Goal: Task Accomplishment & Management: Manage account settings

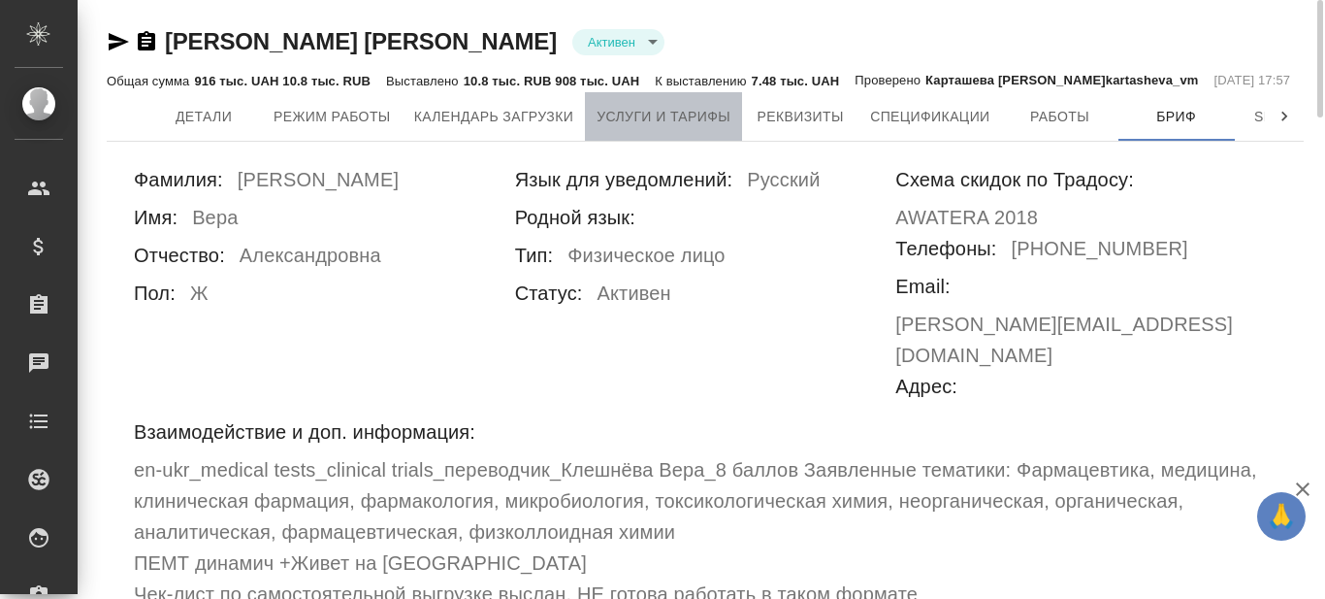
click at [686, 130] on button "Услуги и тарифы" at bounding box center [663, 116] width 157 height 49
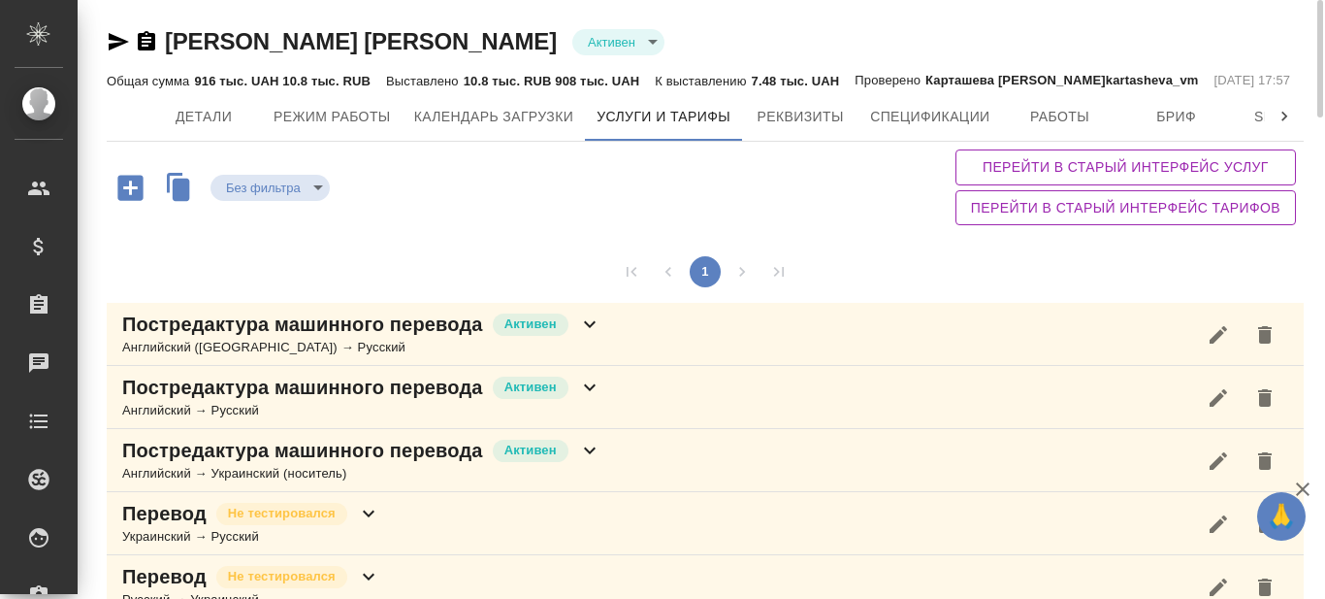
scroll to position [97, 0]
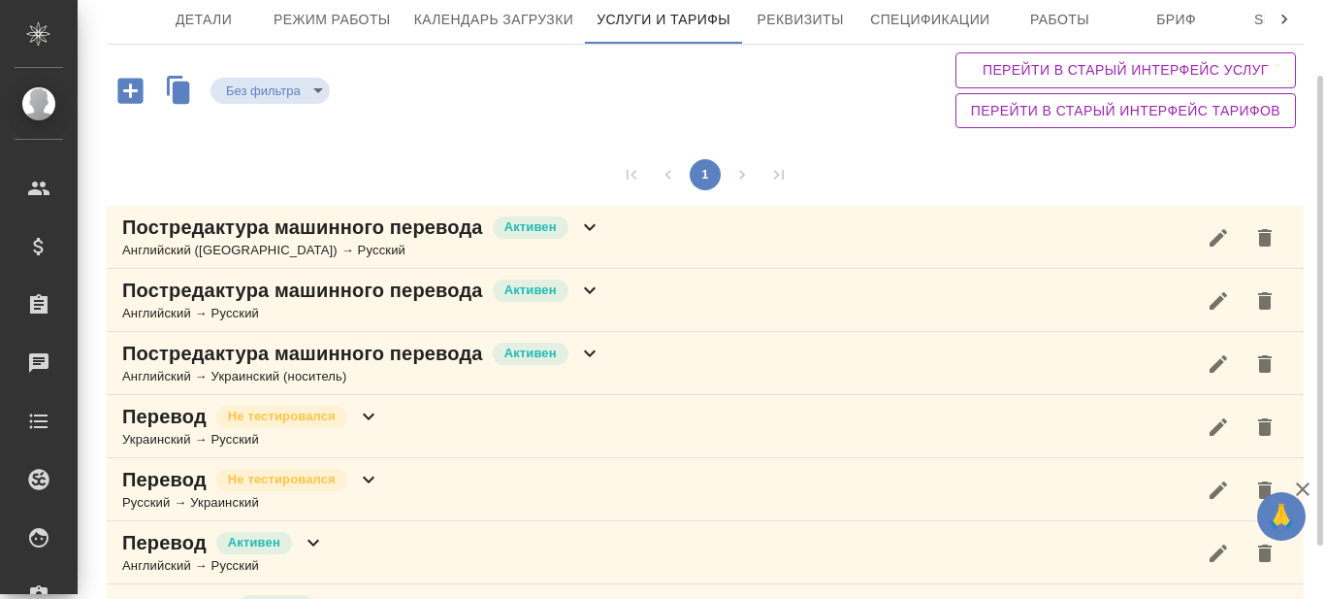
click at [588, 290] on icon at bounding box center [590, 290] width 12 height 7
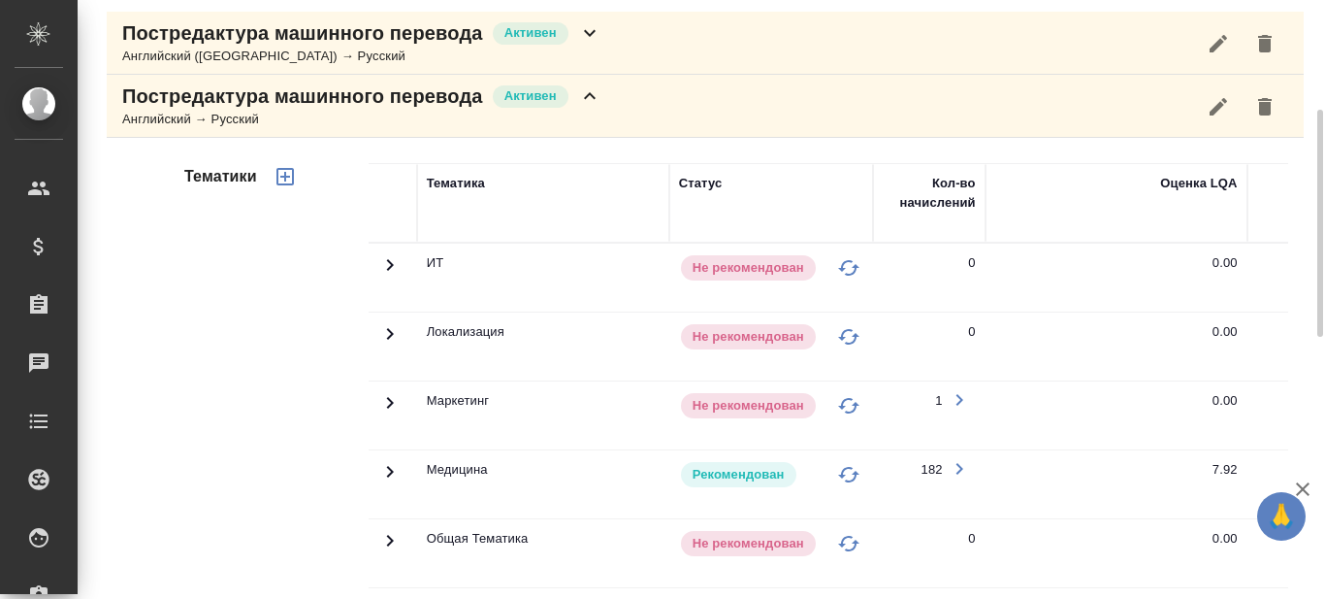
scroll to position [388, 0]
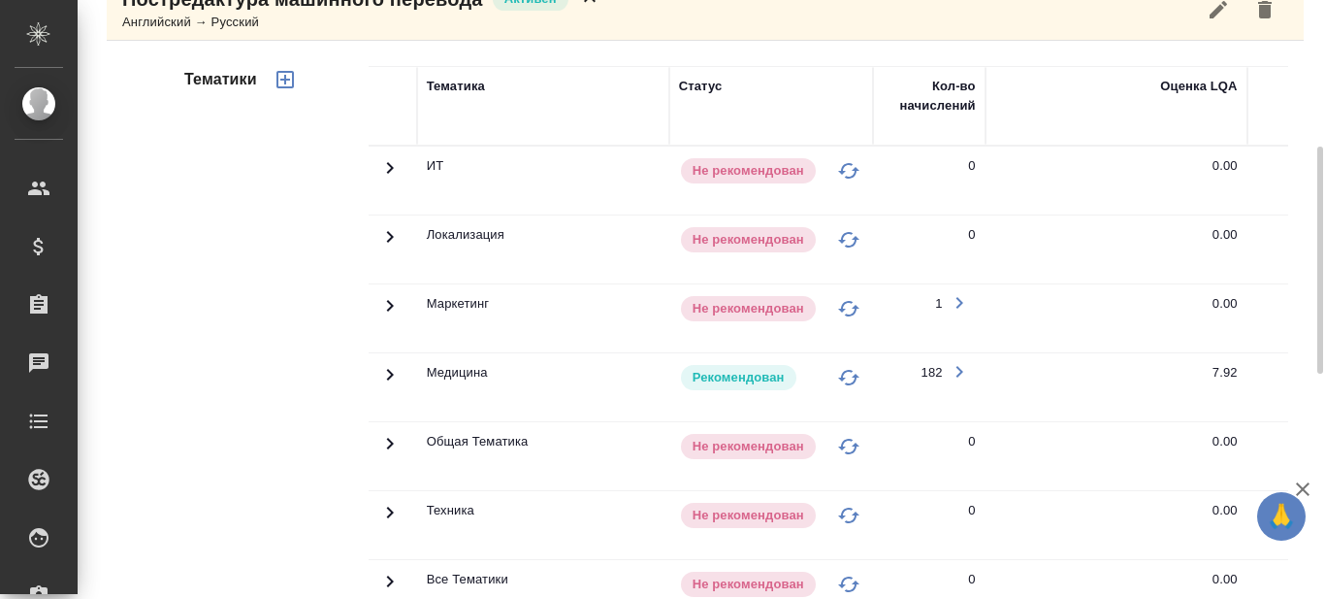
click at [385, 376] on icon at bounding box center [389, 374] width 23 height 23
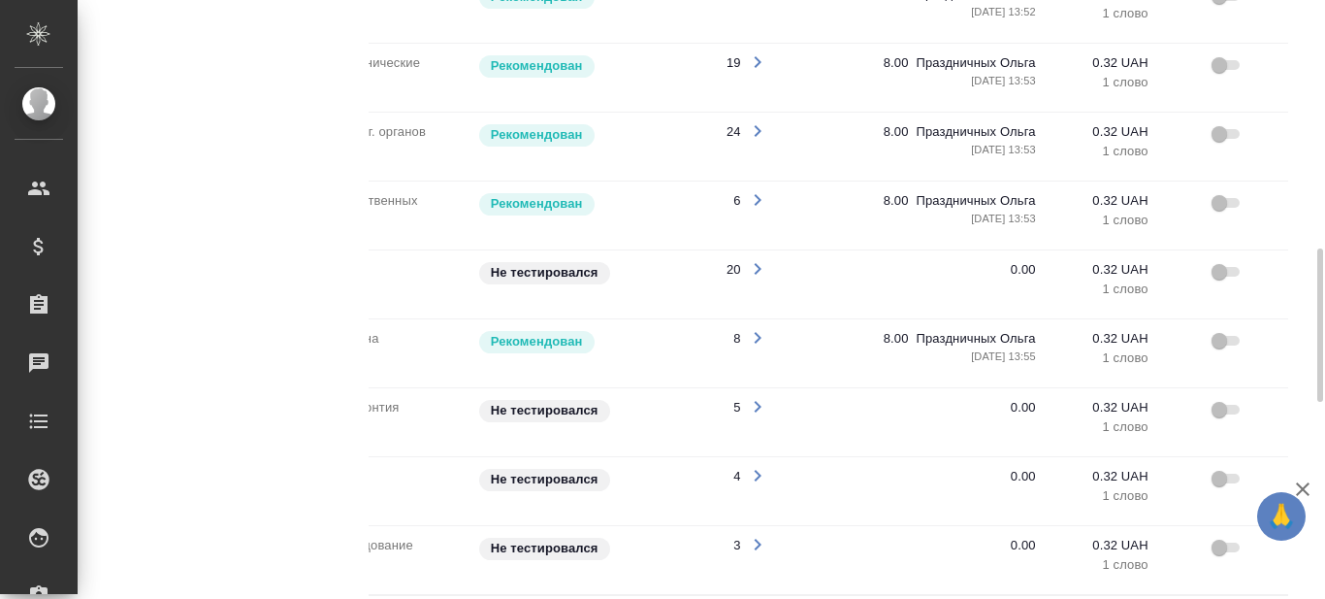
scroll to position [0, 295]
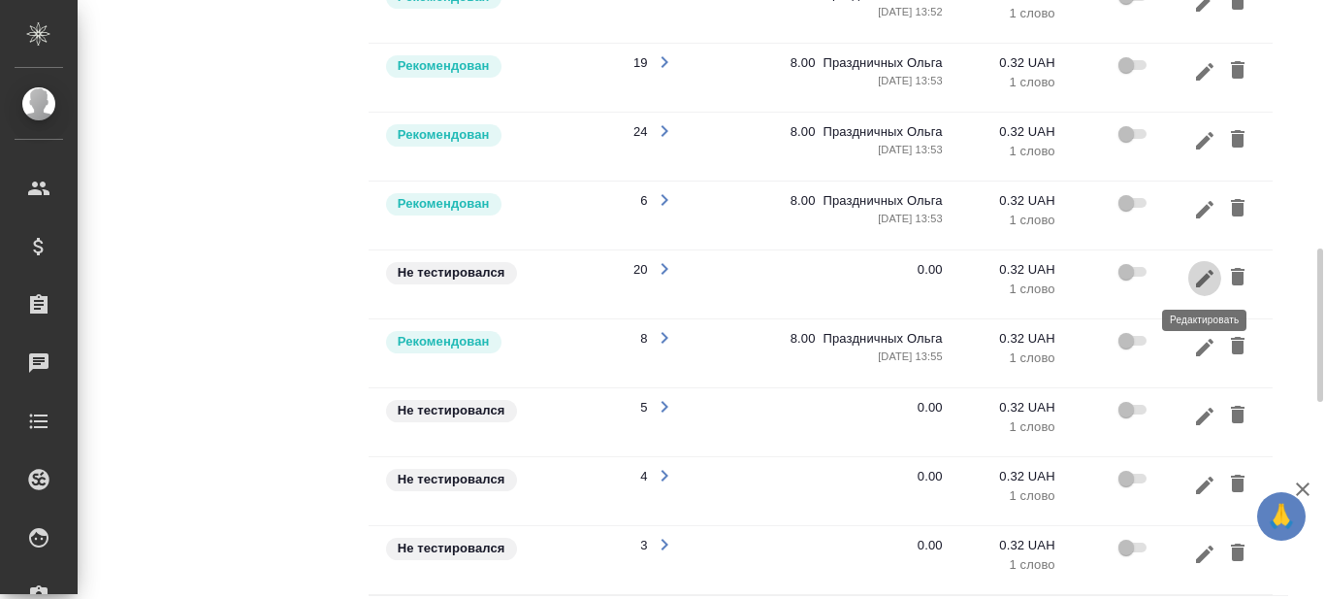
click at [1208, 276] on icon "button" at bounding box center [1204, 277] width 17 height 17
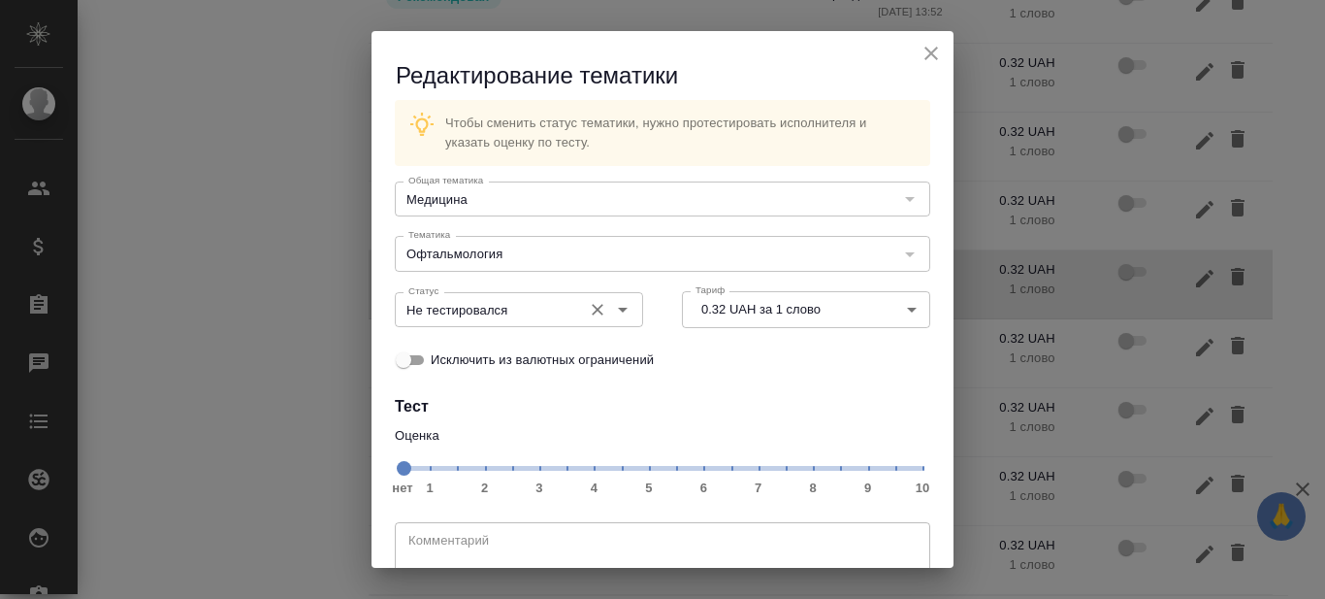
click at [617, 308] on icon "Open" at bounding box center [622, 309] width 23 height 23
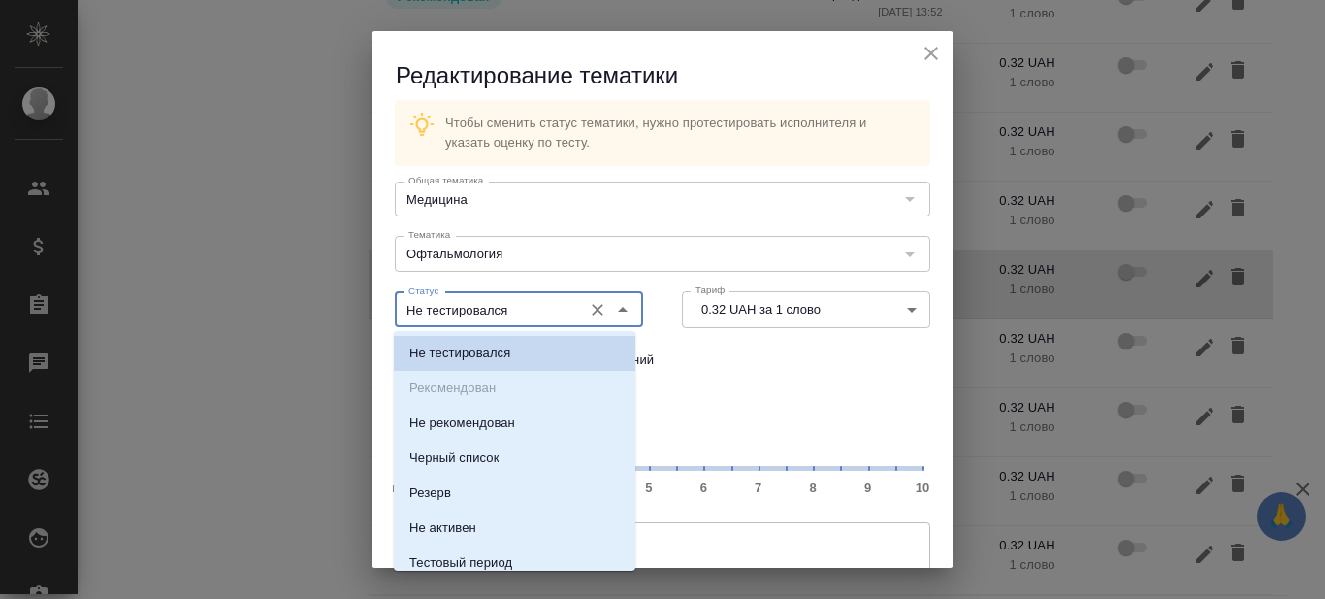
click at [707, 385] on div "Чтобы сменить статус тематики, нужно протестировать исполнителя и указать оценк…" at bounding box center [663, 345] width 582 height 506
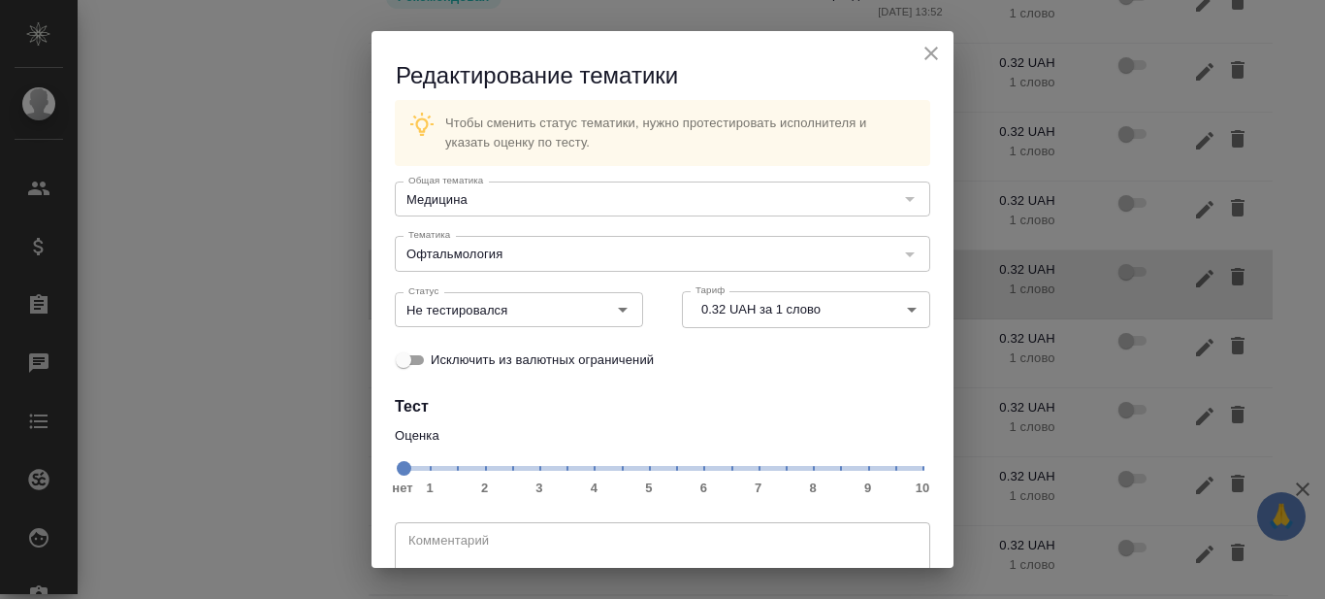
drag, startPoint x: 776, startPoint y: 465, endPoint x: 472, endPoint y: 414, distance: 308.8
click at [776, 468] on span "нет 1 2 3 4 5 6 7 8 9 10" at bounding box center [663, 466] width 520 height 27
click at [411, 469] on span at bounding box center [404, 468] width 15 height 15
click at [618, 309] on icon "Open" at bounding box center [623, 310] width 10 height 5
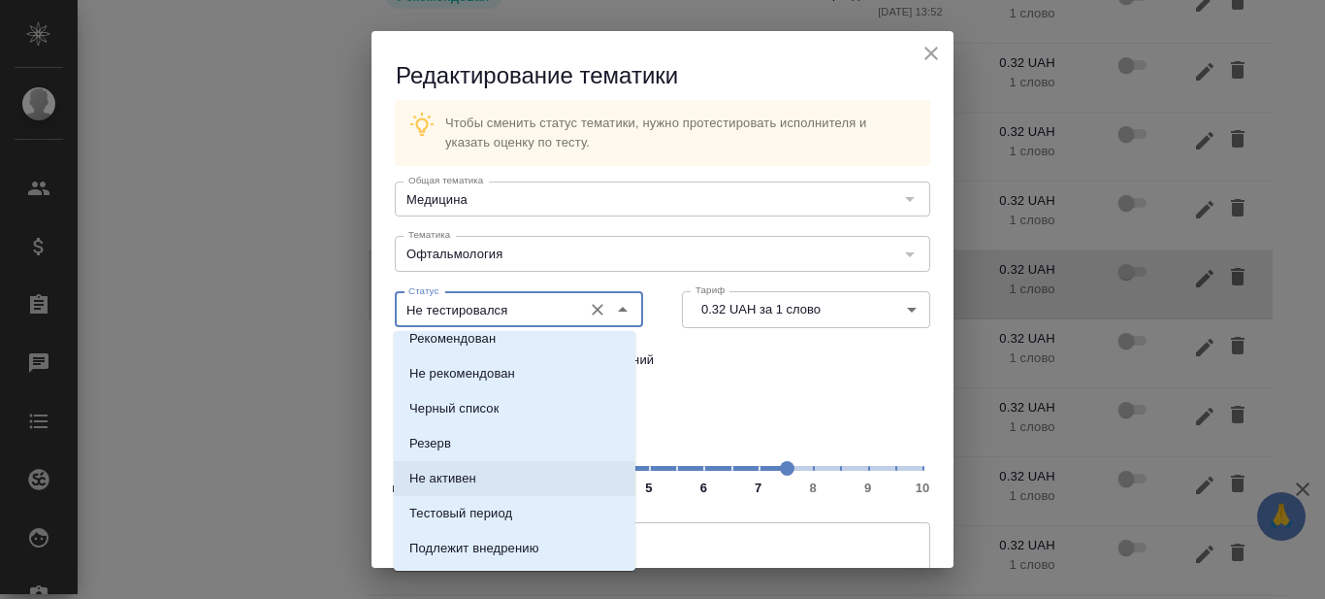
scroll to position [0, 0]
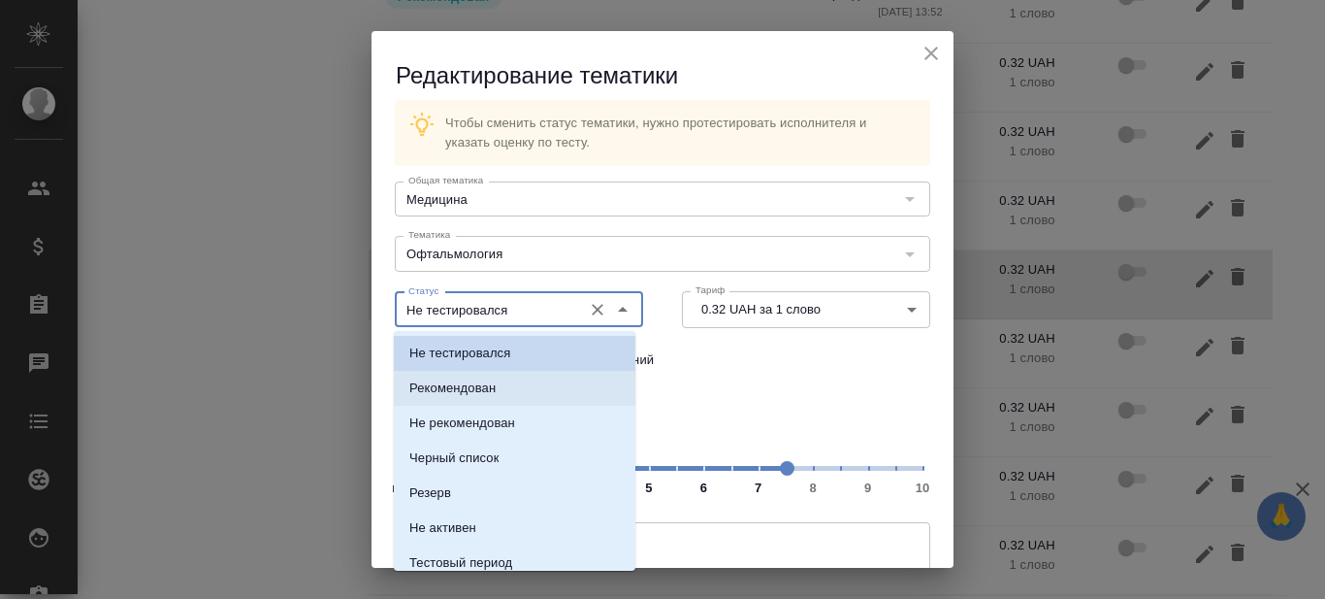
click at [525, 394] on li "Рекомендован" at bounding box center [515, 388] width 242 height 35
type input "Рекомендован"
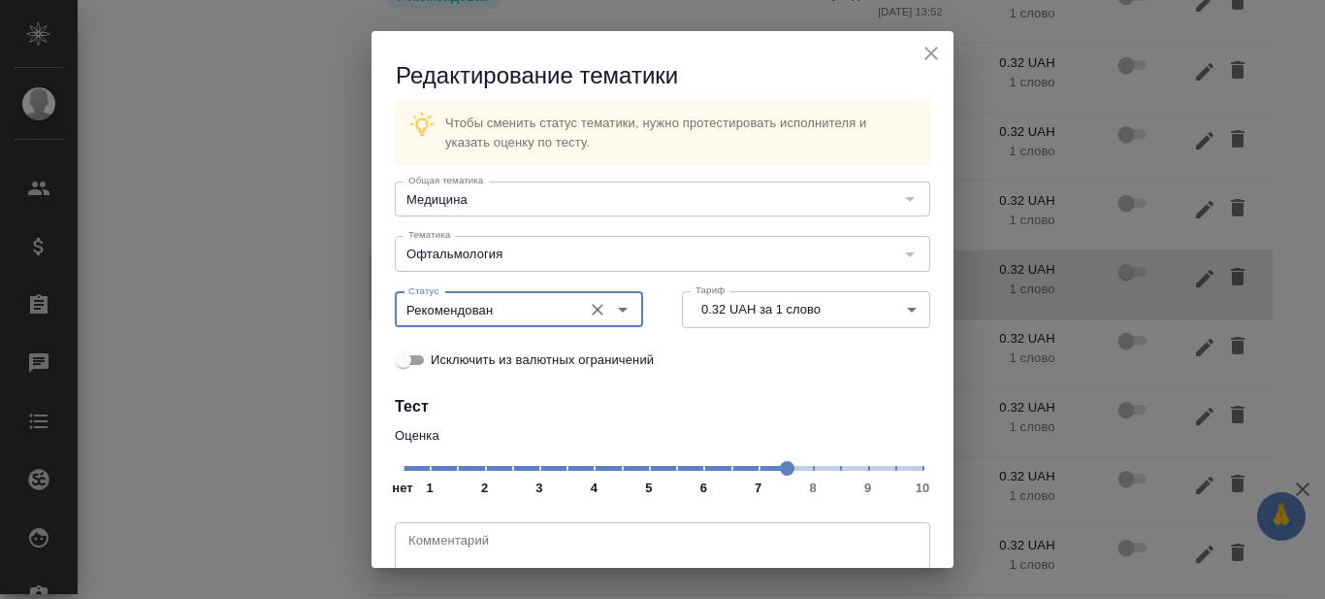
click at [868, 364] on div "Исключить из валютных ограничений" at bounding box center [663, 360] width 536 height 40
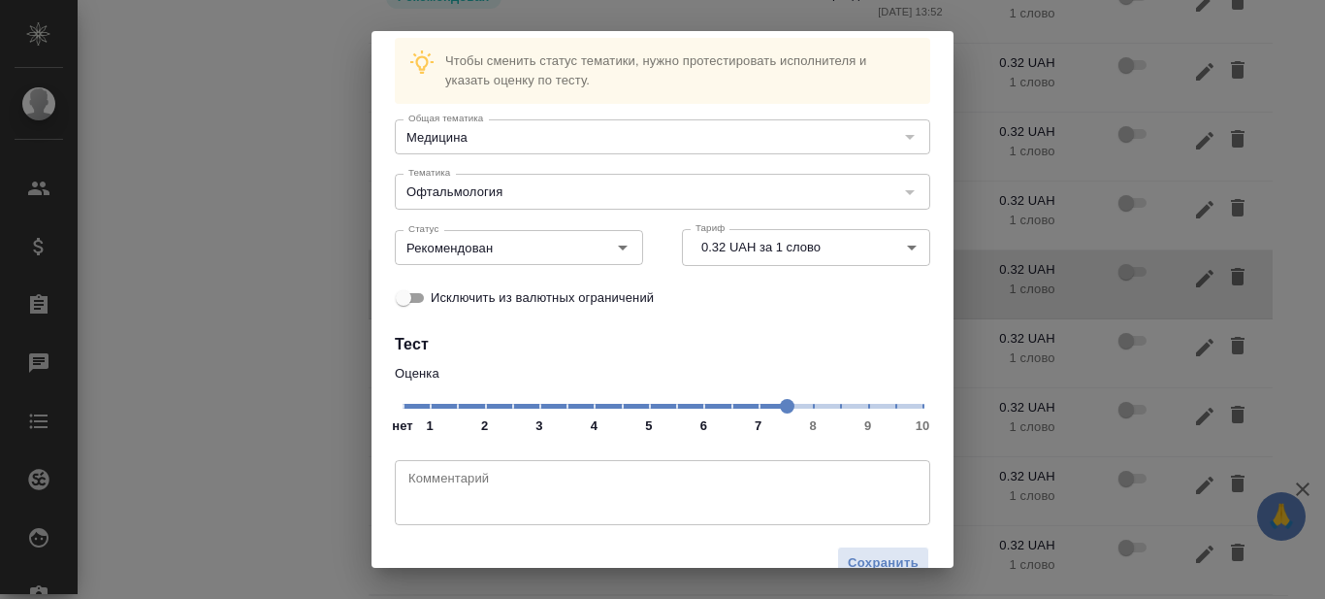
scroll to position [99, 0]
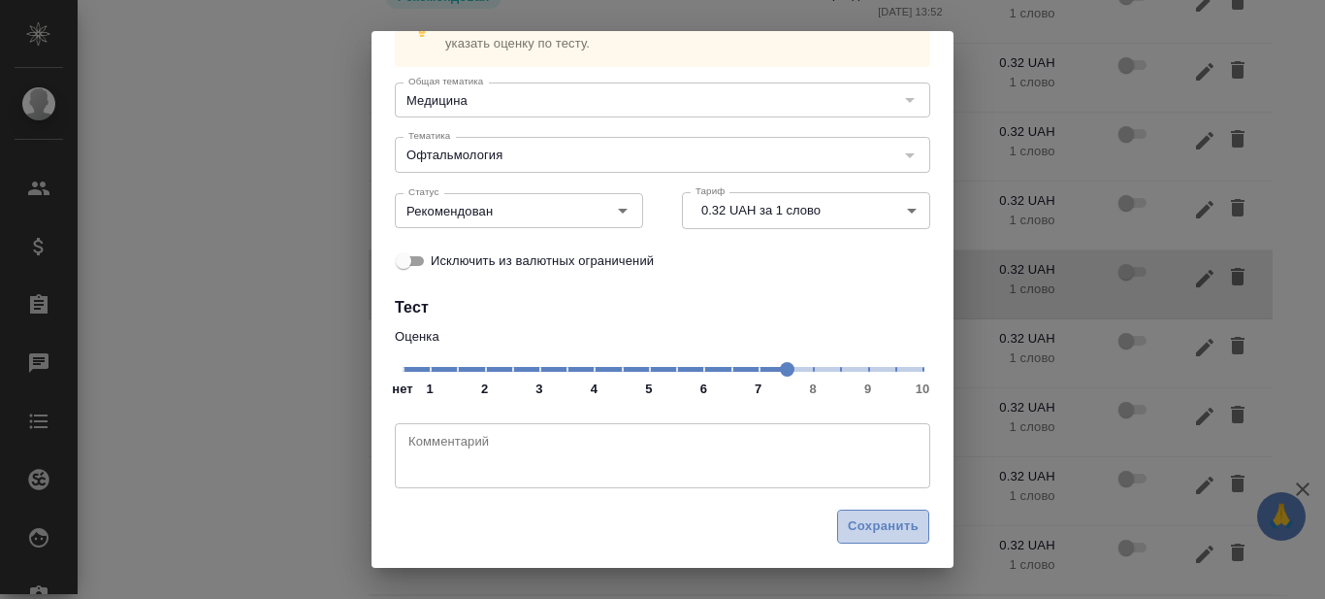
click at [862, 526] on span "Сохранить" at bounding box center [883, 526] width 71 height 22
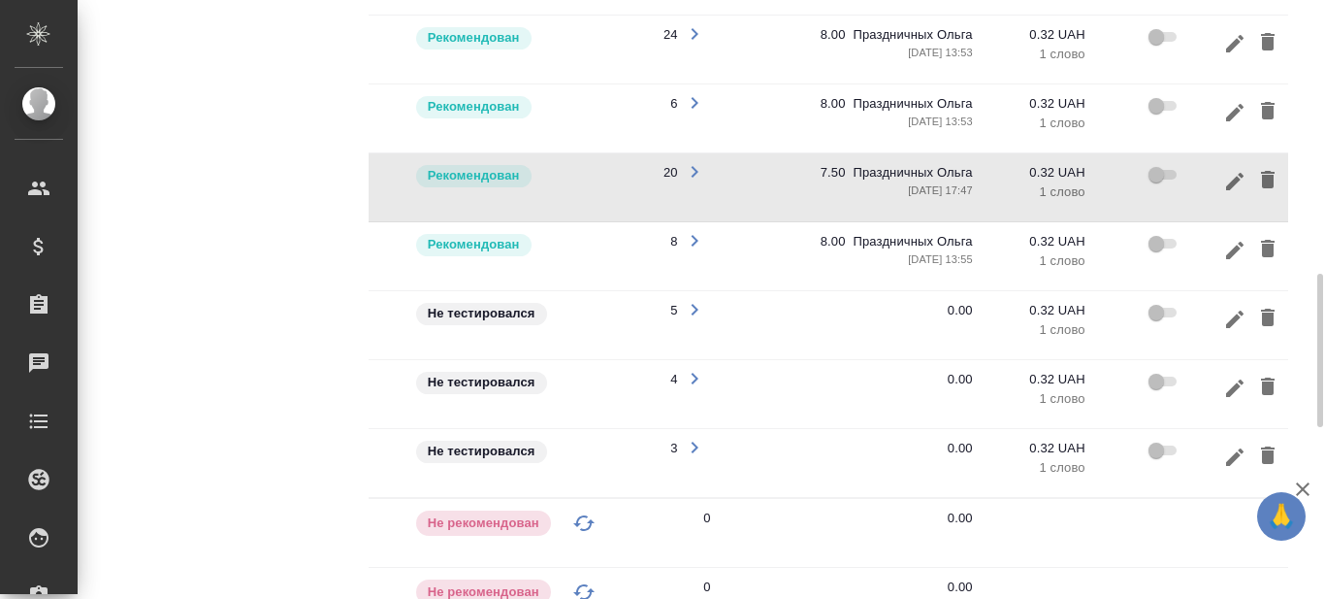
scroll to position [0, 268]
click at [1235, 321] on icon "button" at bounding box center [1231, 319] width 23 height 23
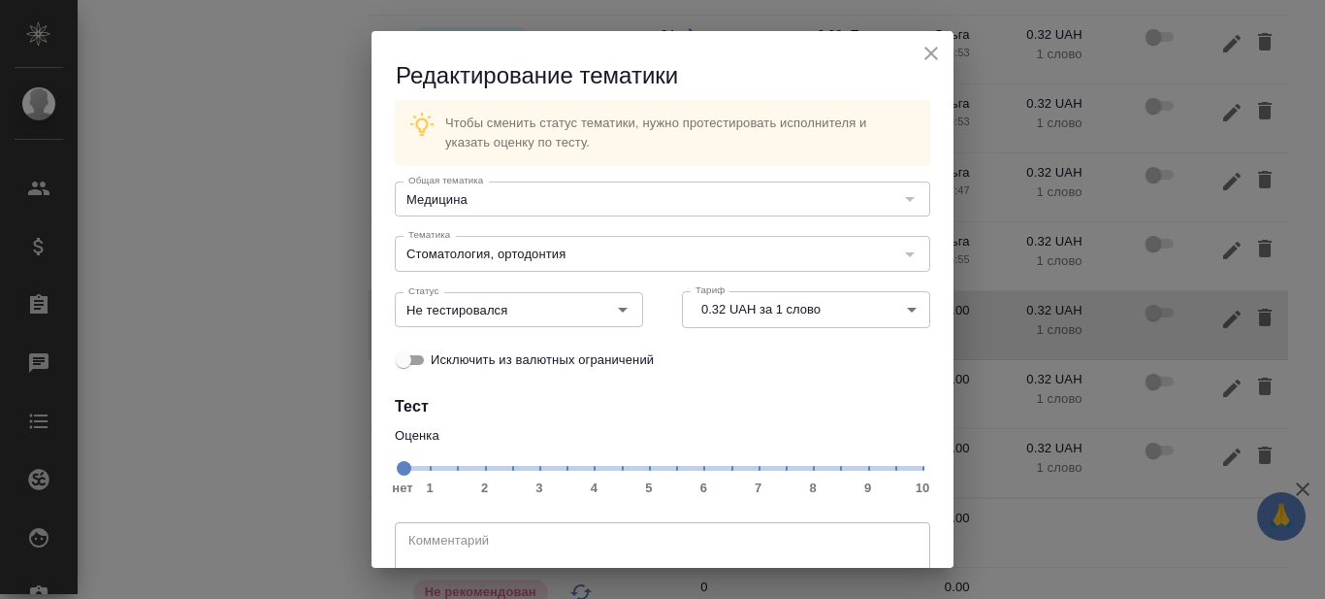
click at [776, 467] on span "нет 1 2 3 4 5 6 7 8 9 10" at bounding box center [663, 466] width 520 height 27
click at [614, 311] on icon "Open" at bounding box center [622, 309] width 23 height 23
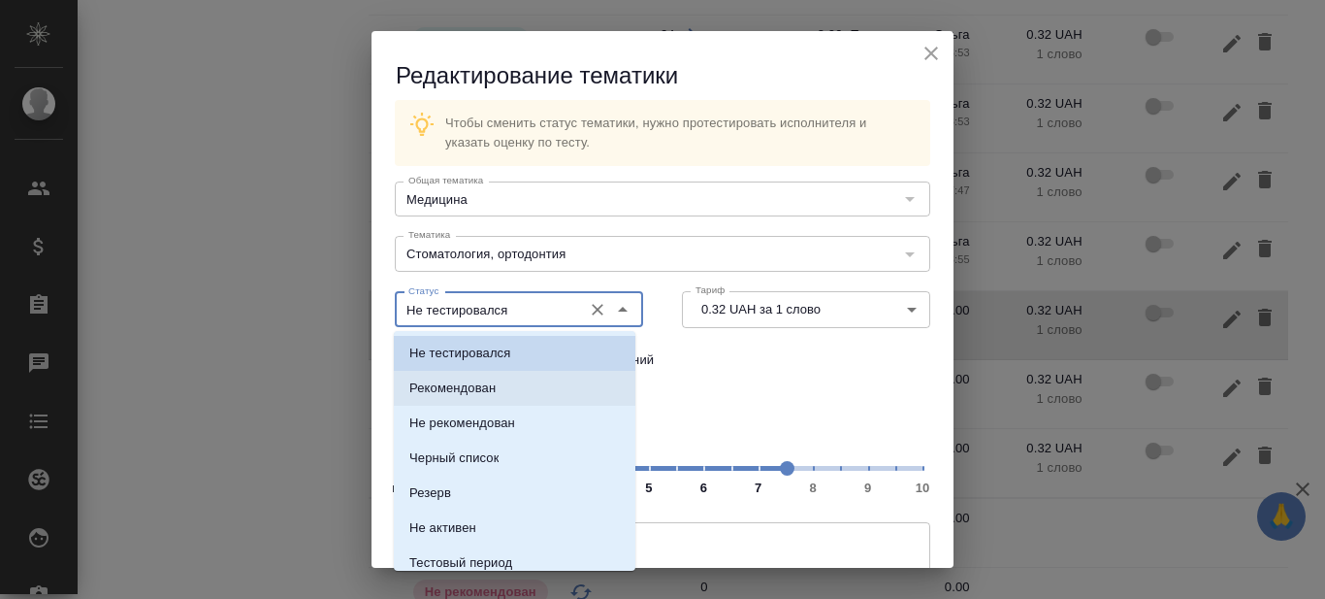
click at [492, 391] on p "Рекомендован" at bounding box center [452, 387] width 86 height 19
type input "Рекомендован"
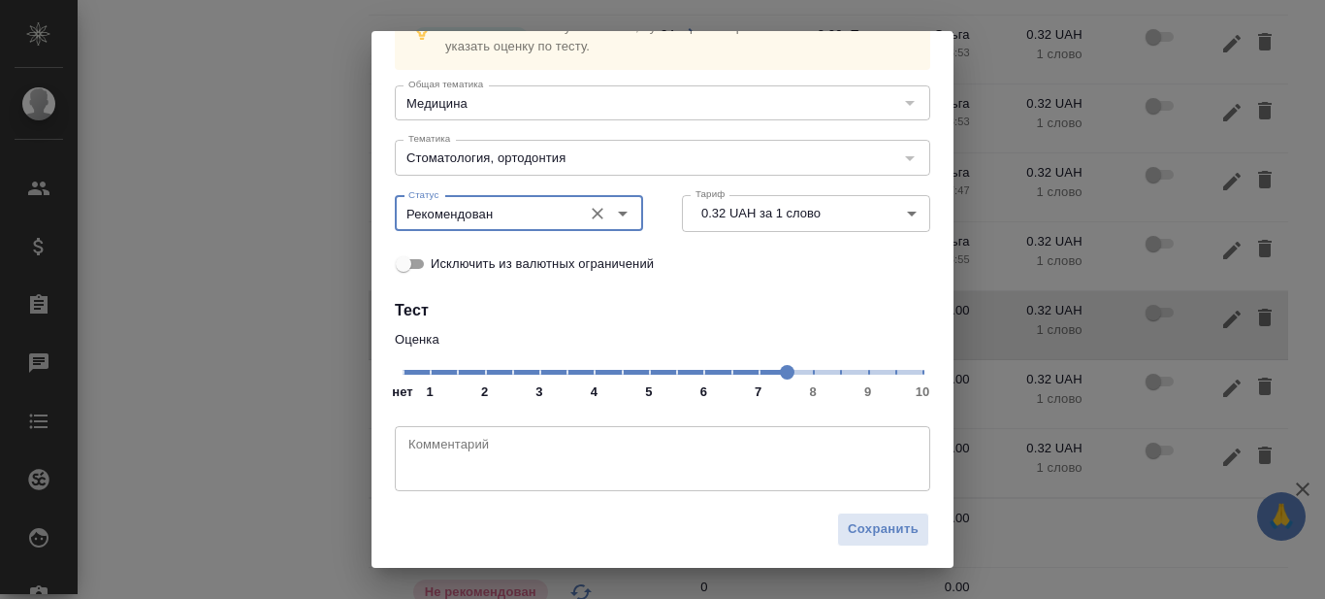
scroll to position [99, 0]
click at [862, 524] on span "Сохранить" at bounding box center [883, 526] width 71 height 22
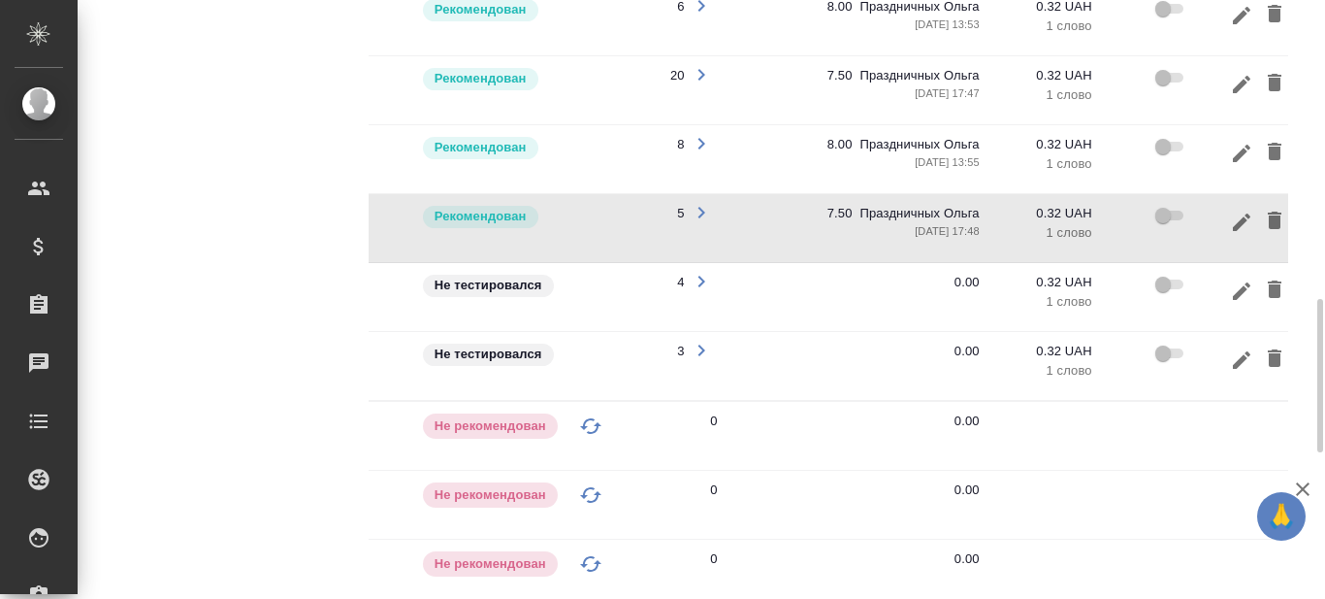
scroll to position [0, 267]
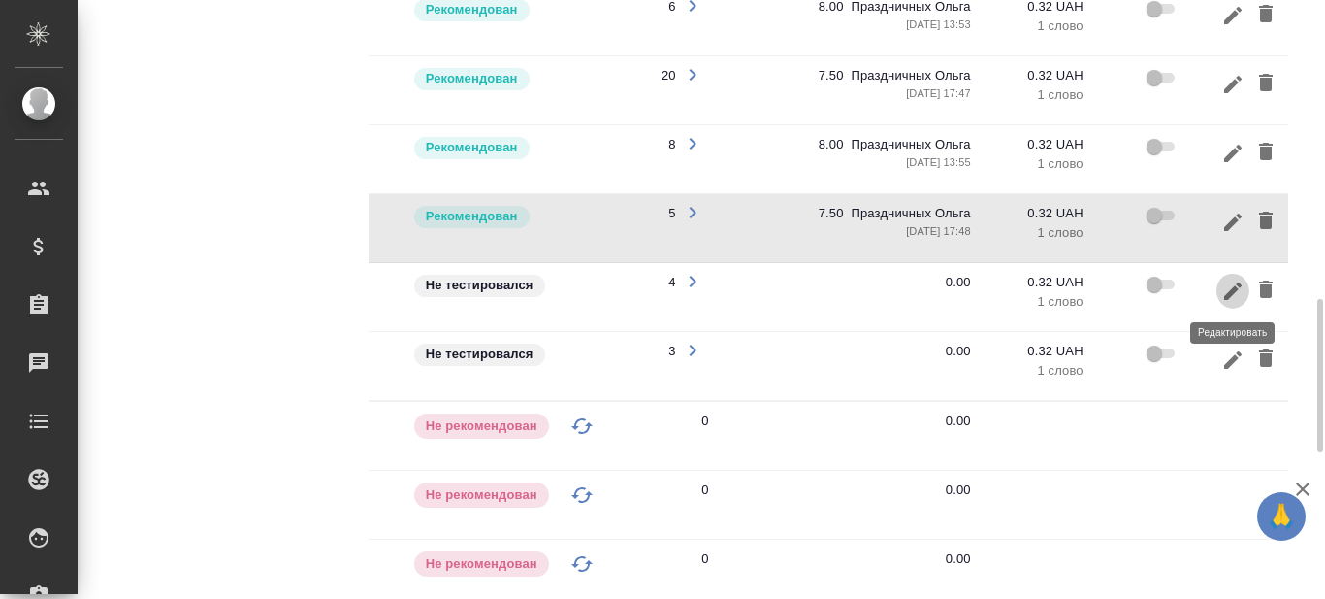
click at [1229, 293] on icon "button" at bounding box center [1232, 289] width 17 height 17
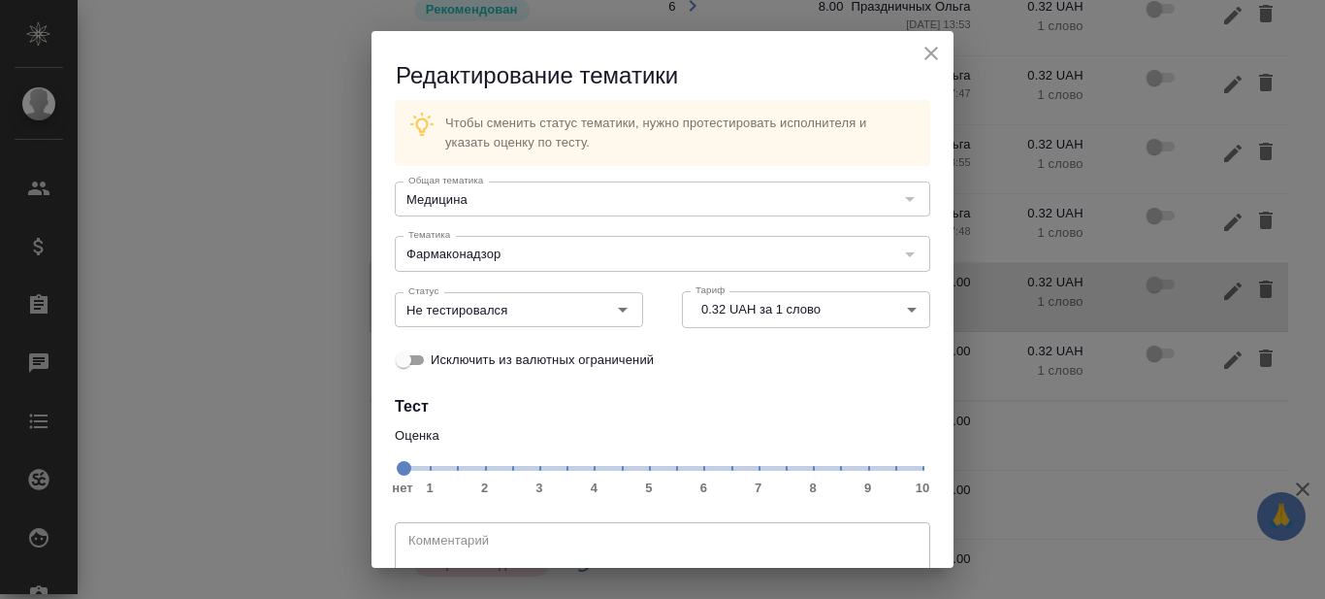
click at [747, 467] on span "нет 1 2 3 4 5 6 7 8 9 10" at bounding box center [663, 466] width 520 height 27
drag, startPoint x: 776, startPoint y: 466, endPoint x: 752, endPoint y: 470, distance: 24.6
click at [776, 465] on span "нет 1 2 3 4 5 6 7 8 9 10" at bounding box center [663, 466] width 520 height 27
click at [619, 307] on icon "Open" at bounding box center [622, 309] width 23 height 23
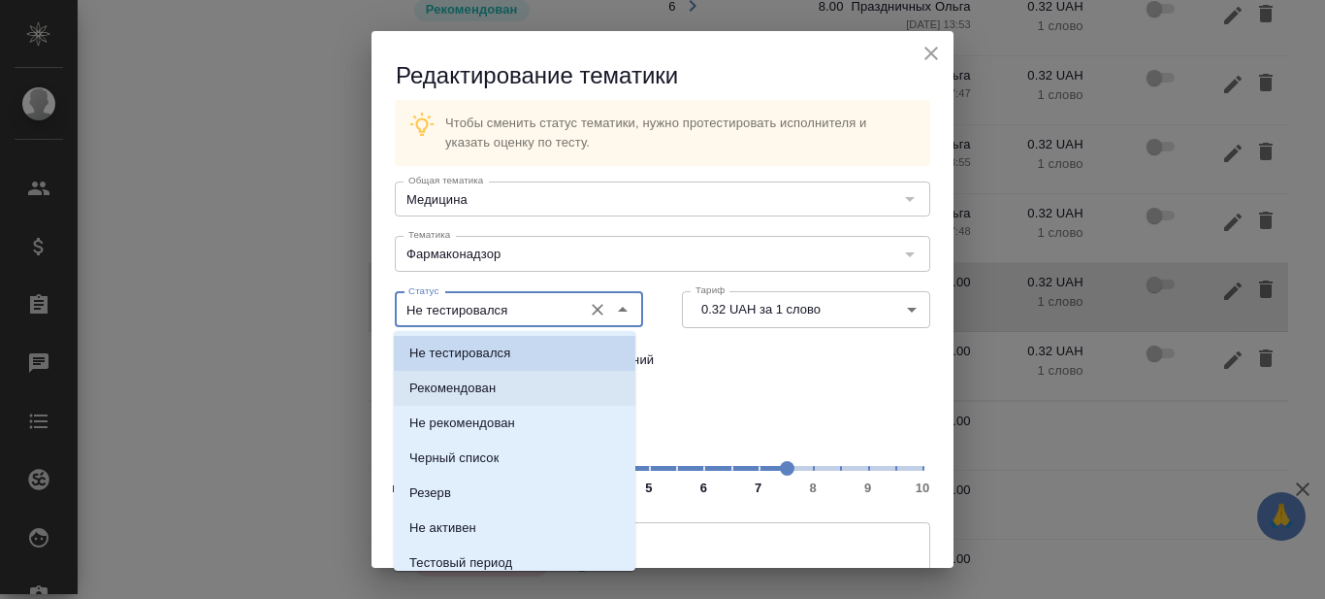
click at [473, 389] on p "Рекомендован" at bounding box center [452, 387] width 86 height 19
type input "Рекомендован"
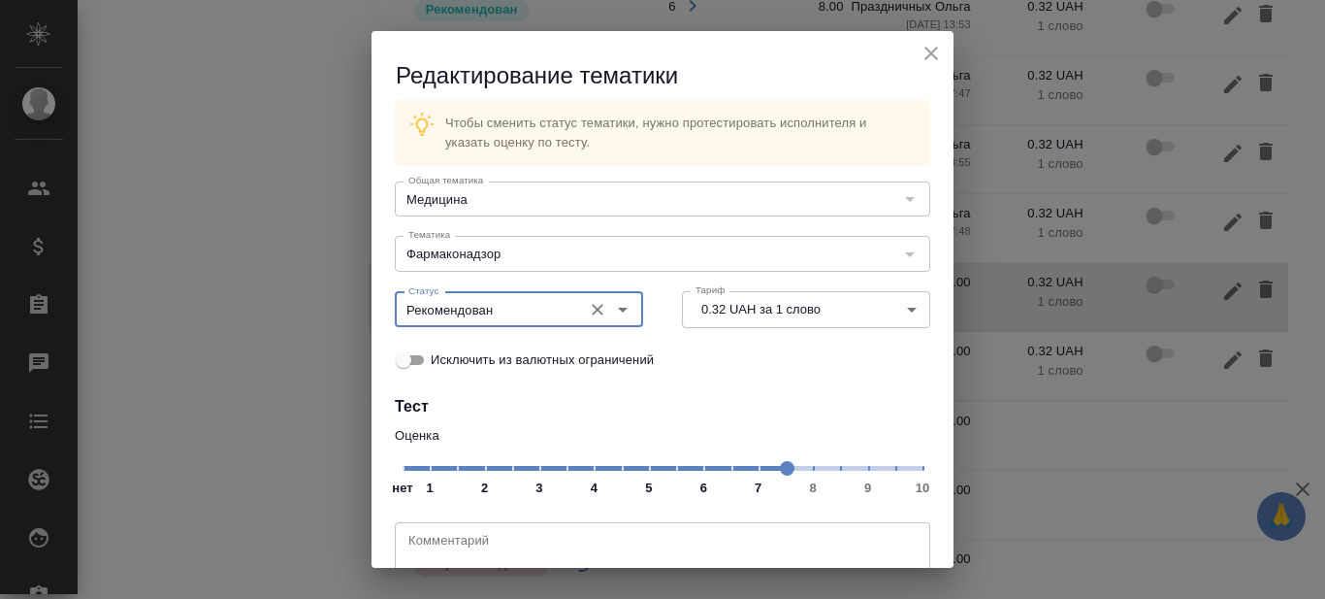
click at [755, 377] on div "Исключить из валютных ограничений" at bounding box center [663, 360] width 536 height 40
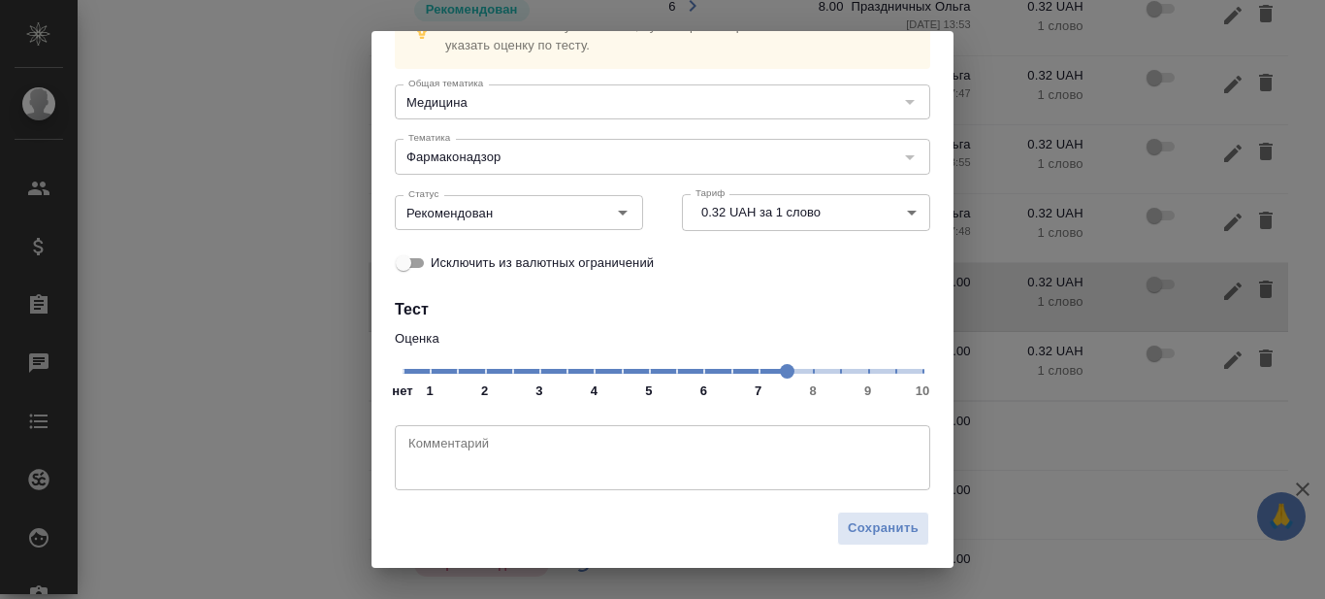
scroll to position [99, 0]
click at [862, 527] on span "Сохранить" at bounding box center [883, 526] width 71 height 22
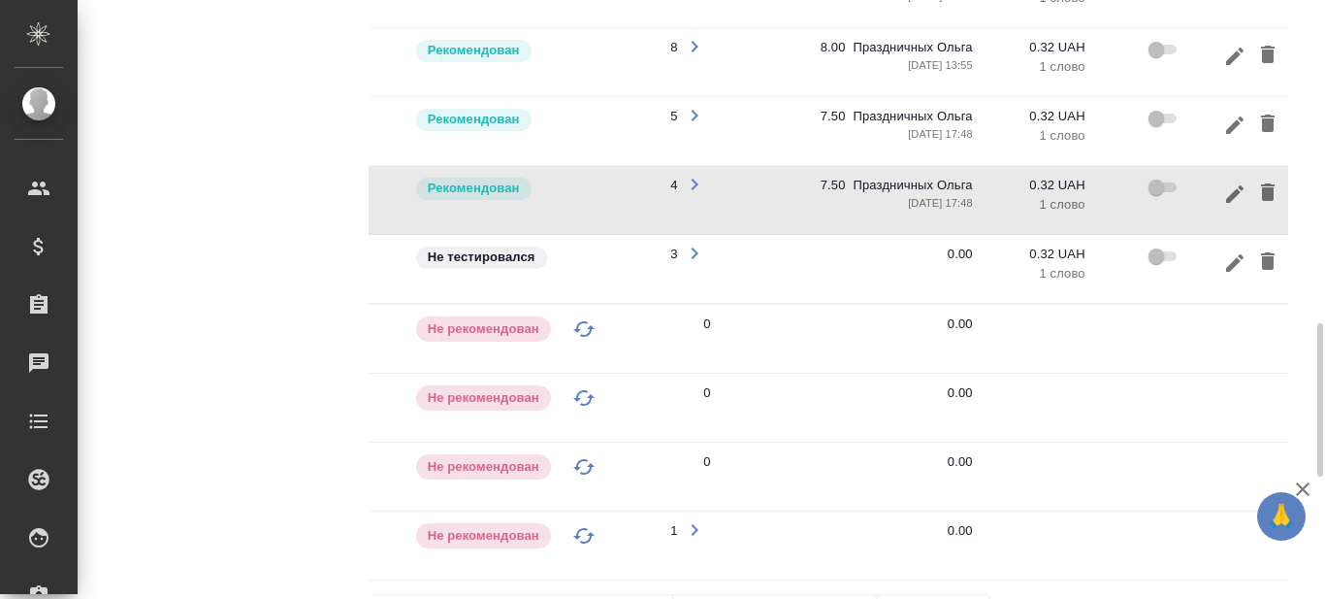
scroll to position [0, 295]
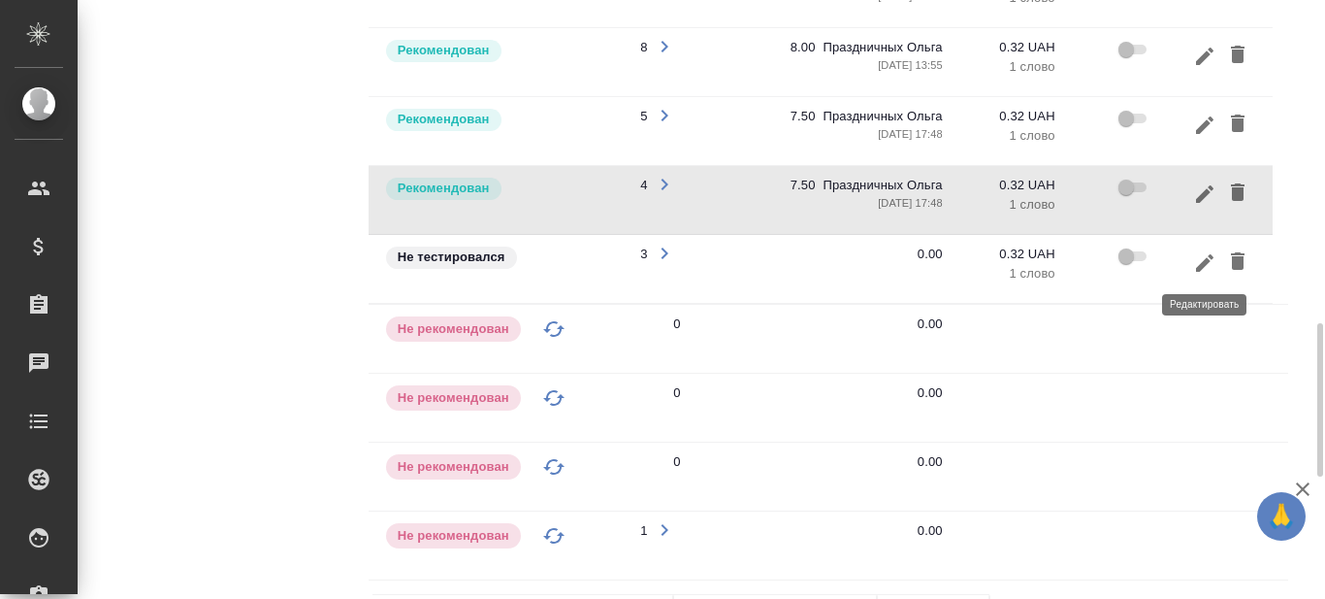
click at [1204, 263] on icon "button" at bounding box center [1204, 261] width 17 height 17
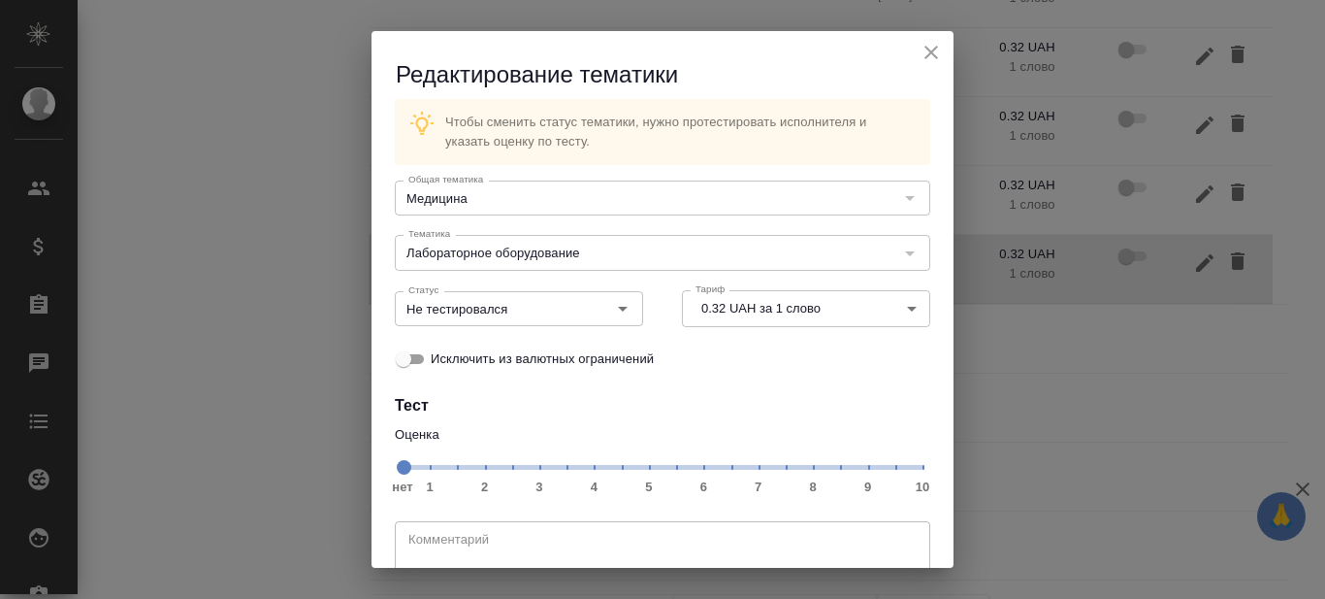
scroll to position [0, 0]
click at [920, 54] on icon "close" at bounding box center [931, 53] width 23 height 23
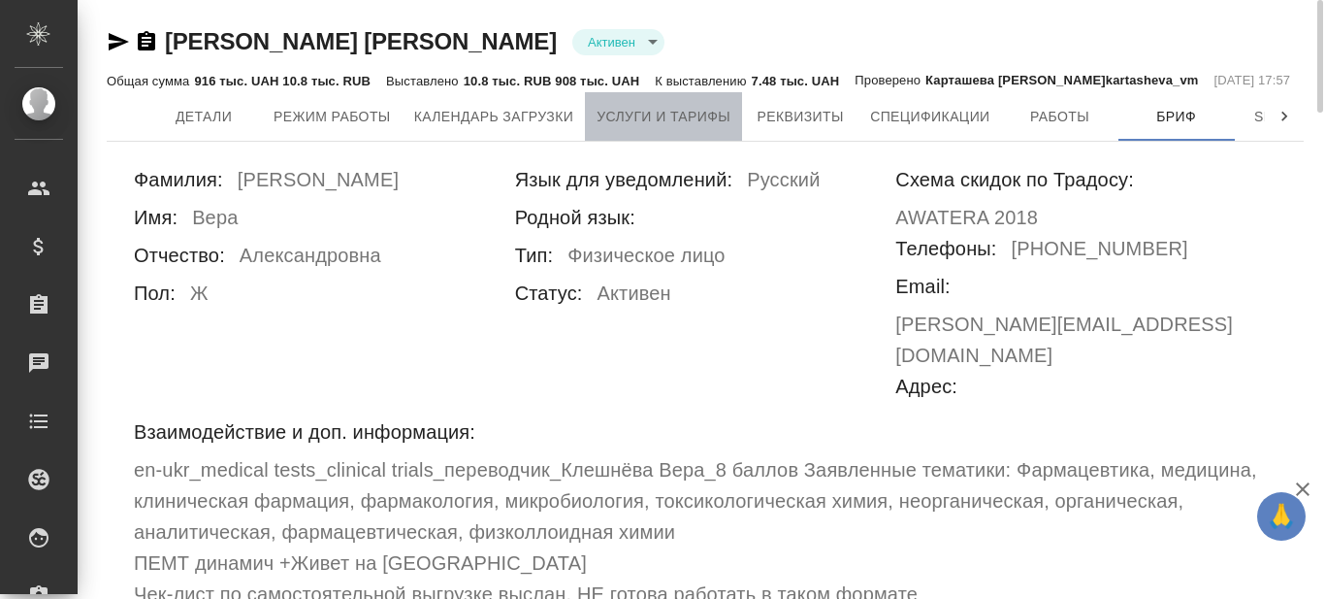
click at [671, 125] on span "Услуги и тарифы" at bounding box center [664, 117] width 134 height 24
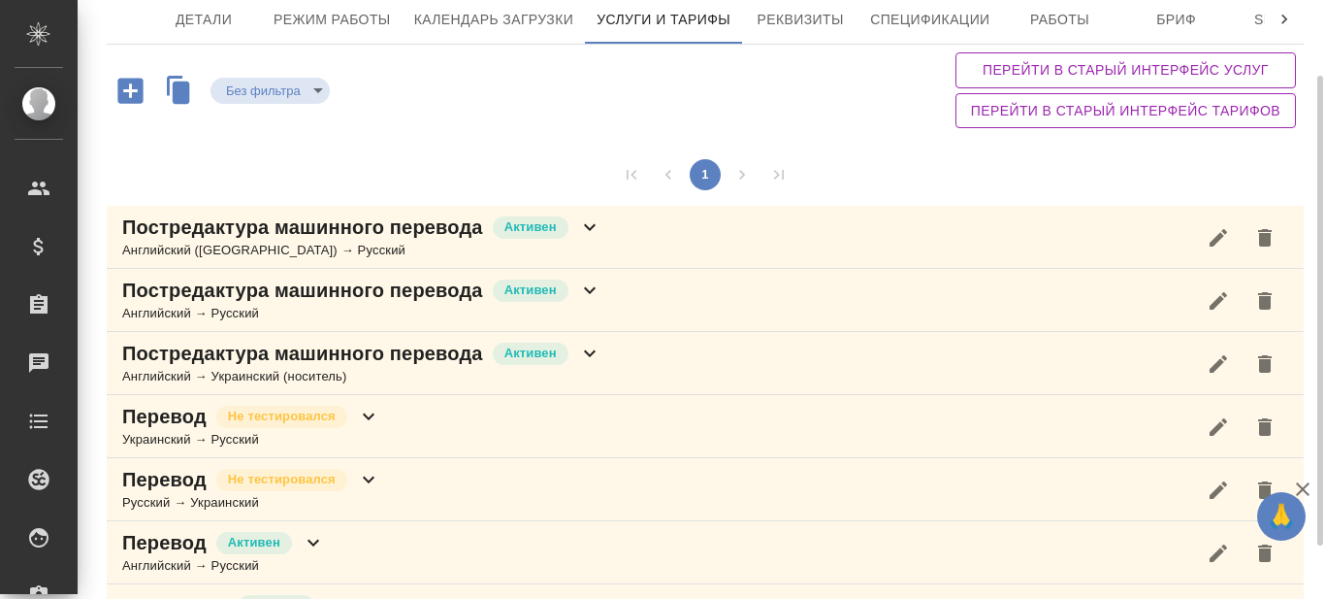
scroll to position [164, 0]
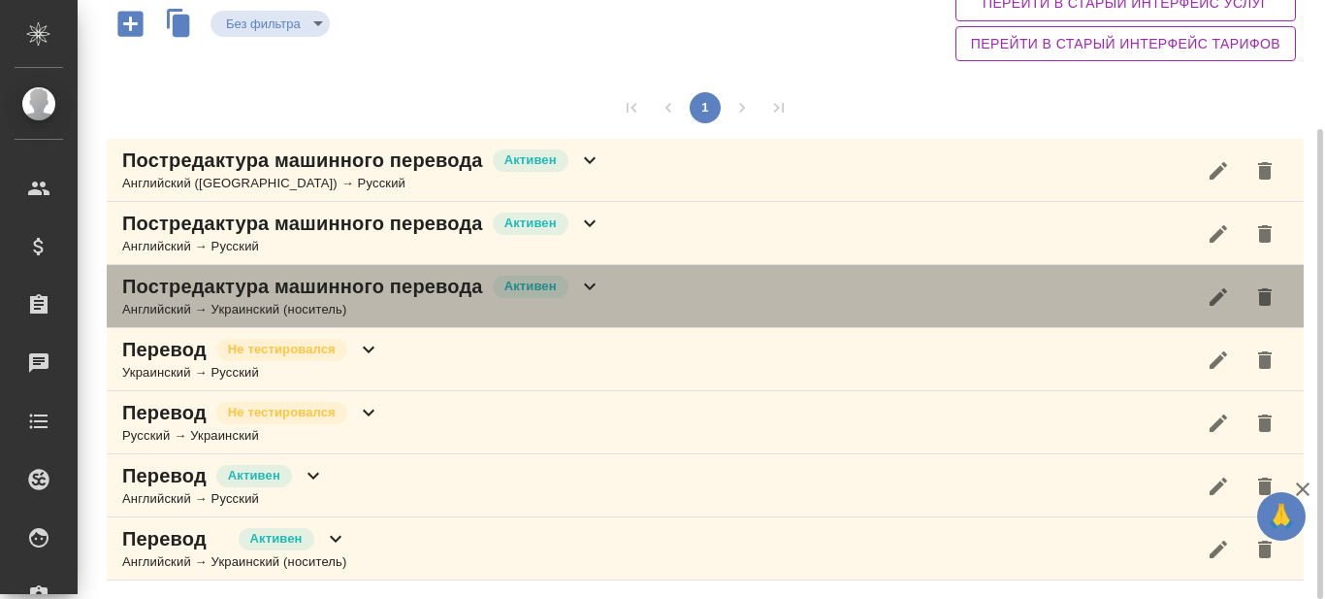
click at [591, 282] on icon at bounding box center [589, 286] width 23 height 23
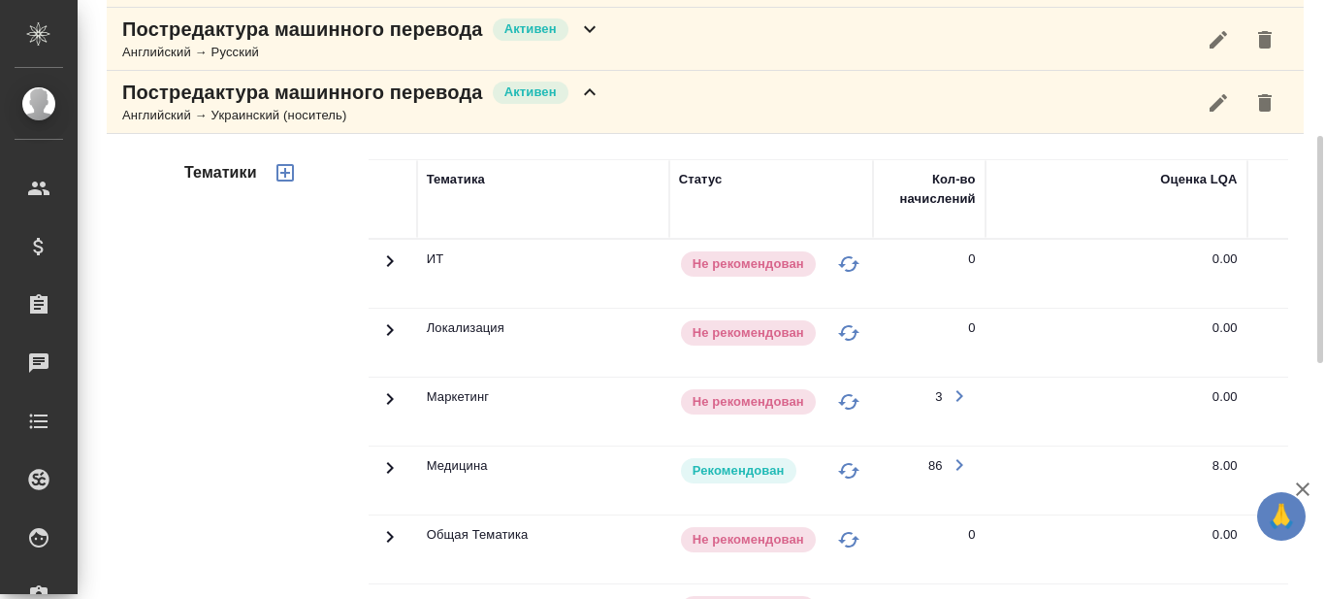
scroll to position [455, 0]
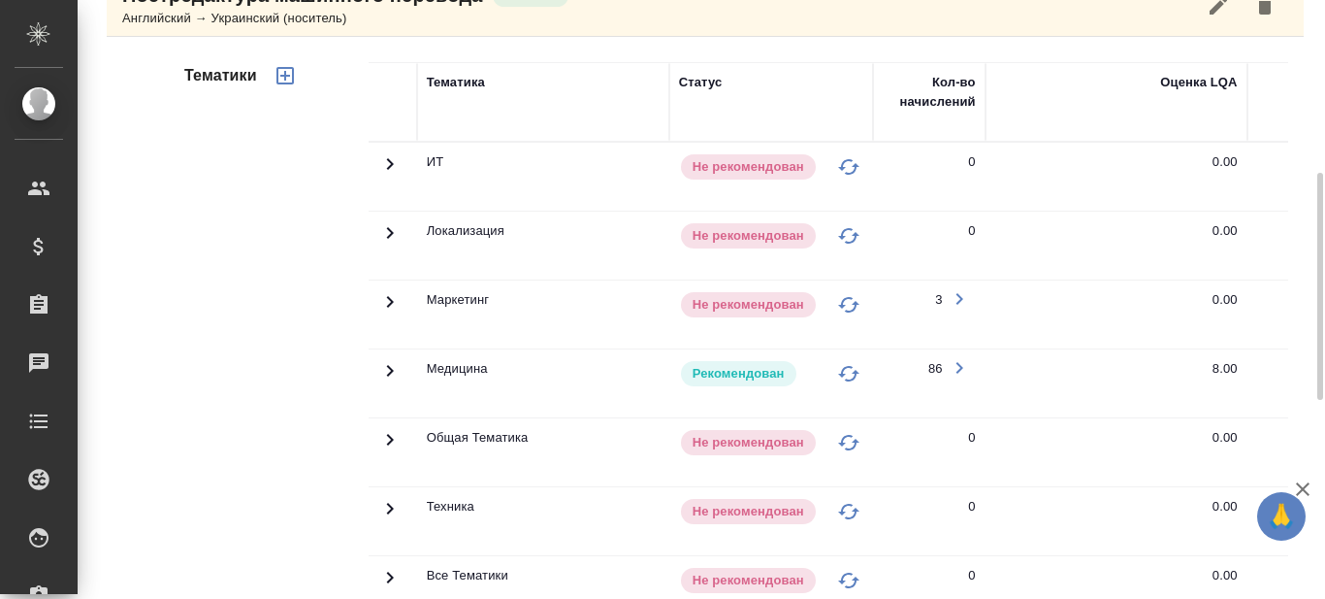
click at [386, 370] on icon at bounding box center [389, 370] width 23 height 23
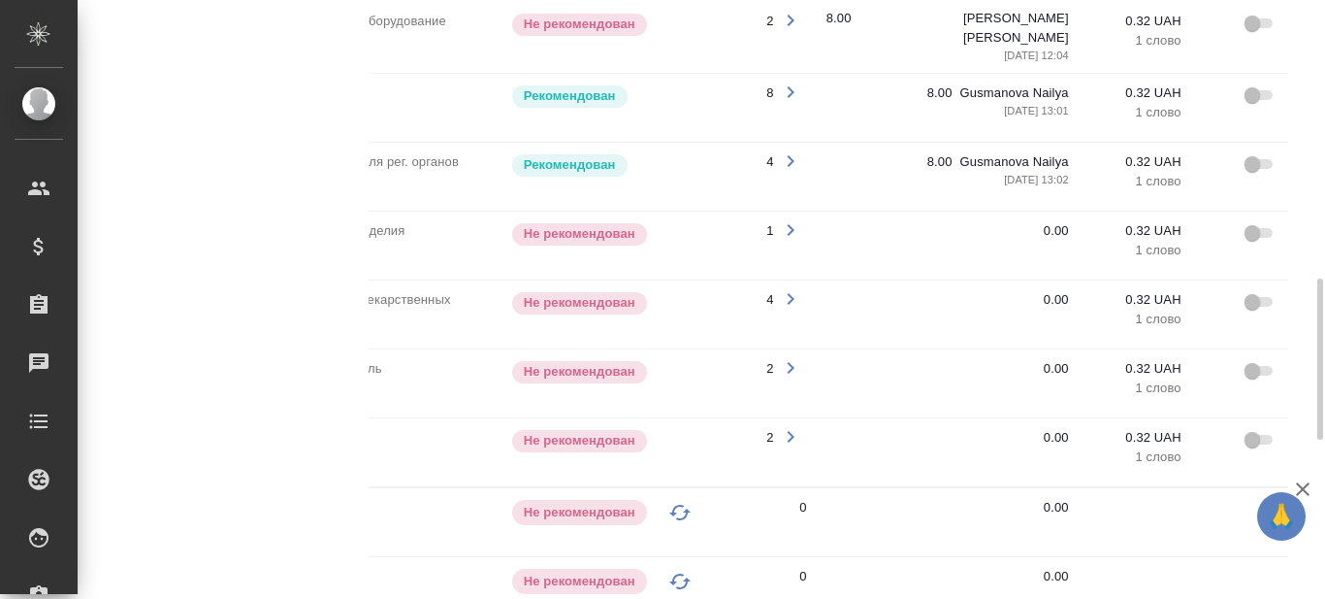
scroll to position [0, 295]
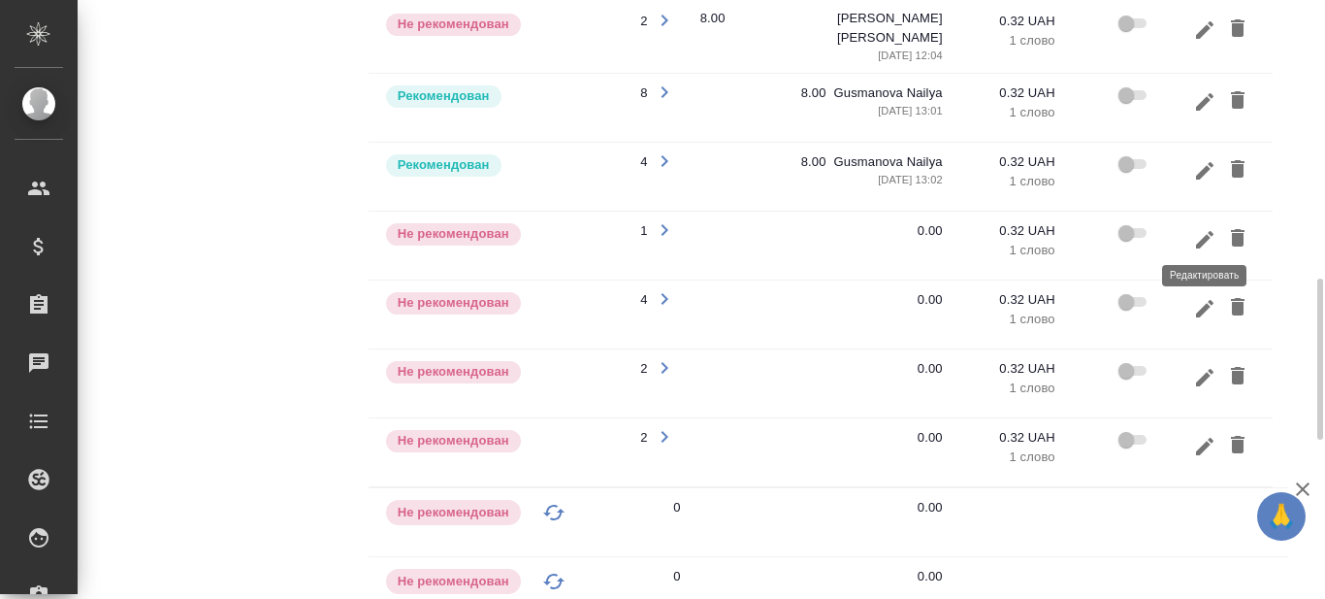
click at [1199, 230] on icon "button" at bounding box center [1204, 239] width 23 height 23
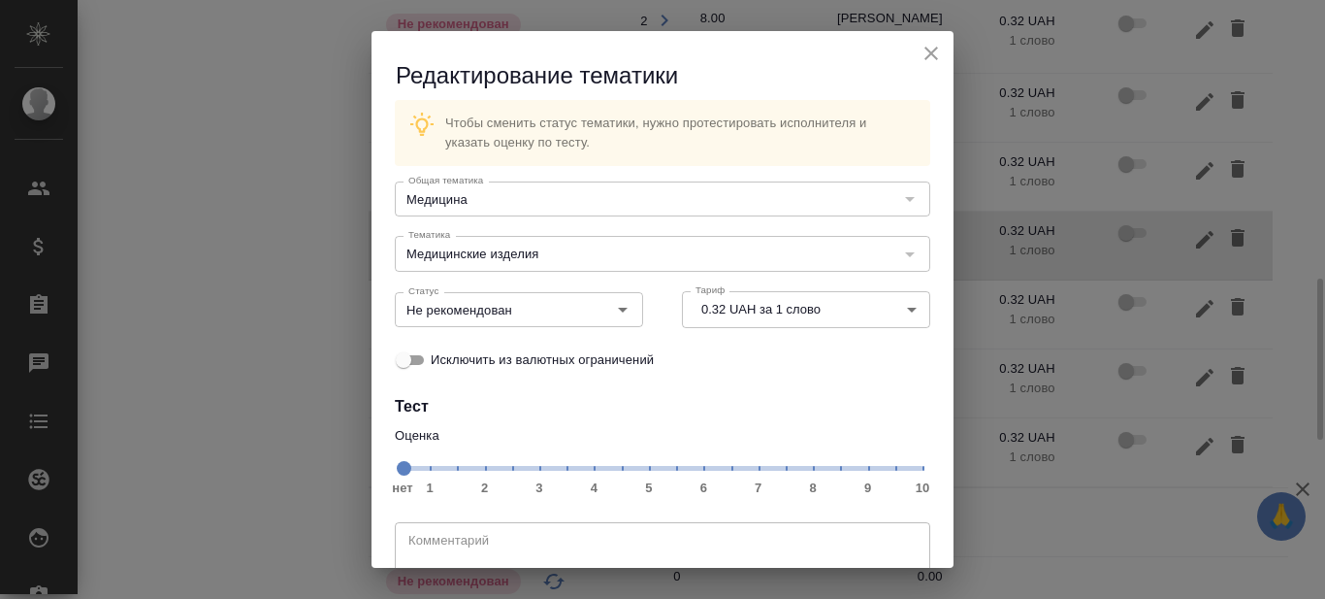
drag, startPoint x: 920, startPoint y: 53, endPoint x: 970, endPoint y: 76, distance: 55.2
click at [920, 52] on icon "close" at bounding box center [931, 53] width 23 height 23
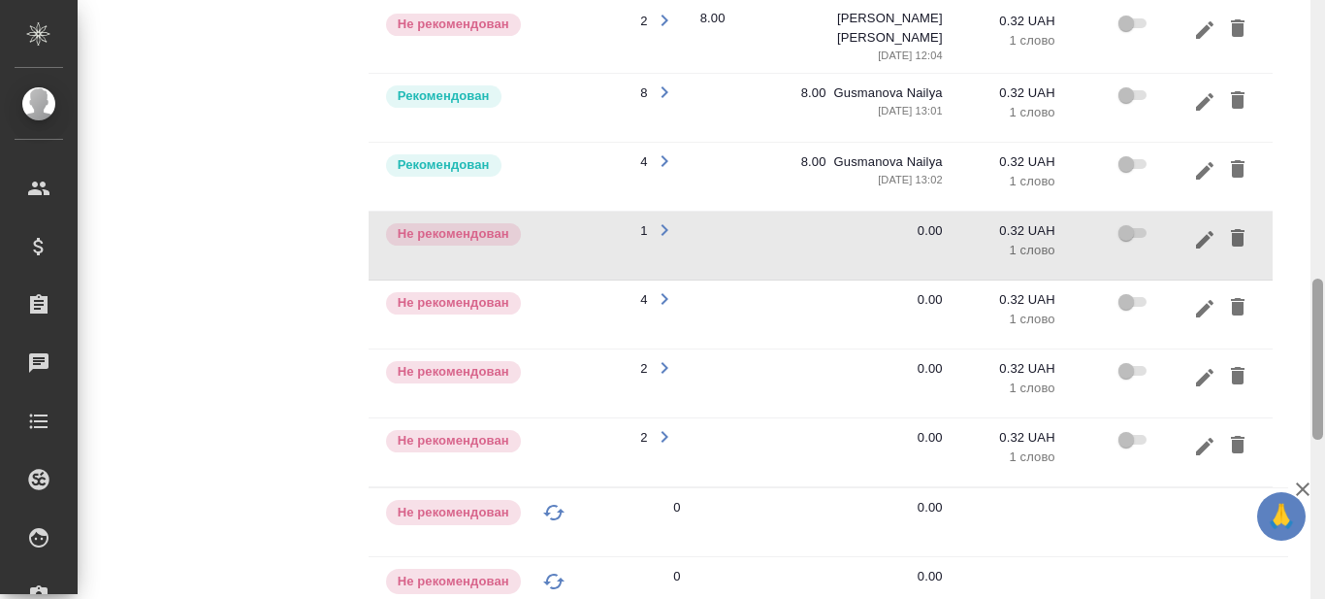
scroll to position [1625, 0]
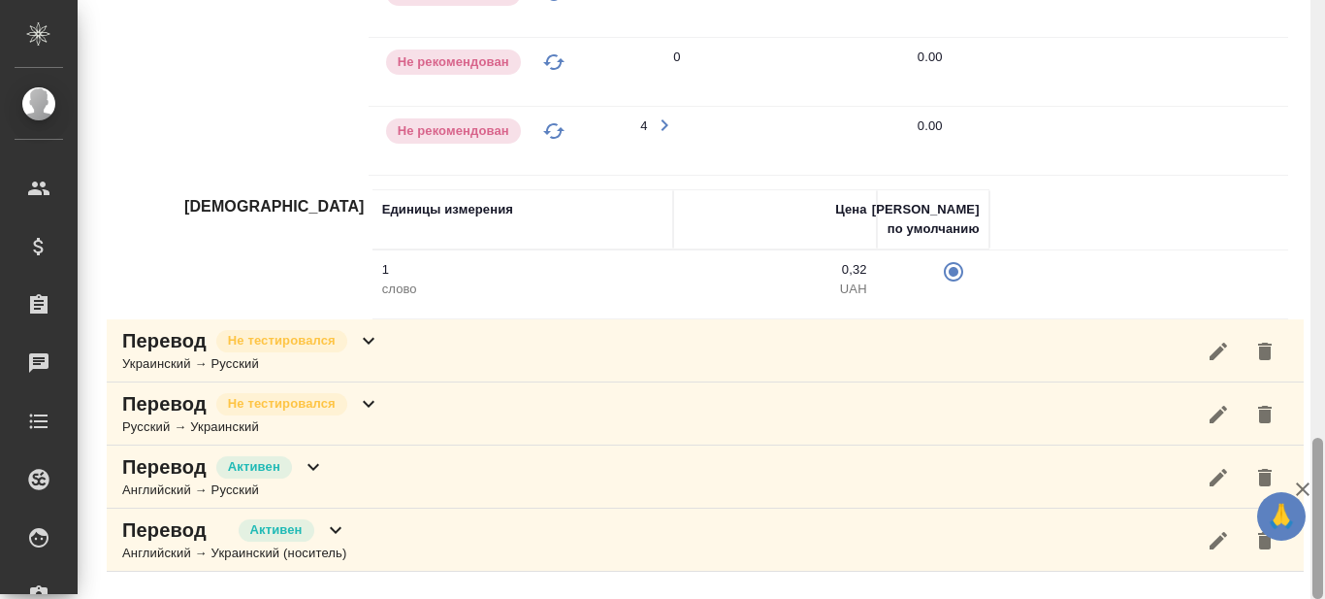
drag, startPoint x: 1324, startPoint y: 347, endPoint x: 1324, endPoint y: 188, distance: 159.1
click at [1324, 188] on div at bounding box center [1318, 299] width 15 height 599
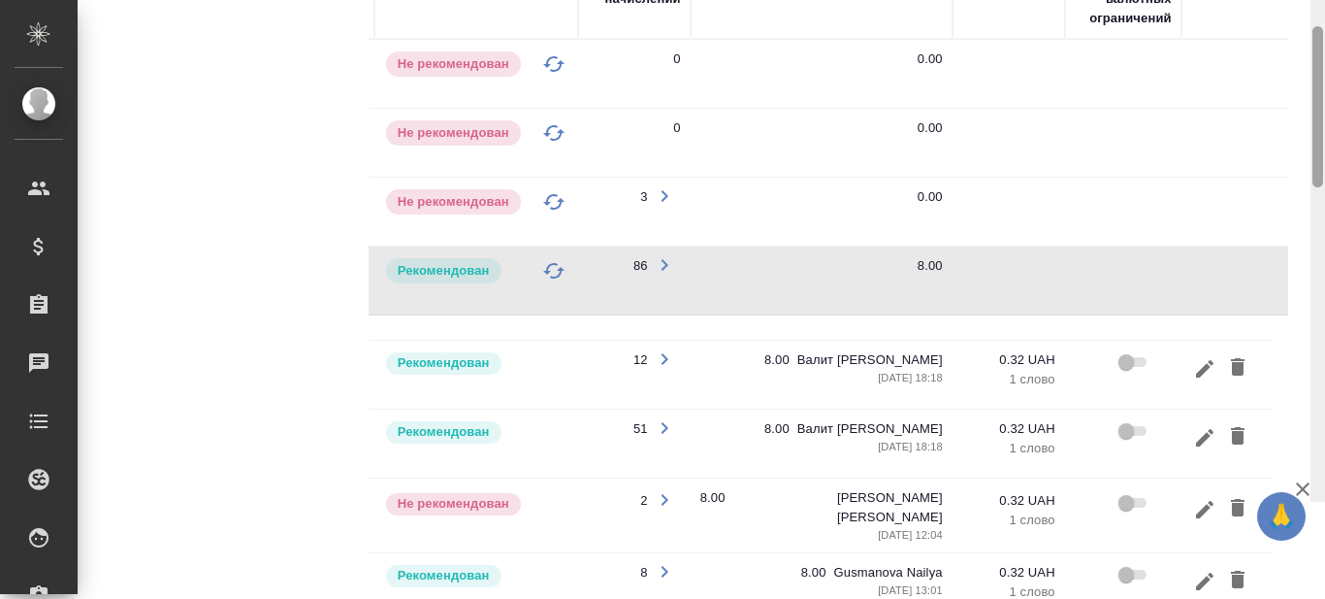
scroll to position [0, 0]
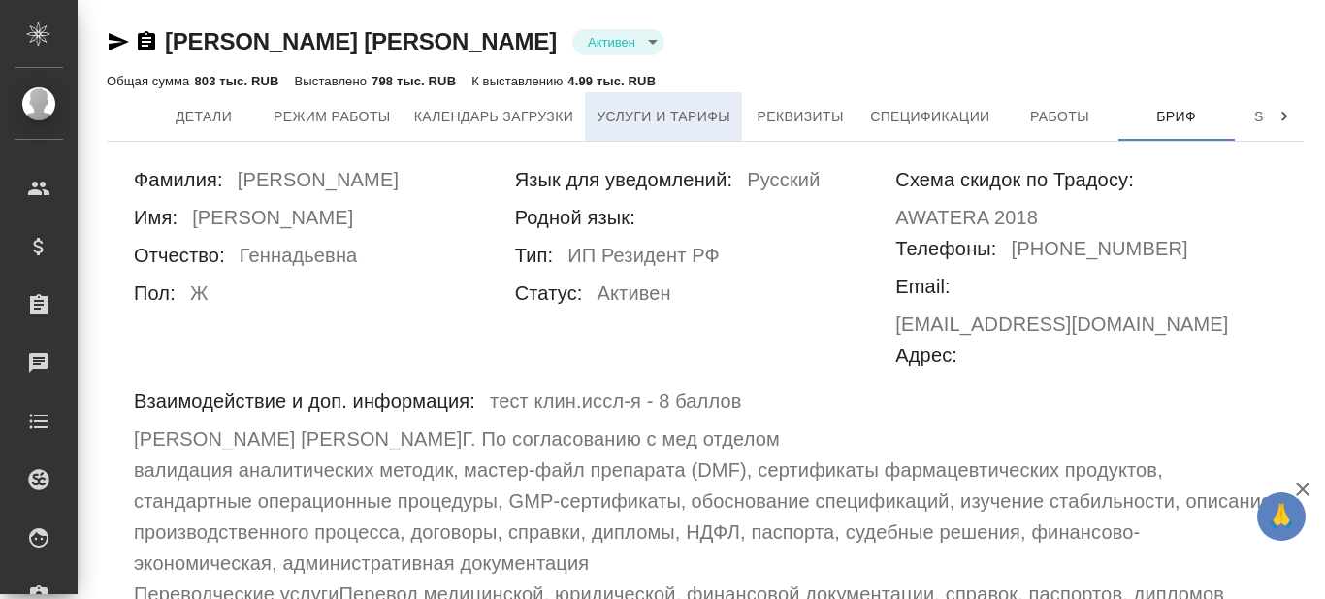
click at [702, 124] on span "Услуги и тарифы" at bounding box center [664, 117] width 134 height 24
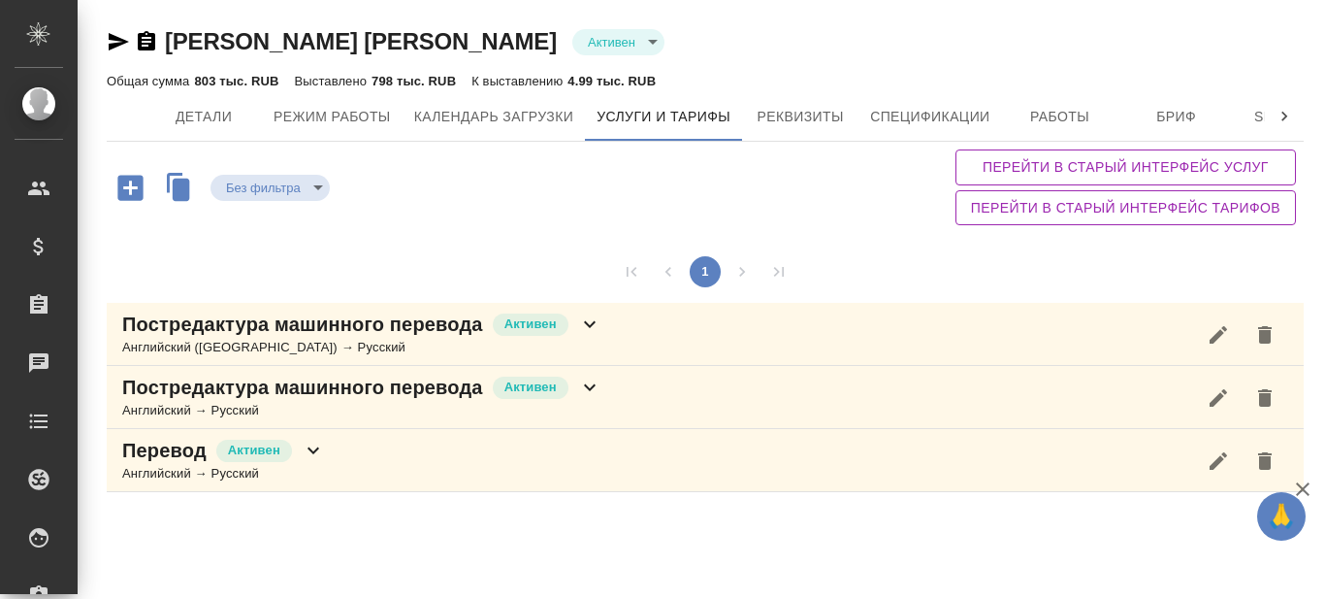
click at [589, 386] on icon at bounding box center [589, 386] width 23 height 23
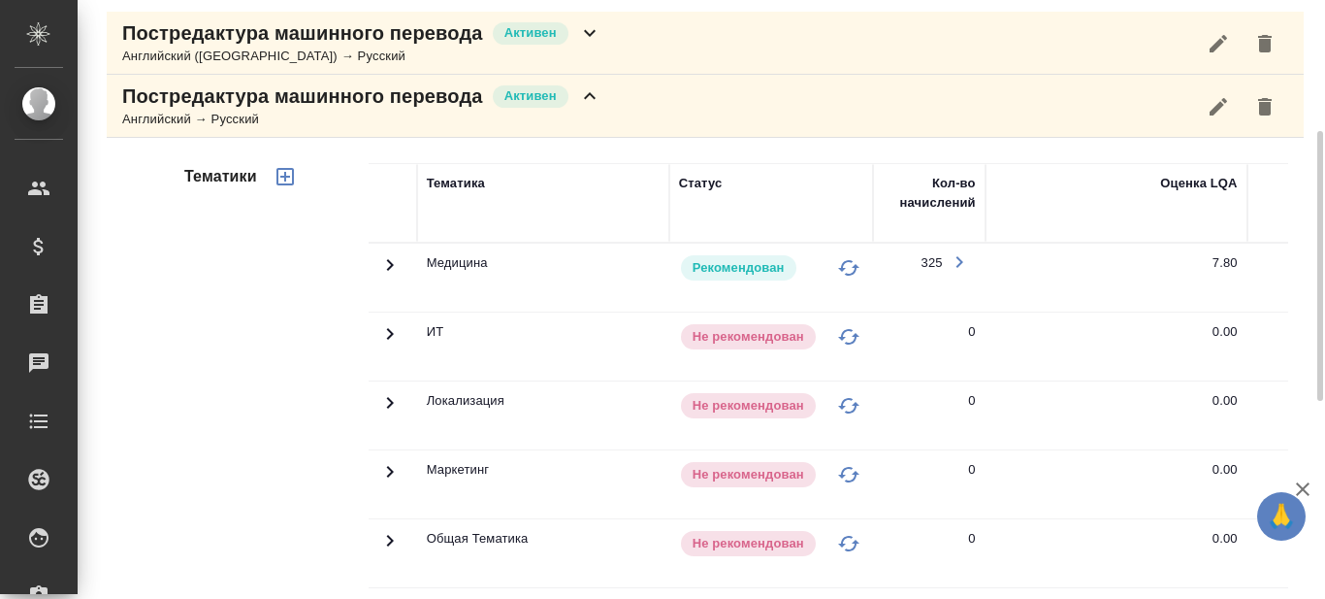
scroll to position [485, 0]
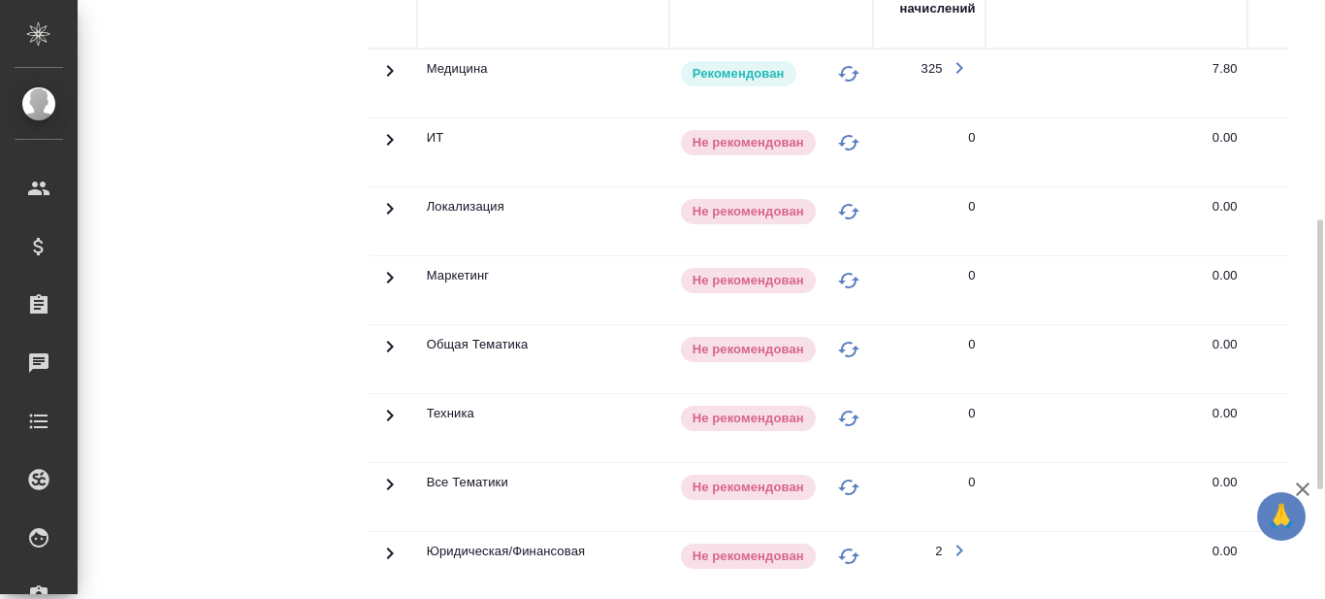
click at [386, 73] on icon at bounding box center [389, 70] width 23 height 23
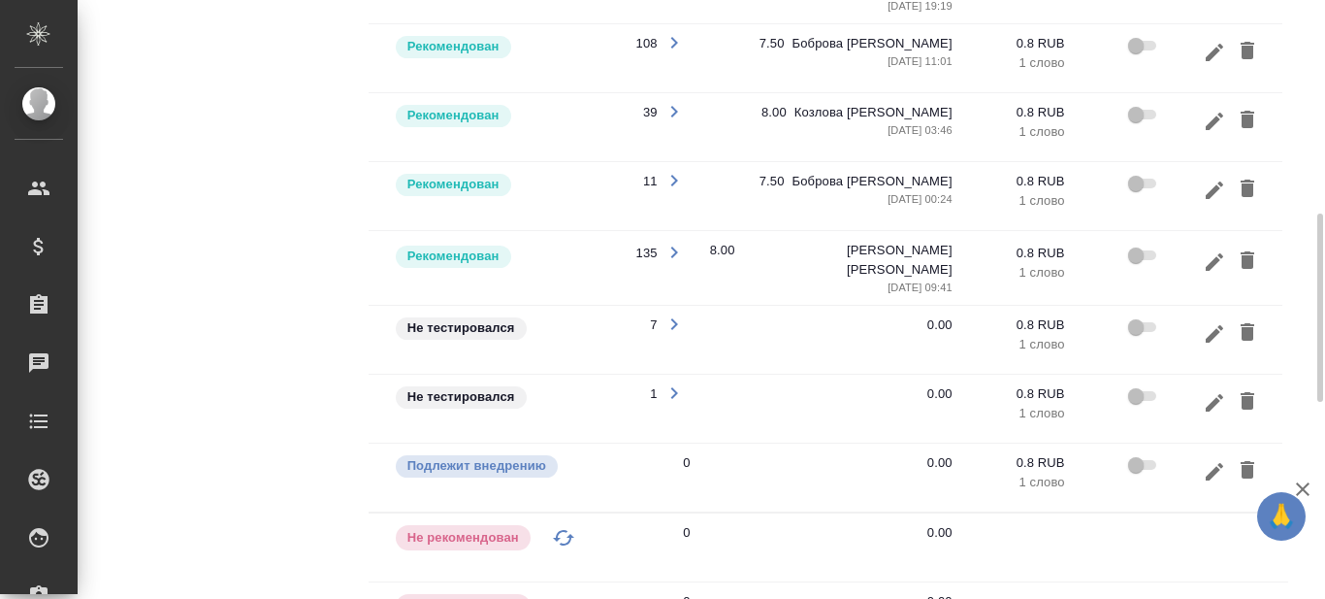
scroll to position [0, 295]
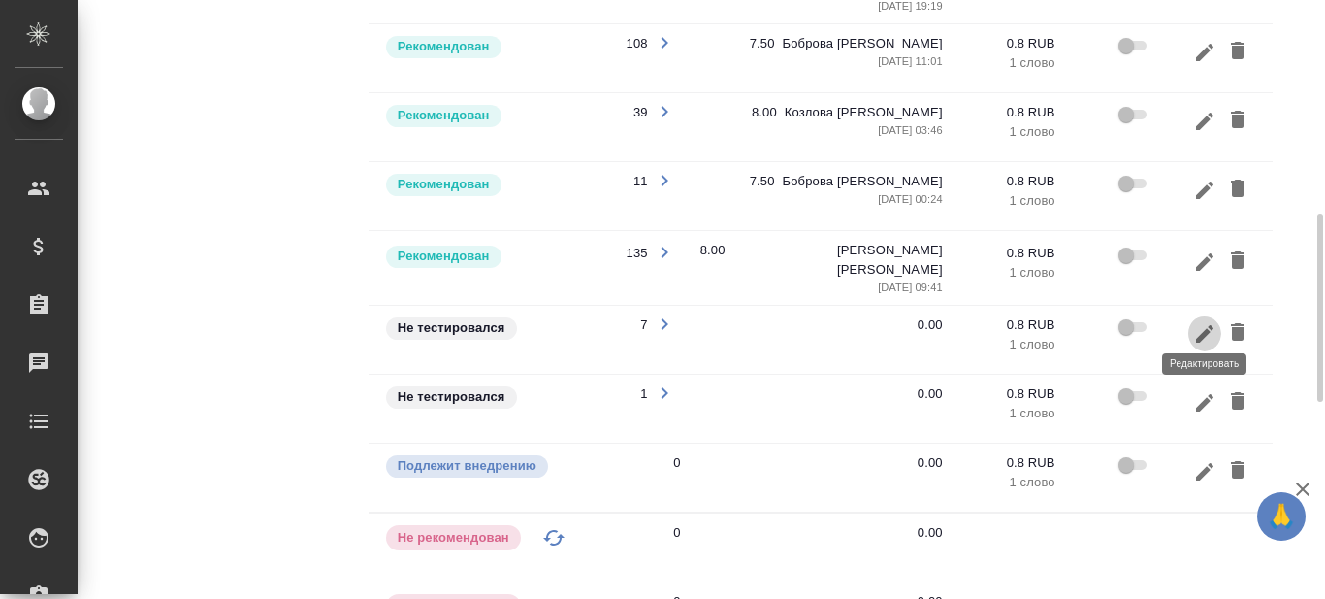
click at [1201, 324] on icon "button" at bounding box center [1204, 332] width 17 height 17
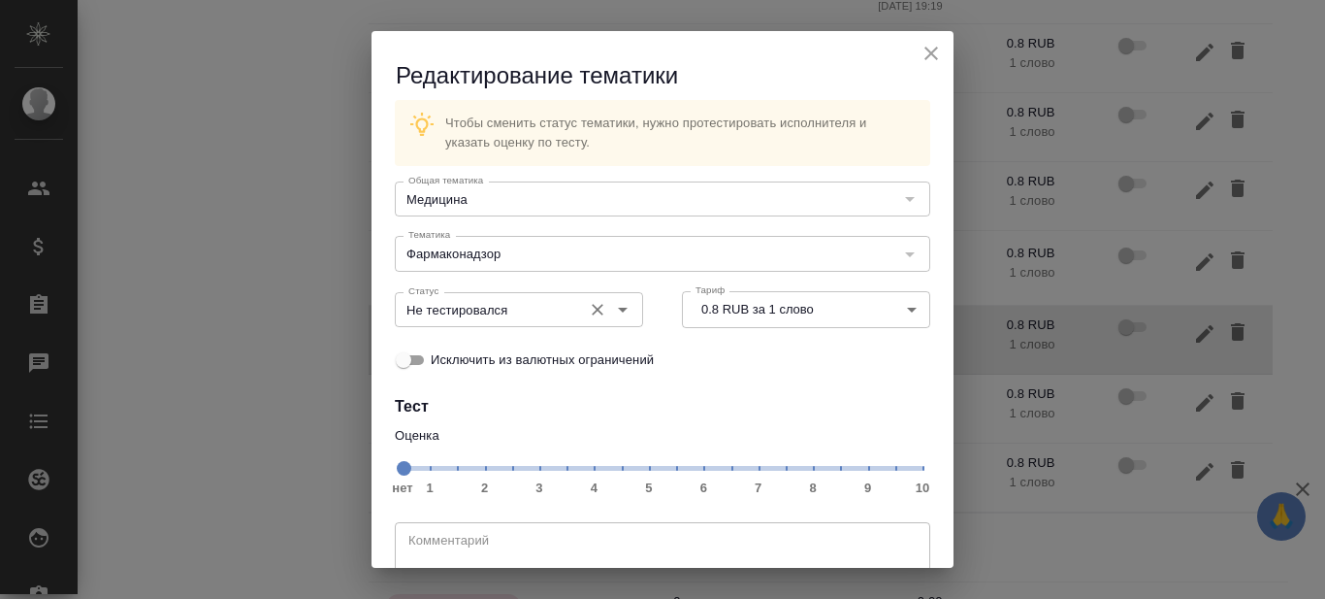
click at [611, 308] on icon "Open" at bounding box center [622, 309] width 23 height 23
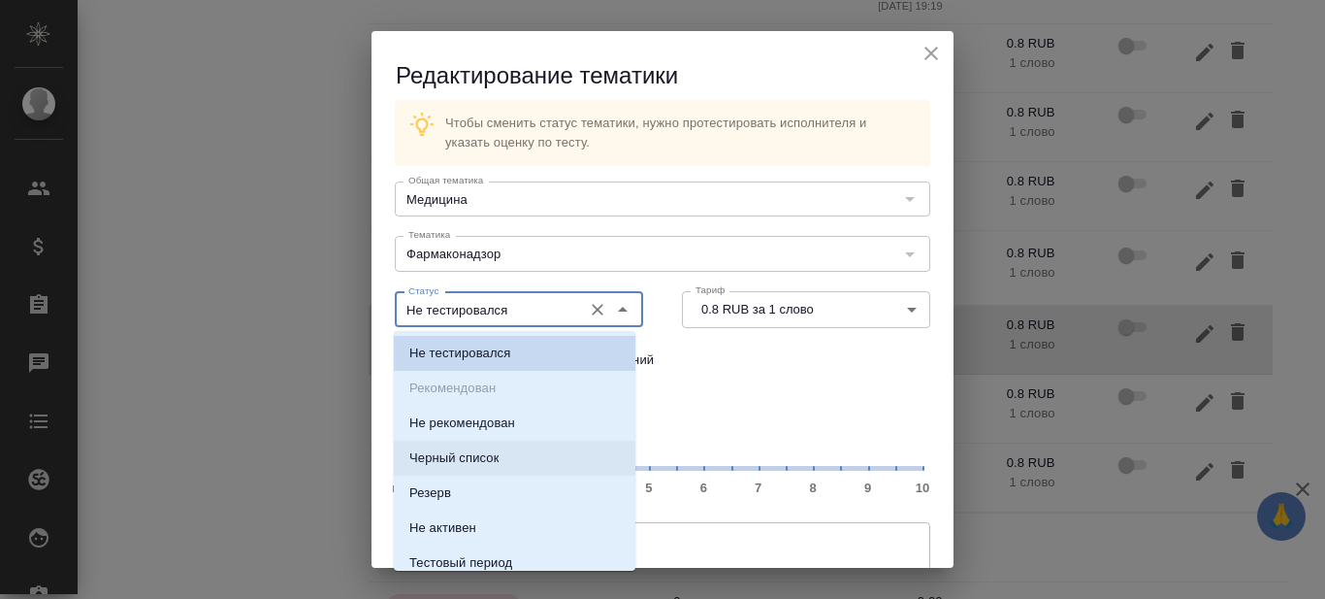
click at [797, 406] on h4 "Тест" at bounding box center [663, 406] width 536 height 23
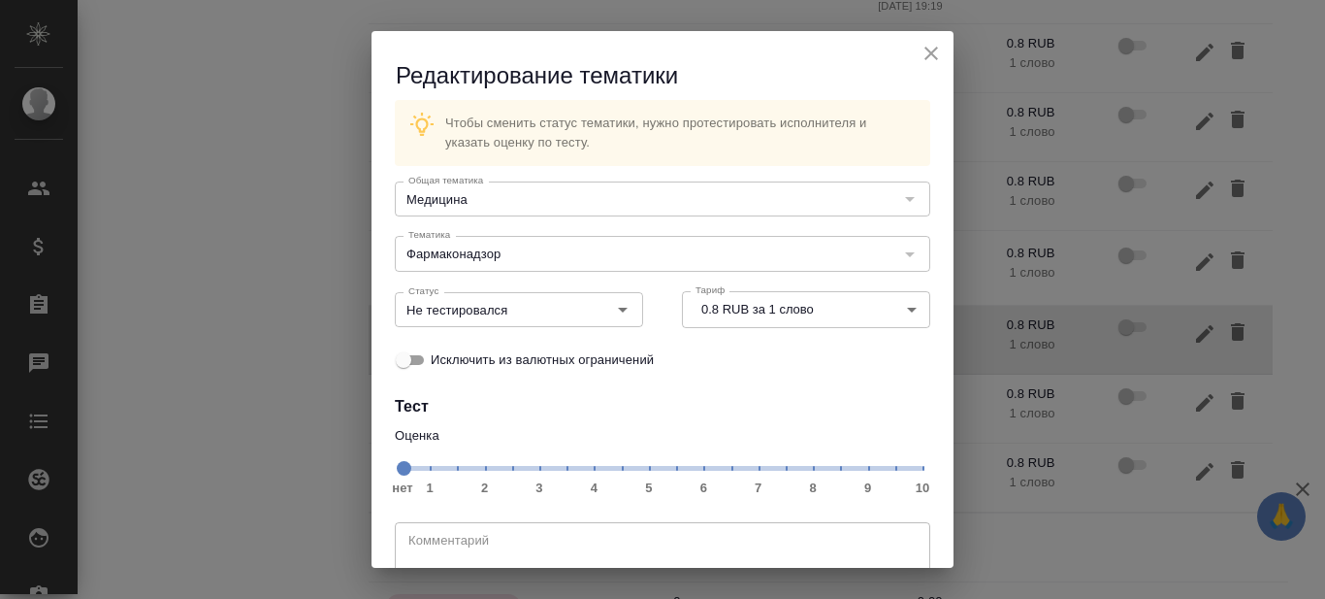
click at [776, 465] on span "нет 1 2 3 4 5 6 7 8 9 10" at bounding box center [663, 466] width 520 height 27
click at [615, 315] on icon "Open" at bounding box center [622, 309] width 23 height 23
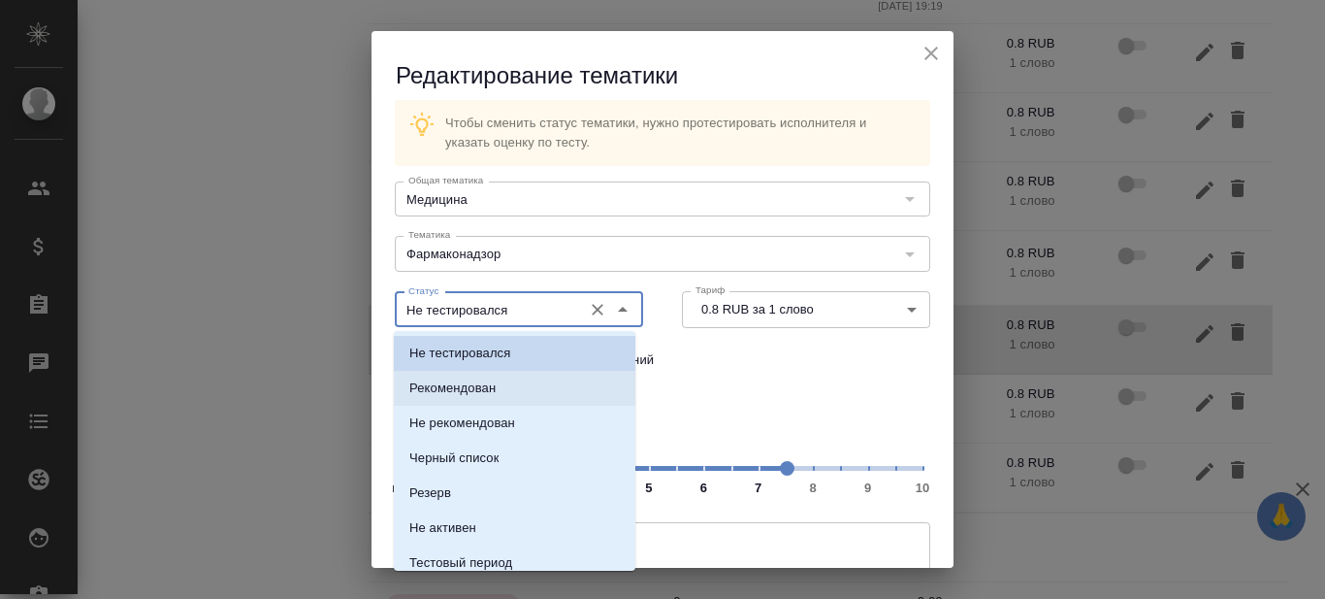
click at [513, 392] on li "Рекомендован" at bounding box center [515, 388] width 242 height 35
type input "Рекомендован"
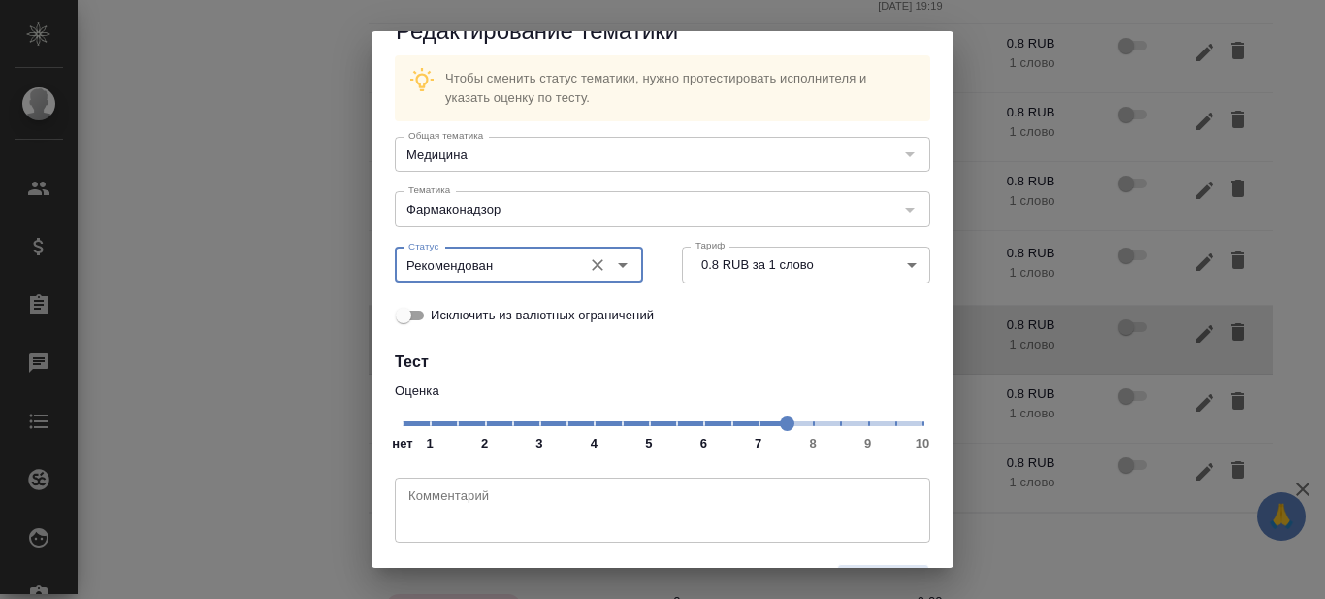
scroll to position [99, 0]
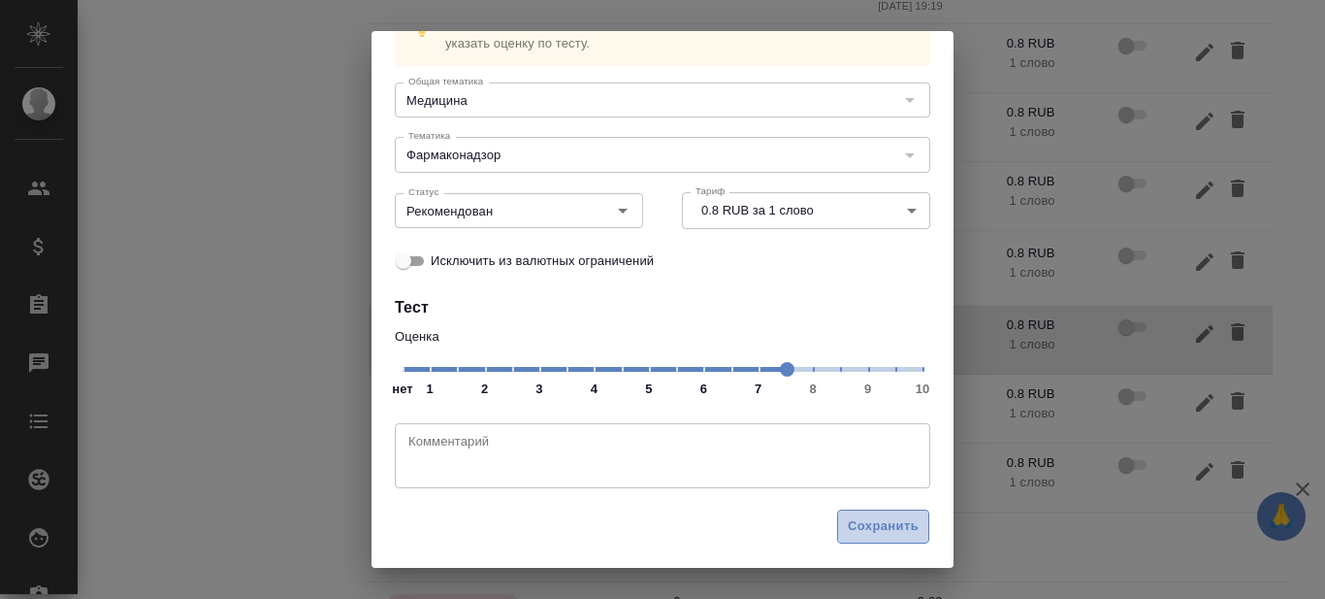
click at [874, 534] on span "Сохранить" at bounding box center [883, 526] width 71 height 22
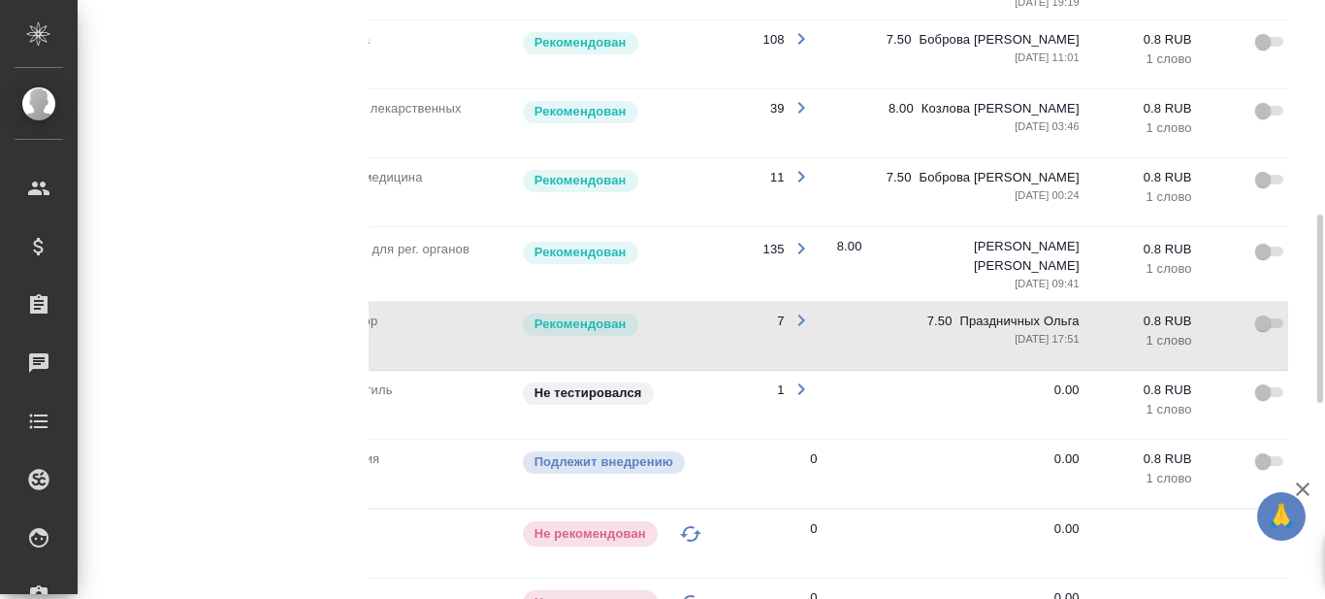
scroll to position [0, 295]
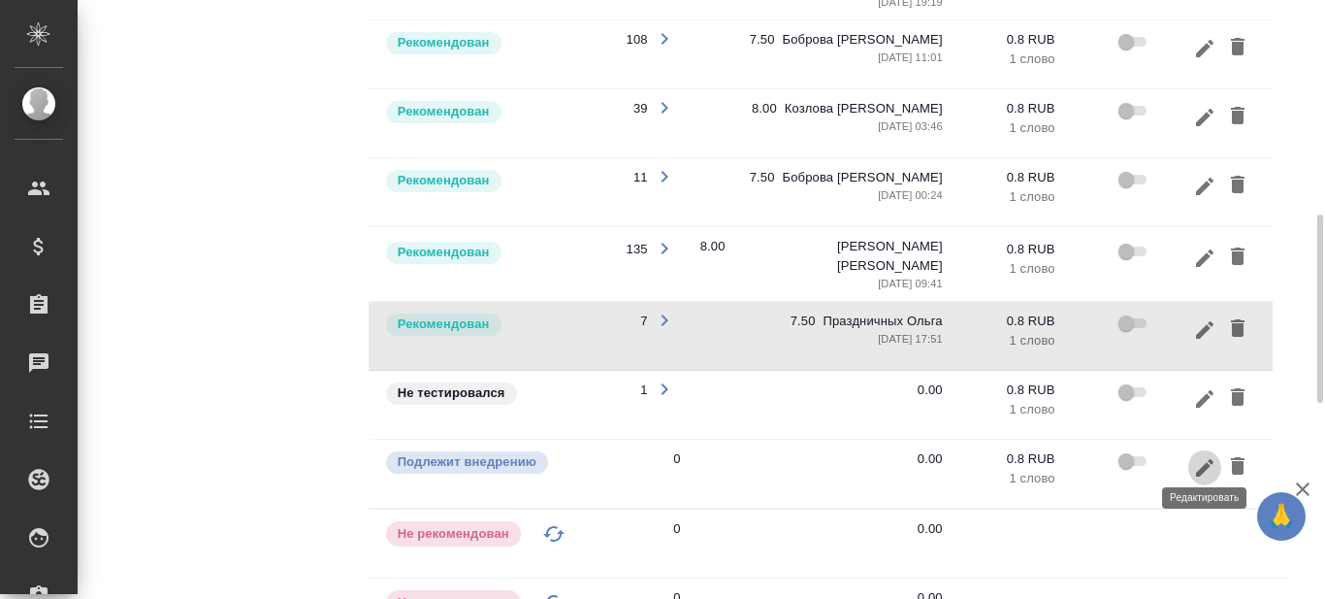
click at [1206, 458] on icon "button" at bounding box center [1204, 466] width 17 height 17
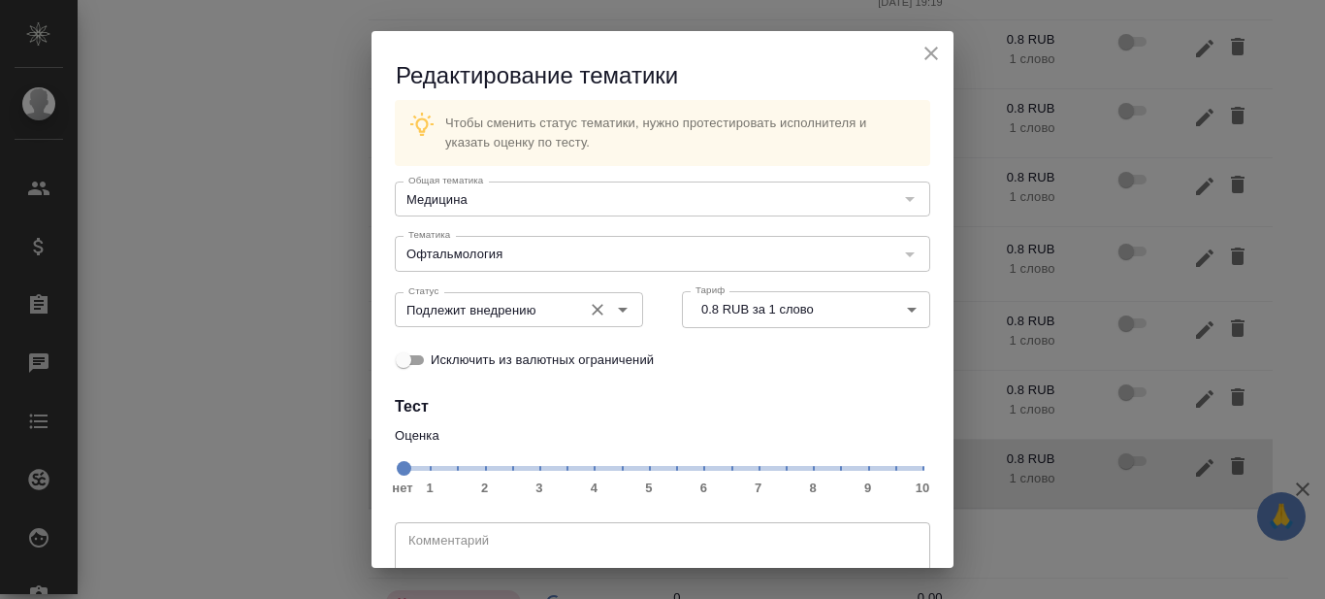
click at [617, 306] on icon "Open" at bounding box center [622, 309] width 23 height 23
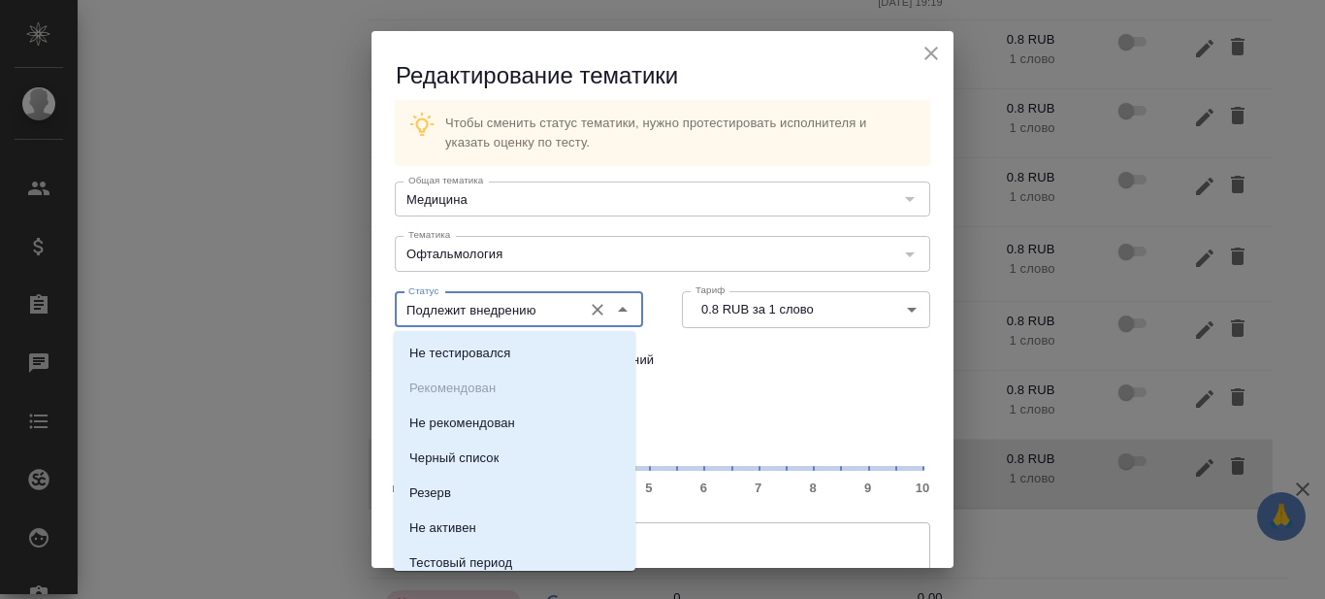
scroll to position [45, 0]
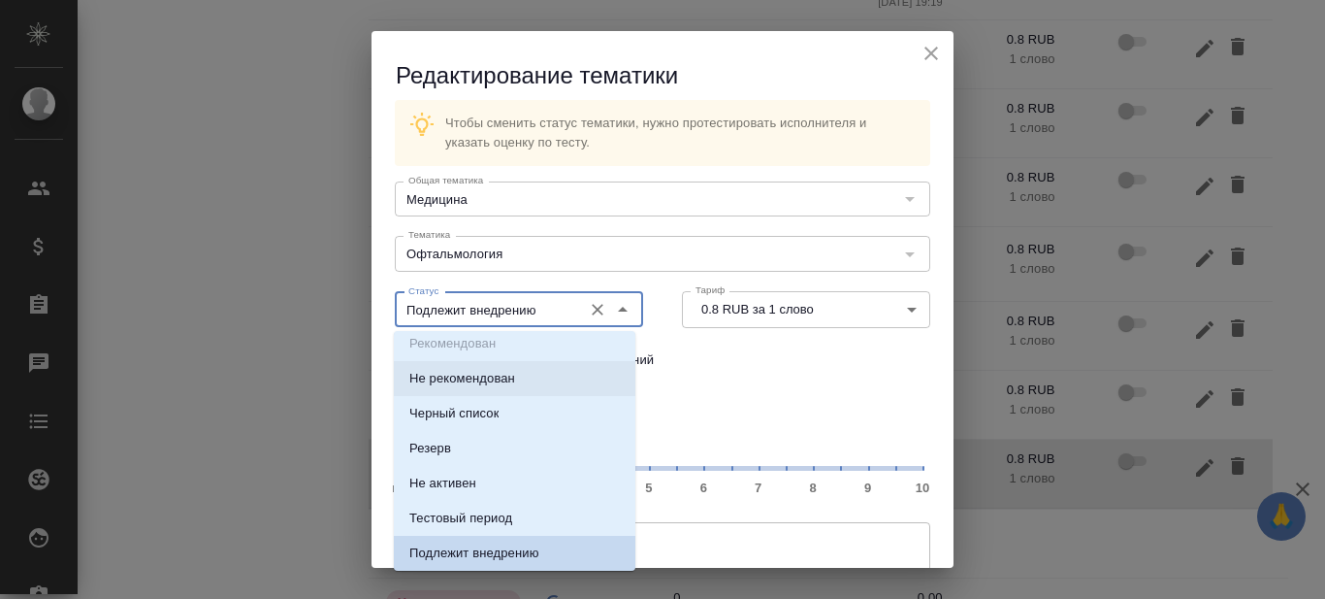
click at [849, 417] on div "Оценка нет 1 2 3 4 5 6 7 8 9 10" at bounding box center [662, 461] width 574 height 108
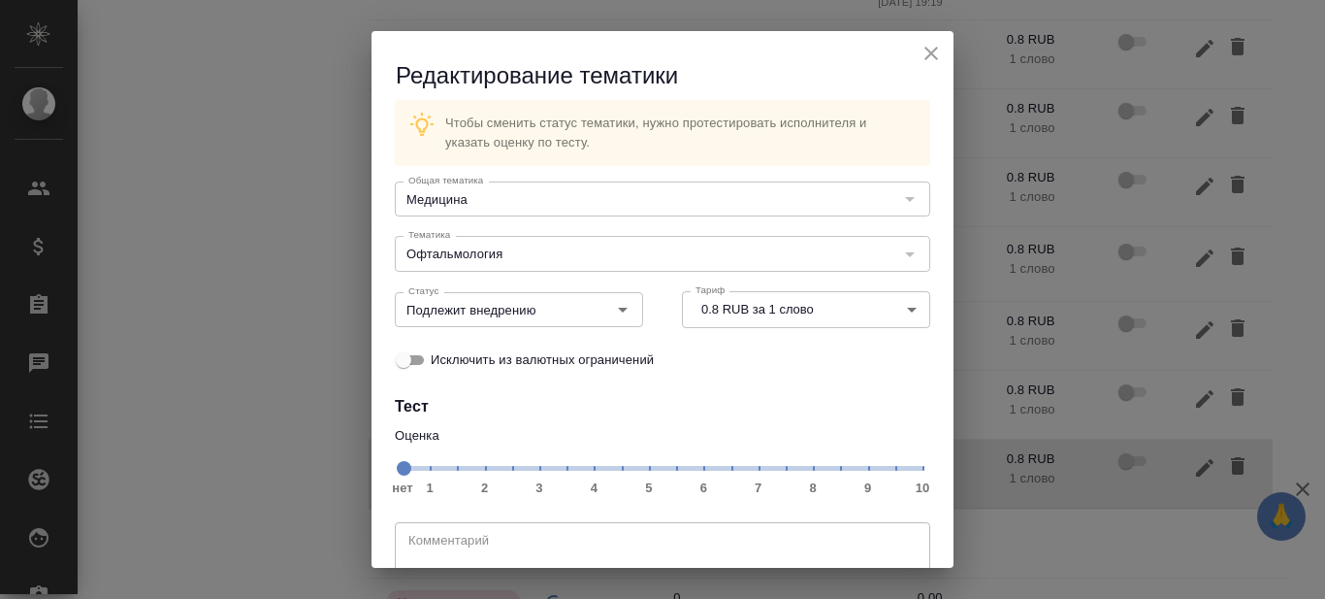
click at [775, 466] on span "нет 1 2 3 4 5 6 7 8 9 10" at bounding box center [663, 466] width 520 height 27
click at [615, 306] on icon "Open" at bounding box center [622, 309] width 23 height 23
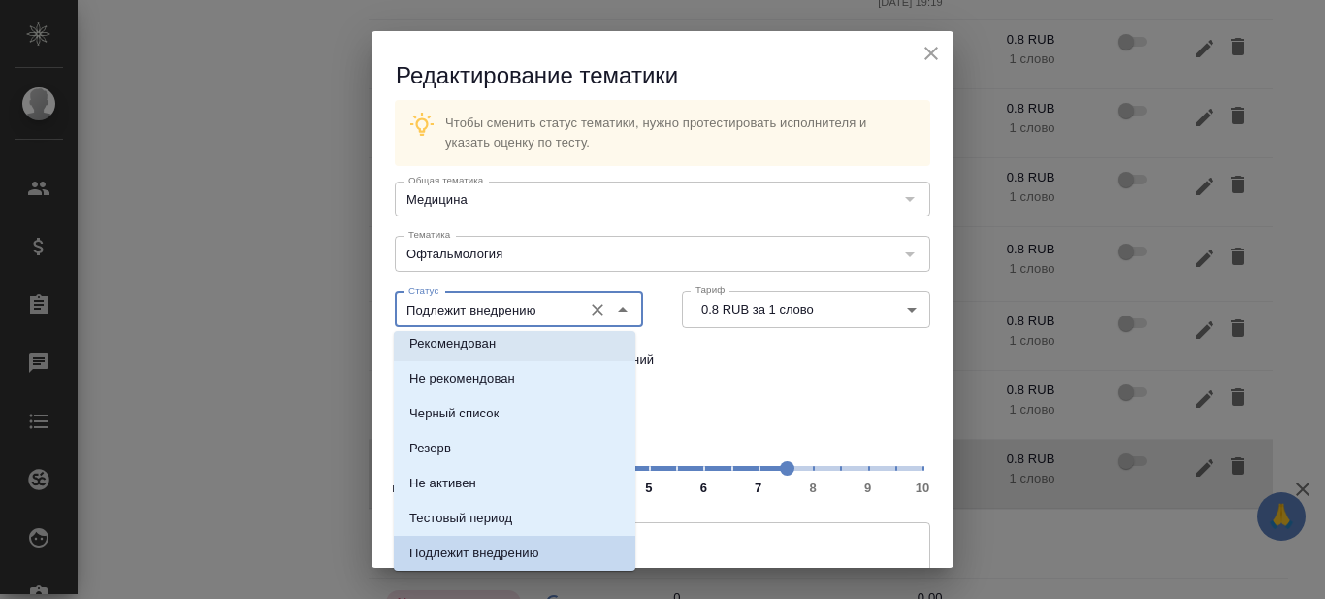
click at [472, 342] on p "Рекомендован" at bounding box center [452, 343] width 86 height 19
type input "Рекомендован"
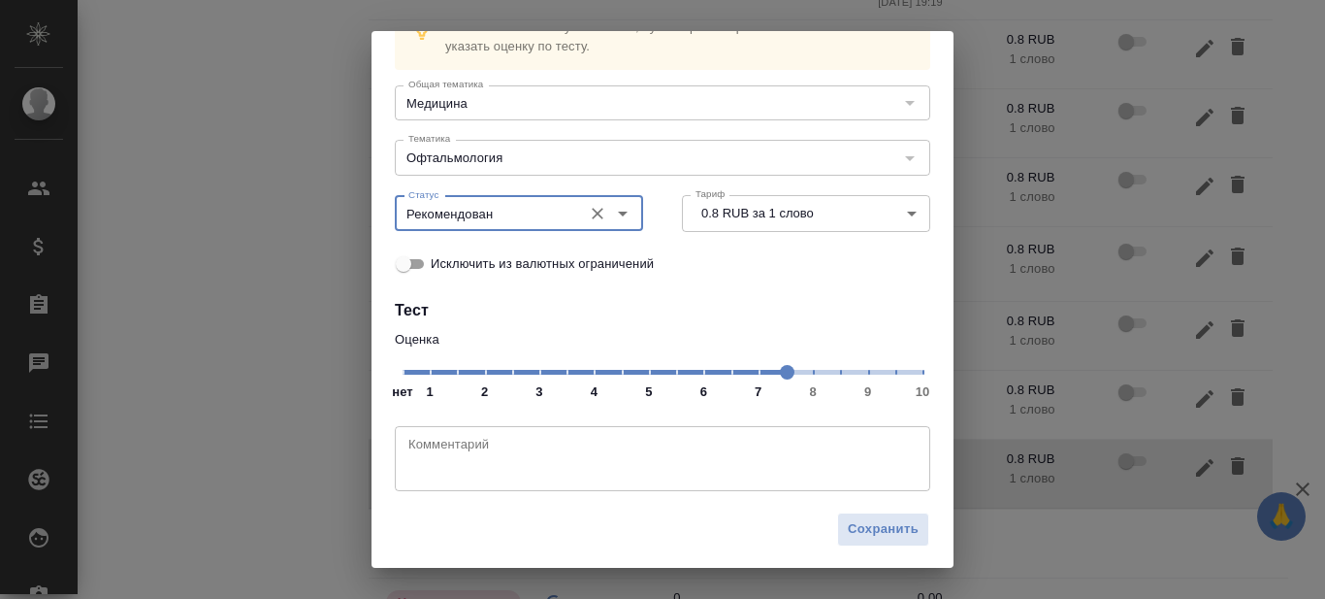
scroll to position [99, 0]
click at [880, 524] on span "Сохранить" at bounding box center [883, 526] width 71 height 22
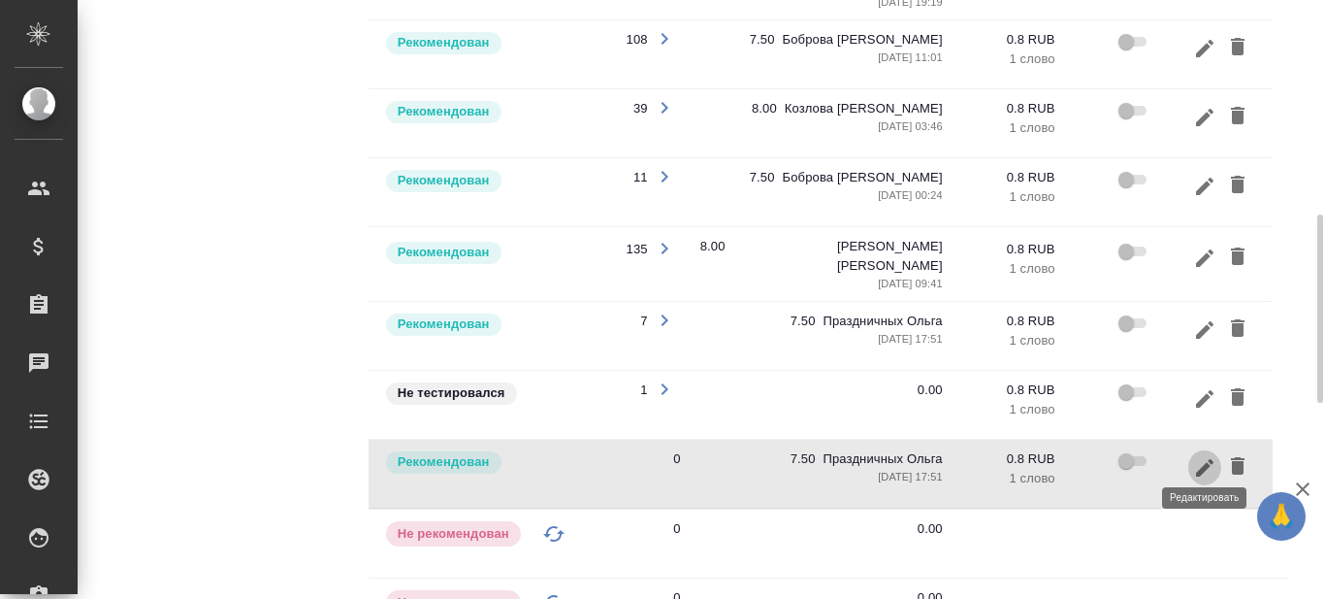
click at [1209, 458] on icon "button" at bounding box center [1204, 466] width 17 height 17
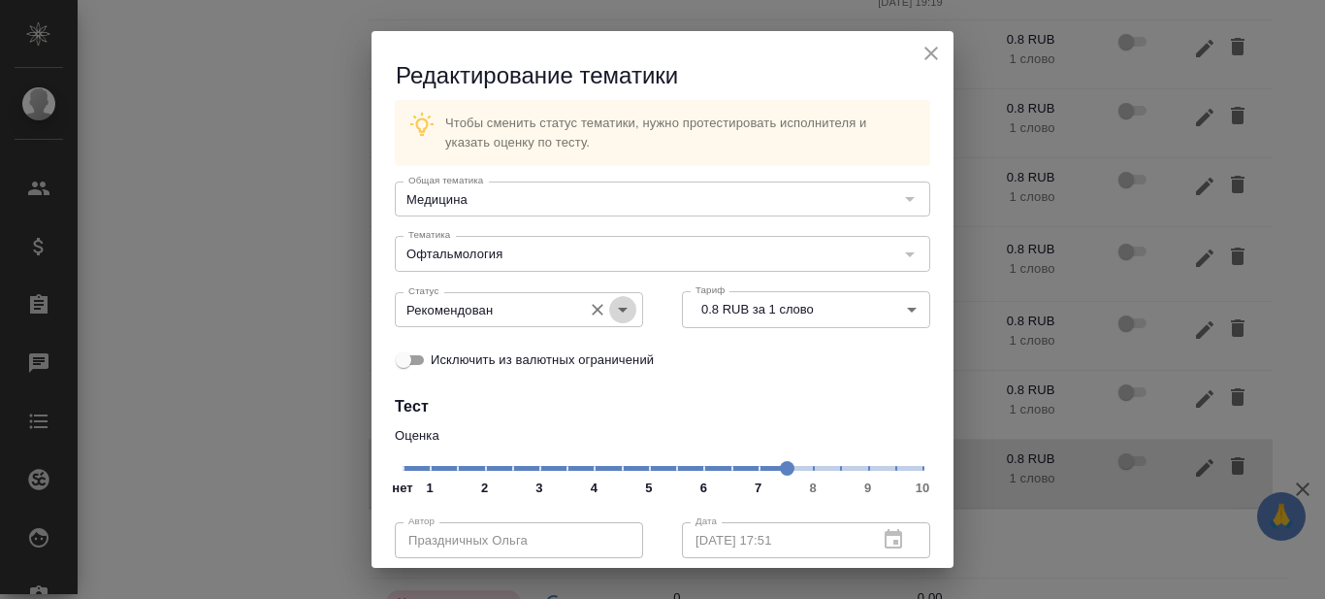
click at [622, 309] on icon "Open" at bounding box center [622, 309] width 23 height 23
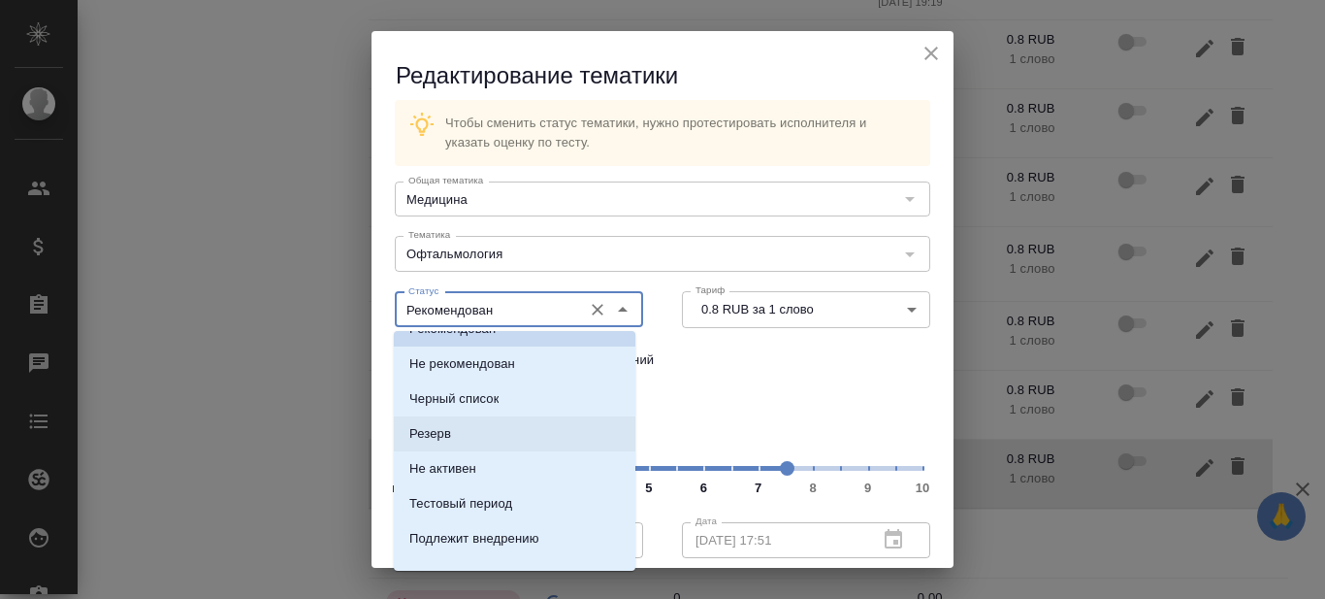
scroll to position [81, 0]
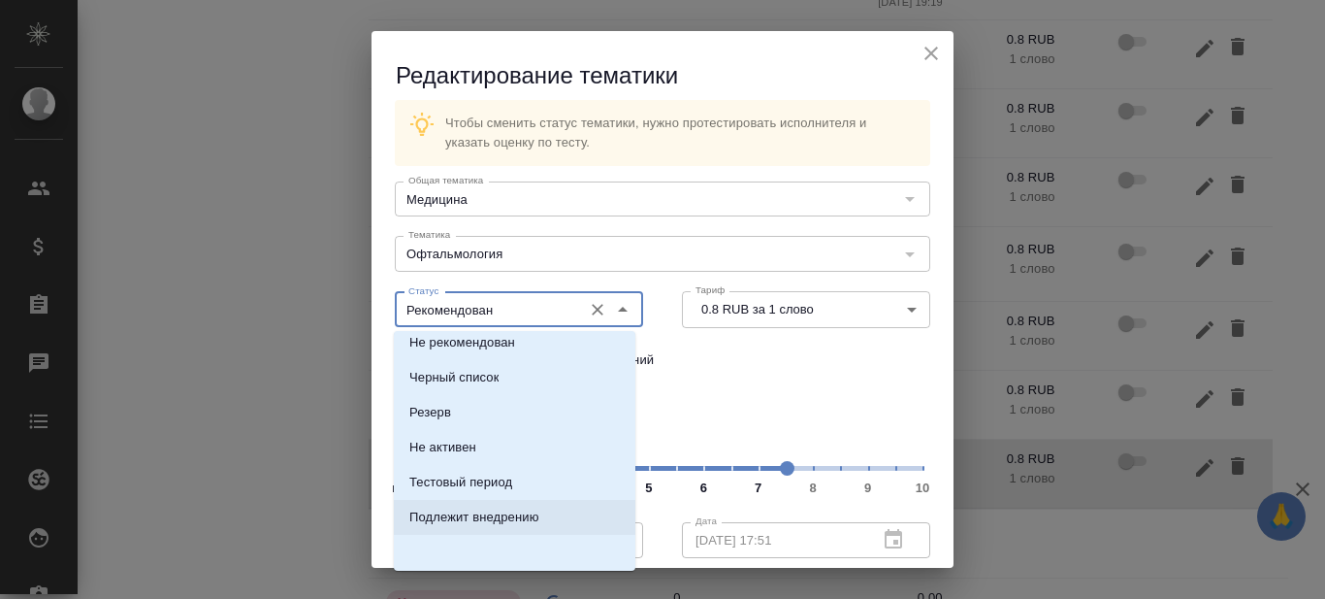
click at [498, 516] on p "Подлежит внедрению" at bounding box center [474, 516] width 130 height 19
type input "Подлежит внедрению"
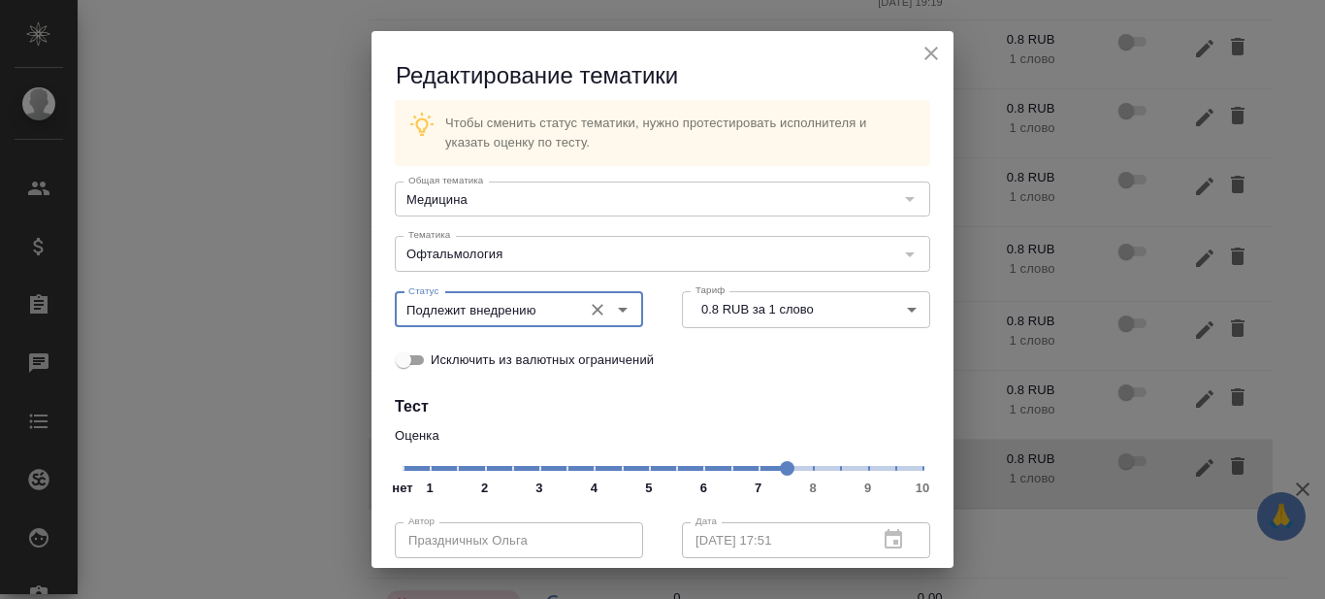
click at [403, 467] on body "🙏 .cls-1 fill:#fff; AWATERA Prazdnichnykh Olga Клиенты Спецификации Заказы 0 Ча…" at bounding box center [662, 299] width 1325 height 599
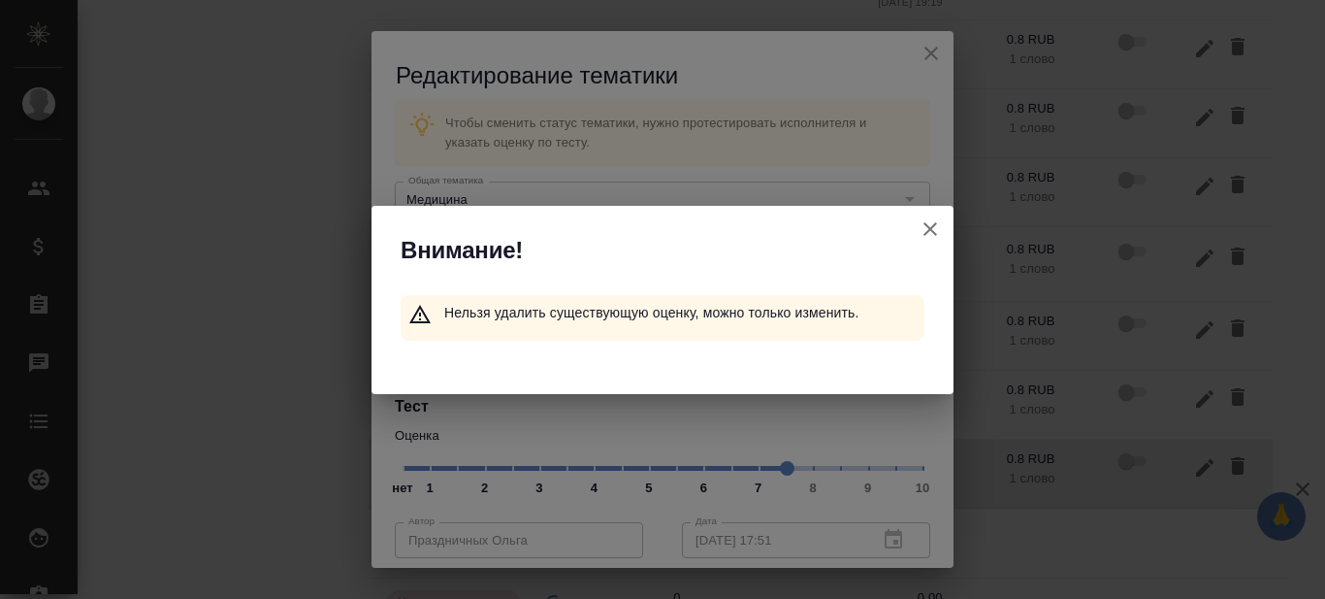
click at [938, 223] on icon "button" at bounding box center [930, 228] width 23 height 23
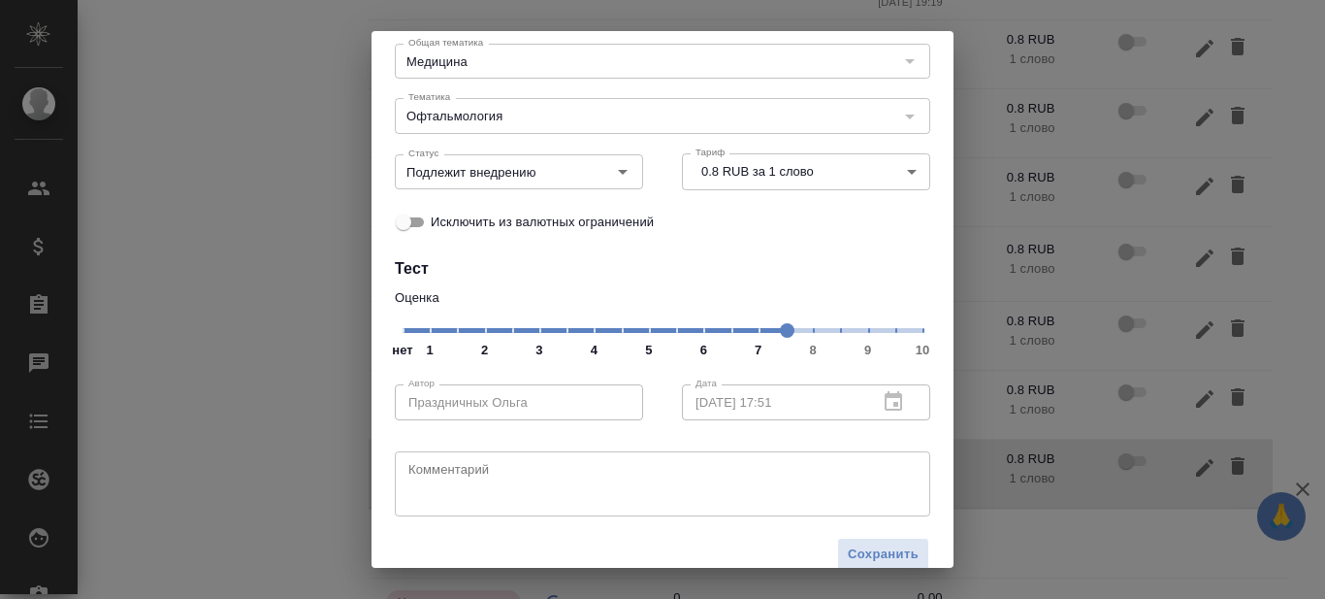
scroll to position [166, 0]
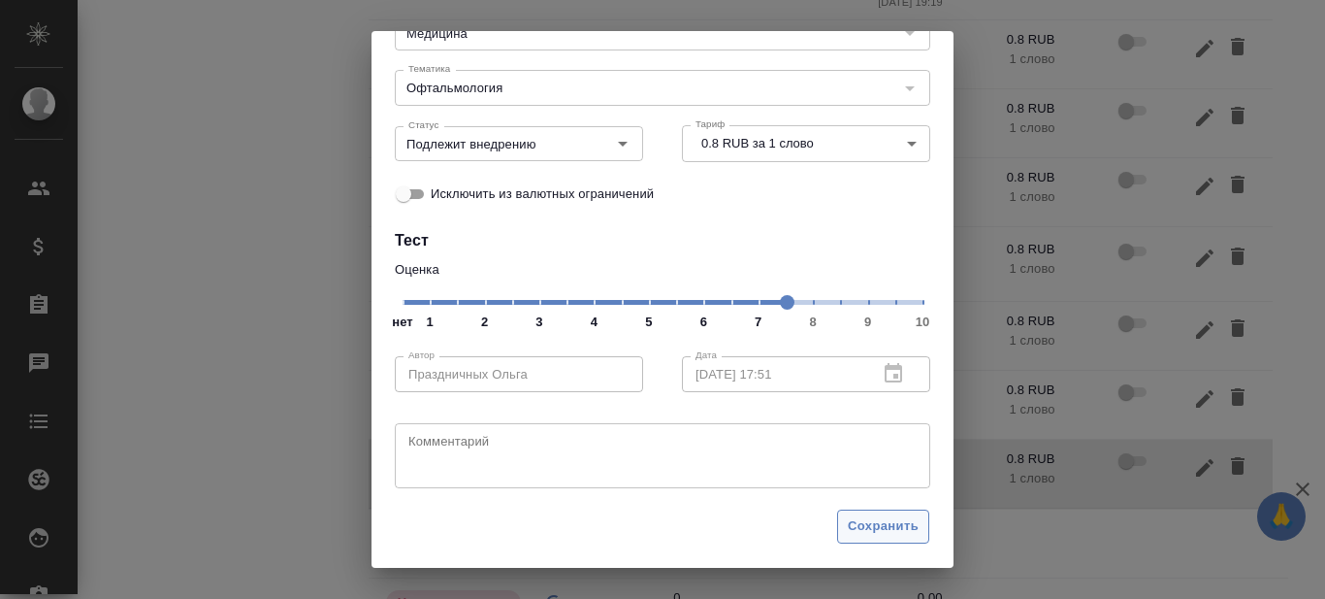
click at [880, 529] on span "Сохранить" at bounding box center [883, 526] width 71 height 22
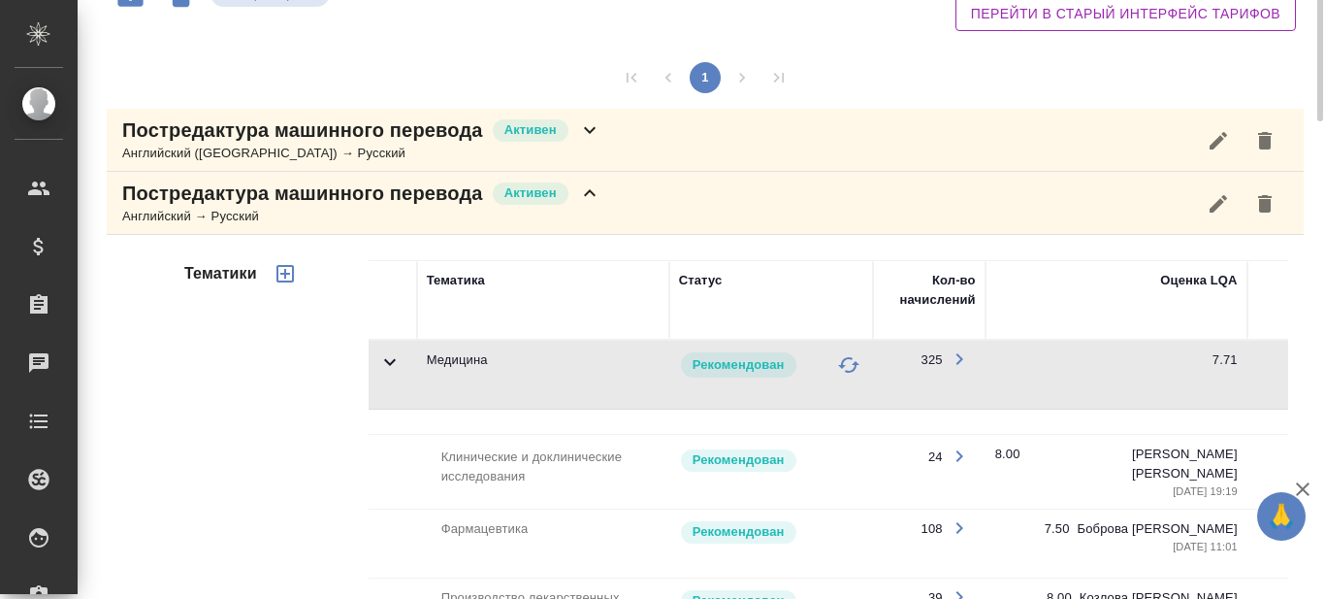
scroll to position [97, 0]
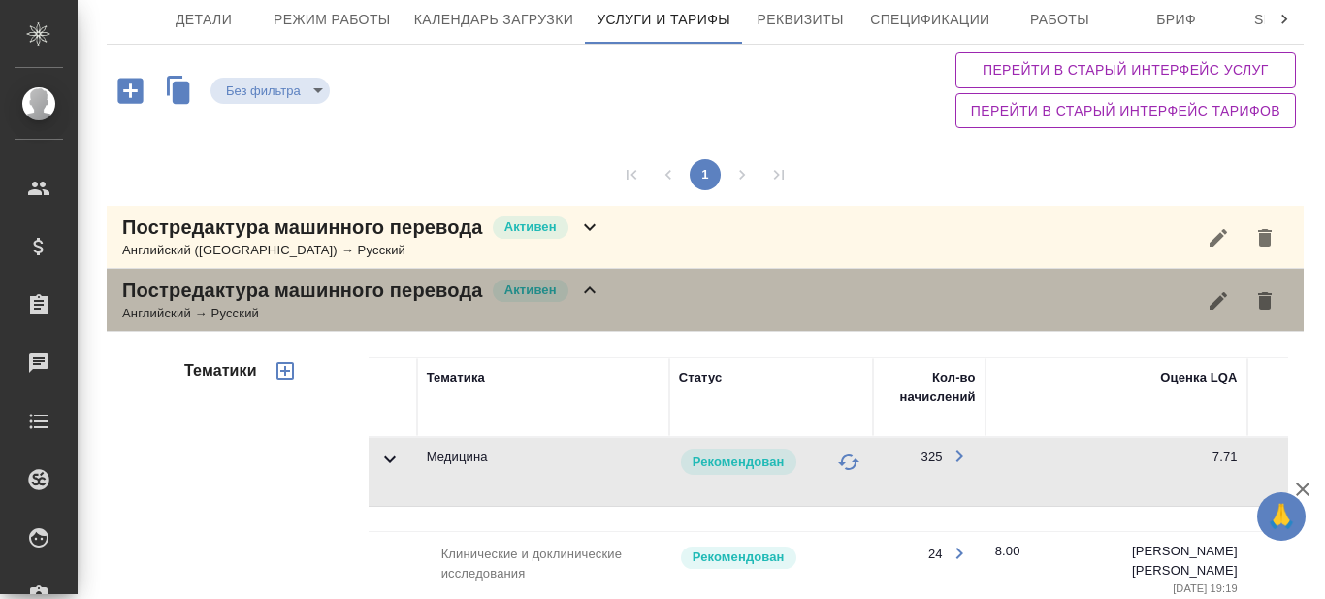
drag, startPoint x: 591, startPoint y: 280, endPoint x: 655, endPoint y: 293, distance: 65.3
click at [591, 281] on icon at bounding box center [589, 289] width 23 height 23
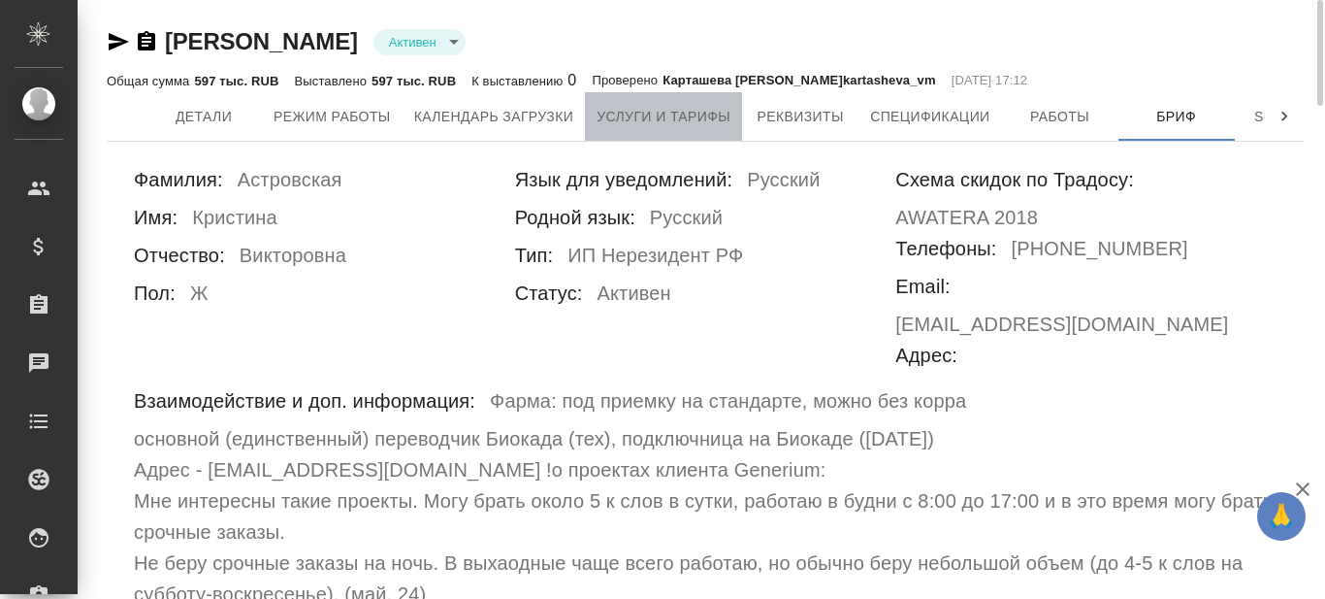
click at [640, 108] on span "Услуги и тарифы" at bounding box center [664, 117] width 134 height 24
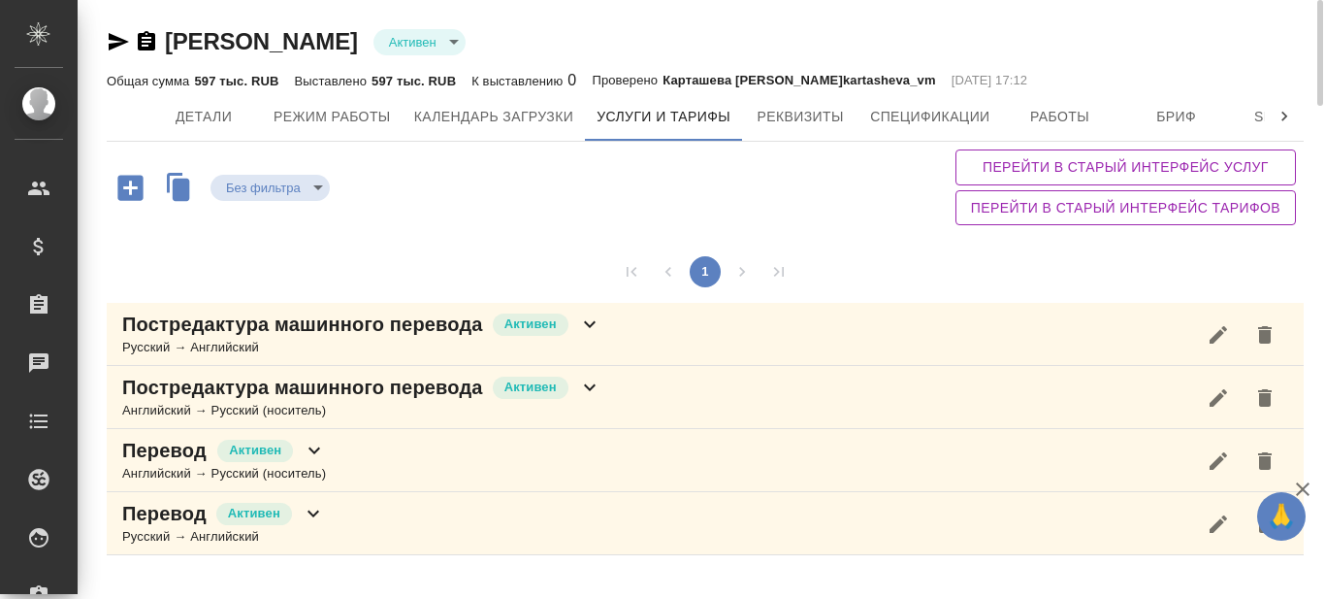
click at [590, 324] on icon at bounding box center [589, 323] width 23 height 23
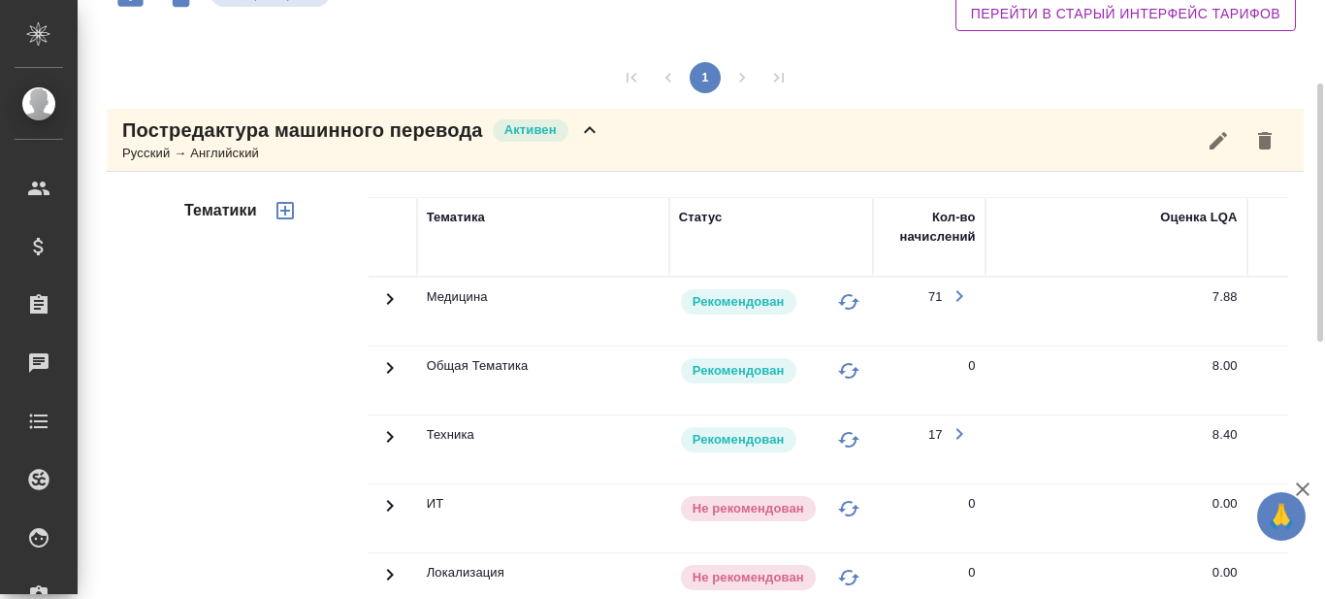
scroll to position [291, 0]
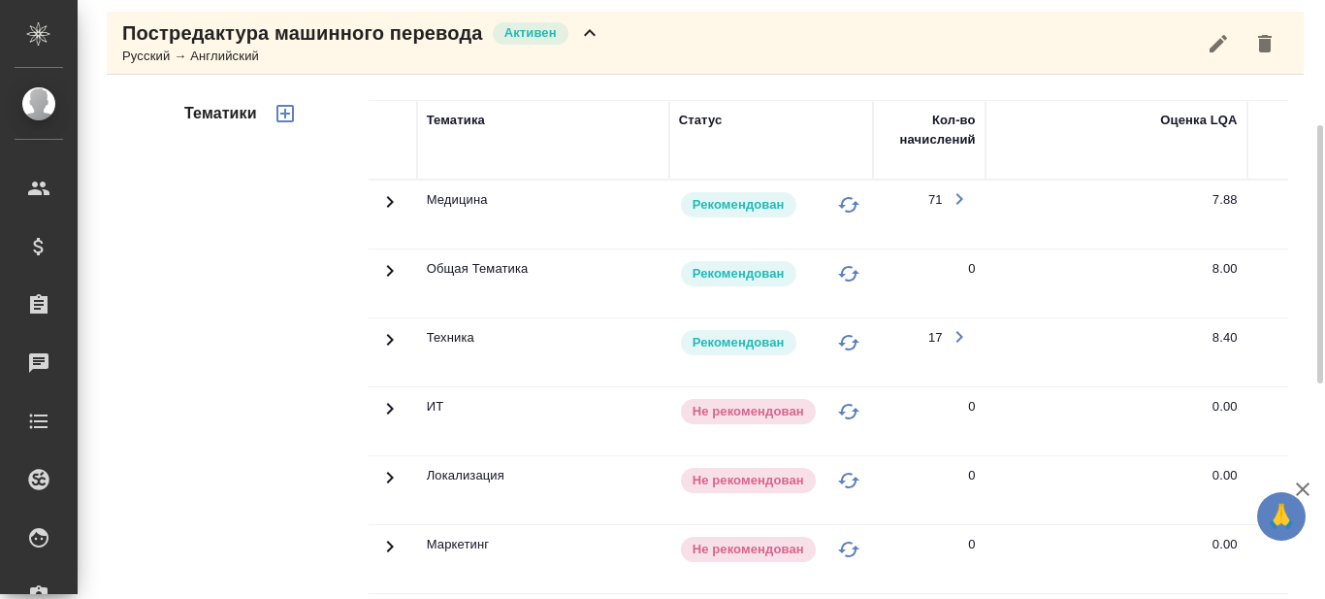
click at [389, 196] on icon at bounding box center [389, 201] width 23 height 23
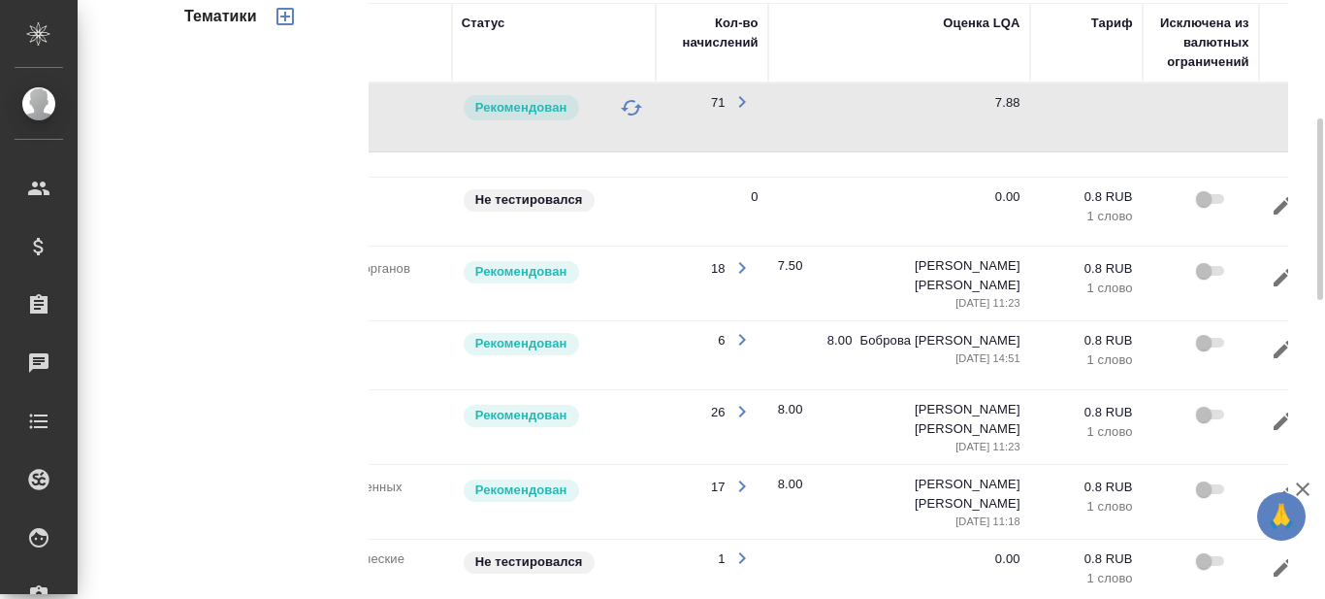
scroll to position [0, 295]
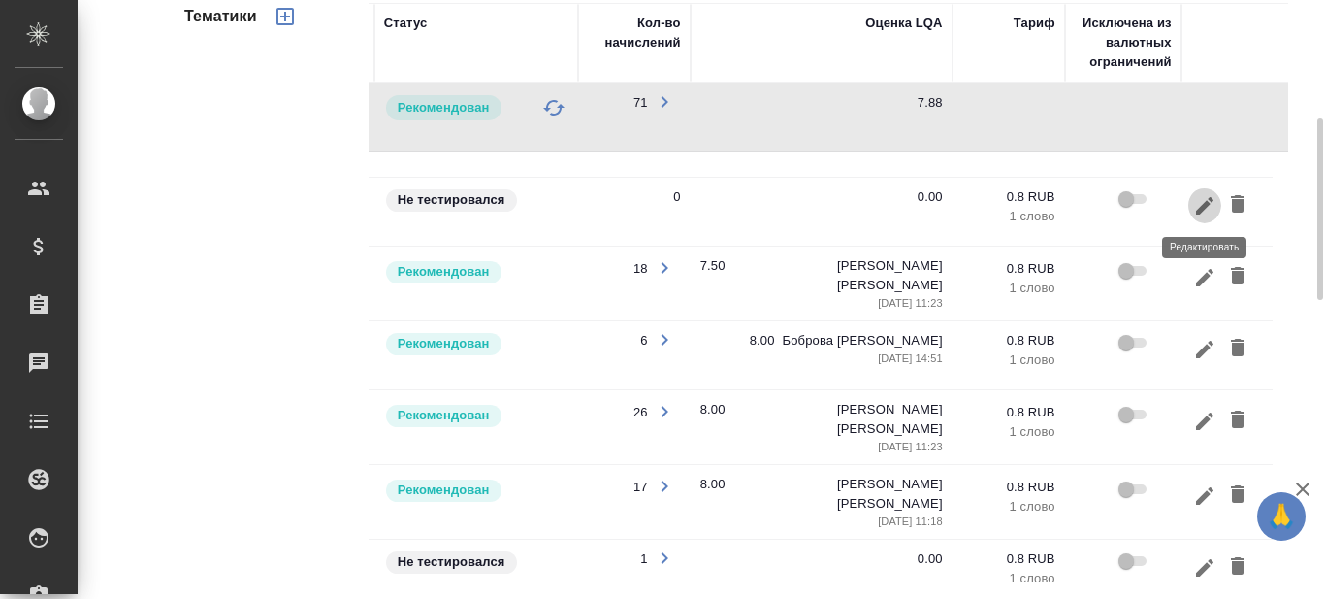
click at [1207, 199] on icon "button" at bounding box center [1204, 205] width 23 height 23
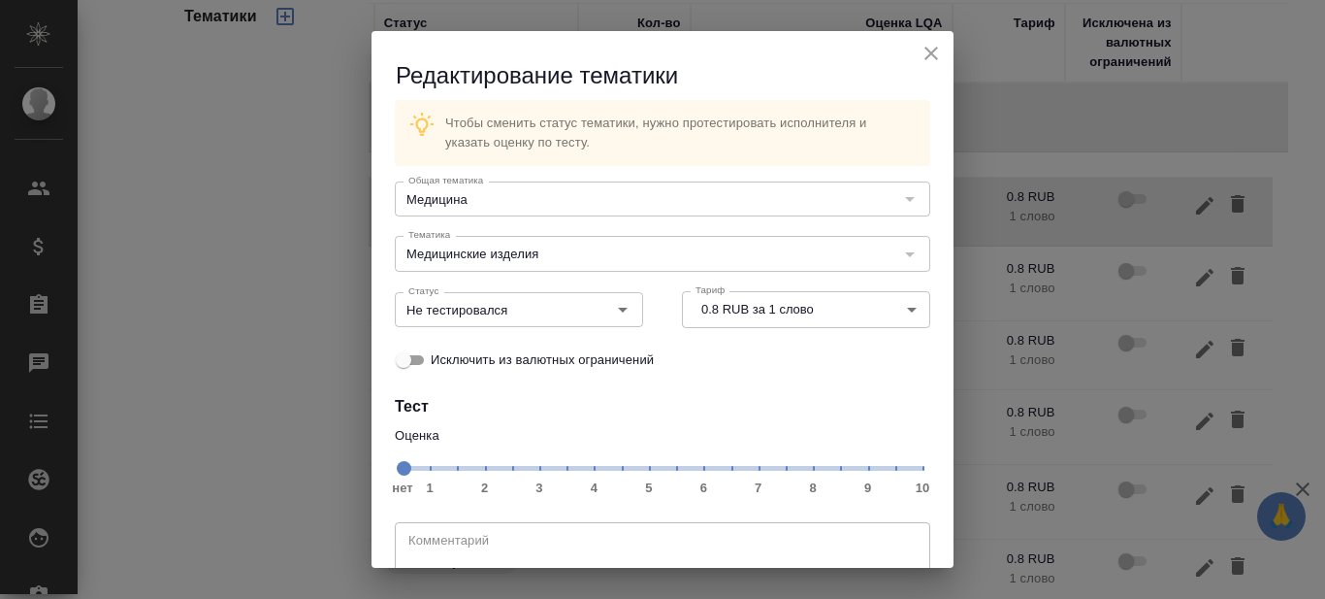
click at [775, 465] on span "нет 1 2 3 4 5 6 7 8 9 10" at bounding box center [663, 466] width 520 height 27
click at [612, 308] on icon "Open" at bounding box center [622, 309] width 23 height 23
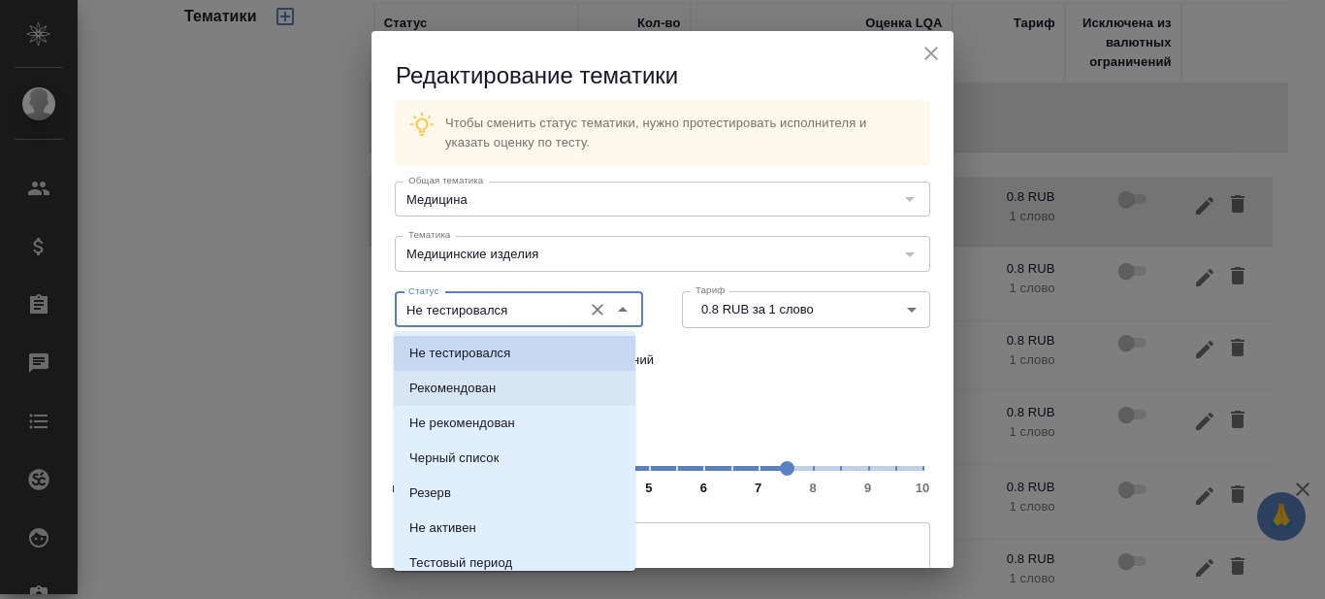
click at [515, 384] on li "Рекомендован" at bounding box center [515, 388] width 242 height 35
type input "Рекомендован"
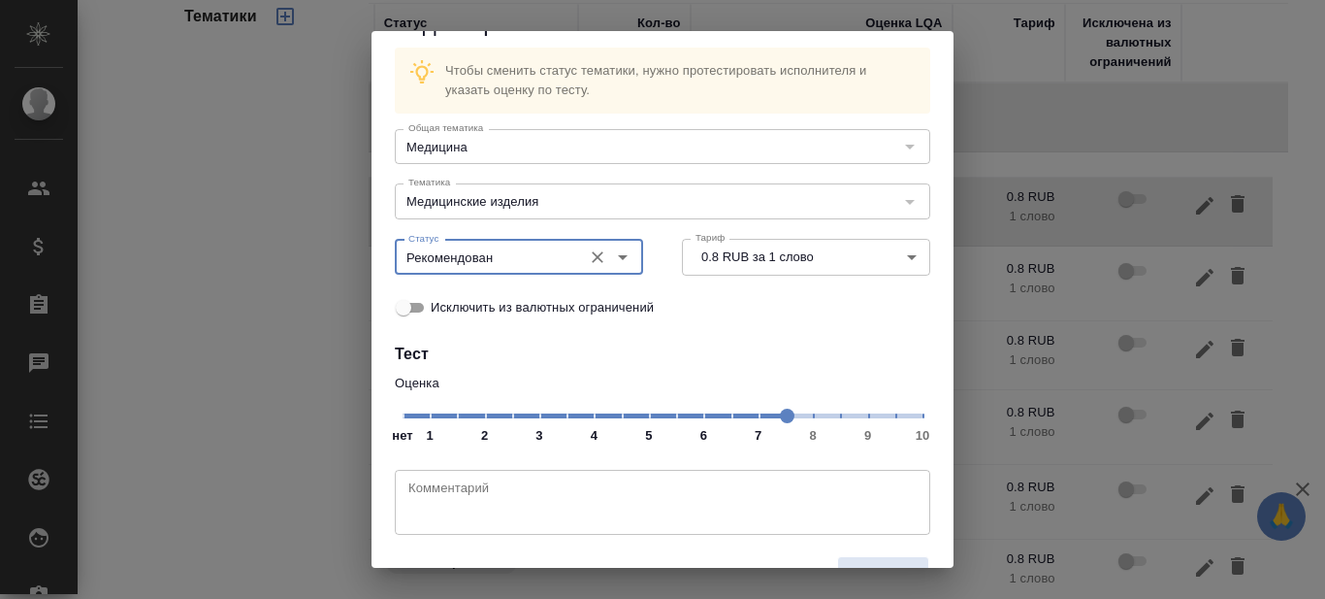
scroll to position [99, 0]
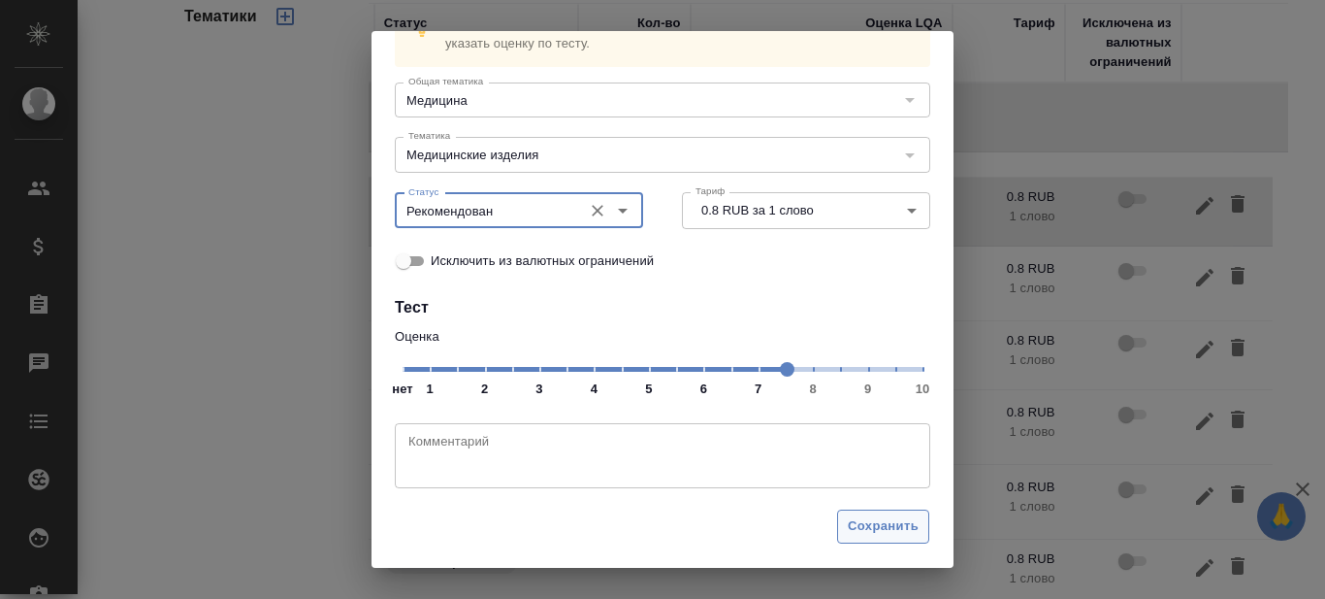
click at [865, 530] on span "Сохранить" at bounding box center [883, 526] width 71 height 22
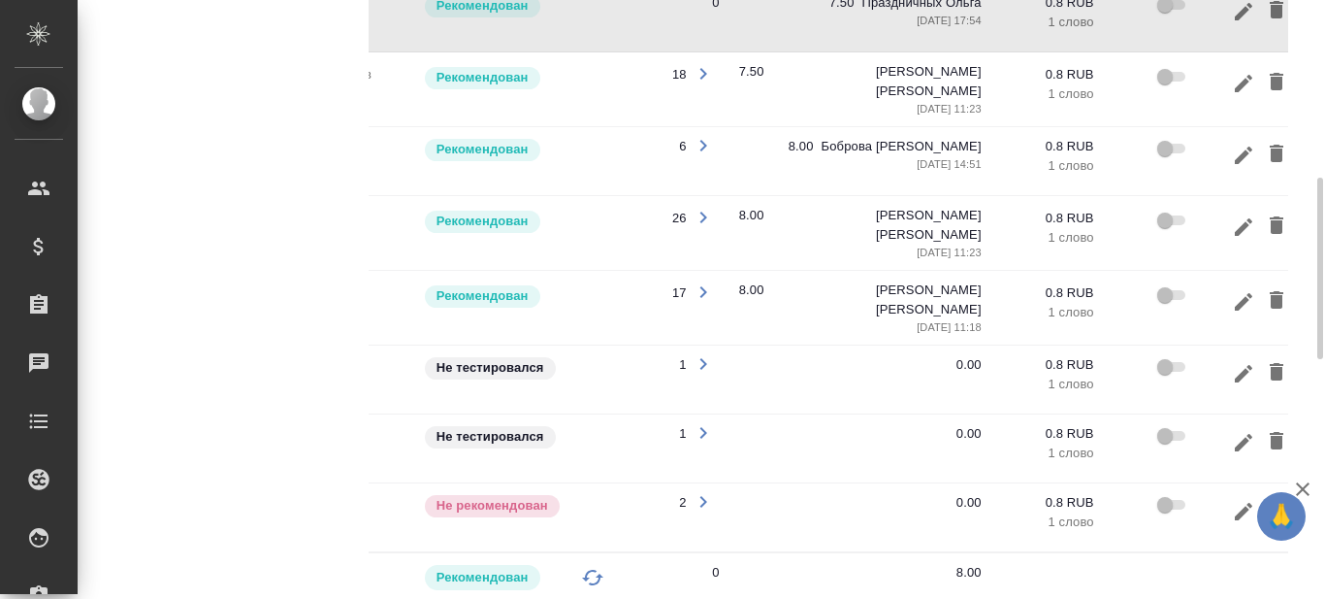
scroll to position [0, 263]
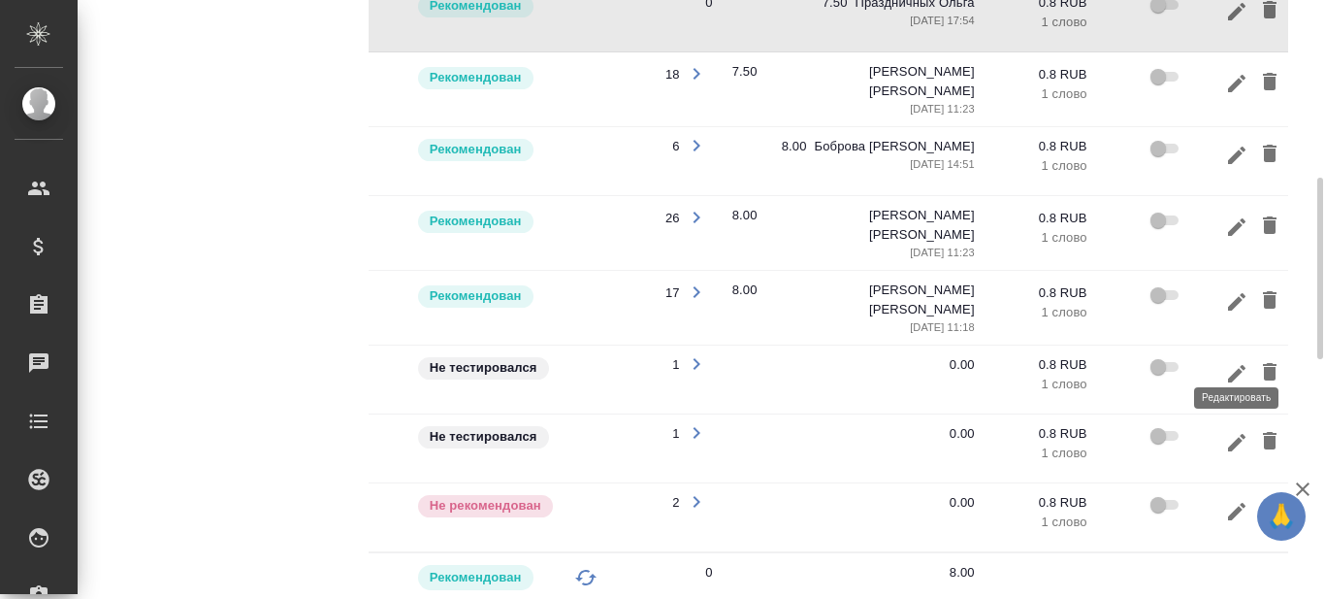
click at [1241, 364] on icon "button" at bounding box center [1236, 372] width 17 height 17
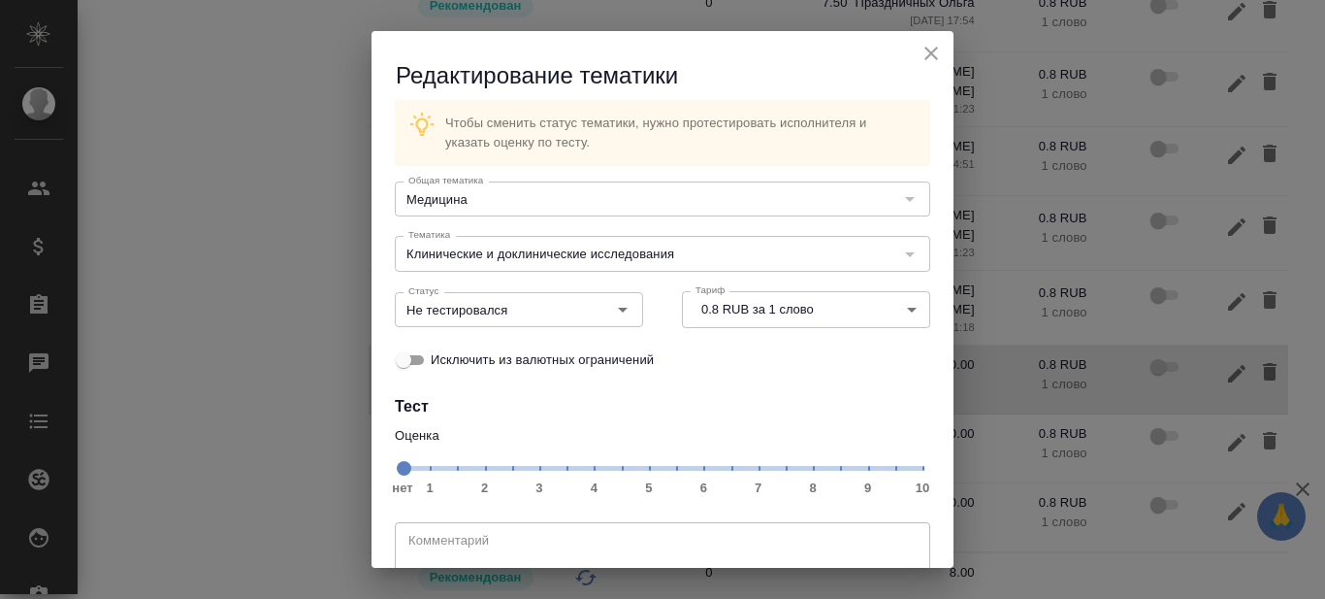
click at [776, 467] on span "нет 1 2 3 4 5 6 7 8 9 10" at bounding box center [663, 466] width 520 height 27
click at [618, 309] on icon "Open" at bounding box center [623, 310] width 10 height 5
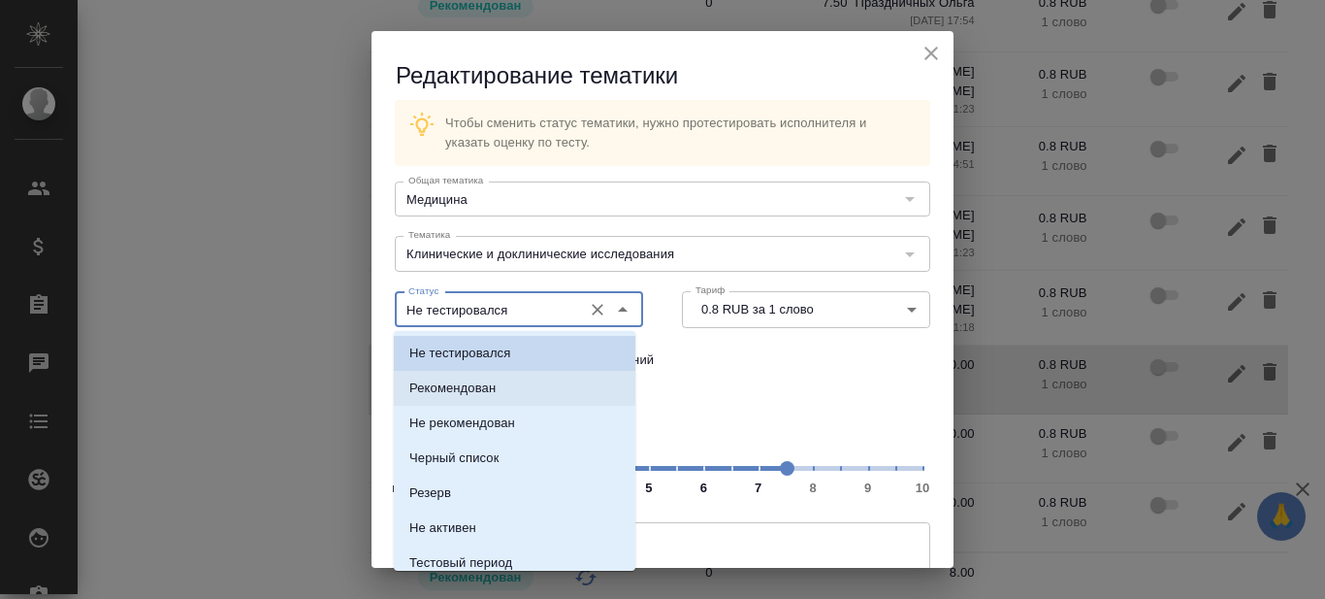
click at [515, 387] on li "Рекомендован" at bounding box center [515, 388] width 242 height 35
type input "Рекомендован"
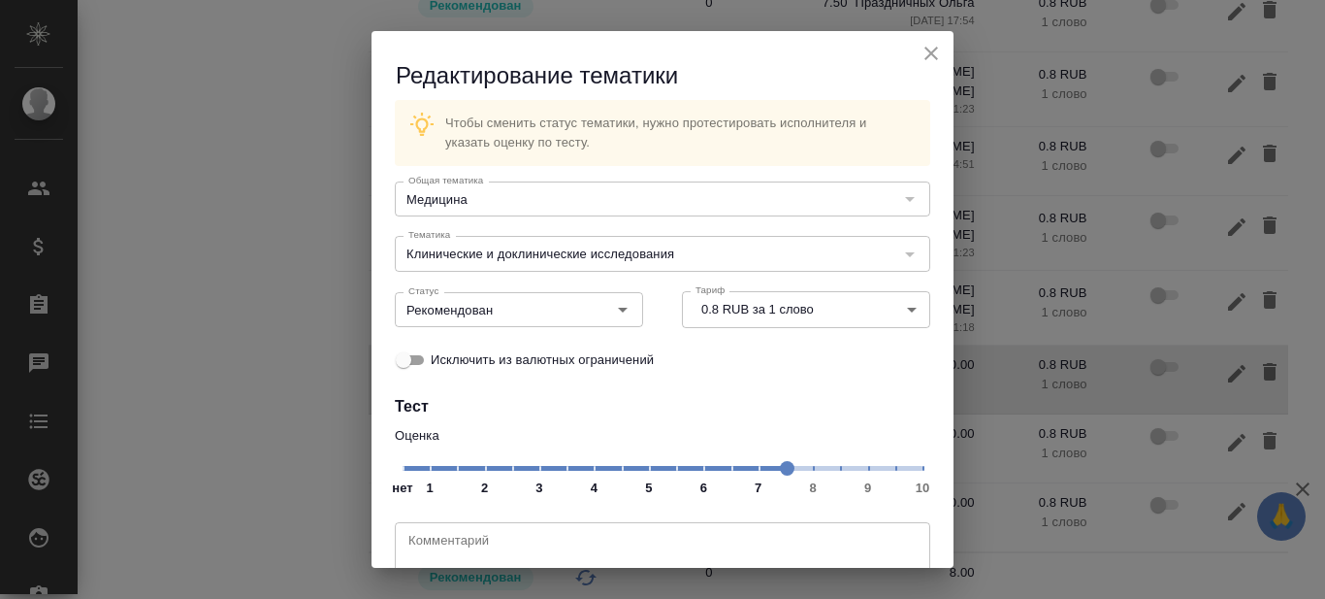
click at [810, 348] on div "Исключить из валютных ограничений" at bounding box center [663, 360] width 536 height 40
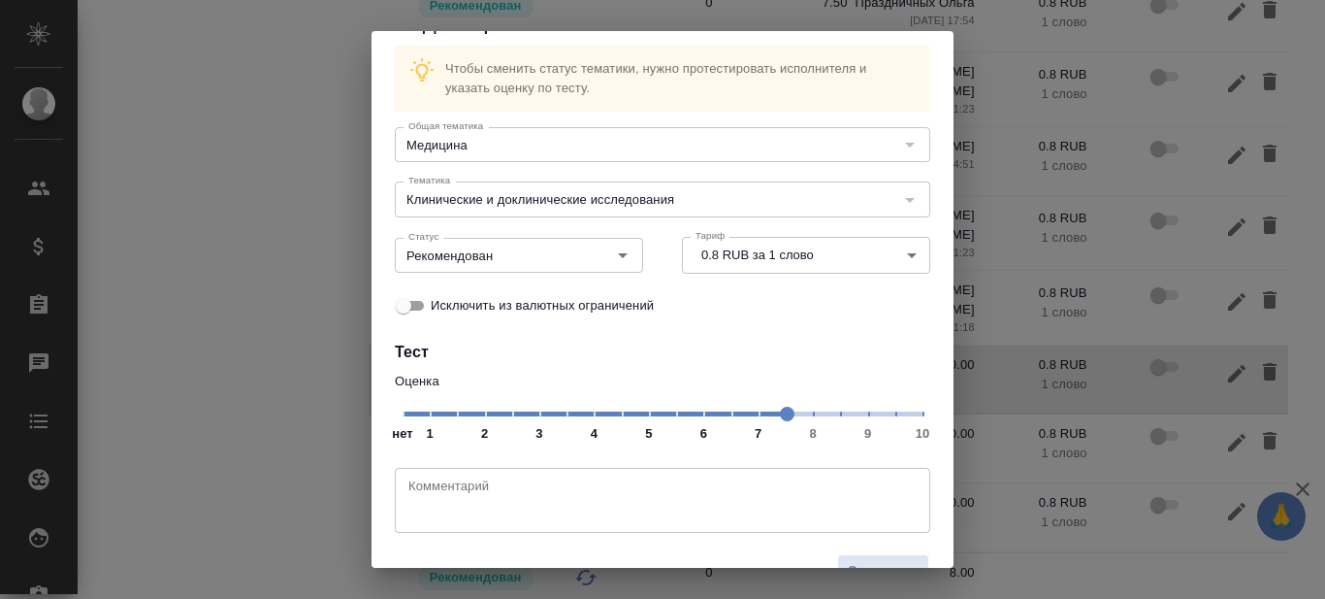
scroll to position [99, 0]
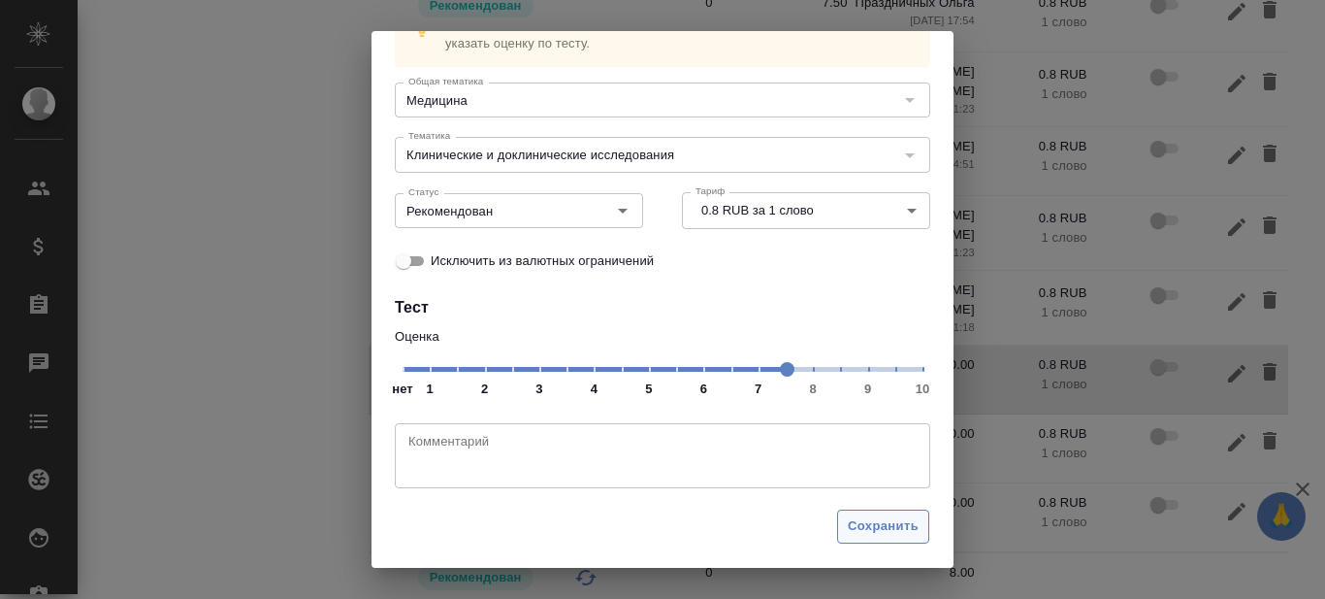
click at [862, 530] on span "Сохранить" at bounding box center [883, 526] width 71 height 22
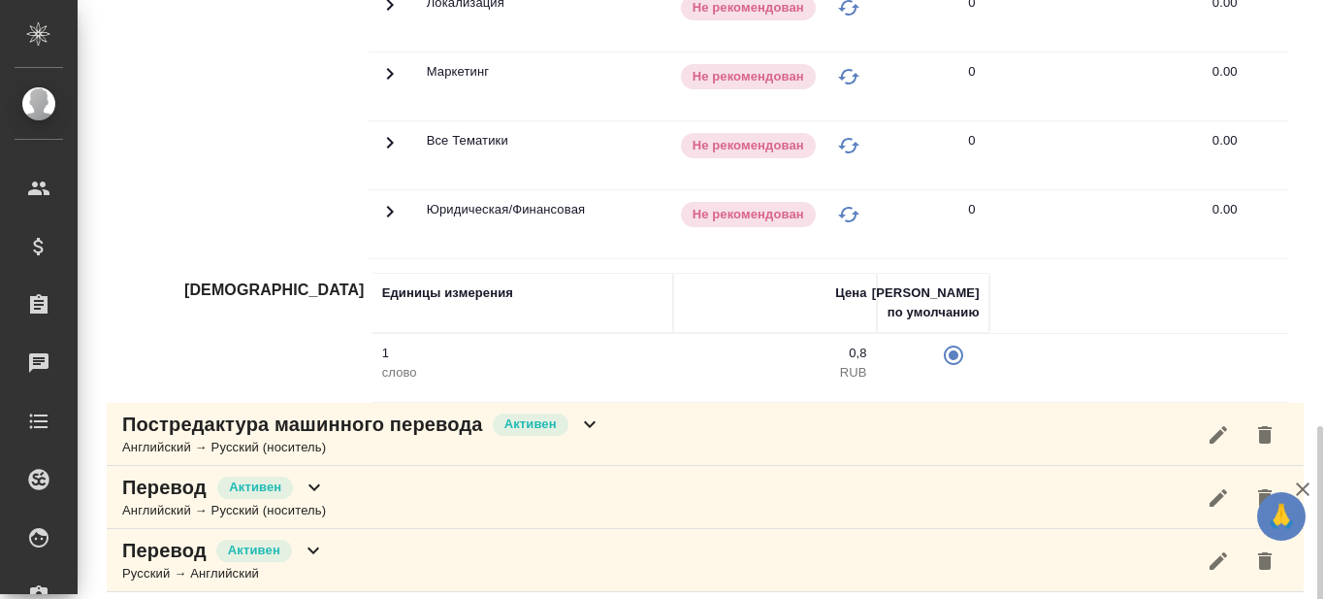
scroll to position [1367, 0]
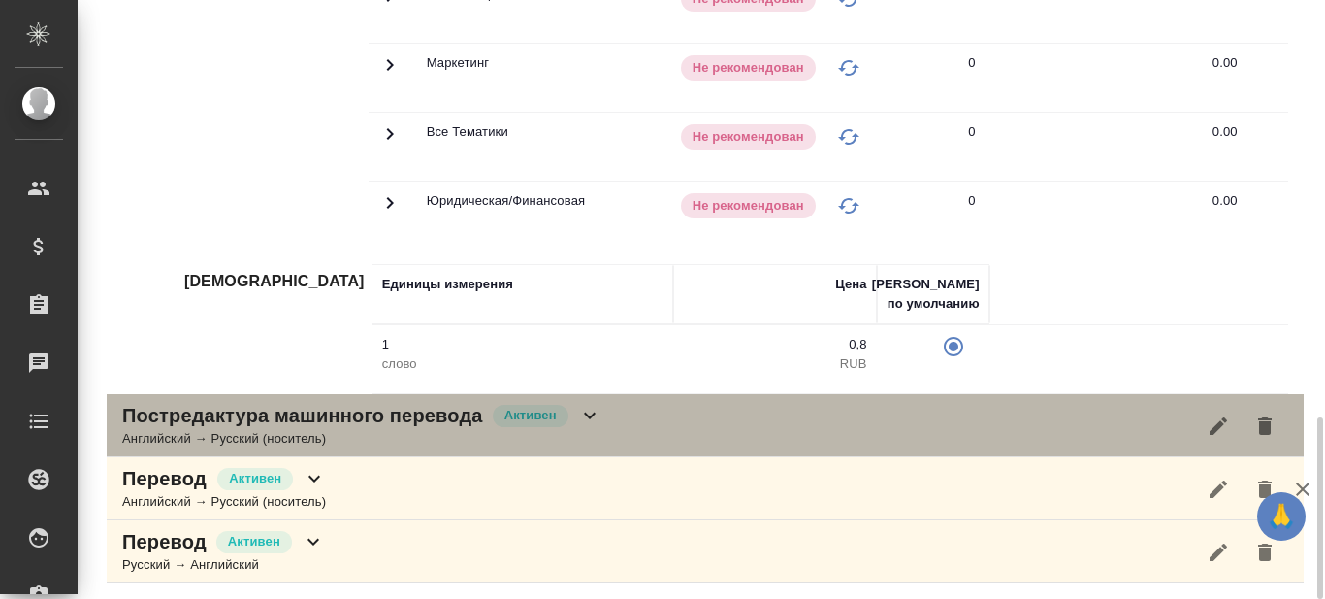
click at [590, 410] on icon at bounding box center [589, 415] width 23 height 23
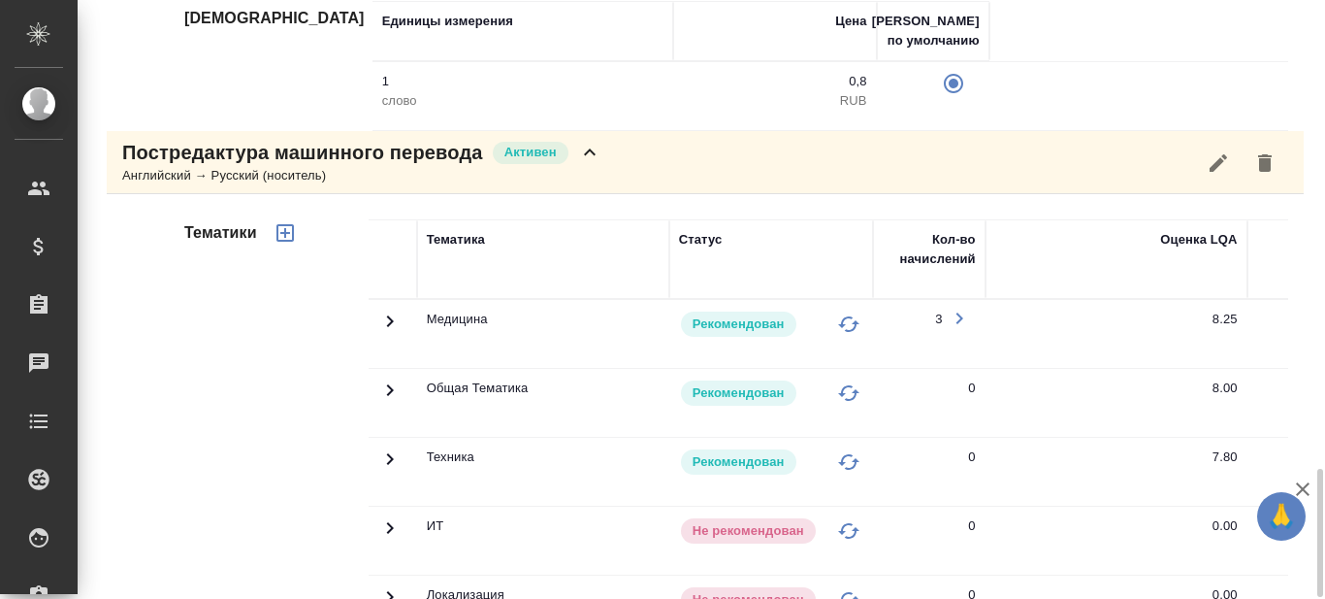
scroll to position [1727, 0]
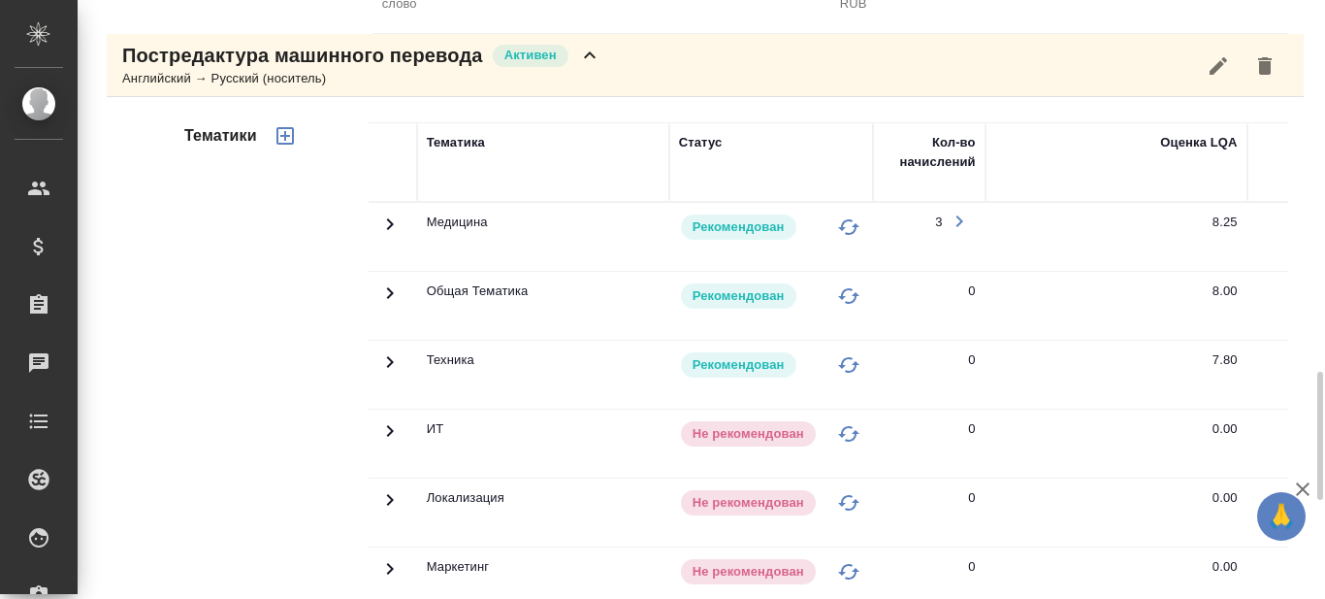
click at [386, 219] on icon at bounding box center [389, 223] width 23 height 23
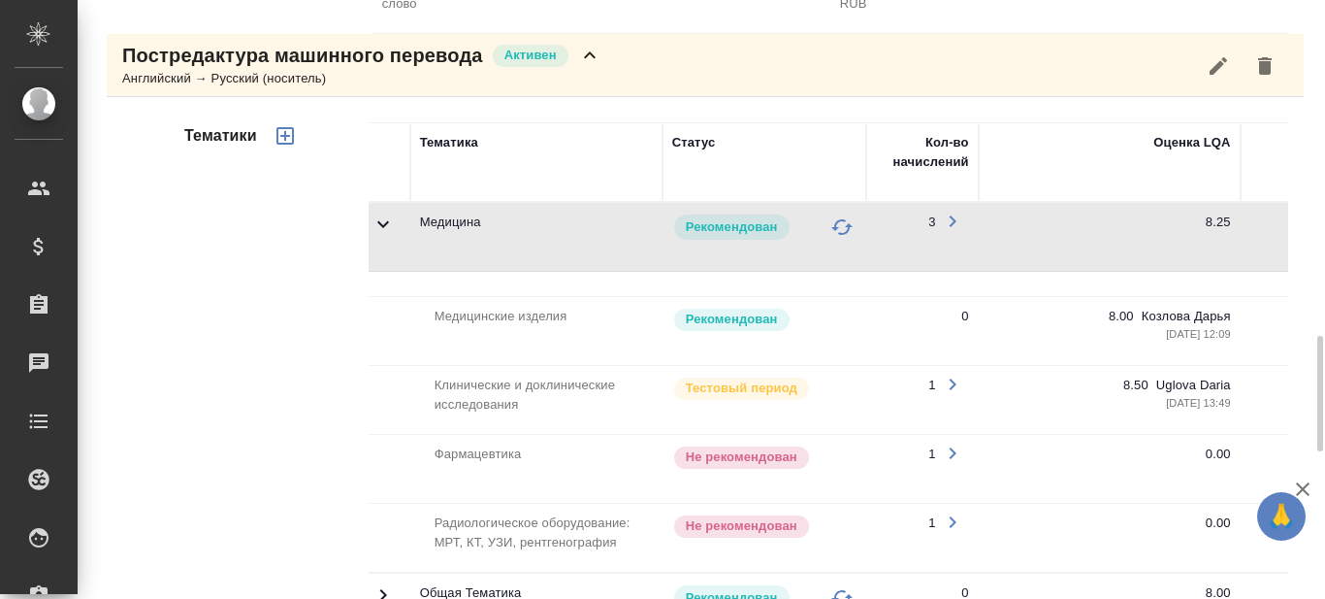
scroll to position [0, 0]
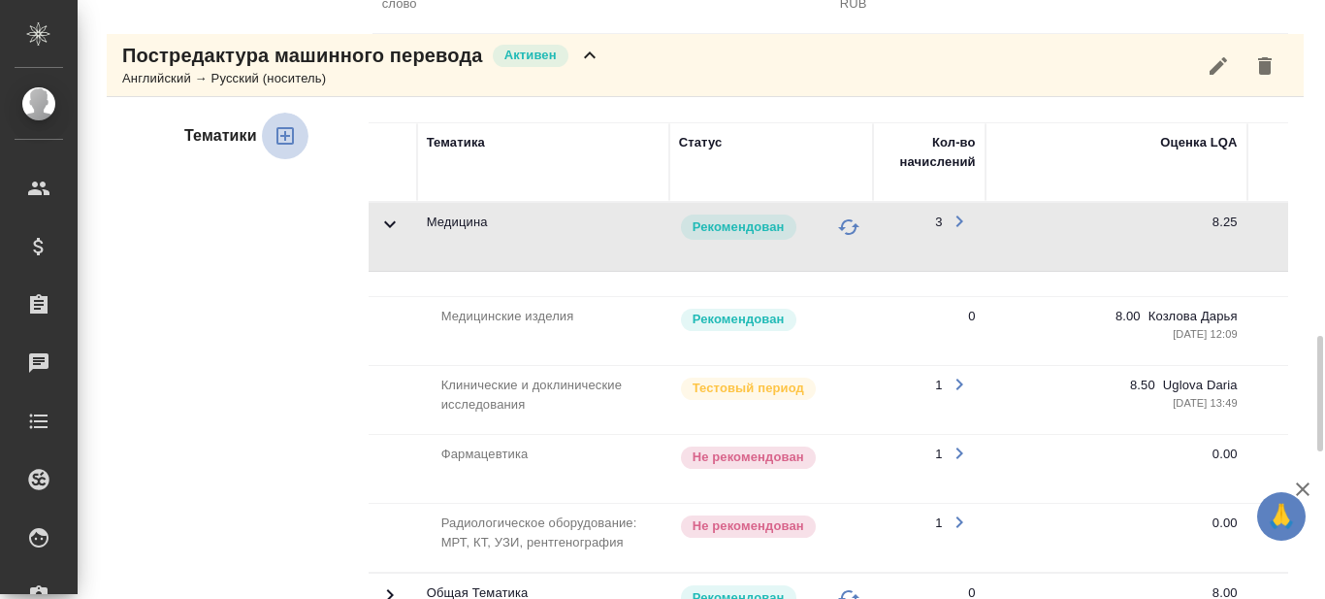
click at [276, 137] on icon "button" at bounding box center [284, 135] width 17 height 17
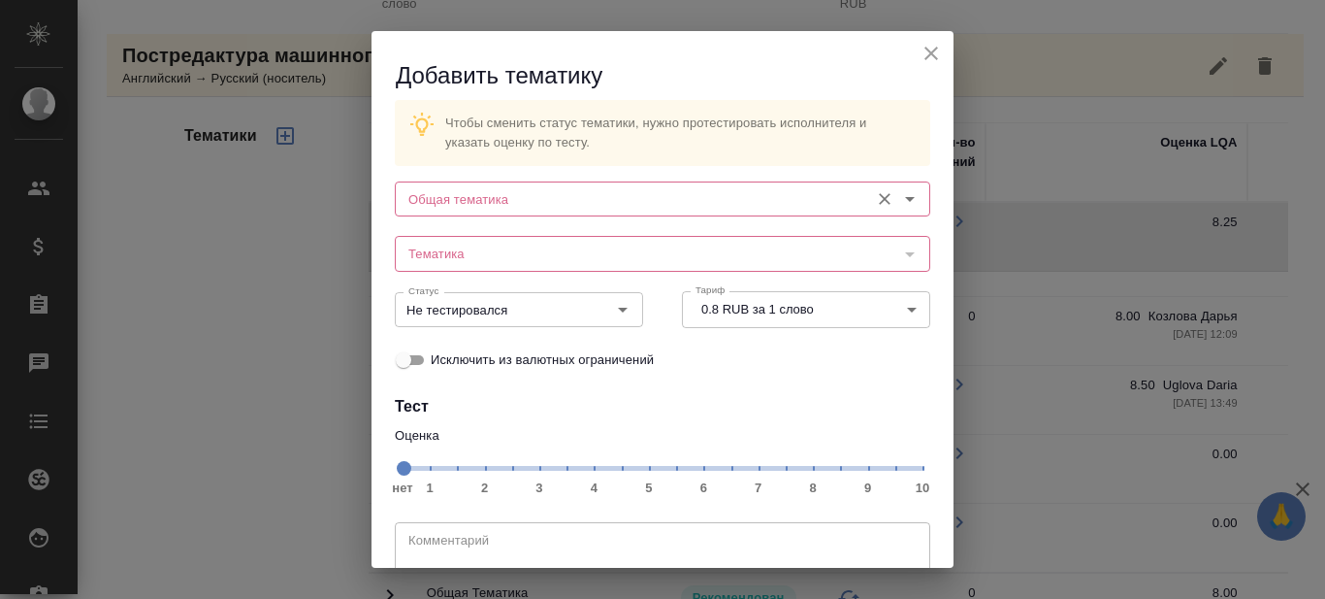
click at [900, 192] on icon "Open" at bounding box center [909, 198] width 23 height 23
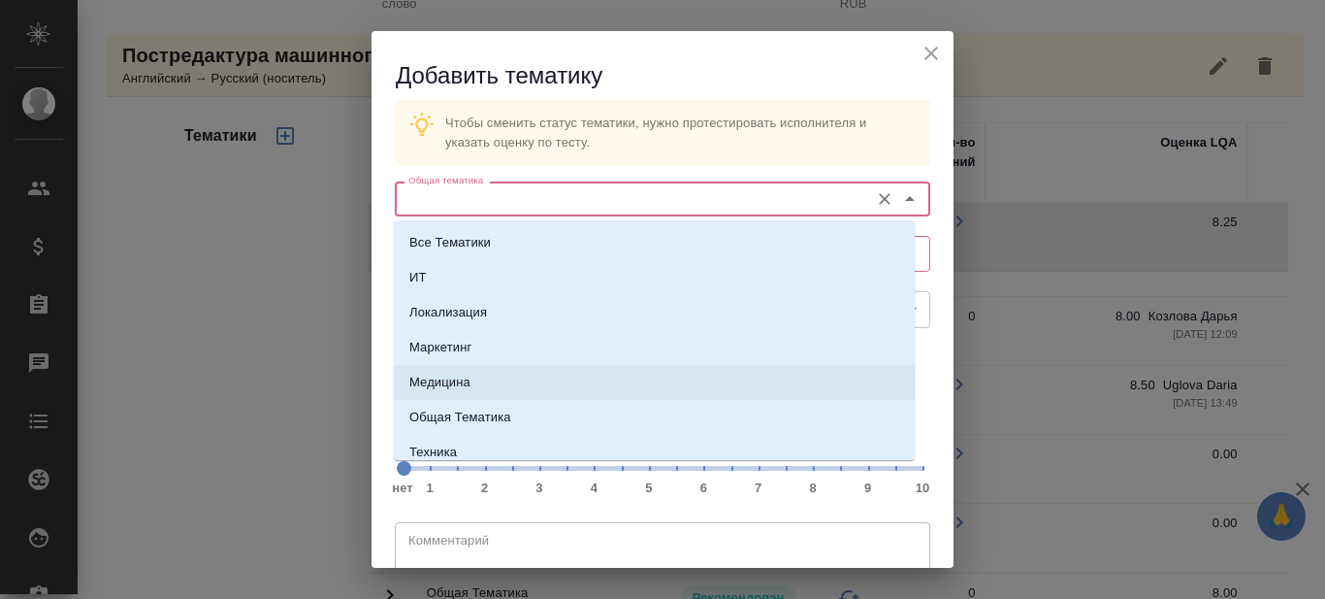
click at [464, 374] on p "Медицина" at bounding box center [439, 382] width 61 height 19
type input "Медицина"
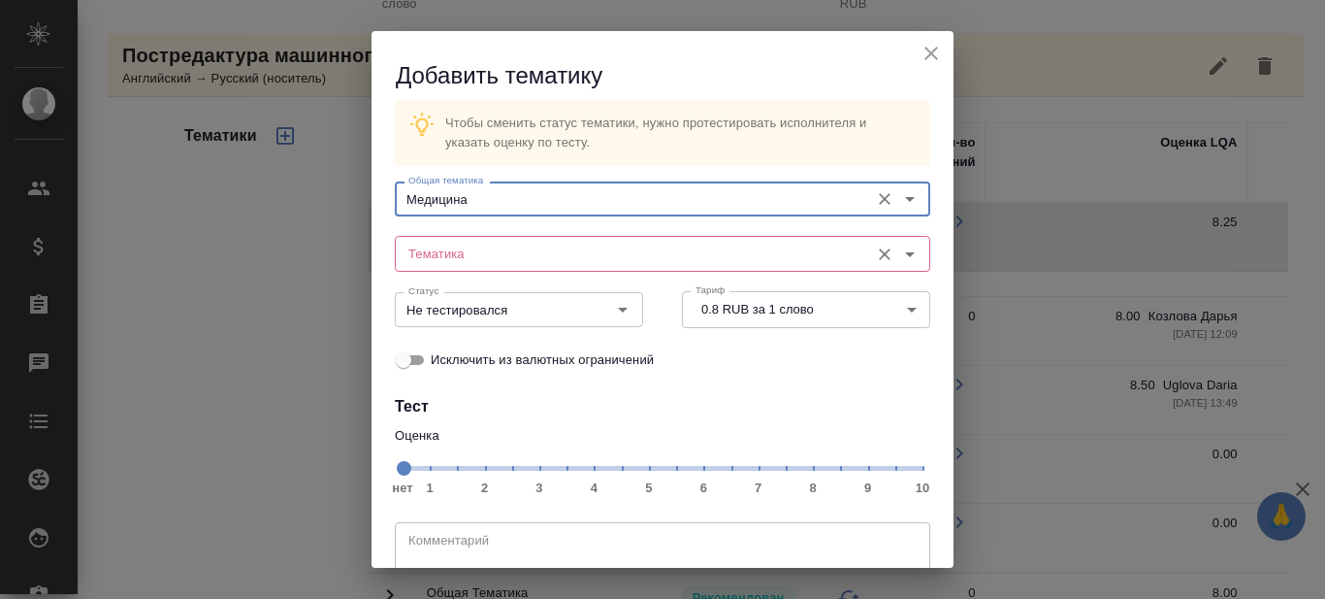
click at [647, 260] on input "Тематика" at bounding box center [630, 253] width 459 height 23
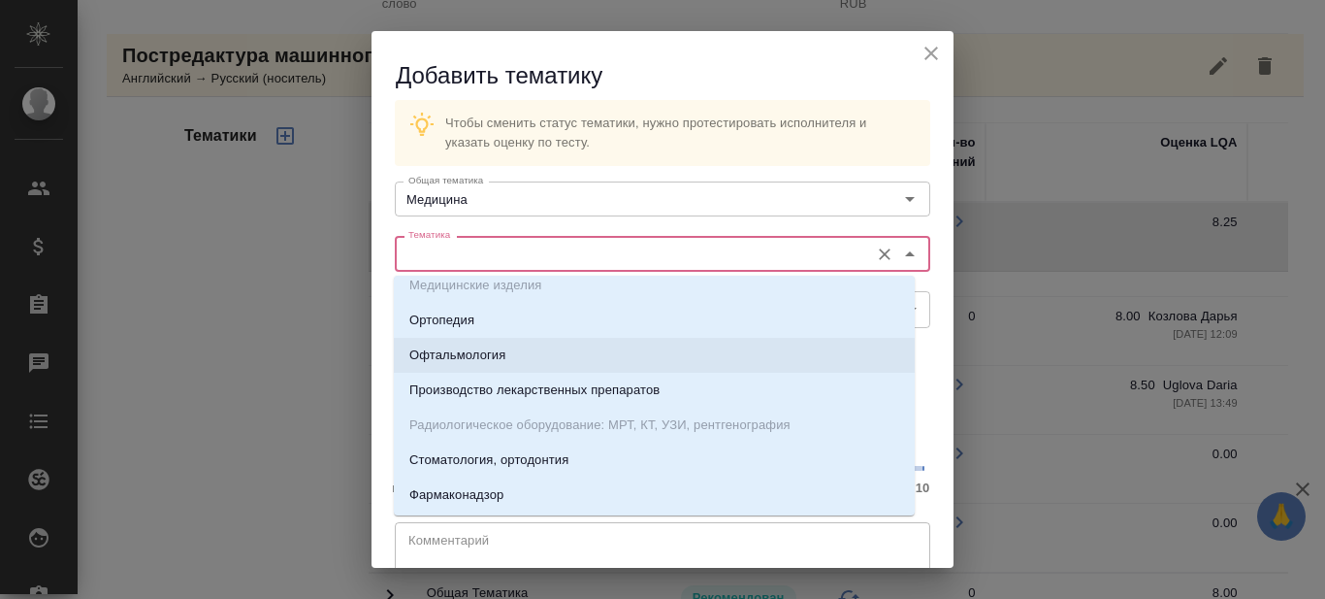
scroll to position [291, 0]
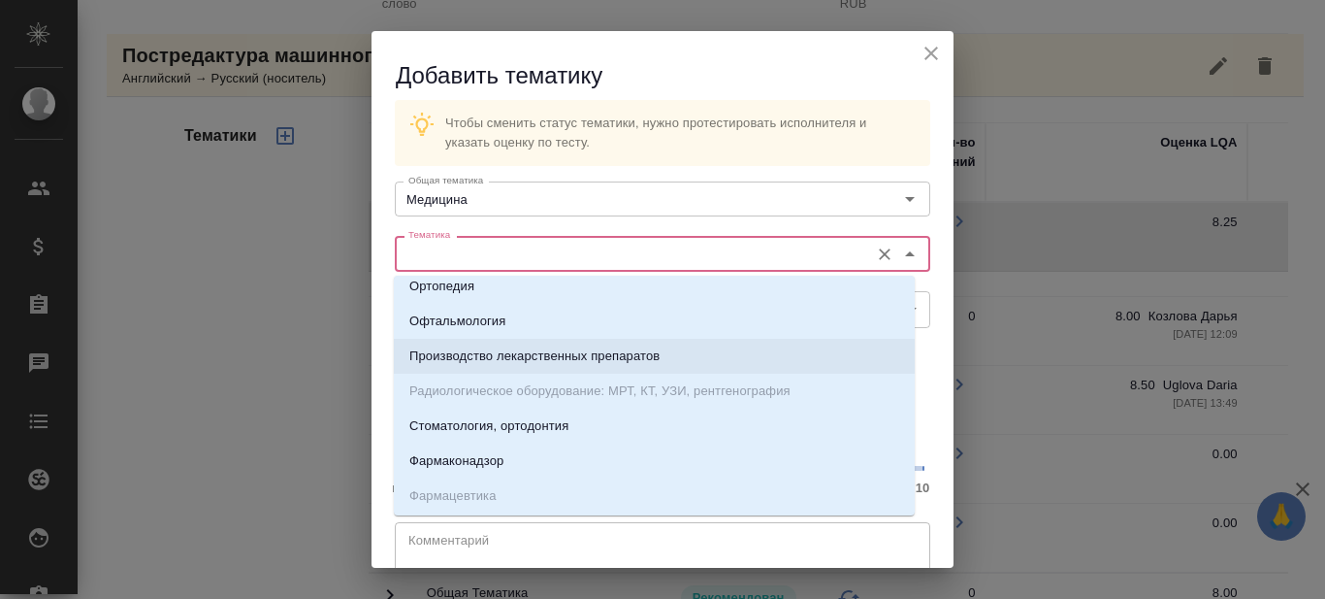
click at [563, 356] on p "Производство лекарственных препаратов" at bounding box center [534, 355] width 250 height 19
type input "Производство лекарственных препаратов"
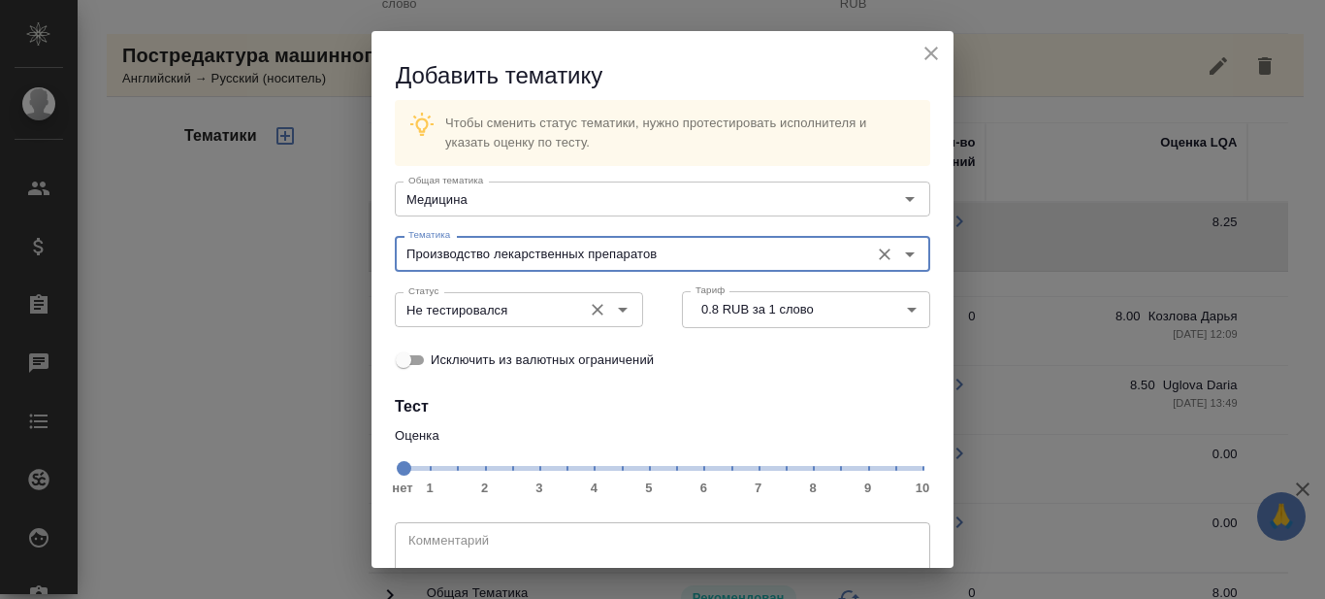
click at [618, 302] on icon "Open" at bounding box center [622, 309] width 23 height 23
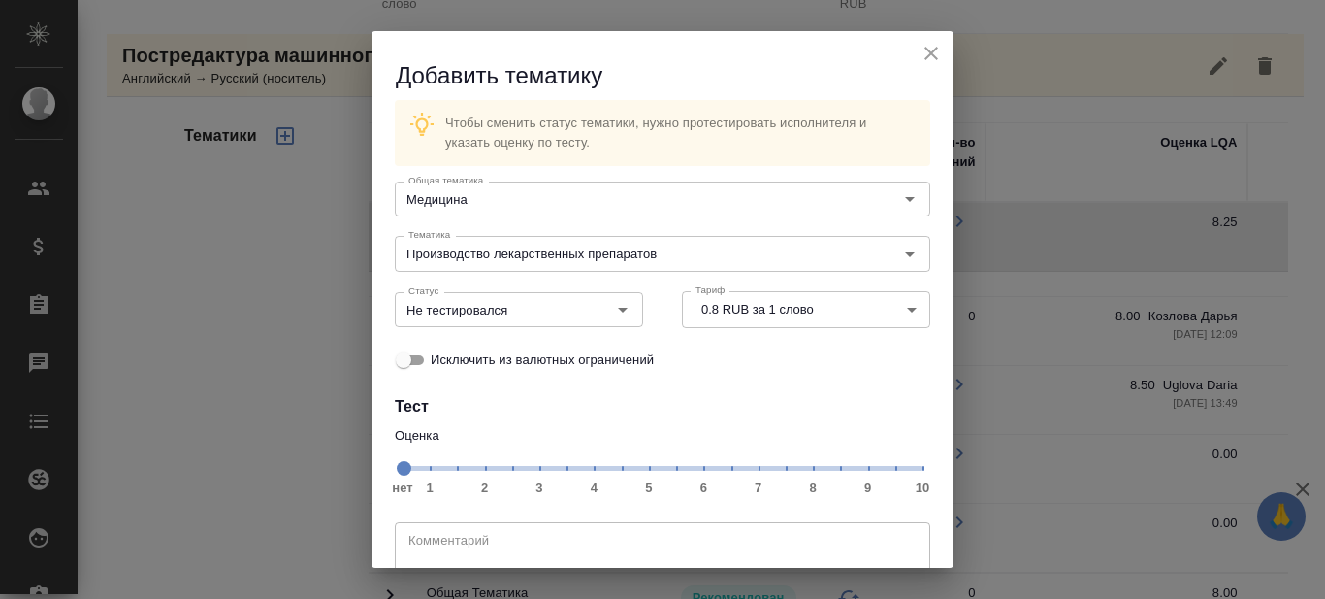
click at [732, 411] on div "Оценка нет 1 2 3 4 5 6 7 8 9 10" at bounding box center [662, 461] width 574 height 108
click at [776, 467] on span "нет 1 2 3 4 5 6 7 8 9 10" at bounding box center [663, 466] width 520 height 27
click at [621, 307] on icon "Open" at bounding box center [622, 309] width 23 height 23
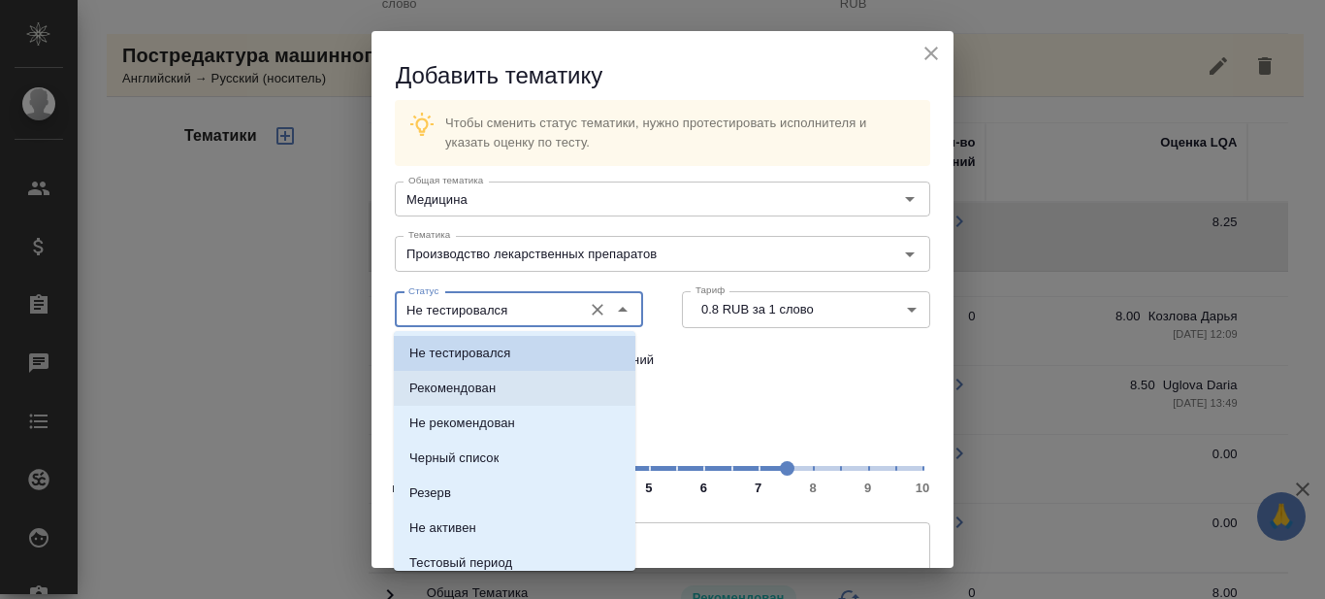
click at [504, 394] on li "Рекомендован" at bounding box center [515, 388] width 242 height 35
type input "Рекомендован"
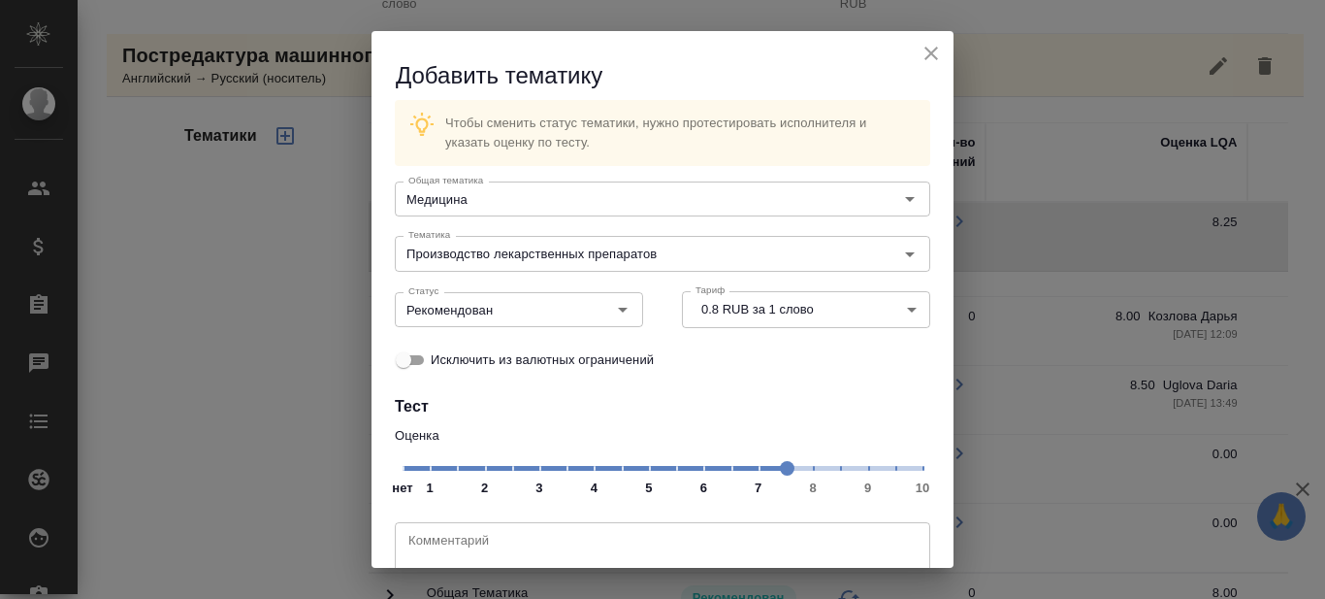
click at [798, 367] on div "Исключить из валютных ограничений" at bounding box center [663, 360] width 536 height 40
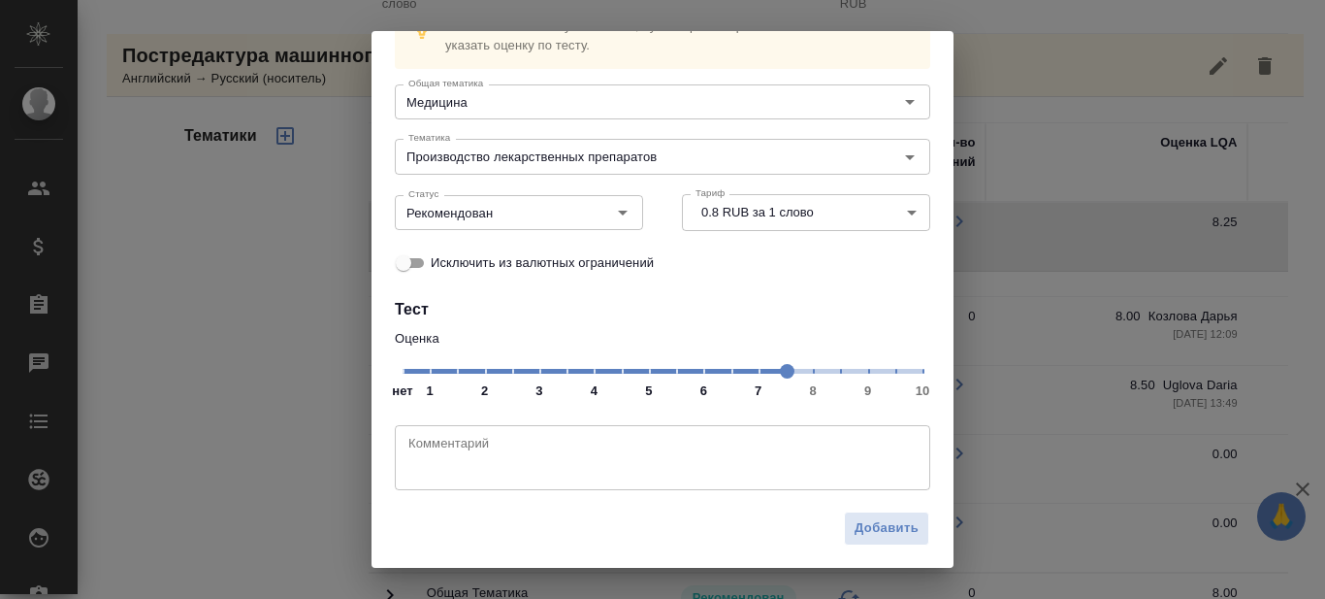
scroll to position [99, 0]
click at [871, 527] on span "Добавить" at bounding box center [887, 526] width 64 height 22
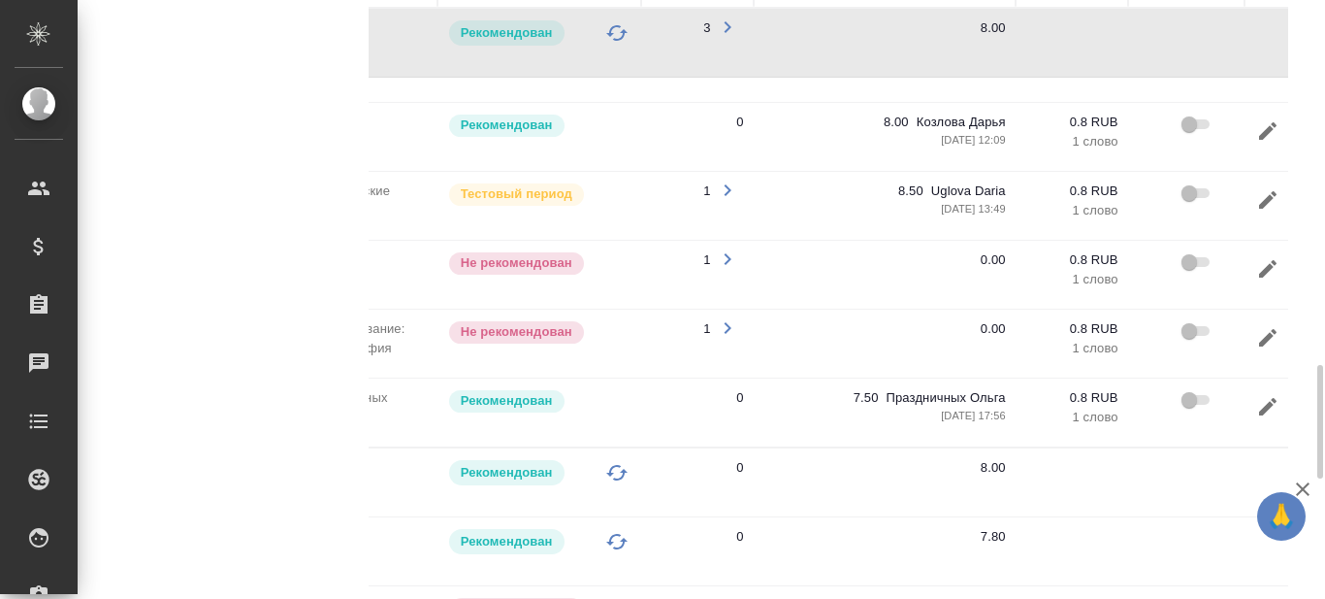
scroll to position [0, 295]
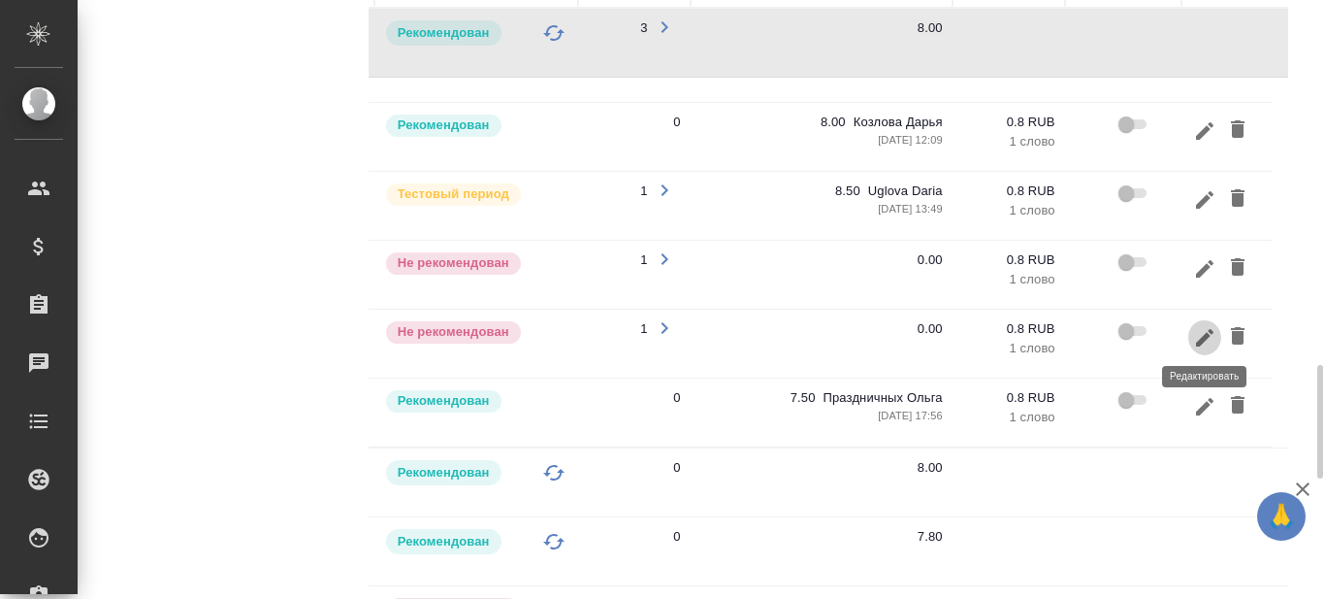
click at [1198, 337] on icon "button" at bounding box center [1204, 337] width 23 height 23
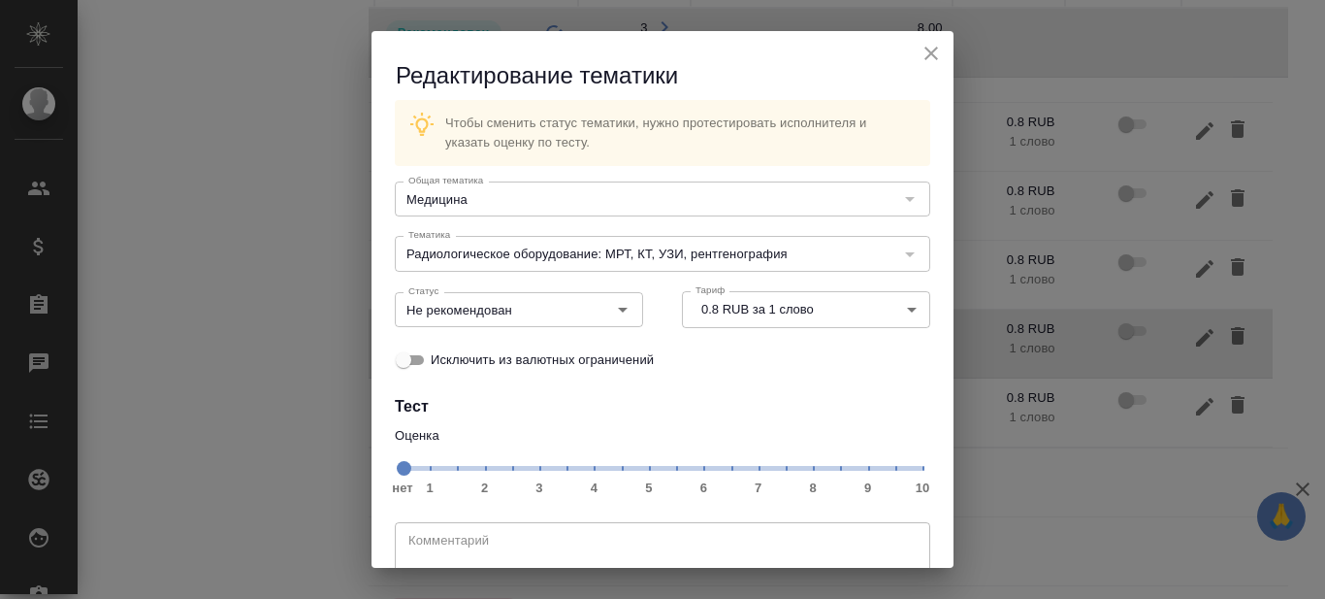
drag, startPoint x: 802, startPoint y: 469, endPoint x: 764, endPoint y: 377, distance: 99.1
click at [802, 469] on span "нет 1 2 3 4 5 6 7 8 9 10" at bounding box center [663, 466] width 520 height 27
click at [618, 309] on icon "Open" at bounding box center [623, 310] width 10 height 5
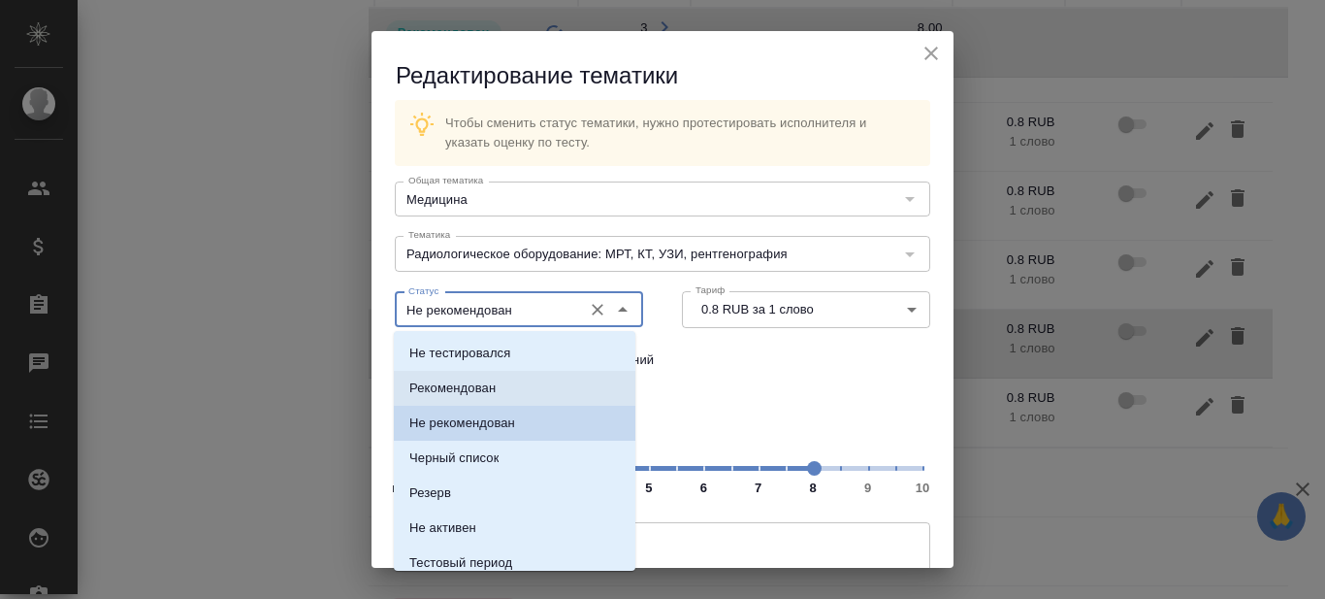
click at [453, 391] on p "Рекомендован" at bounding box center [452, 387] width 86 height 19
type input "Рекомендован"
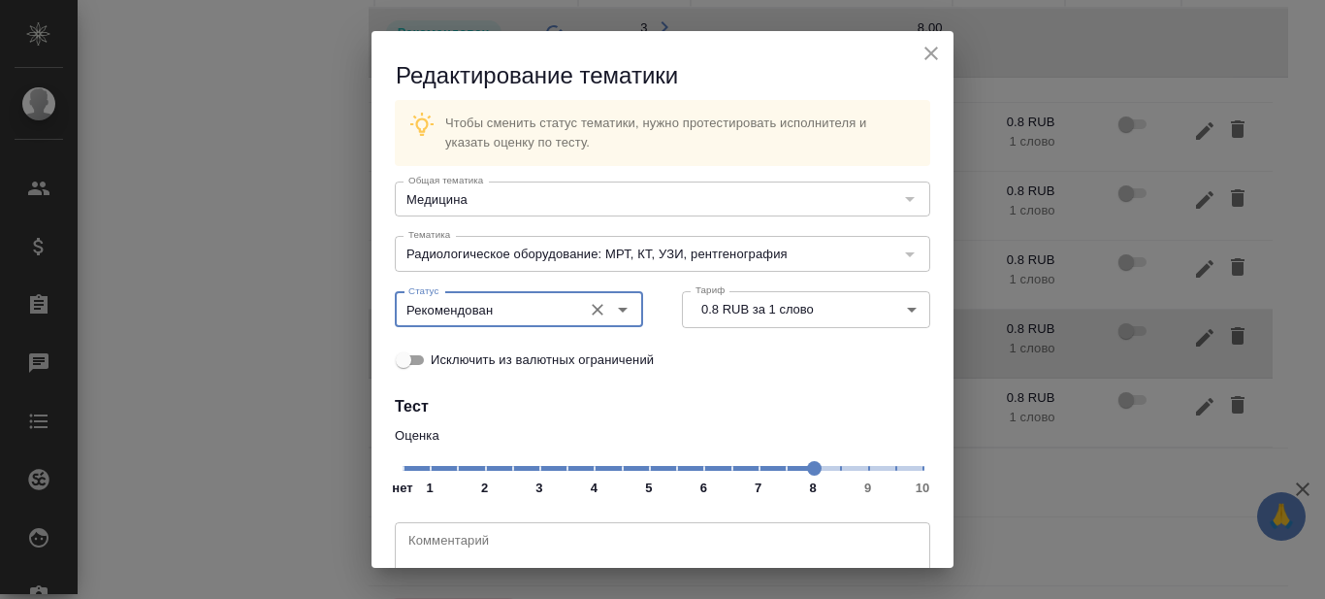
click at [758, 366] on div "Исключить из валютных ограничений" at bounding box center [663, 360] width 536 height 40
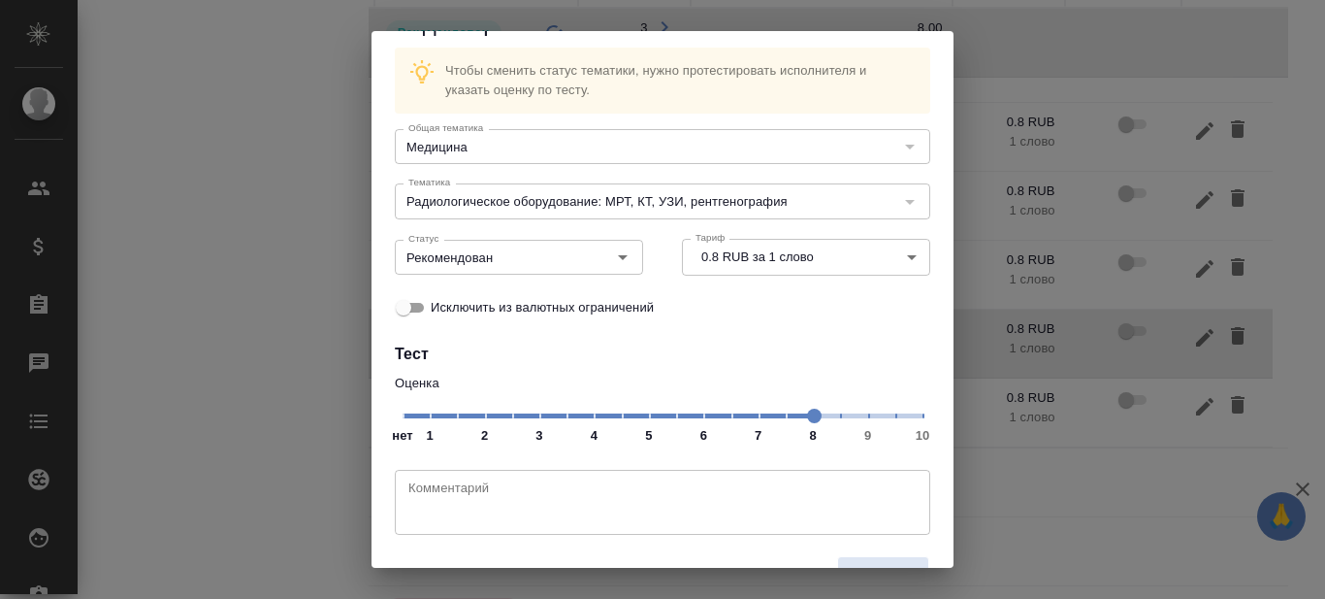
scroll to position [99, 0]
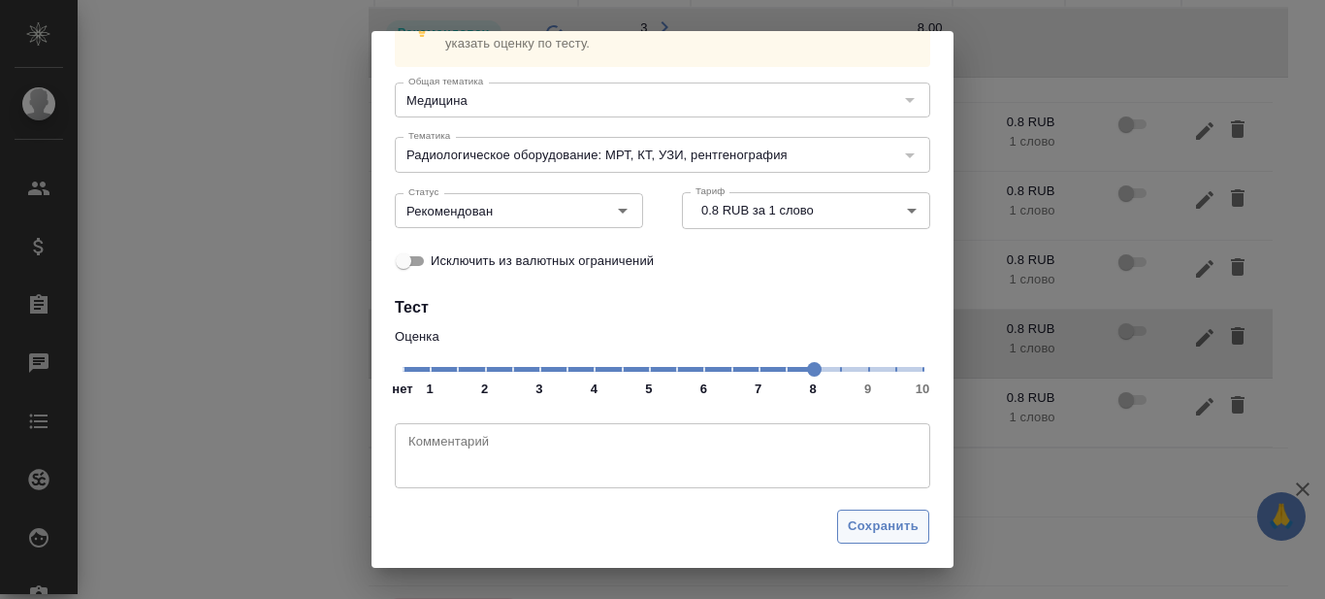
click at [869, 523] on span "Сохранить" at bounding box center [883, 526] width 71 height 22
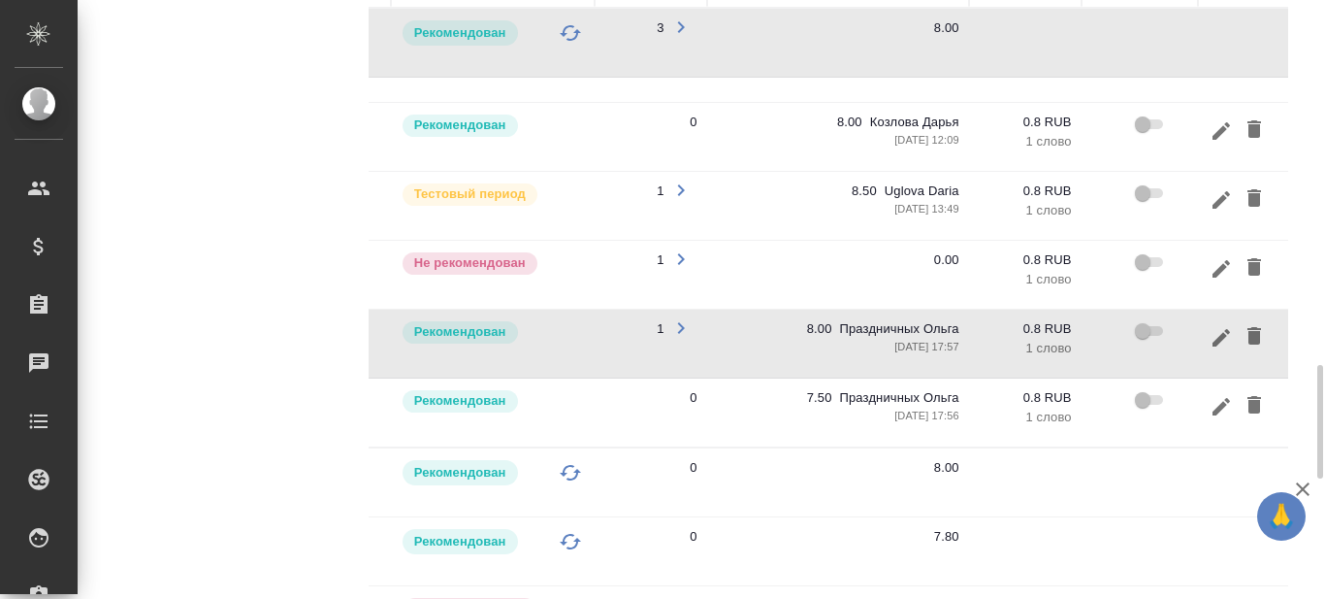
scroll to position [0, 295]
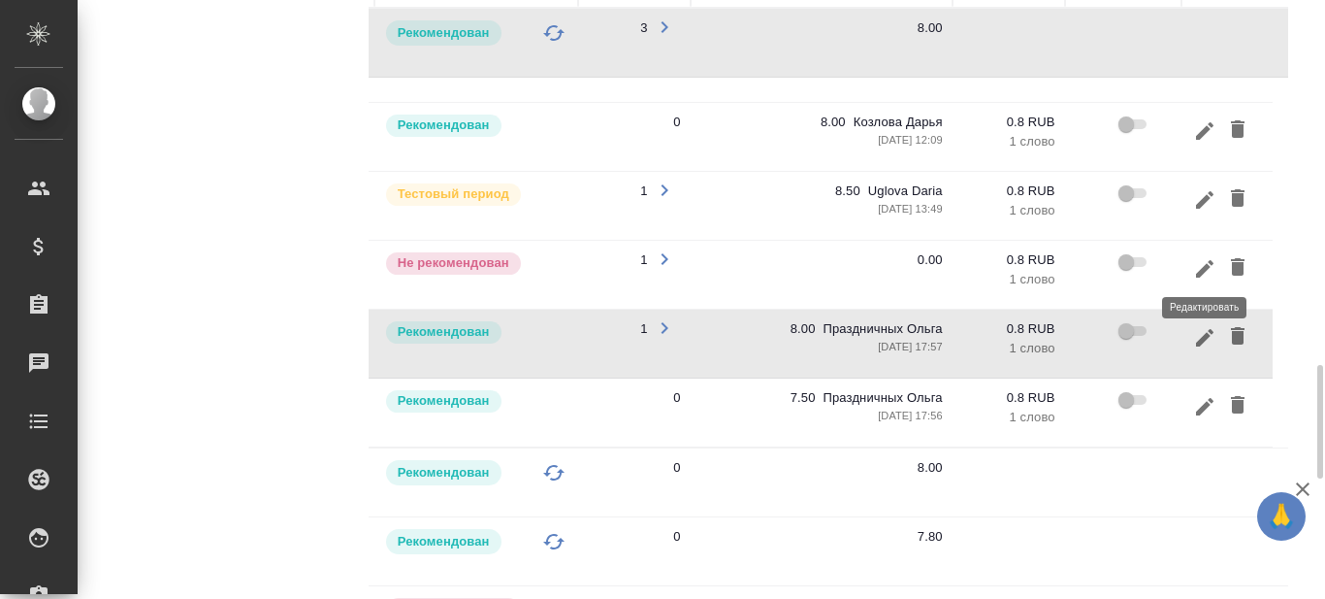
click at [1204, 259] on icon "button" at bounding box center [1204, 268] width 23 height 23
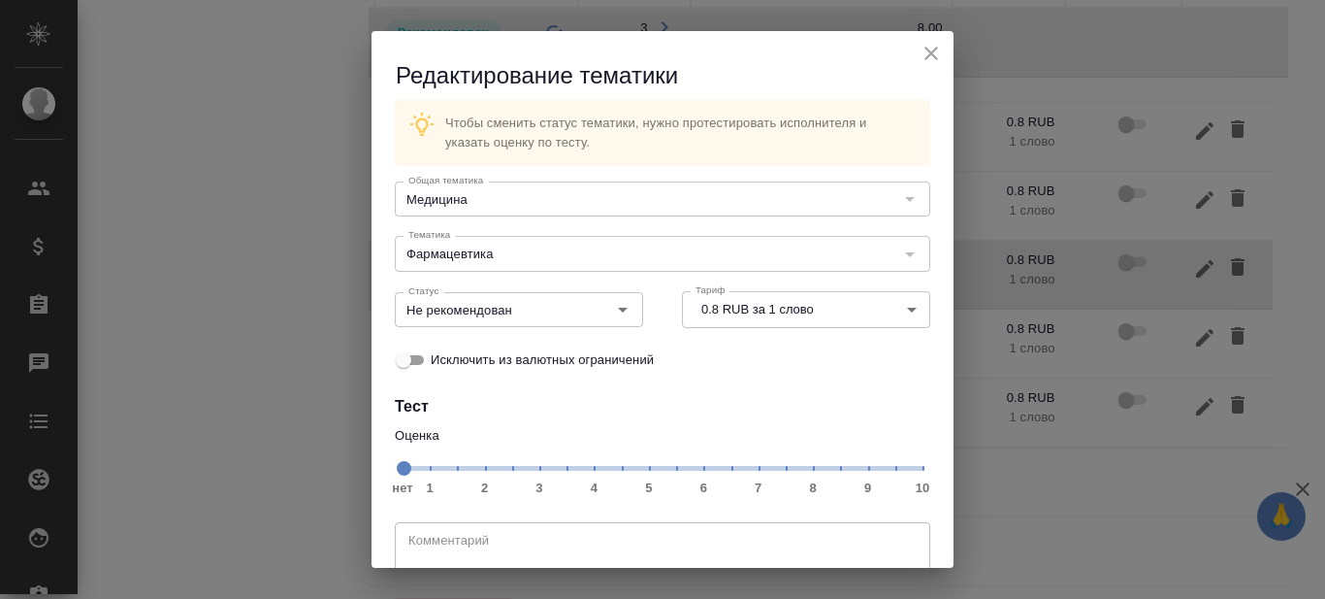
drag, startPoint x: 776, startPoint y: 466, endPoint x: 759, endPoint y: 531, distance: 67.3
click at [776, 465] on span "нет 1 2 3 4 5 6 7 8 9 10" at bounding box center [663, 466] width 520 height 27
click at [615, 316] on icon "Open" at bounding box center [622, 309] width 23 height 23
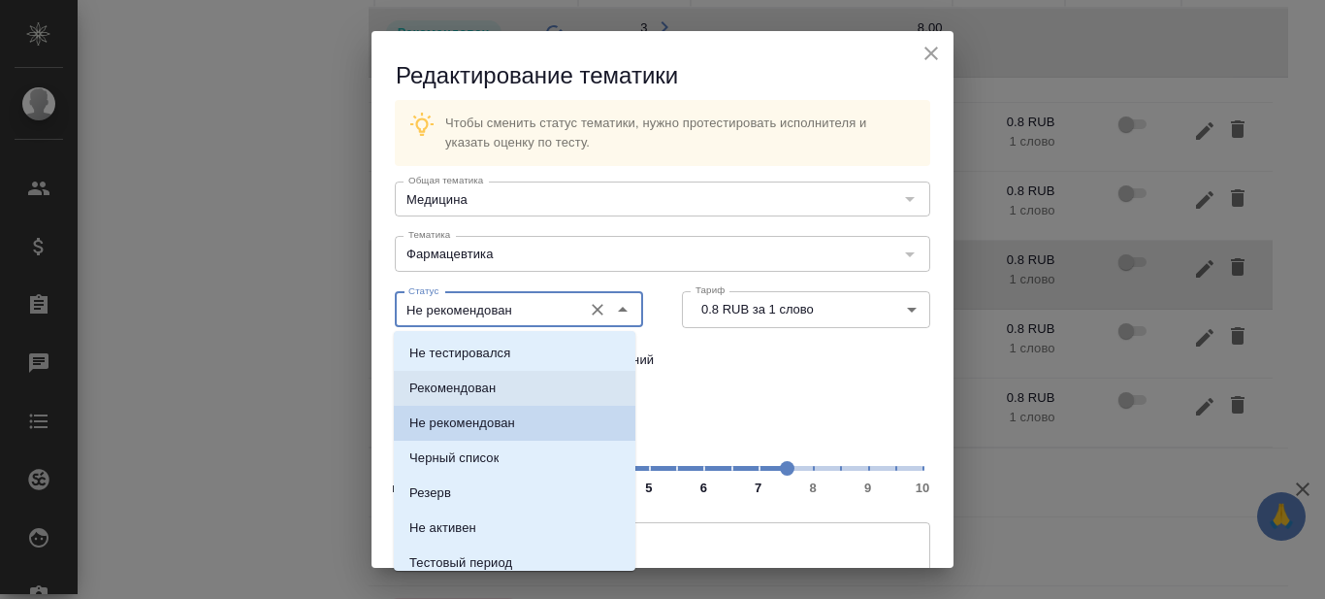
drag, startPoint x: 495, startPoint y: 390, endPoint x: 510, endPoint y: 389, distance: 15.6
click at [495, 391] on p "Рекомендован" at bounding box center [452, 387] width 86 height 19
type input "Рекомендован"
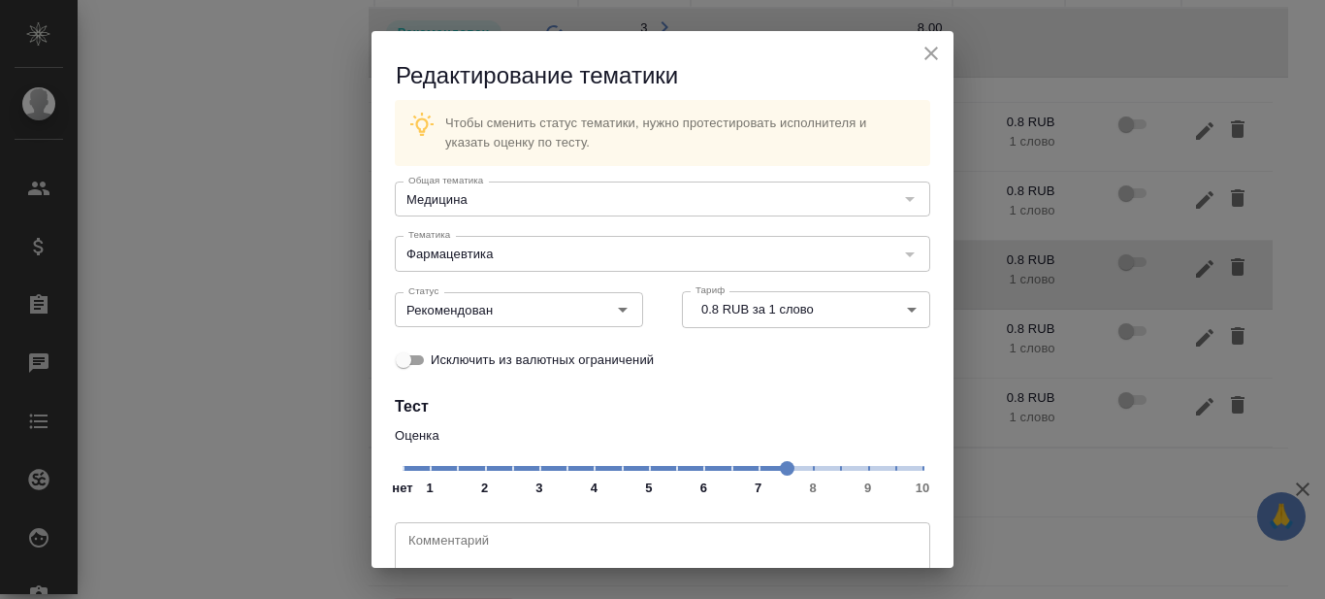
click at [754, 363] on div "Исключить из валютных ограничений" at bounding box center [663, 360] width 536 height 40
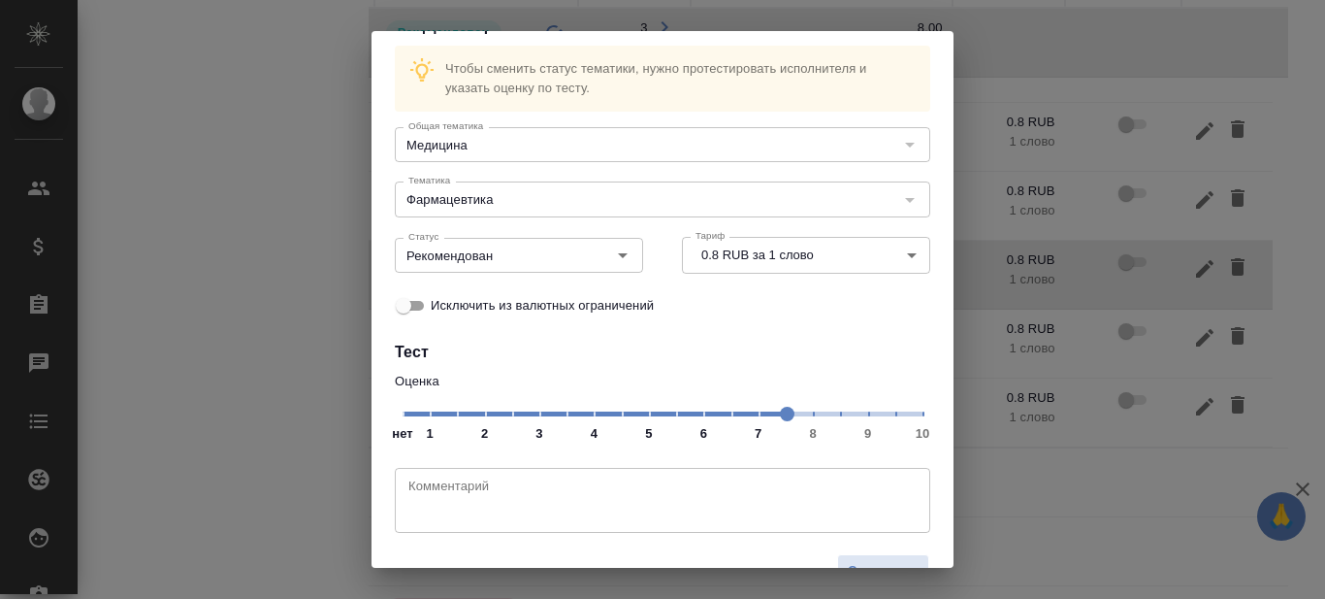
scroll to position [99, 0]
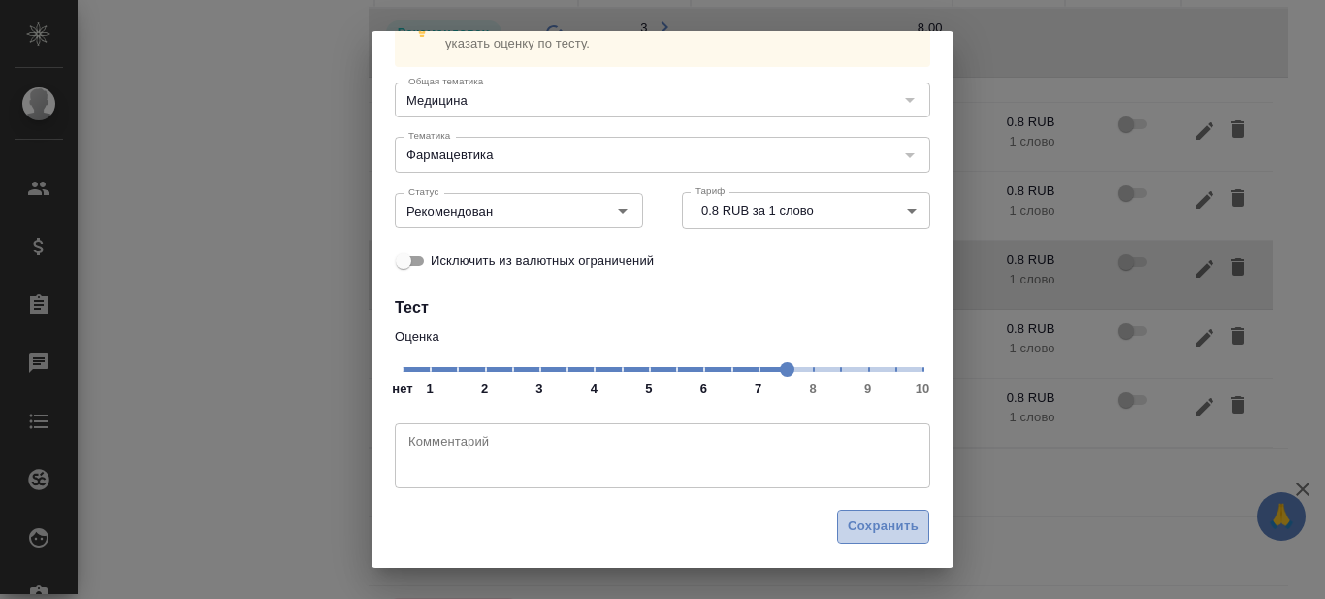
click at [865, 528] on span "Сохранить" at bounding box center [883, 526] width 71 height 22
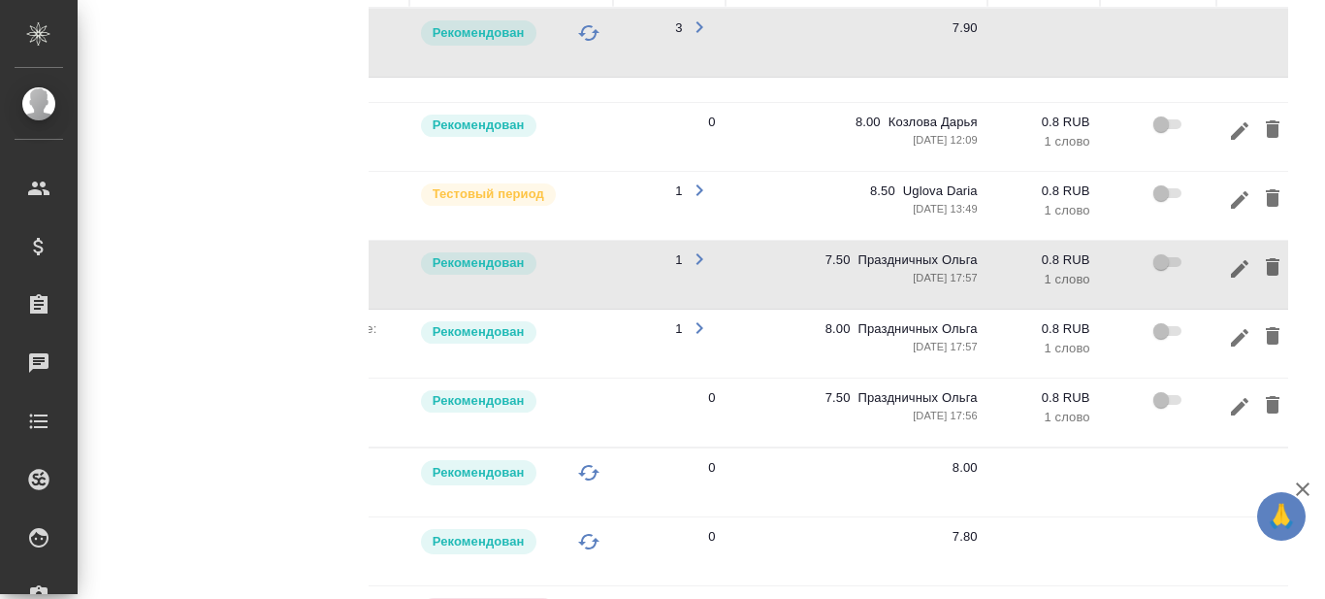
scroll to position [0, 295]
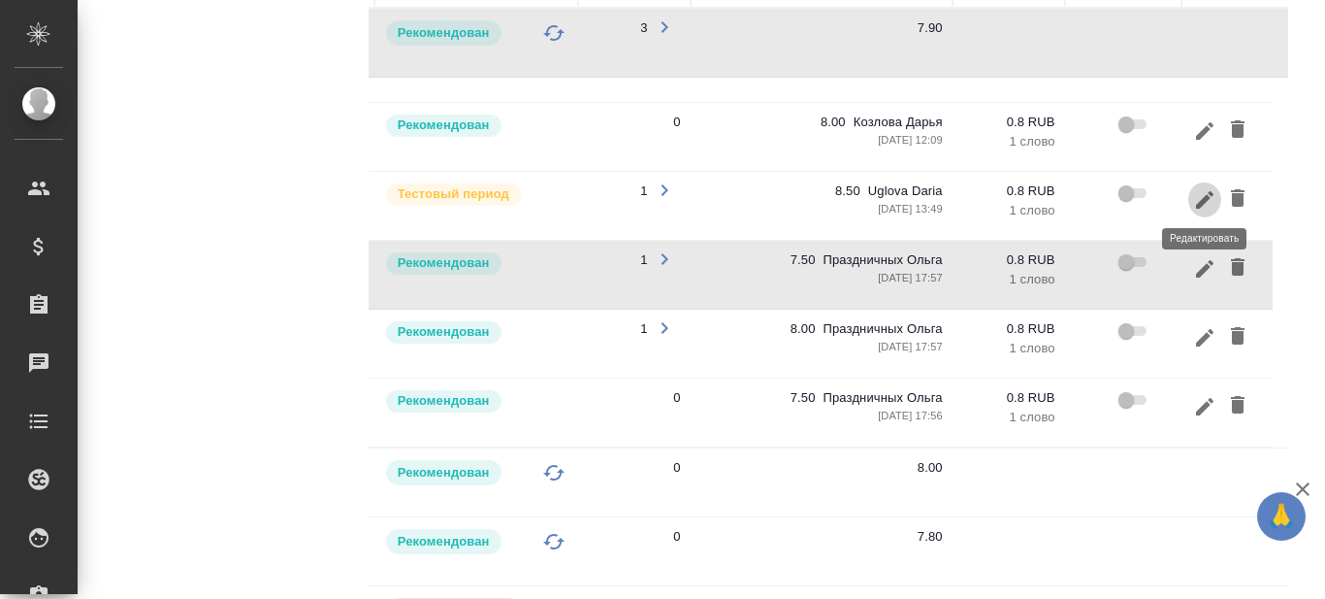
click at [1207, 197] on icon "button" at bounding box center [1204, 199] width 23 height 23
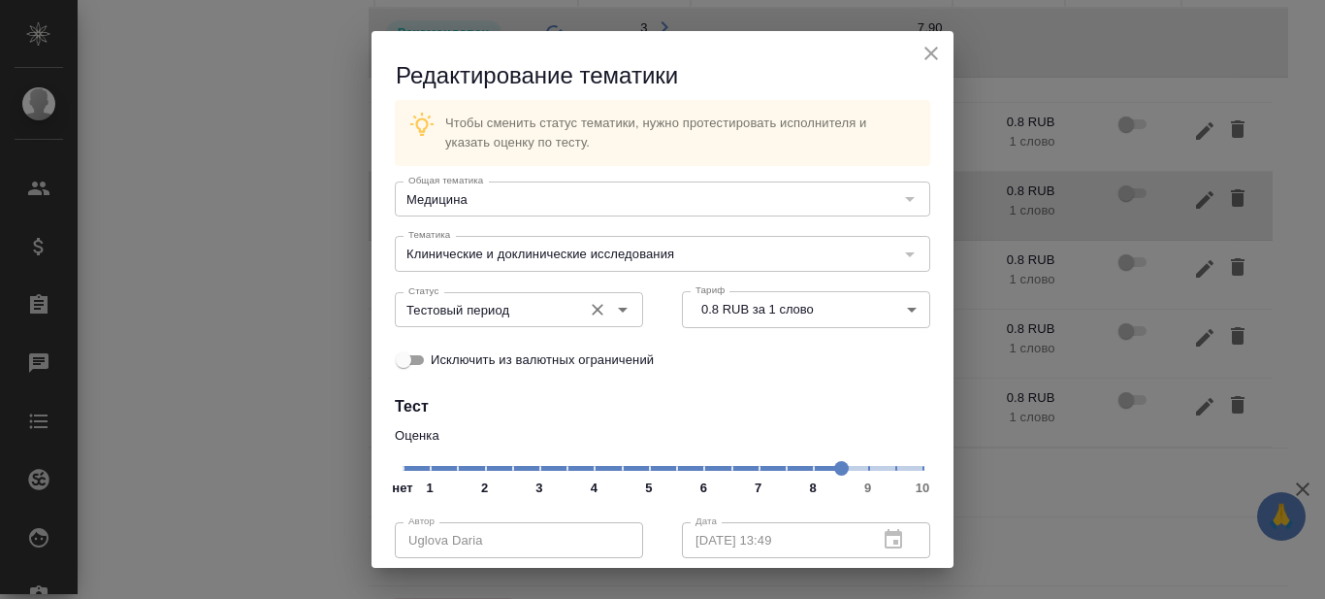
click at [612, 312] on icon "Open" at bounding box center [622, 309] width 23 height 23
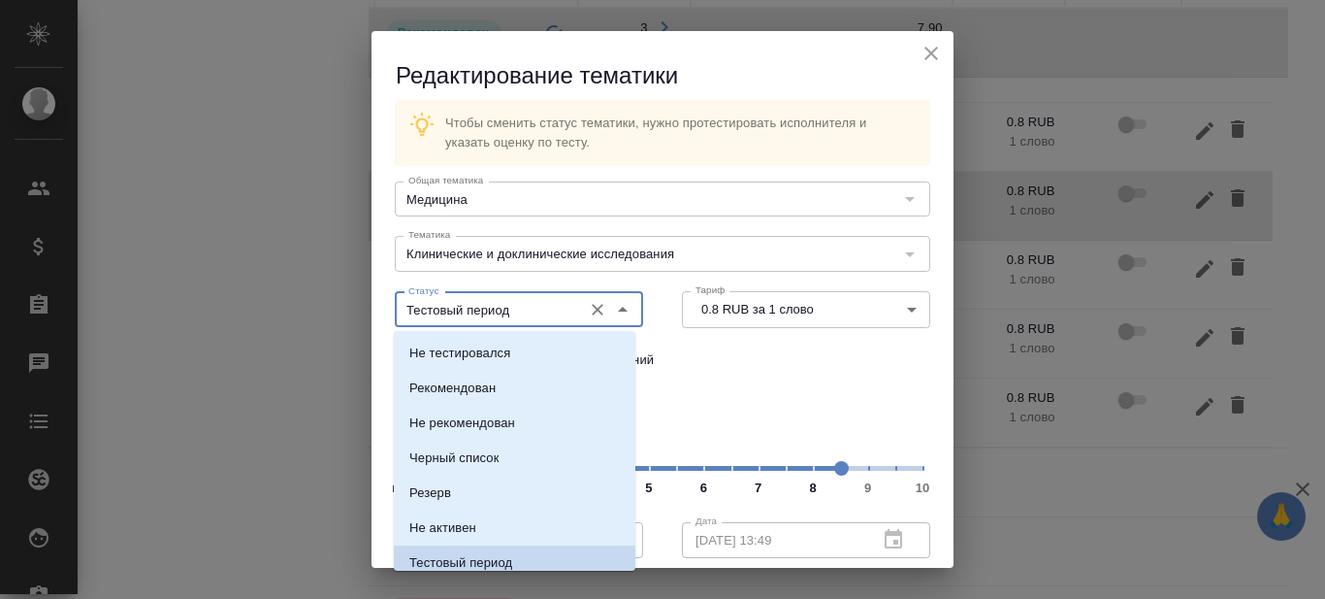
scroll to position [10, 0]
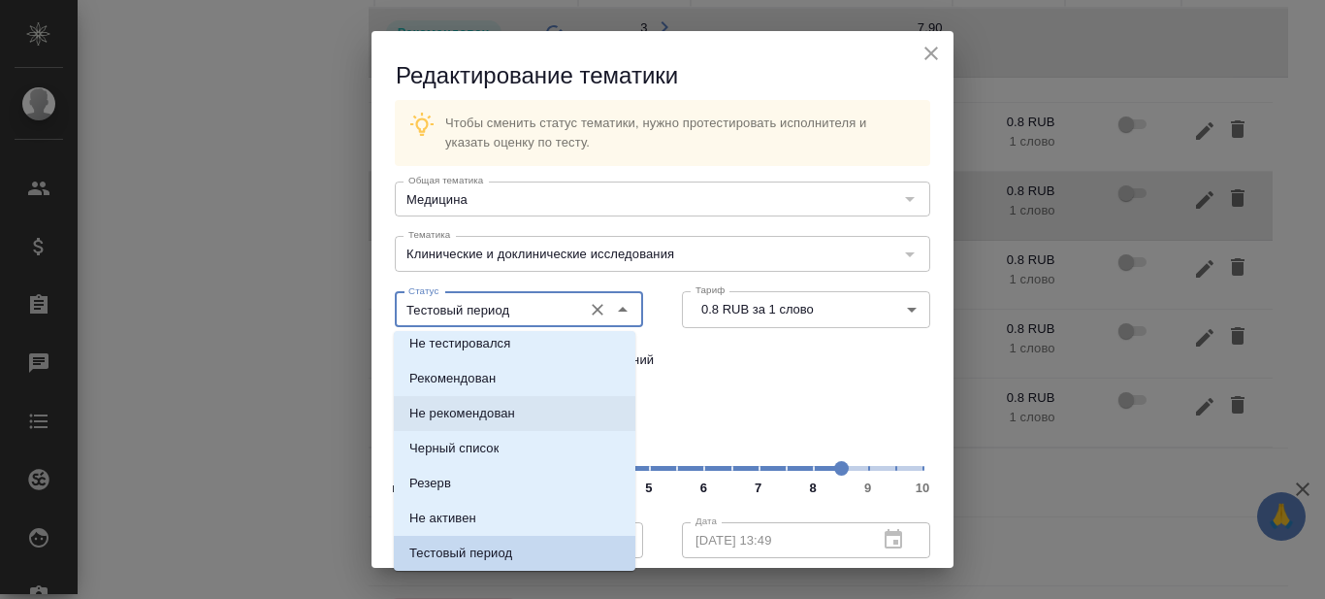
click at [471, 410] on p "Не рекомендован" at bounding box center [462, 413] width 106 height 19
type input "Не рекомендован"
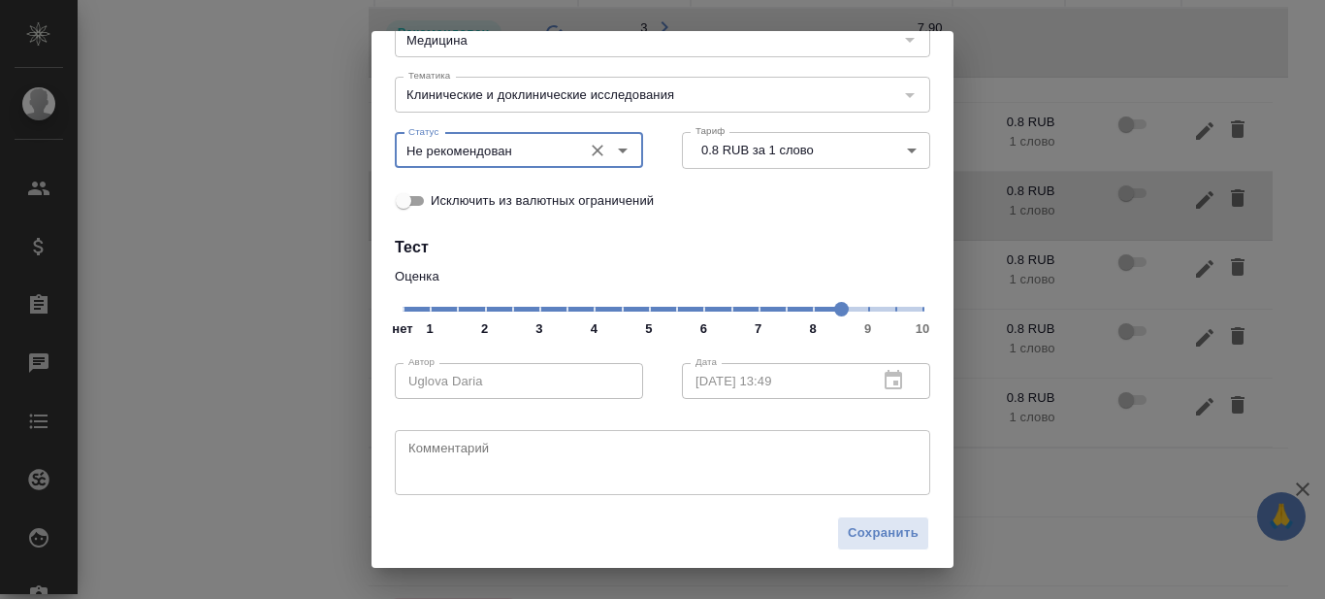
scroll to position [166, 0]
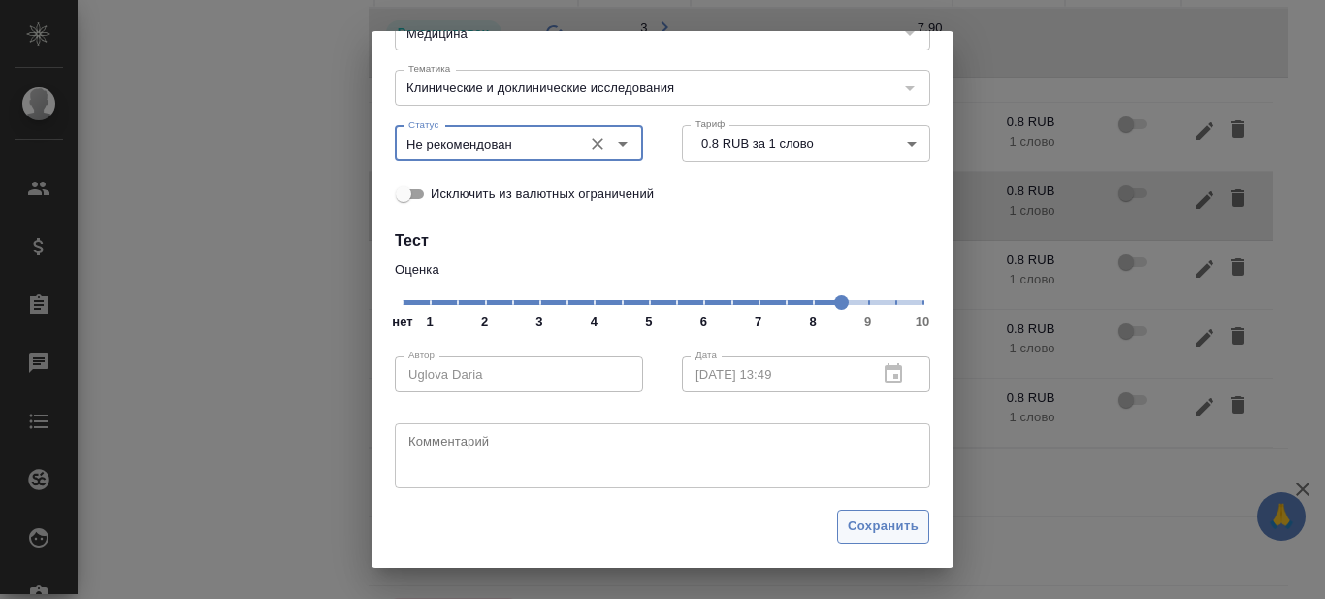
click at [879, 530] on span "Сохранить" at bounding box center [883, 526] width 71 height 22
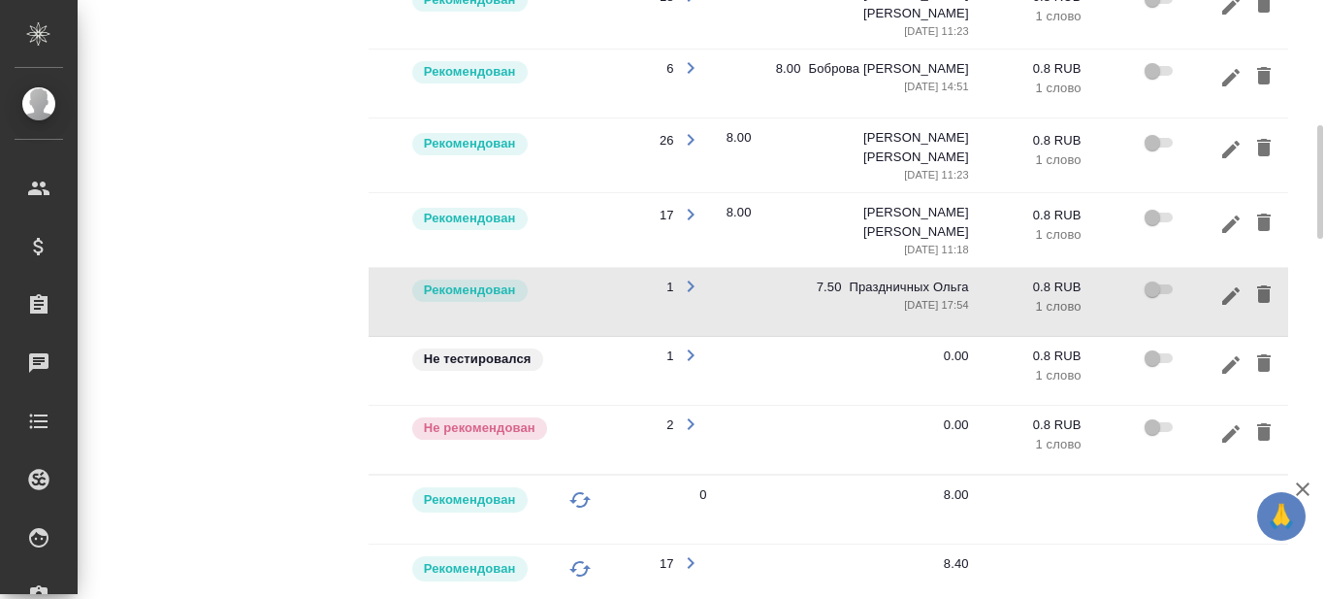
scroll to position [0, 295]
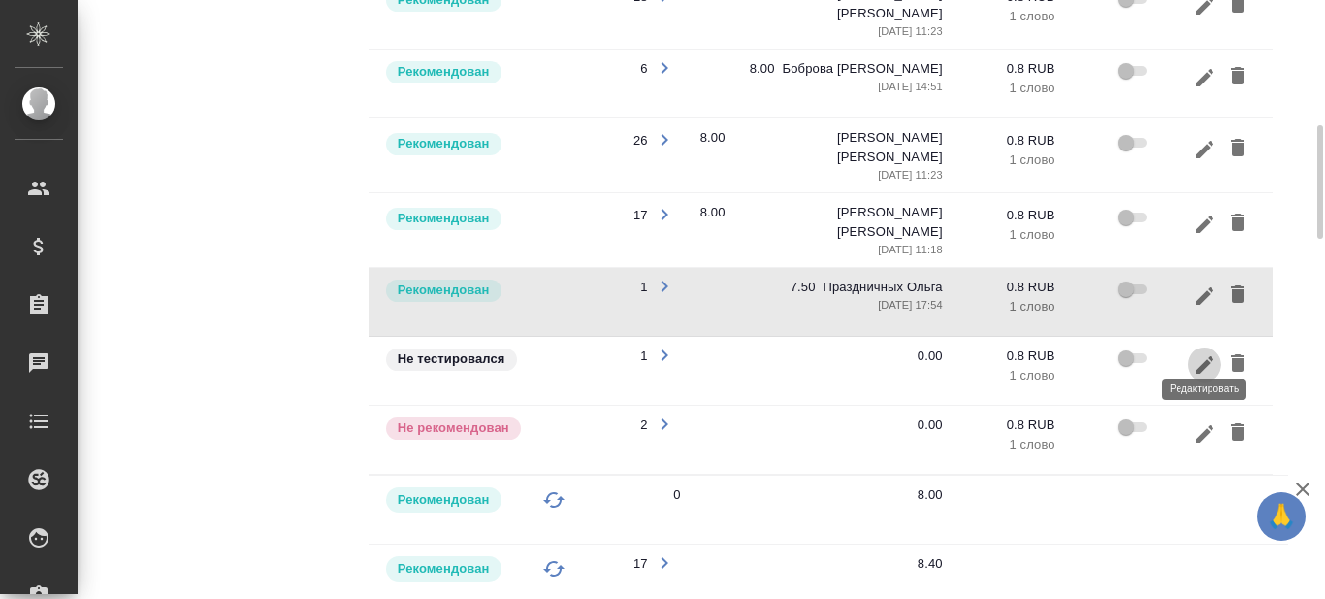
click at [1199, 353] on icon "button" at bounding box center [1204, 364] width 23 height 23
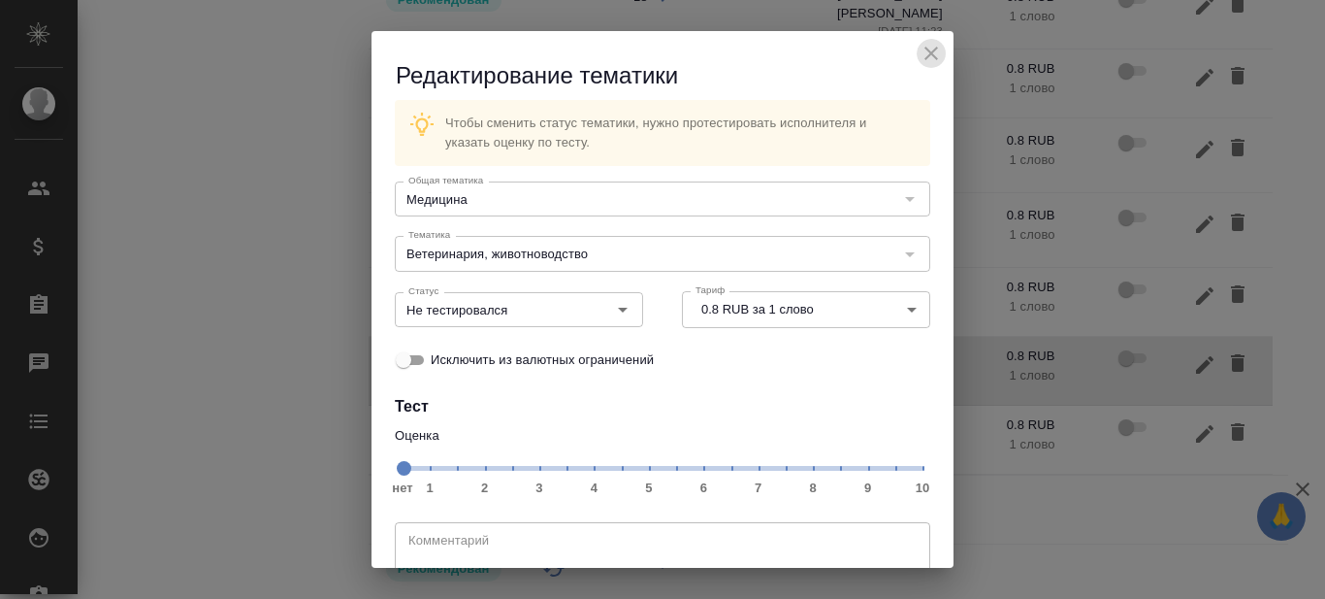
drag, startPoint x: 912, startPoint y: 47, endPoint x: 884, endPoint y: 379, distance: 334.0
click at [920, 48] on icon "close" at bounding box center [931, 53] width 23 height 23
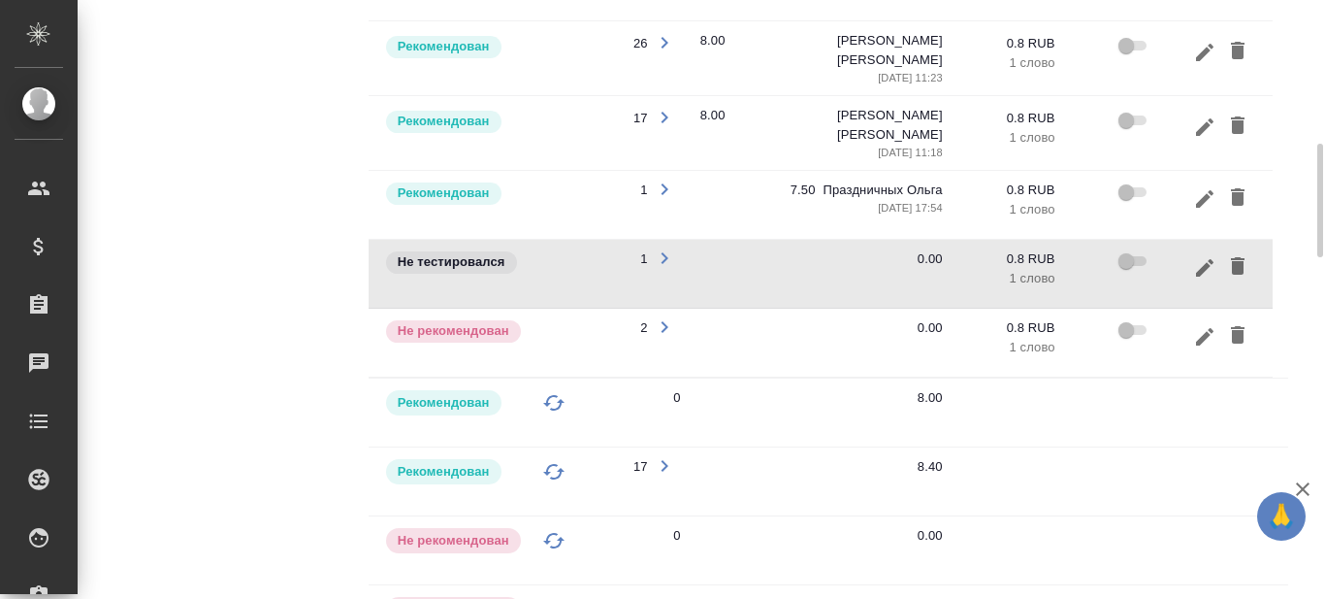
click at [1205, 189] on icon "button" at bounding box center [1204, 197] width 17 height 17
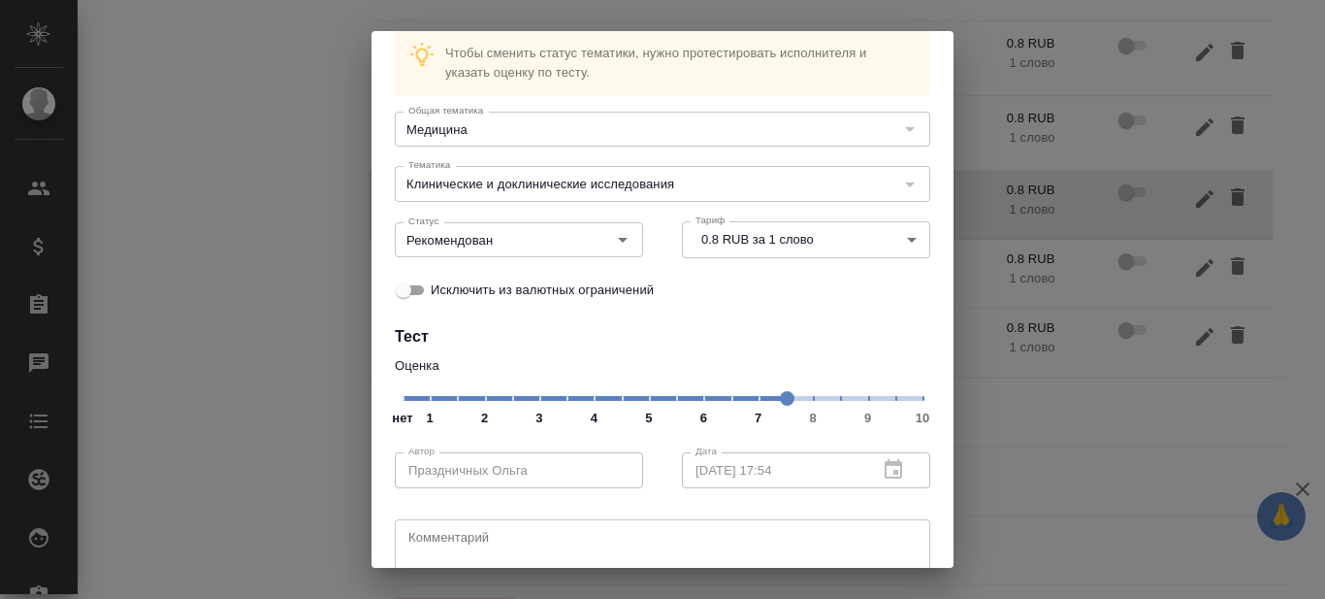
scroll to position [97, 0]
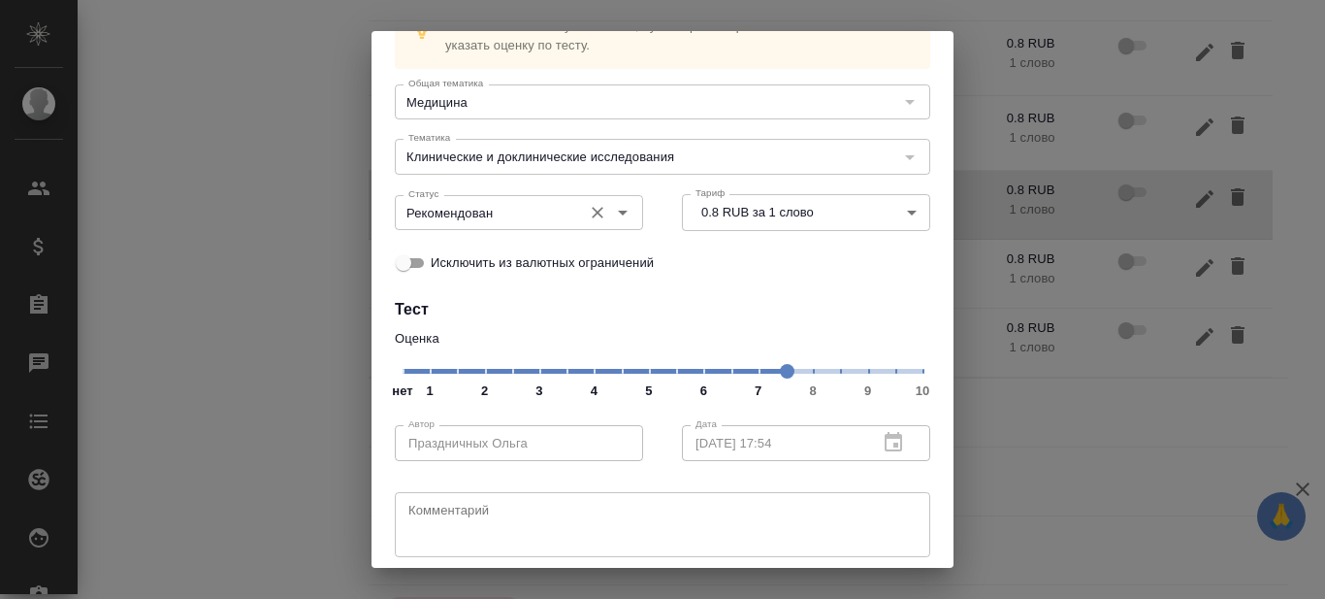
click at [617, 214] on icon "Open" at bounding box center [622, 212] width 23 height 23
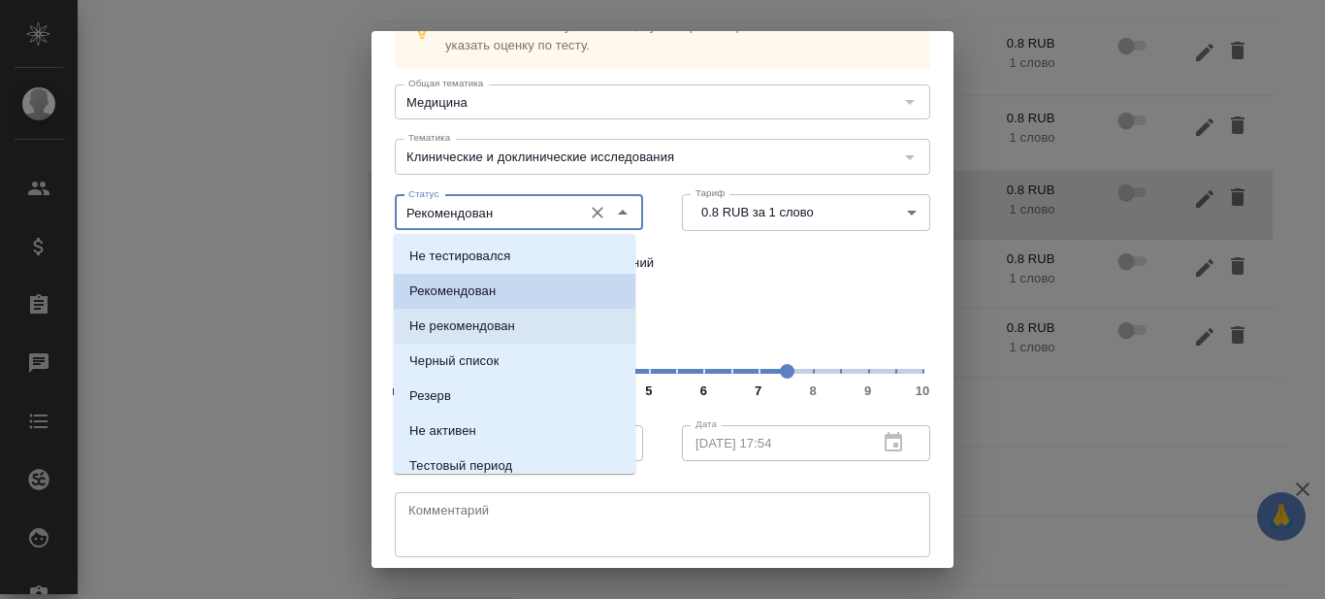
click at [526, 325] on li "Не рекомендован" at bounding box center [515, 326] width 242 height 35
type input "Не рекомендован"
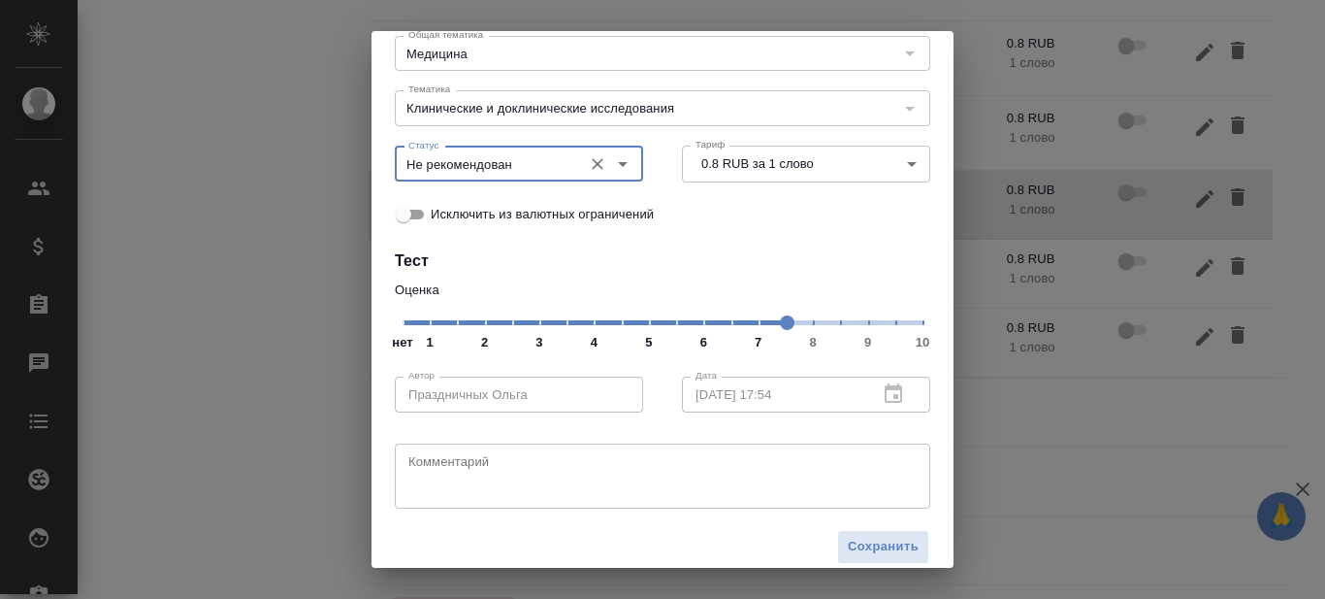
scroll to position [166, 0]
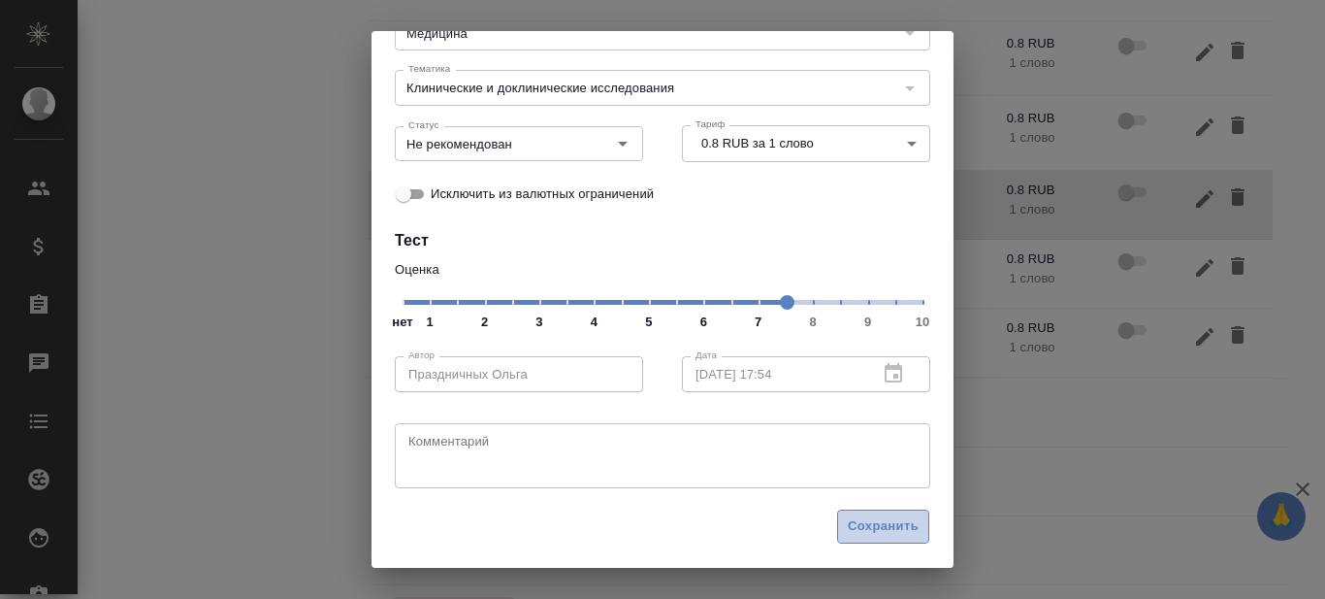
click at [869, 536] on span "Сохранить" at bounding box center [883, 526] width 71 height 22
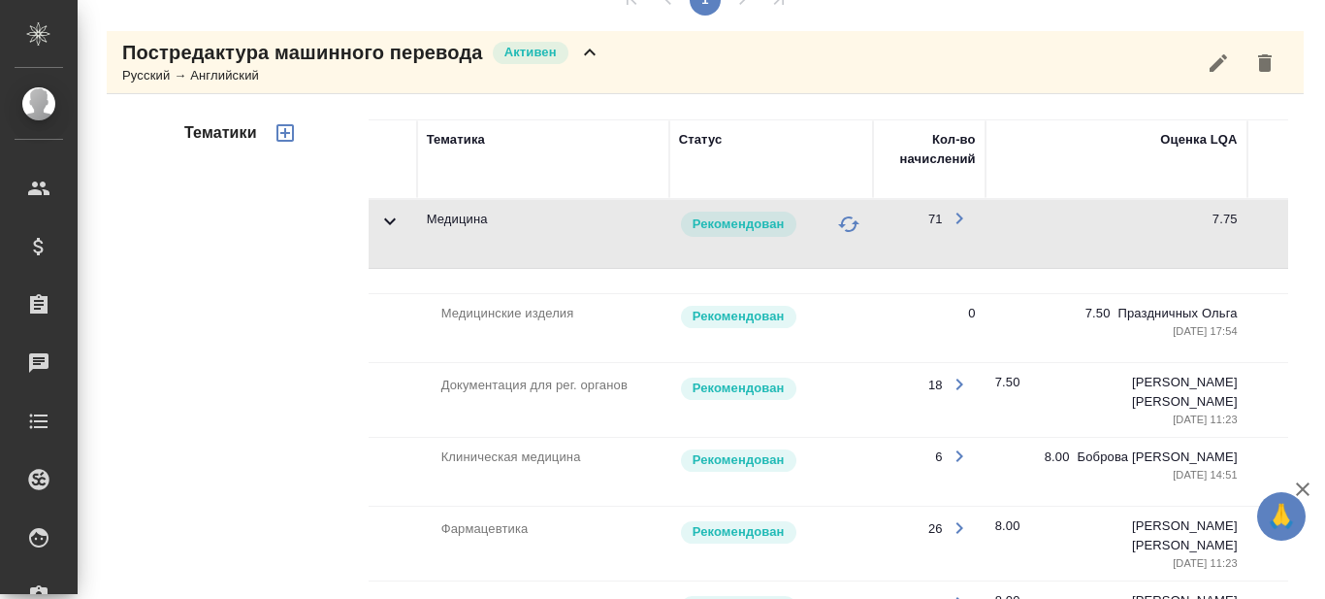
scroll to position [0, 0]
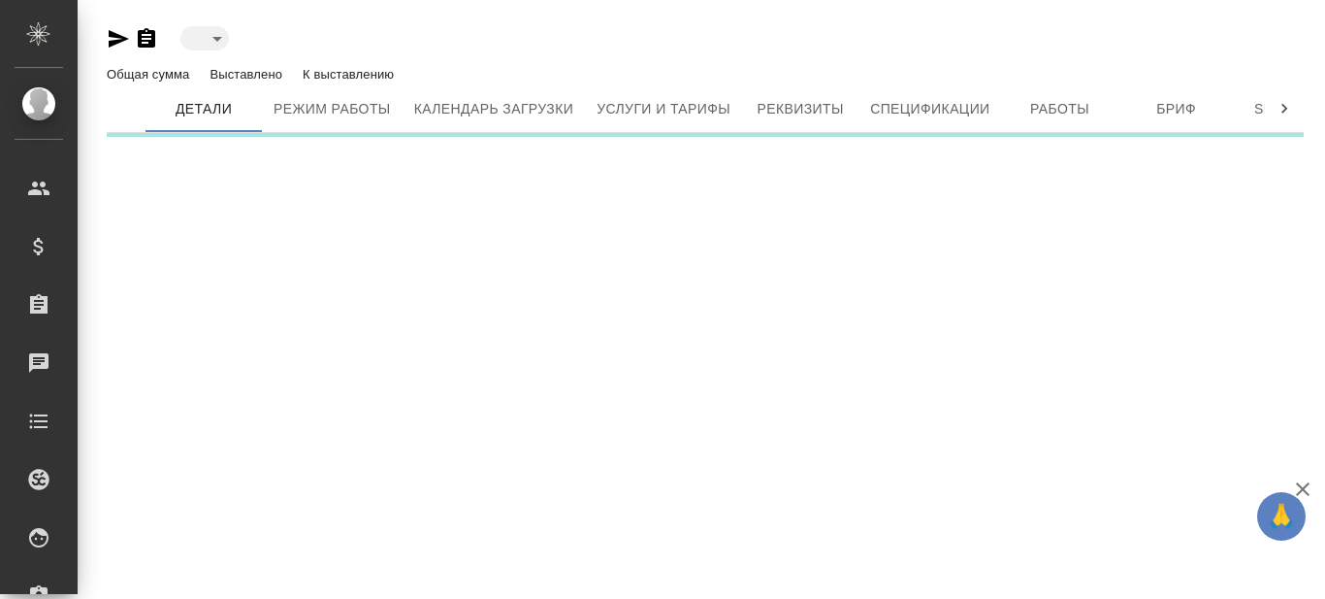
type input "active"
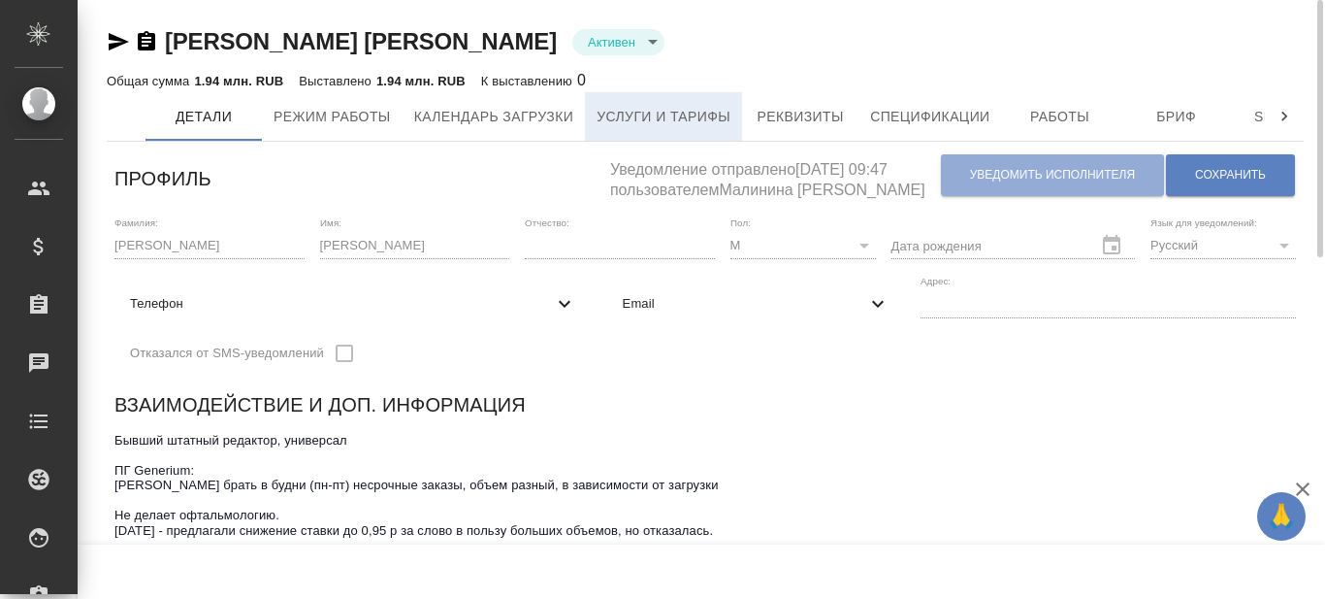
click at [657, 120] on span "Услуги и тарифы" at bounding box center [664, 117] width 134 height 24
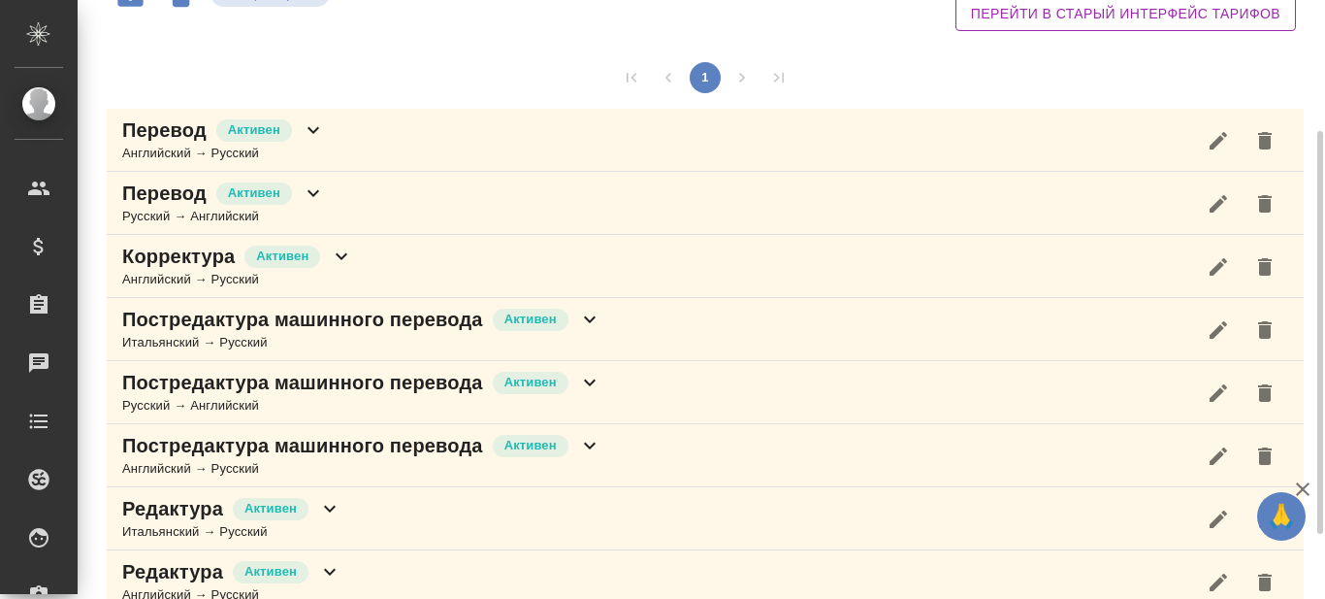
scroll to position [290, 0]
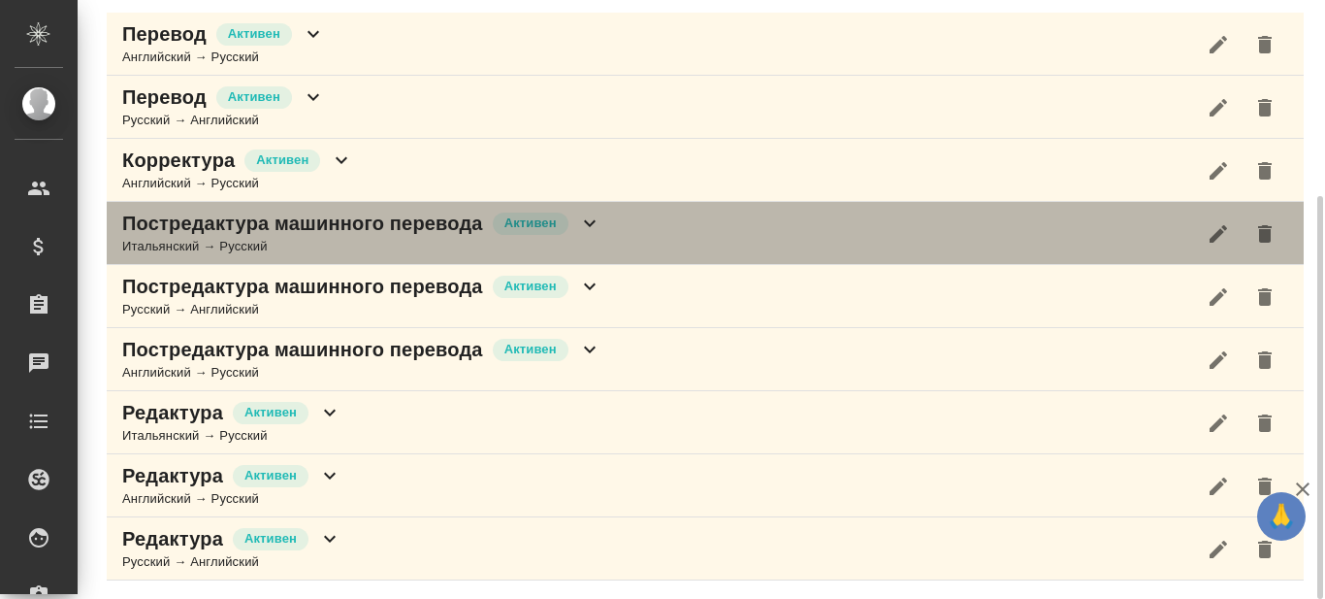
click at [590, 220] on icon at bounding box center [589, 222] width 23 height 23
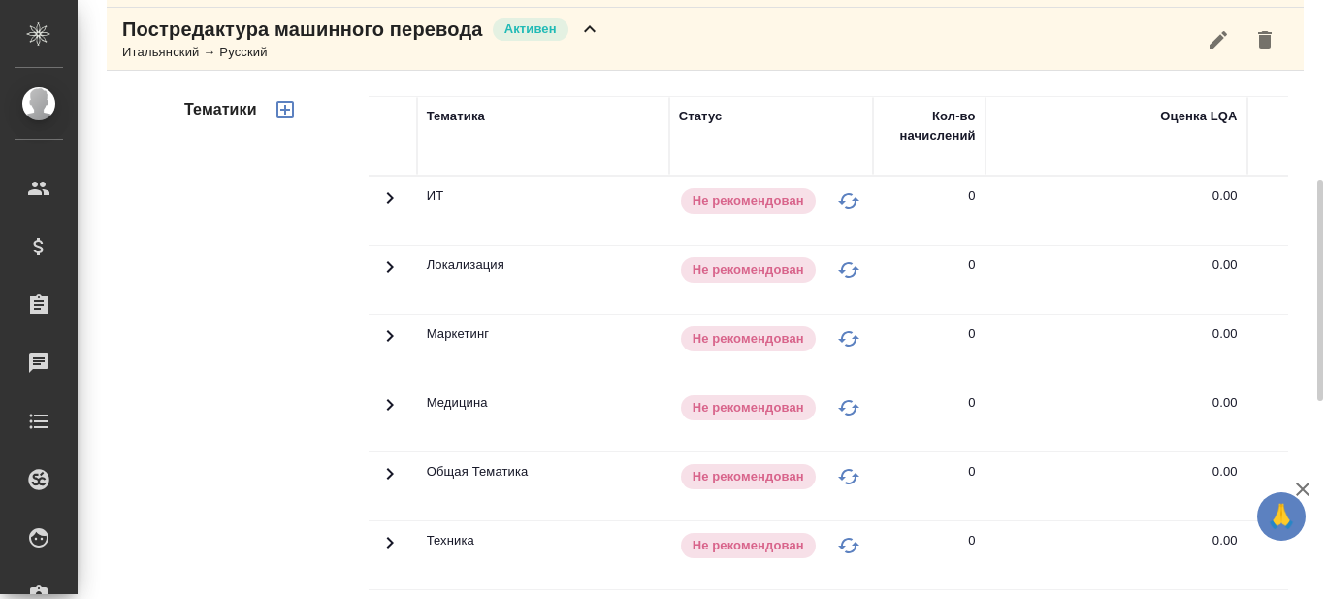
scroll to position [387, 0]
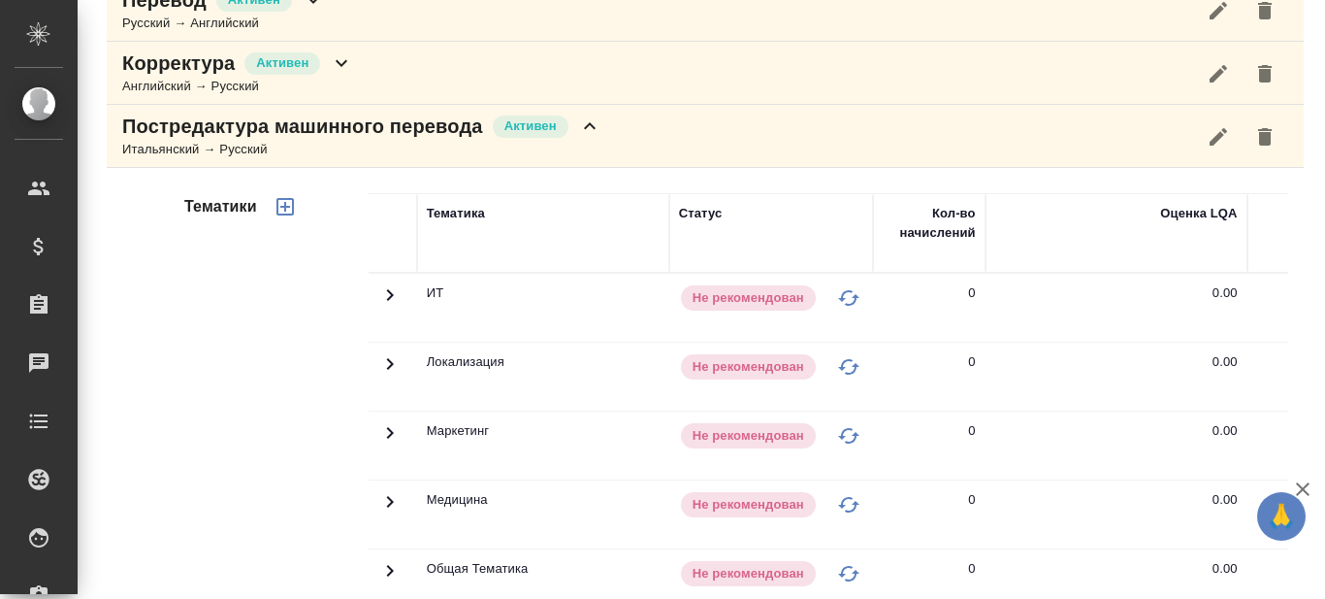
click at [594, 126] on icon at bounding box center [589, 125] width 23 height 23
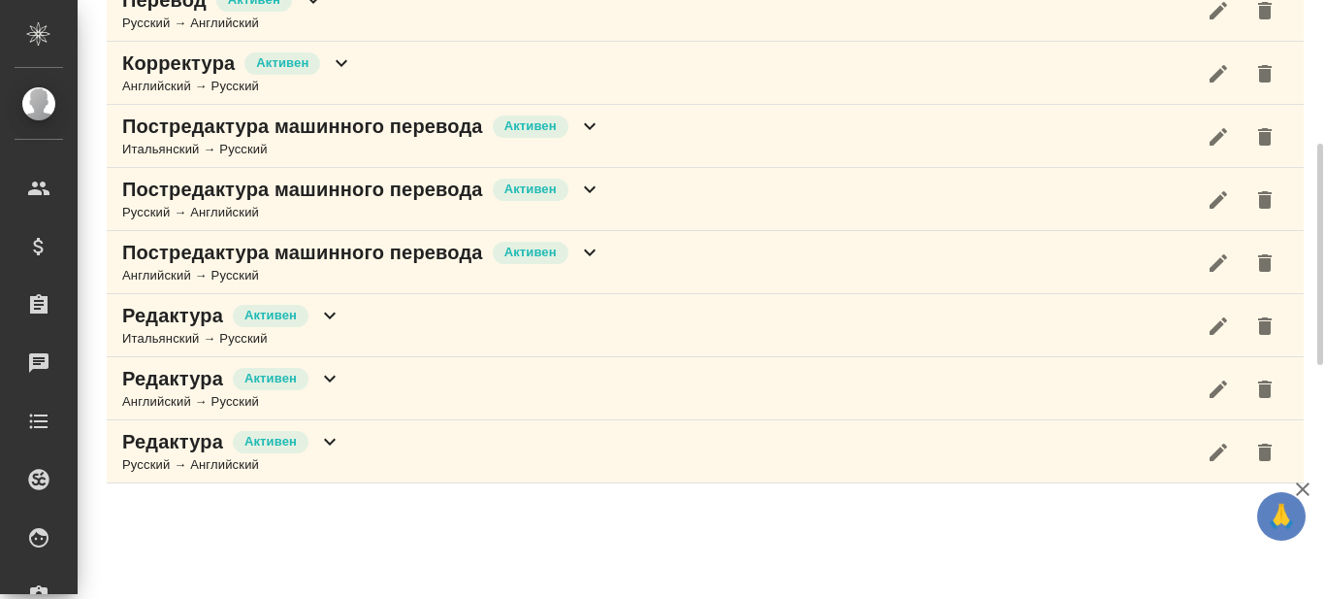
click at [588, 253] on icon at bounding box center [590, 252] width 12 height 7
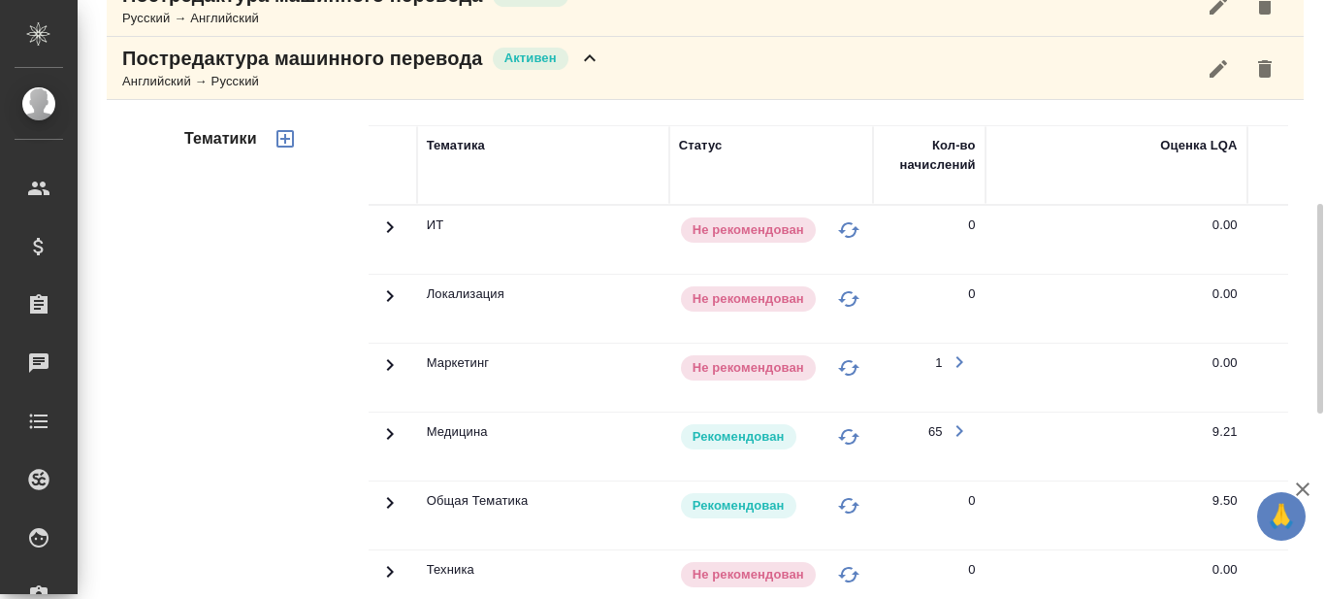
scroll to position [775, 0]
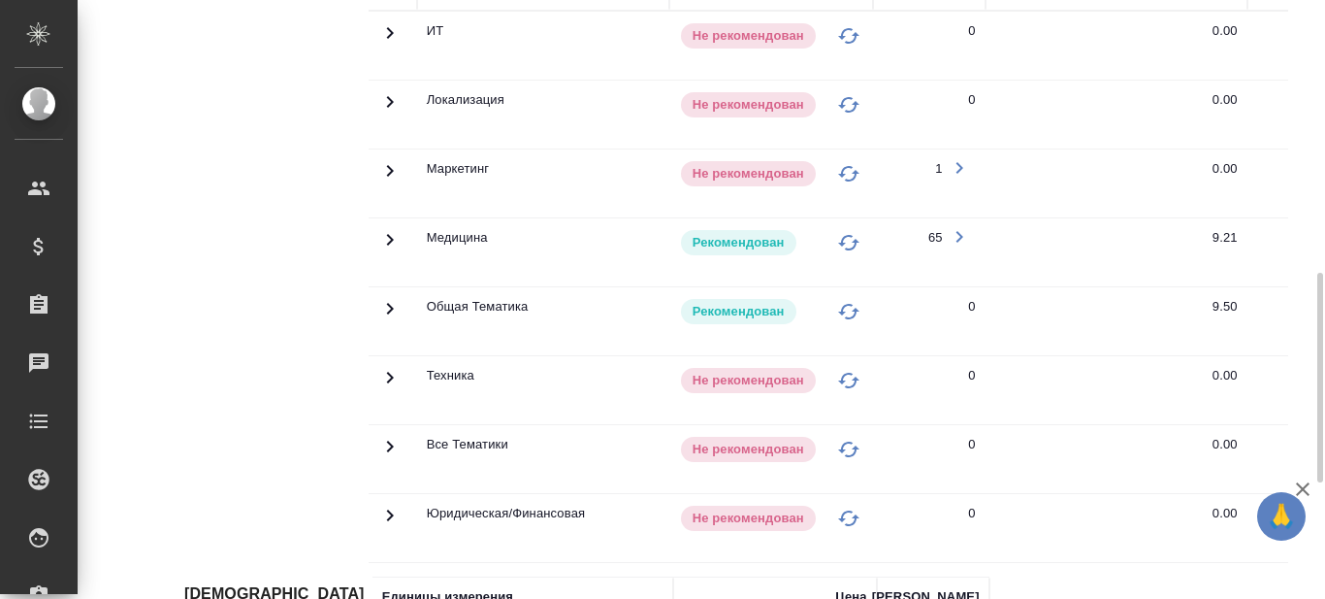
click at [387, 238] on icon at bounding box center [389, 239] width 23 height 23
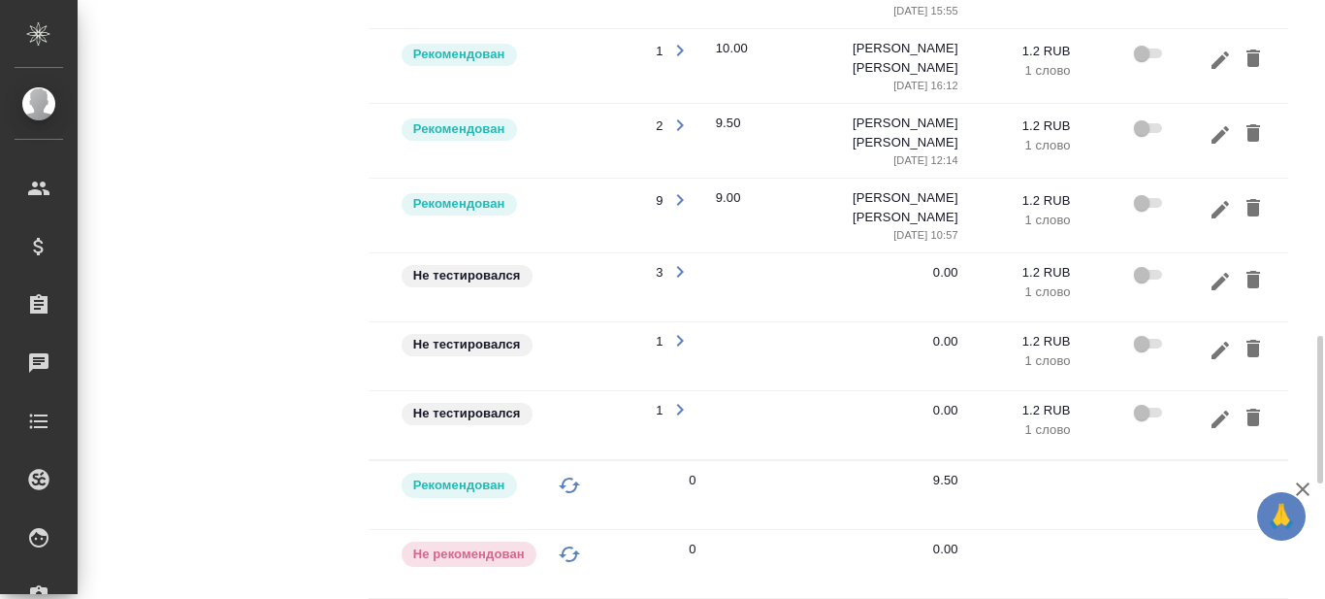
scroll to position [0, 295]
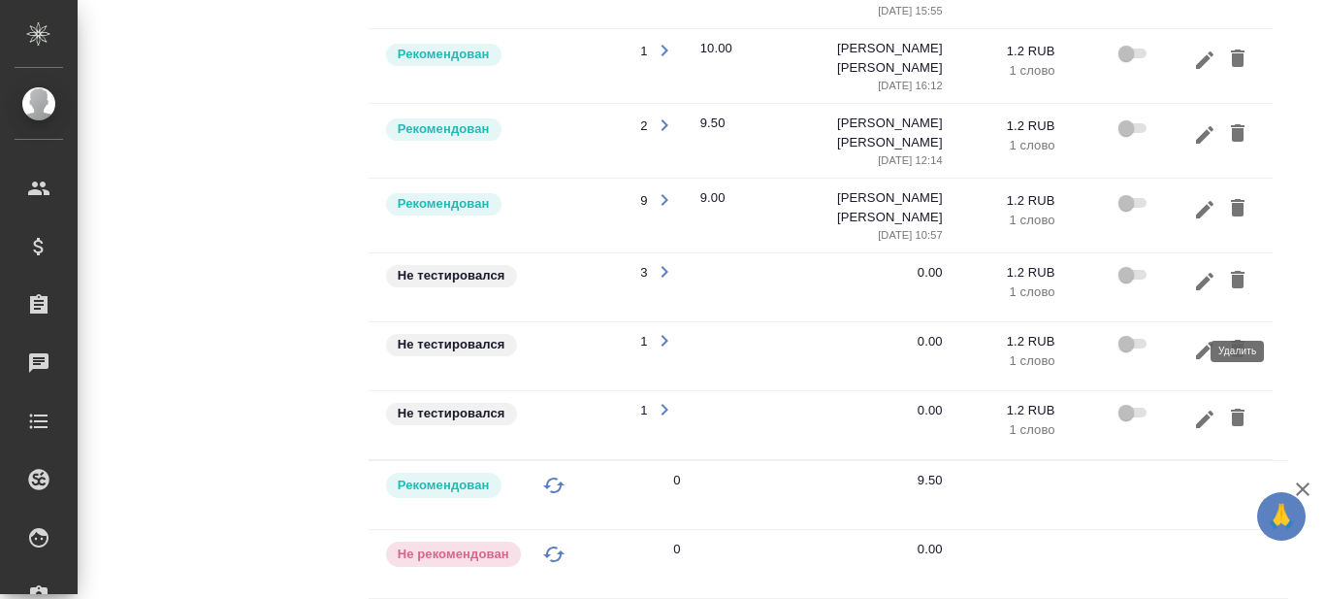
click at [1239, 340] on icon "button" at bounding box center [1238, 348] width 14 height 17
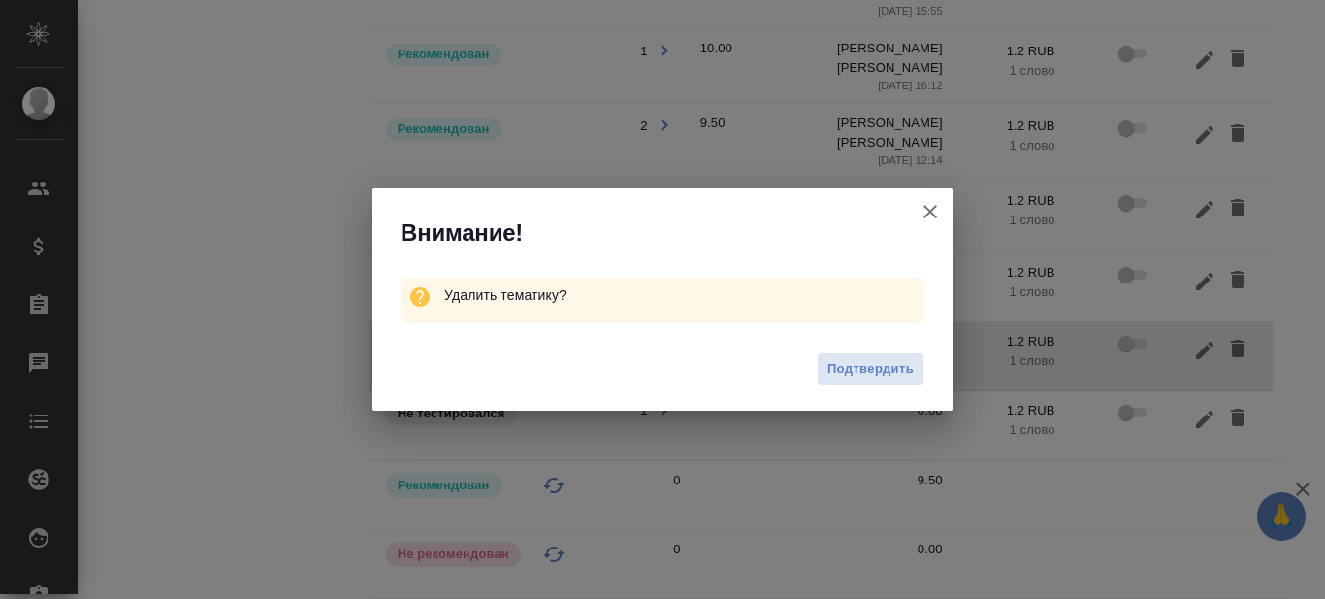
click at [845, 372] on span "Подтвердить" at bounding box center [871, 369] width 86 height 22
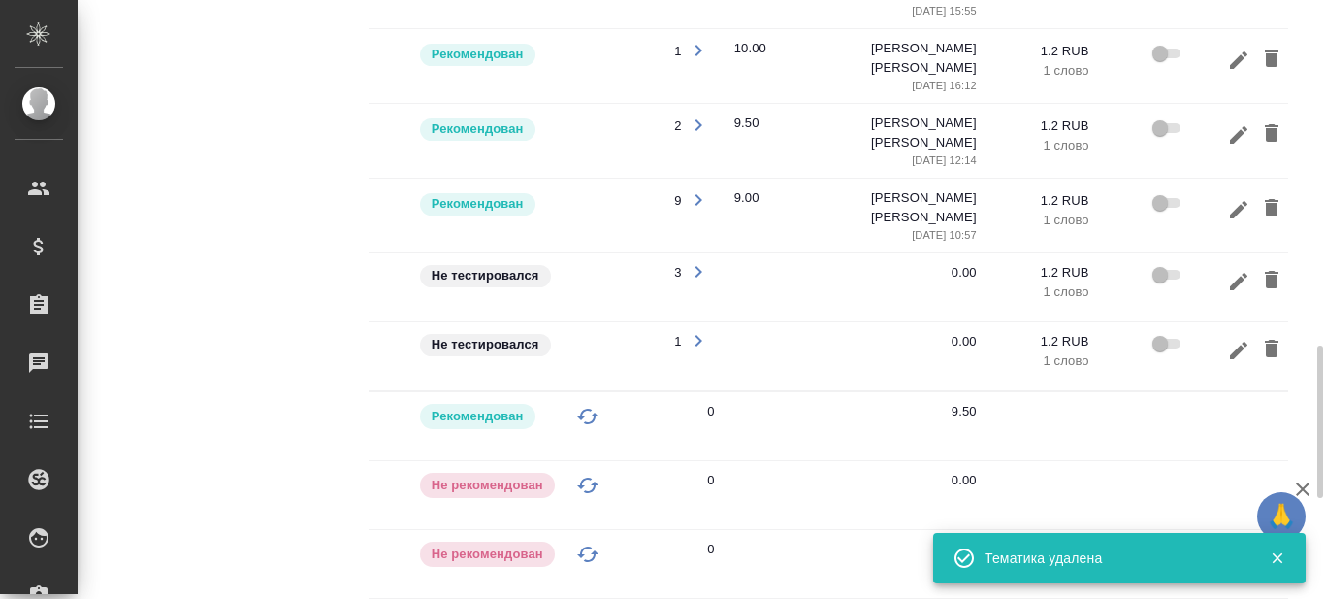
scroll to position [0, 270]
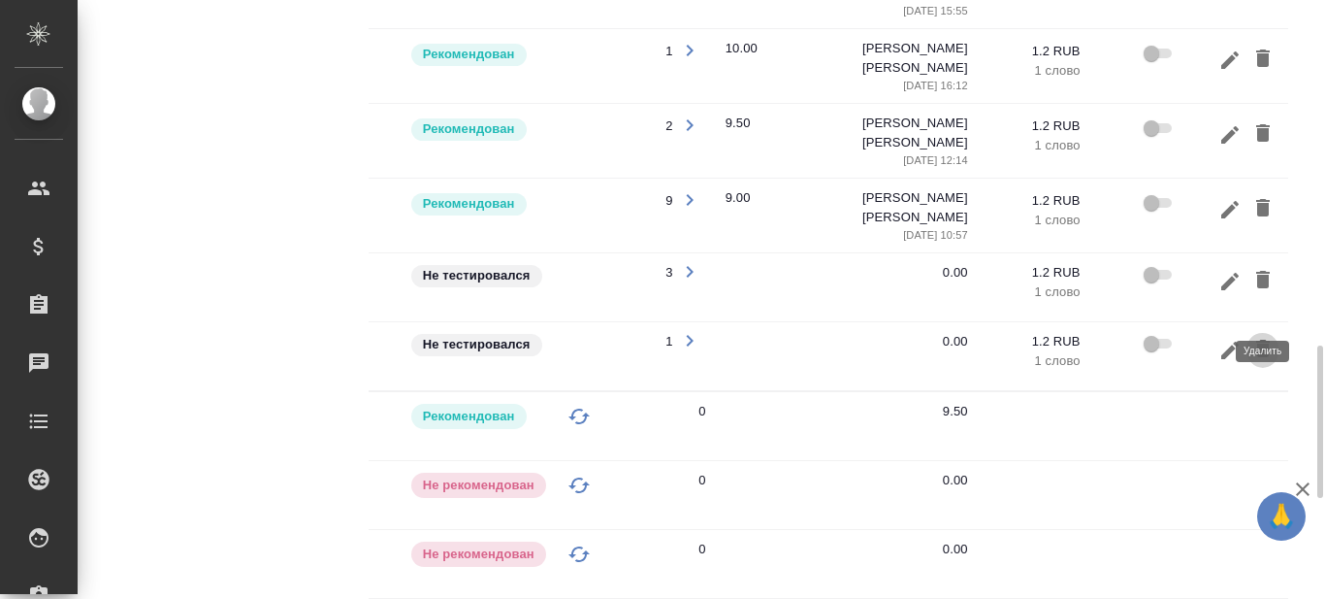
click at [1266, 340] on icon "button" at bounding box center [1263, 348] width 14 height 17
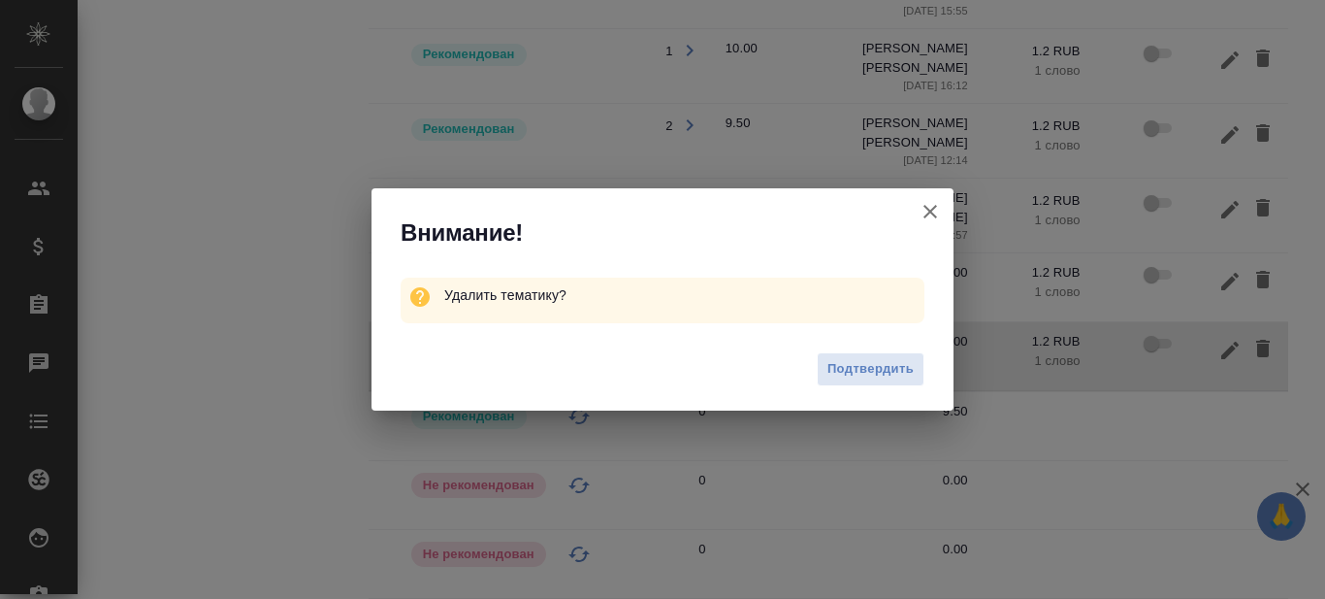
click at [882, 366] on span "Подтвердить" at bounding box center [871, 369] width 86 height 22
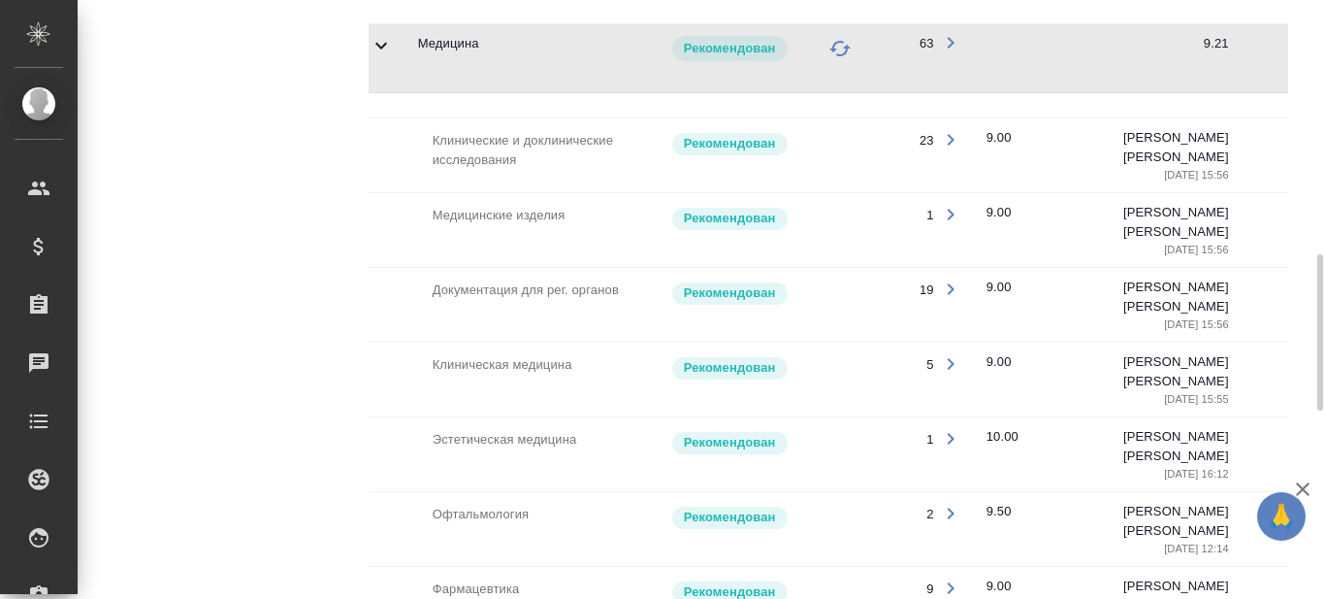
scroll to position [775, 0]
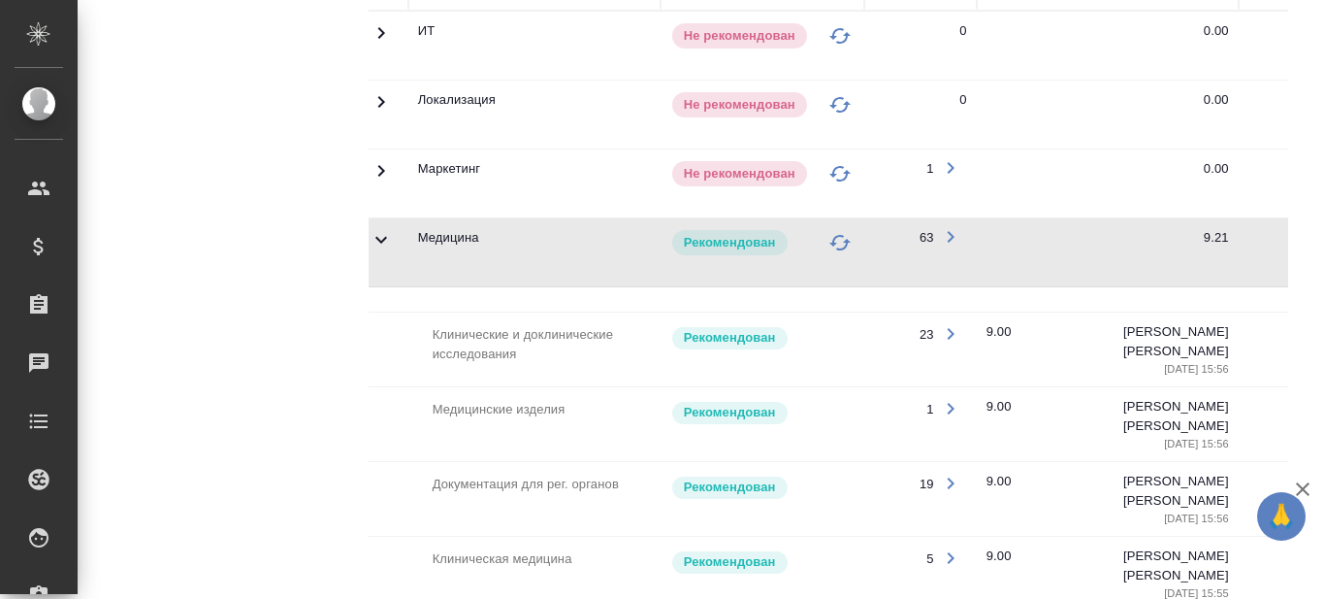
click at [383, 234] on icon at bounding box center [381, 239] width 23 height 23
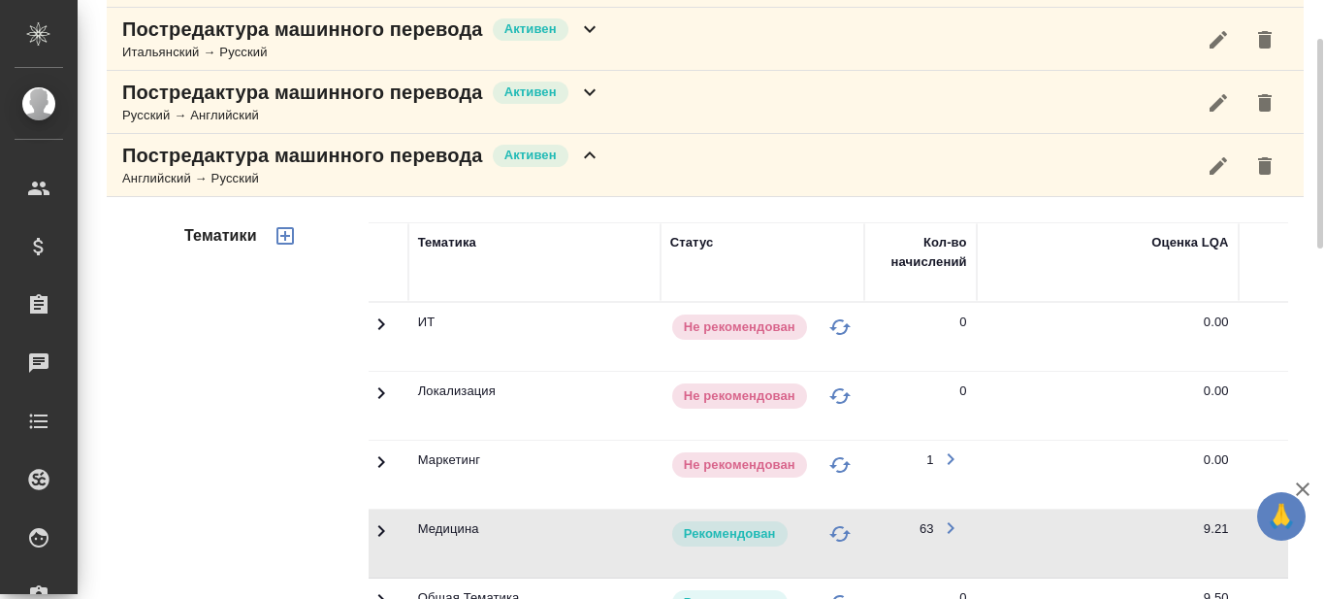
scroll to position [387, 0]
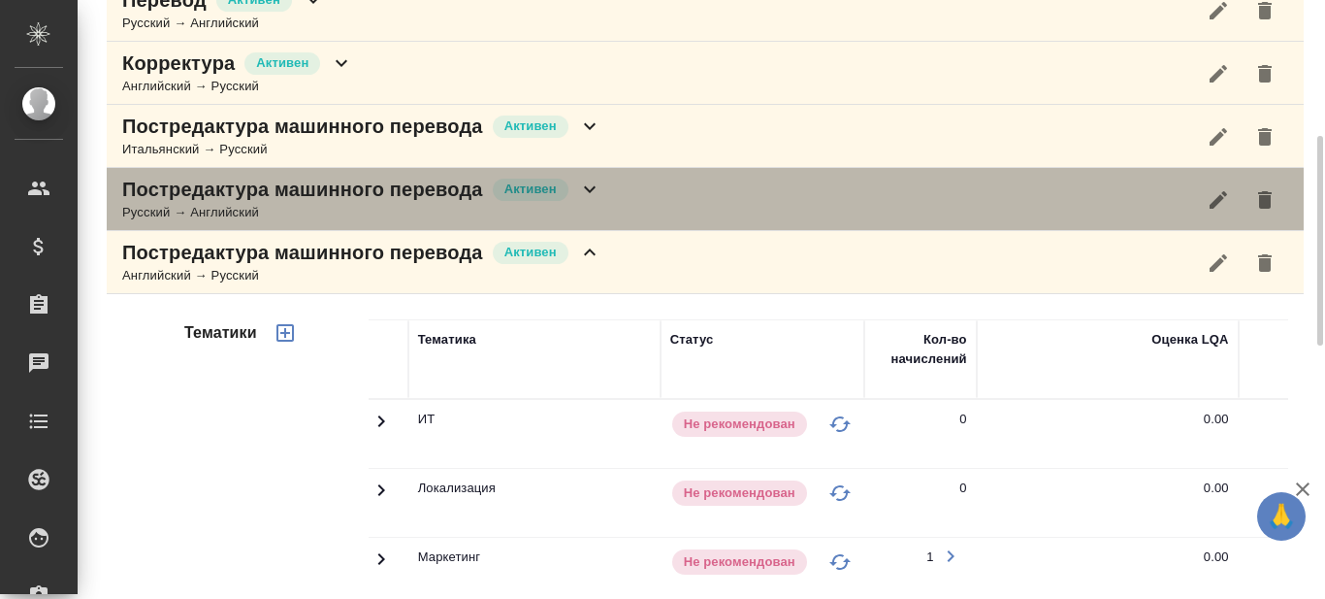
click at [589, 181] on icon at bounding box center [589, 189] width 23 height 23
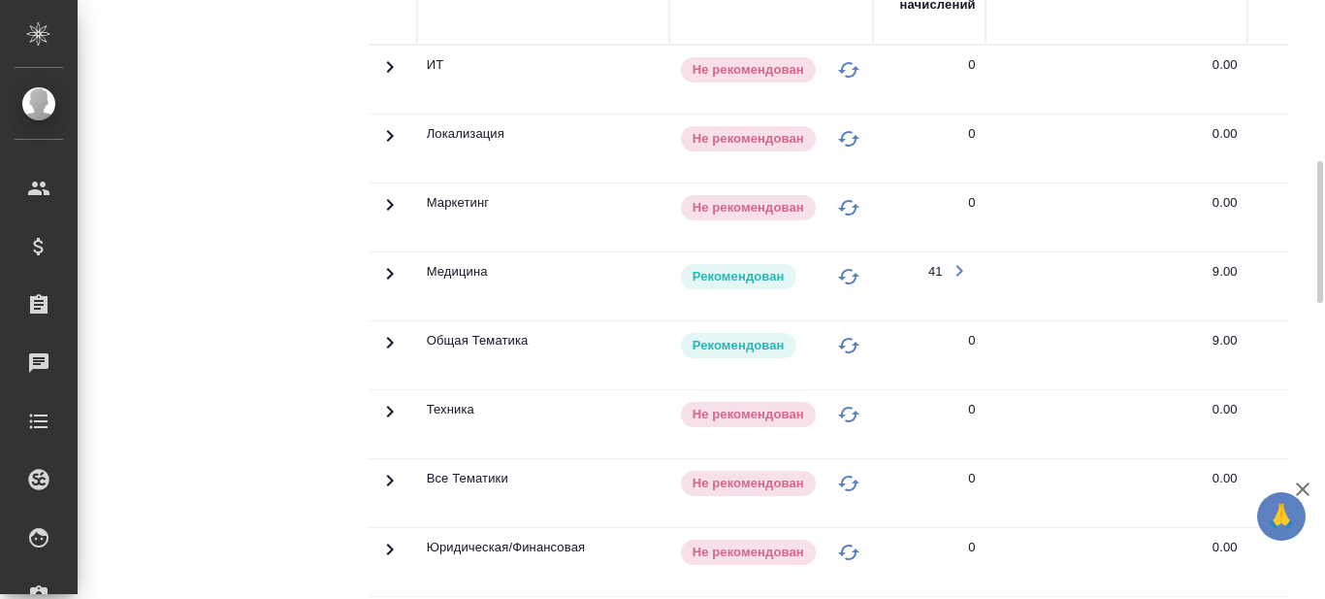
scroll to position [775, 0]
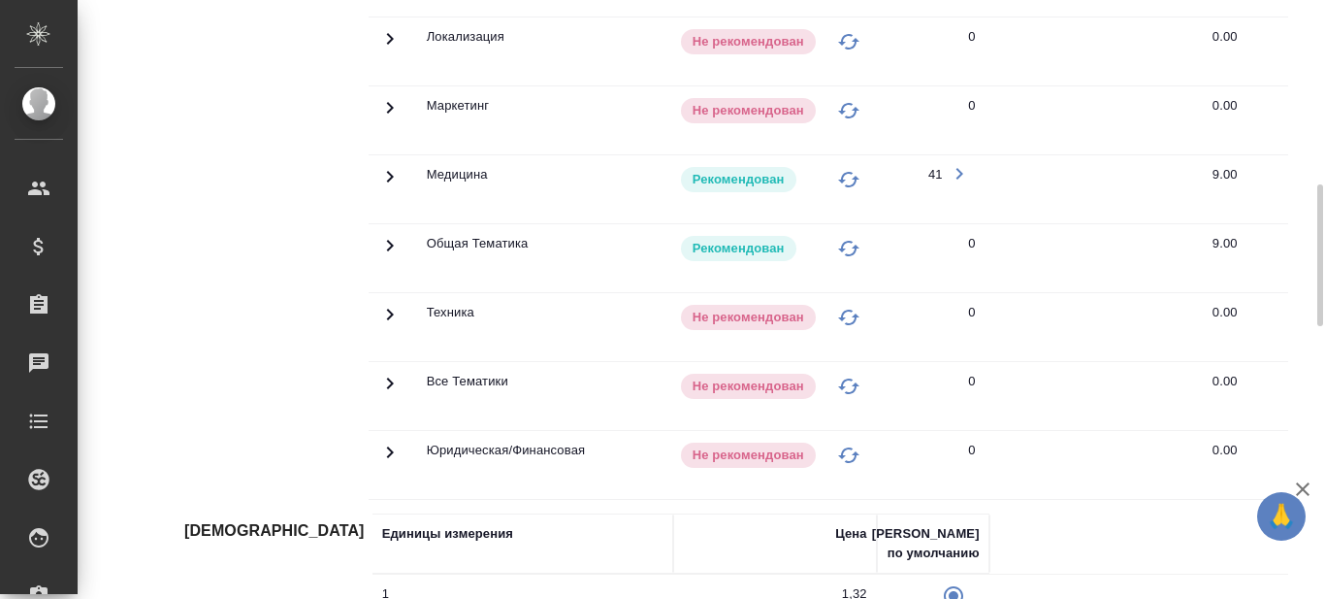
click at [387, 176] on icon at bounding box center [389, 176] width 23 height 23
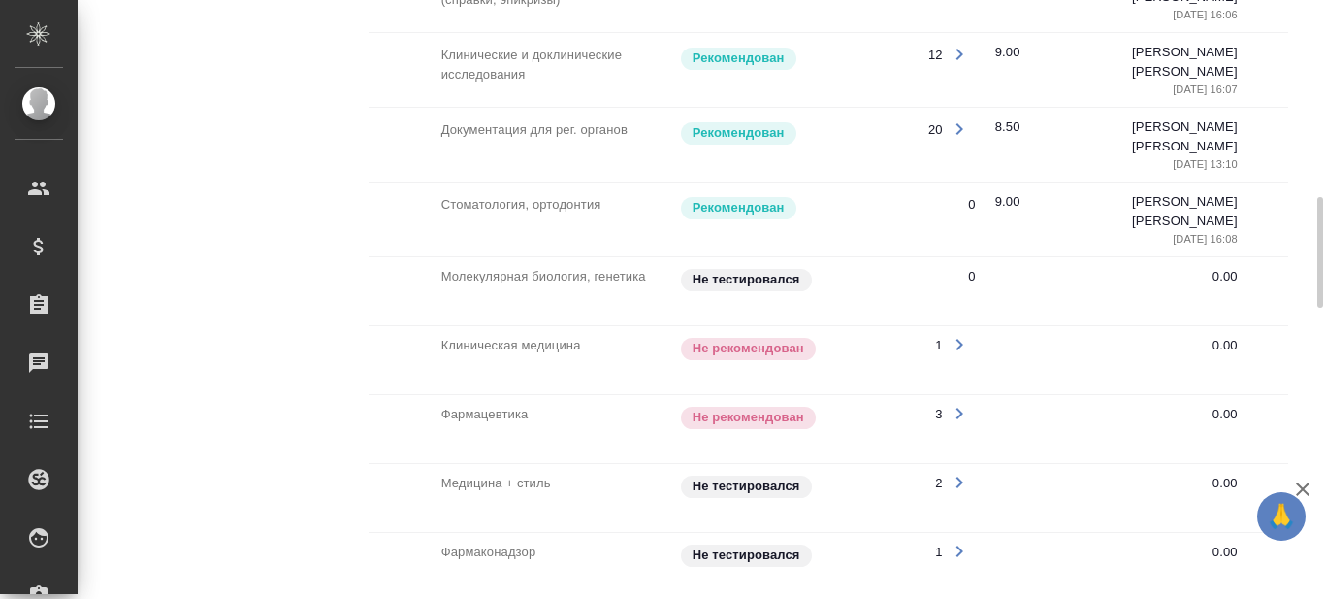
scroll to position [0, 295]
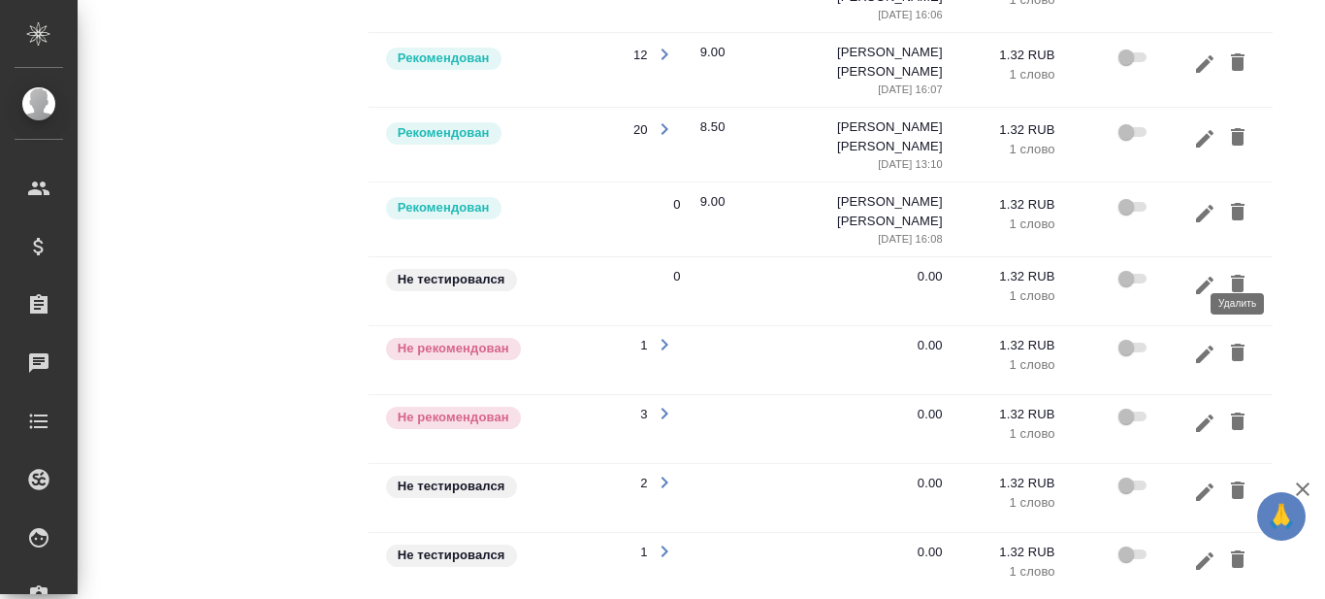
drag, startPoint x: 1242, startPoint y: 260, endPoint x: 681, endPoint y: 286, distance: 561.4
click at [1242, 275] on icon "button" at bounding box center [1238, 283] width 14 height 17
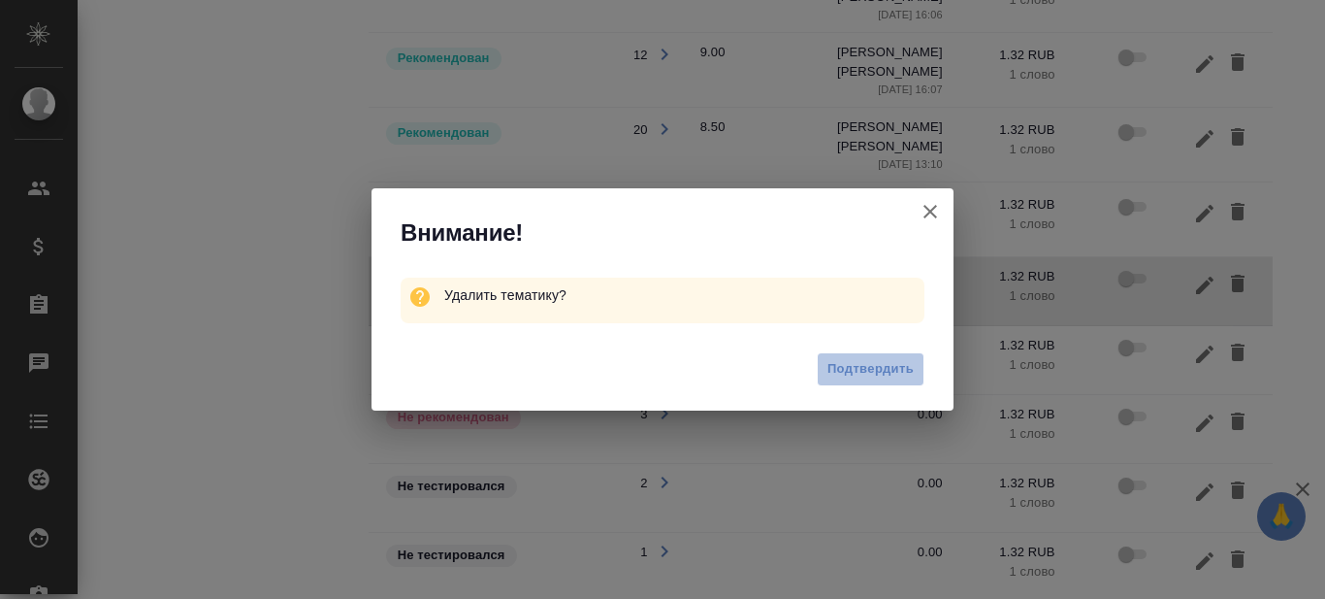
drag, startPoint x: 888, startPoint y: 367, endPoint x: 688, endPoint y: 246, distance: 233.3
click at [888, 368] on span "Подтвердить" at bounding box center [871, 369] width 86 height 22
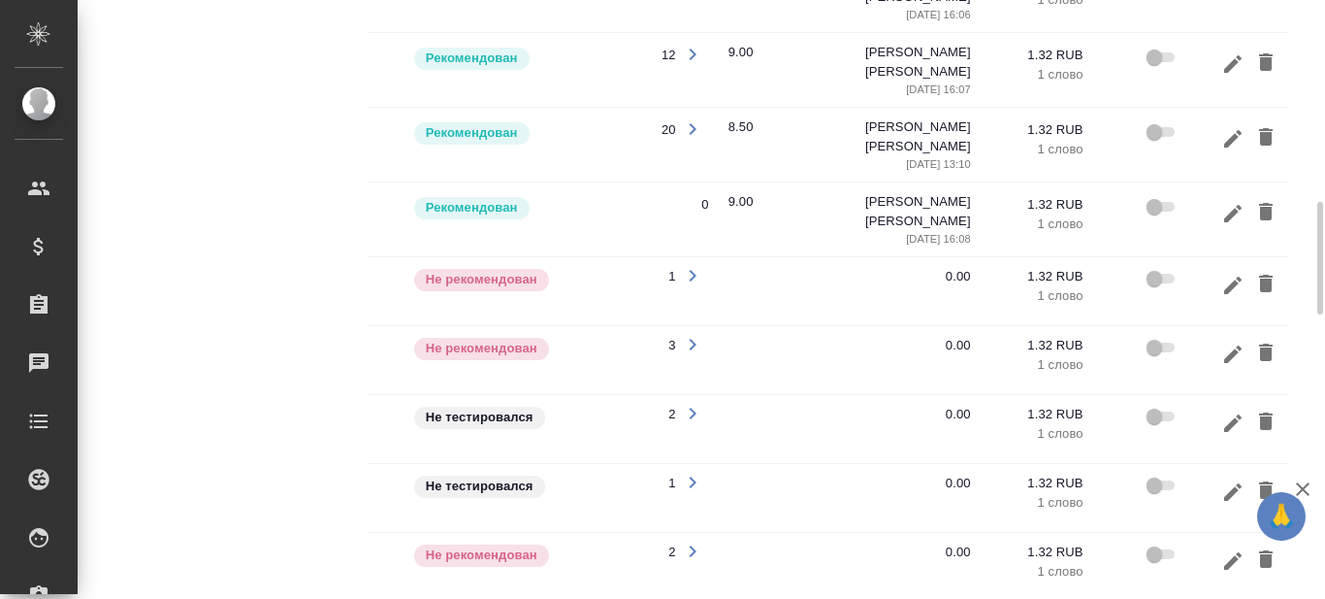
scroll to position [0, 268]
click at [1234, 276] on icon "button" at bounding box center [1231, 284] width 17 height 17
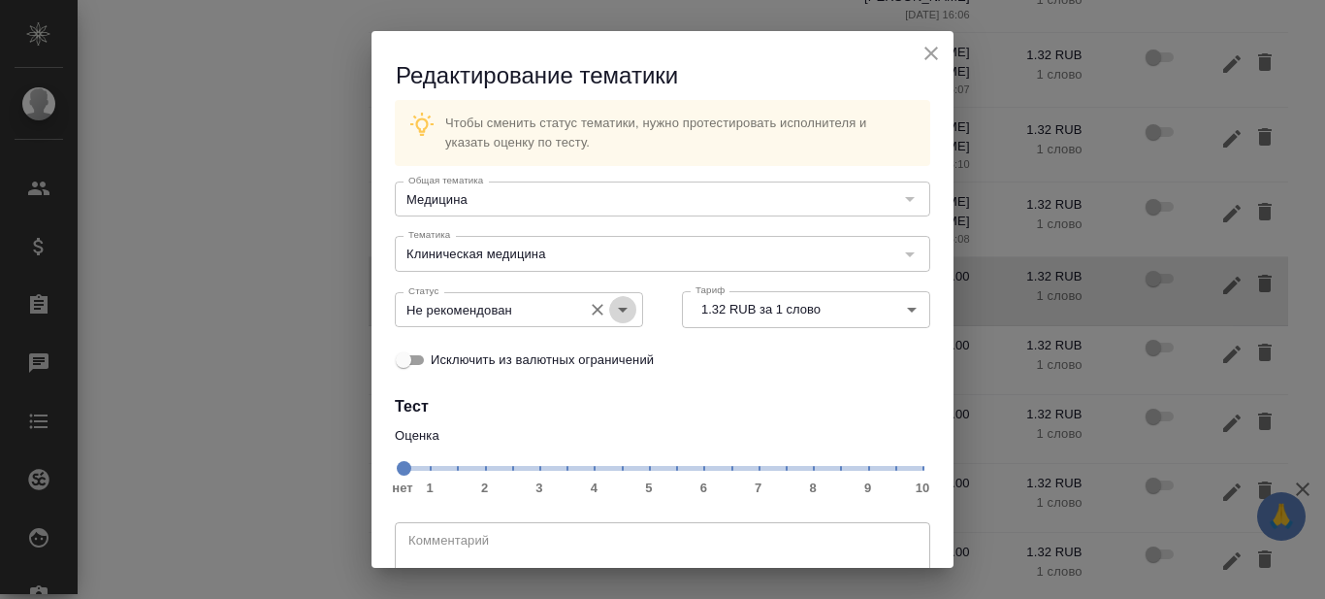
click at [620, 309] on icon "Open" at bounding box center [622, 309] width 23 height 23
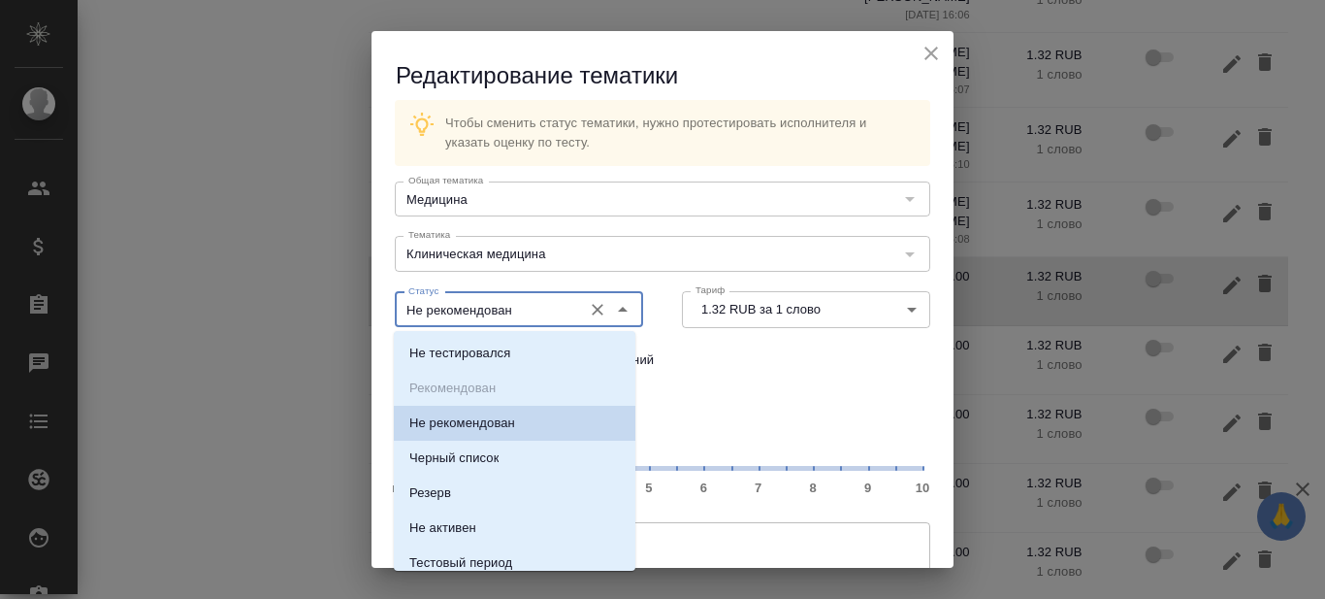
click at [792, 389] on div "Чтобы сменить статус тематики, нужно протестировать исполнителя и указать оценк…" at bounding box center [663, 345] width 582 height 506
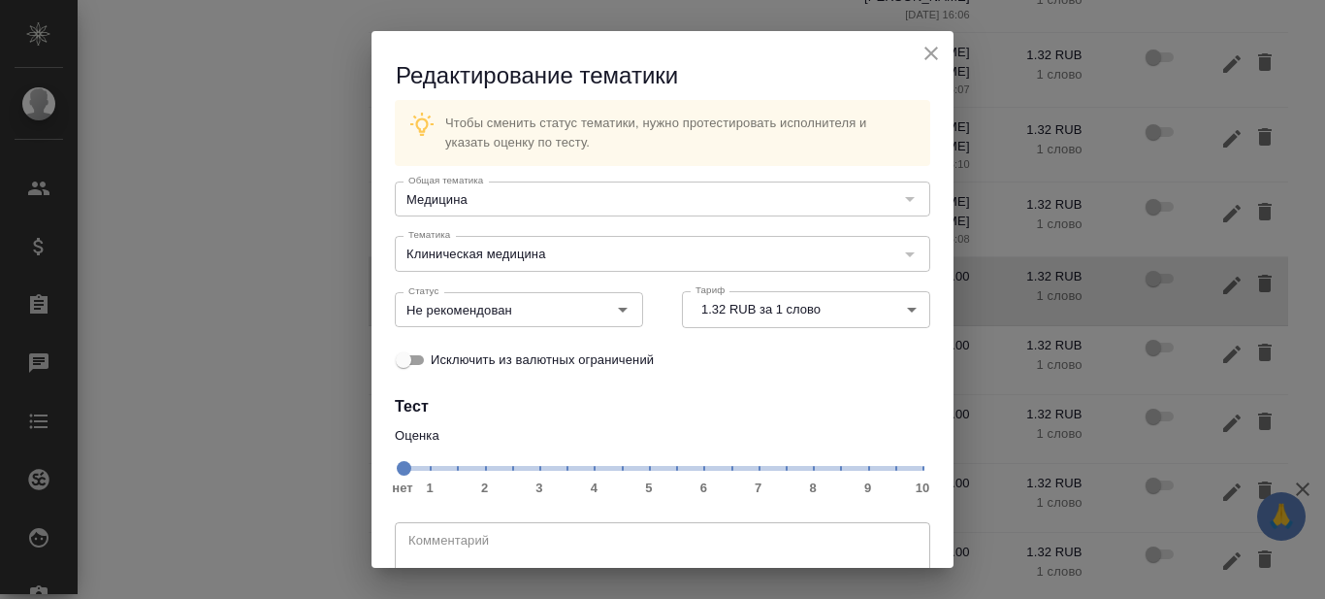
click at [802, 467] on span "нет 1 2 3 4 5 6 7 8 9 10" at bounding box center [663, 466] width 520 height 27
click at [619, 307] on icon "Open" at bounding box center [622, 309] width 23 height 23
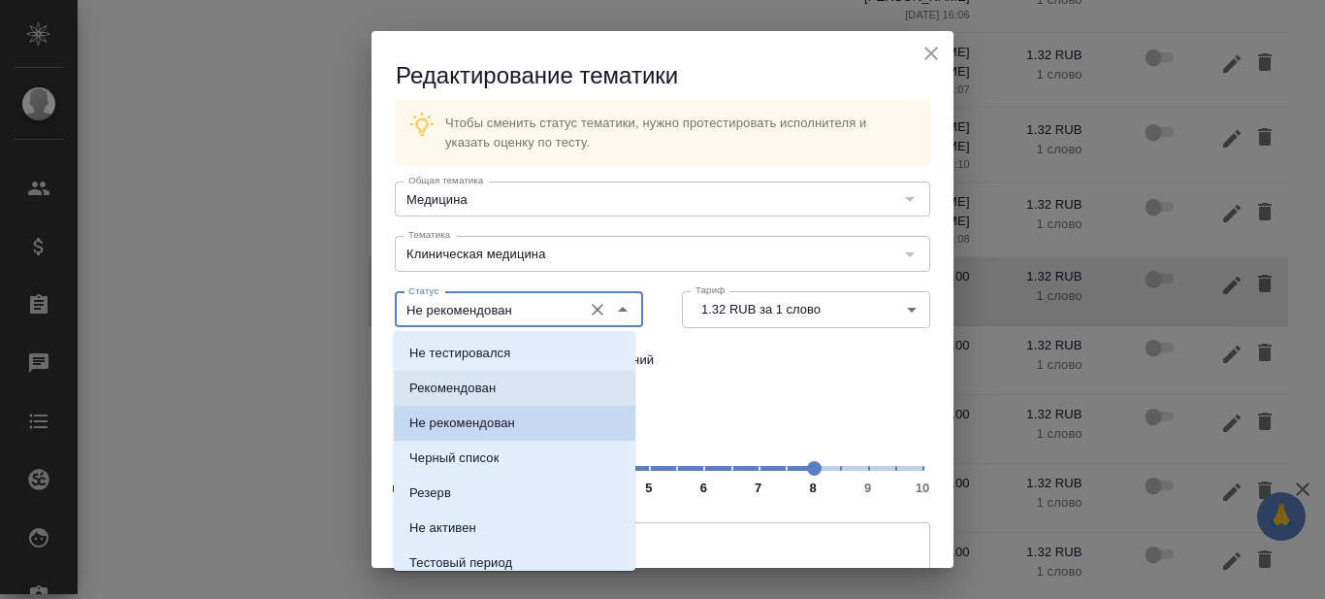
click at [481, 386] on p "Рекомендован" at bounding box center [452, 387] width 86 height 19
type input "Рекомендован"
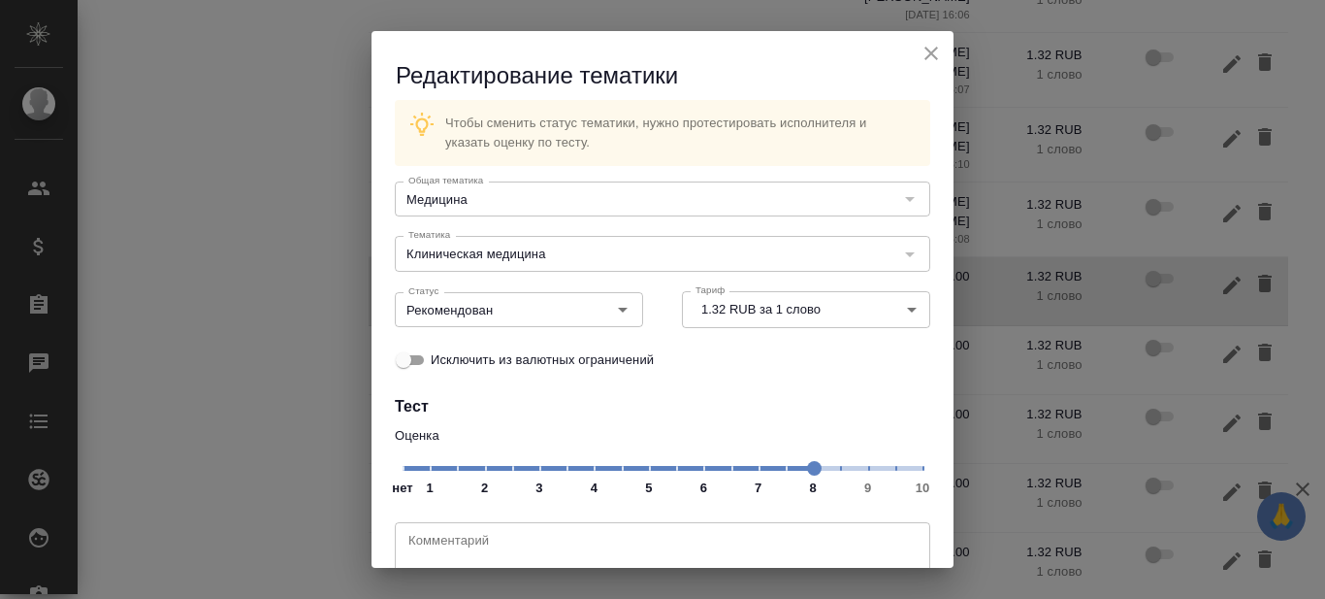
click at [820, 369] on div "Исключить из валютных ограничений" at bounding box center [663, 360] width 536 height 40
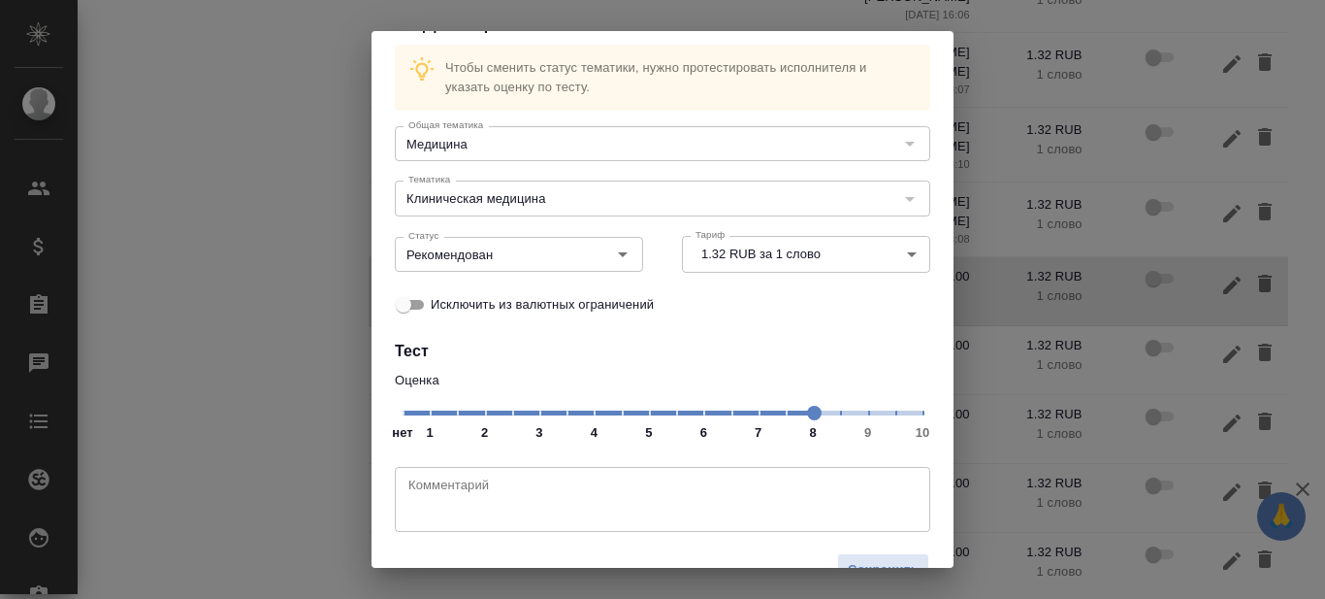
scroll to position [99, 0]
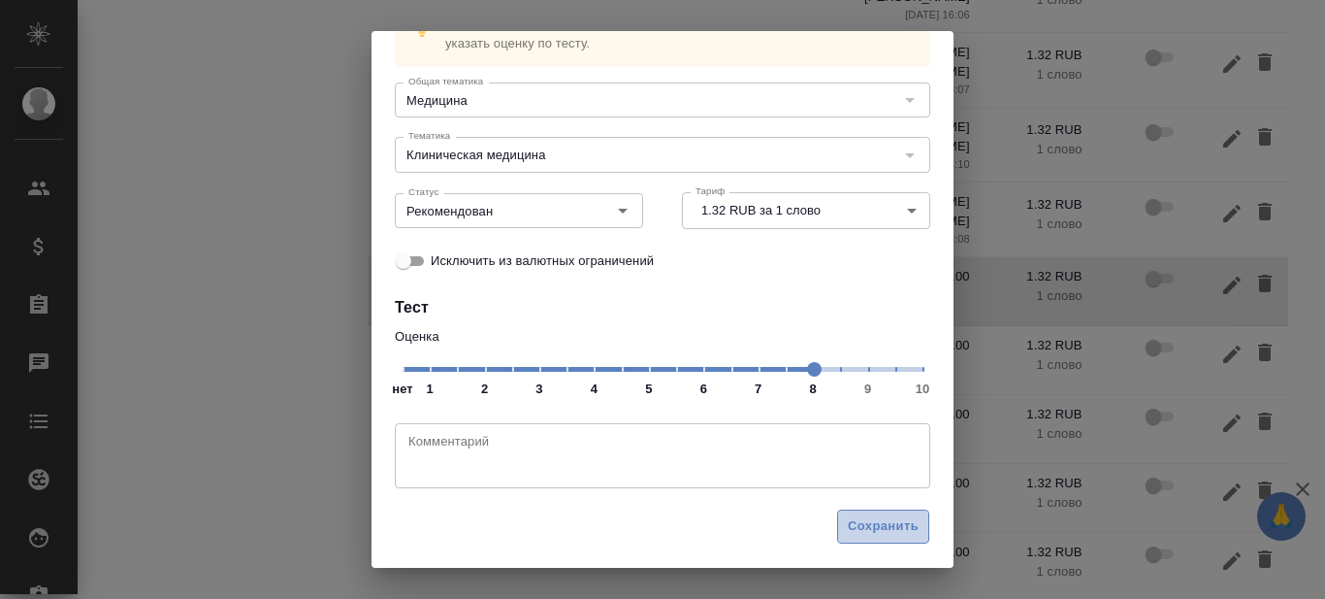
click at [875, 526] on span "Сохранить" at bounding box center [883, 526] width 71 height 22
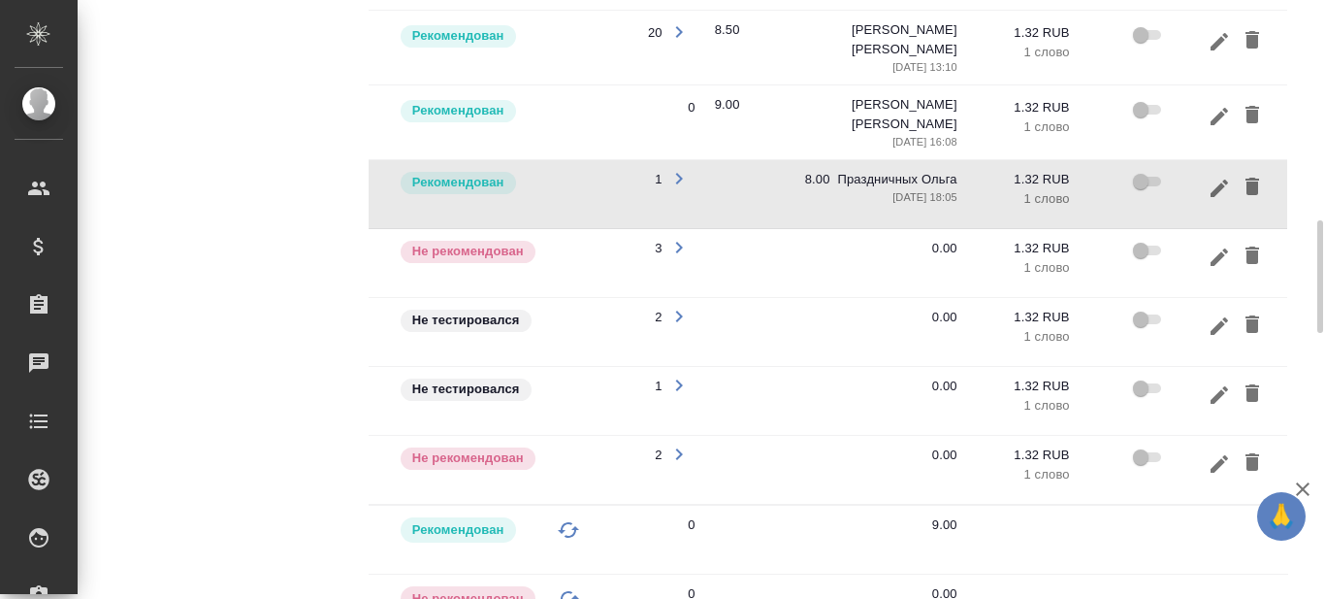
scroll to position [0, 295]
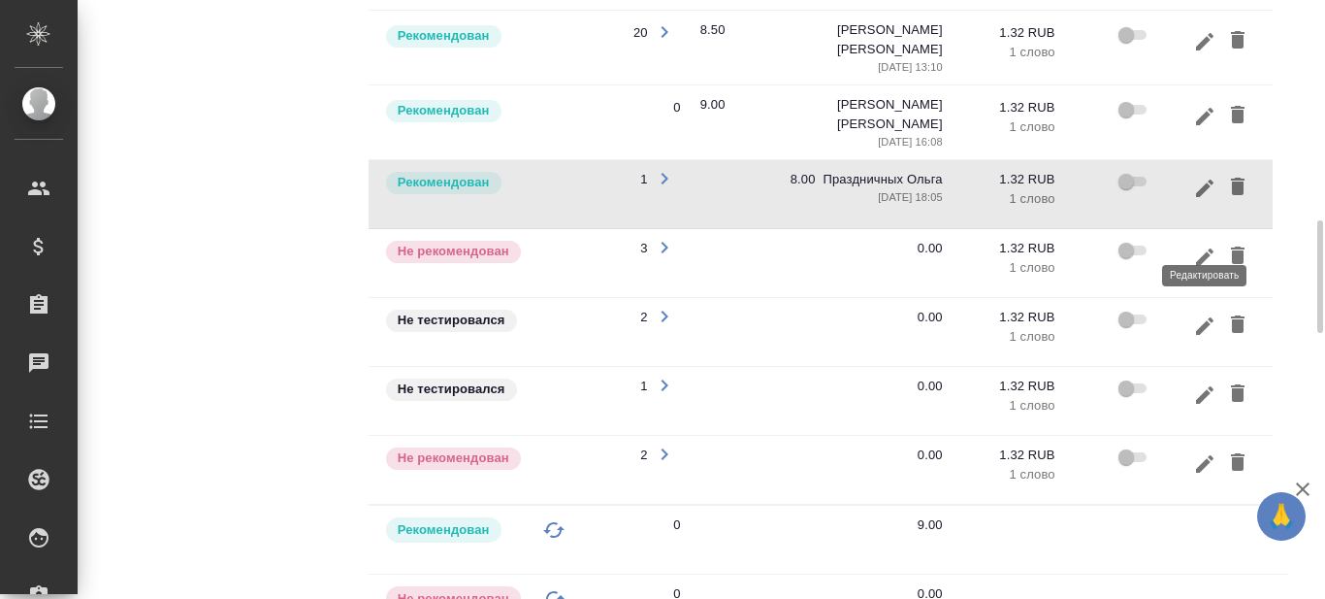
click at [1199, 245] on icon "button" at bounding box center [1204, 256] width 23 height 23
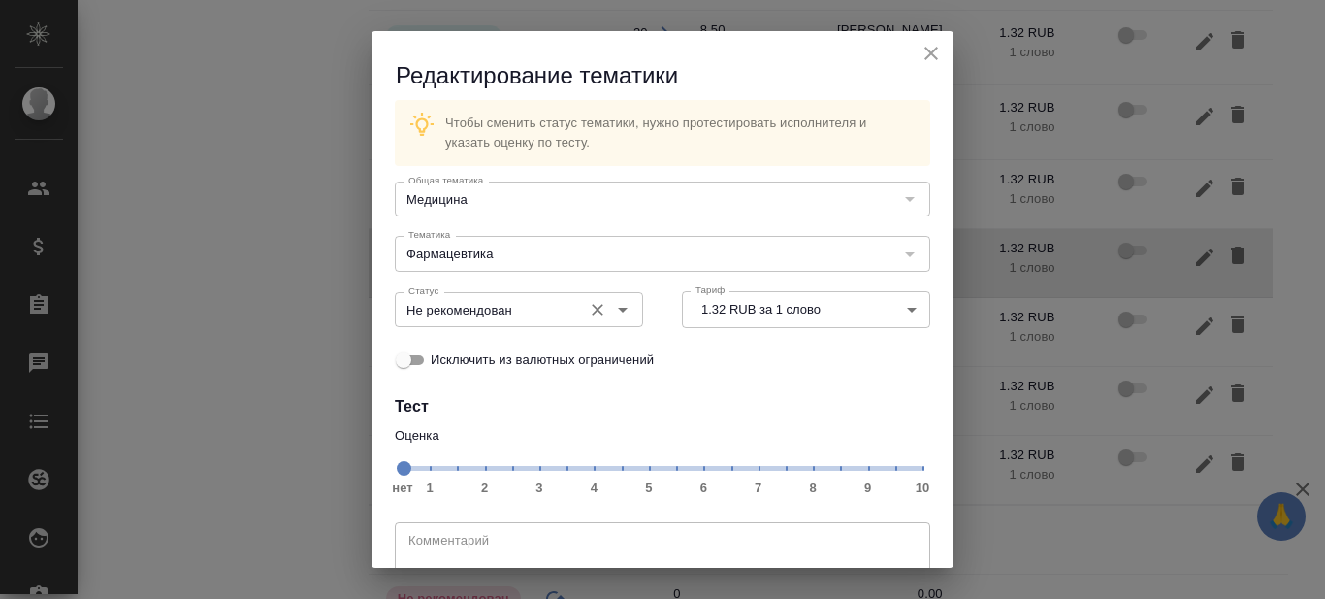
click at [545, 316] on input "Не рекомендован" at bounding box center [487, 309] width 172 height 23
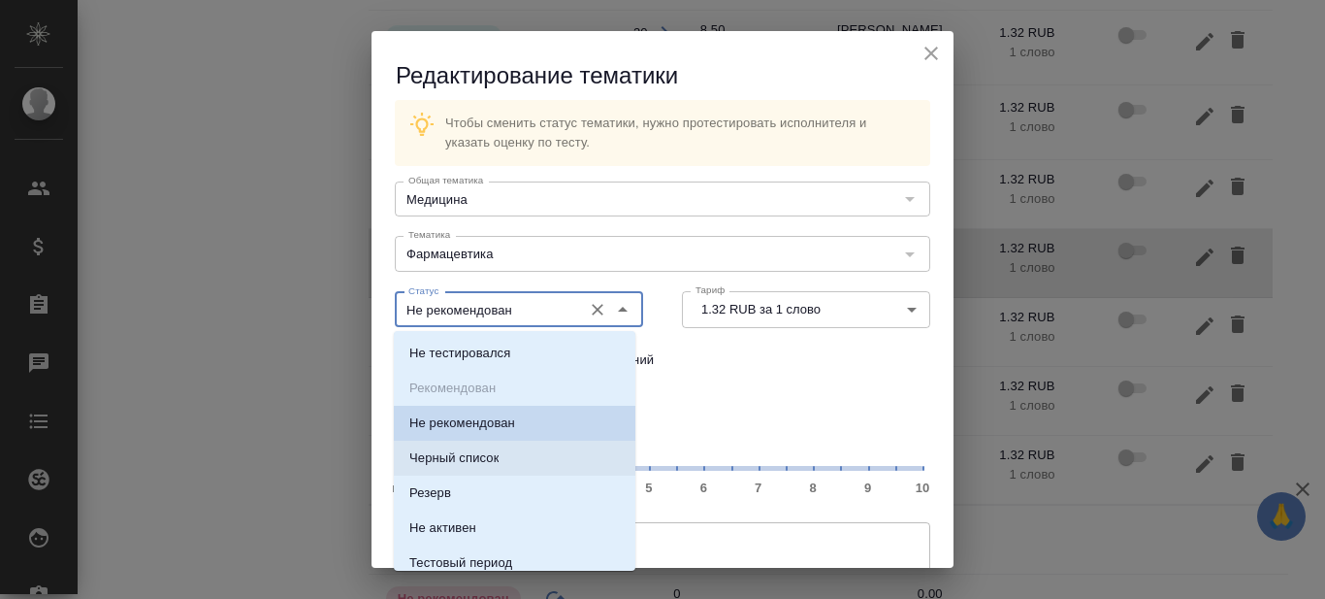
click at [697, 413] on div "Оценка нет 1 2 3 4 5 6 7 8 9 10" at bounding box center [662, 461] width 574 height 108
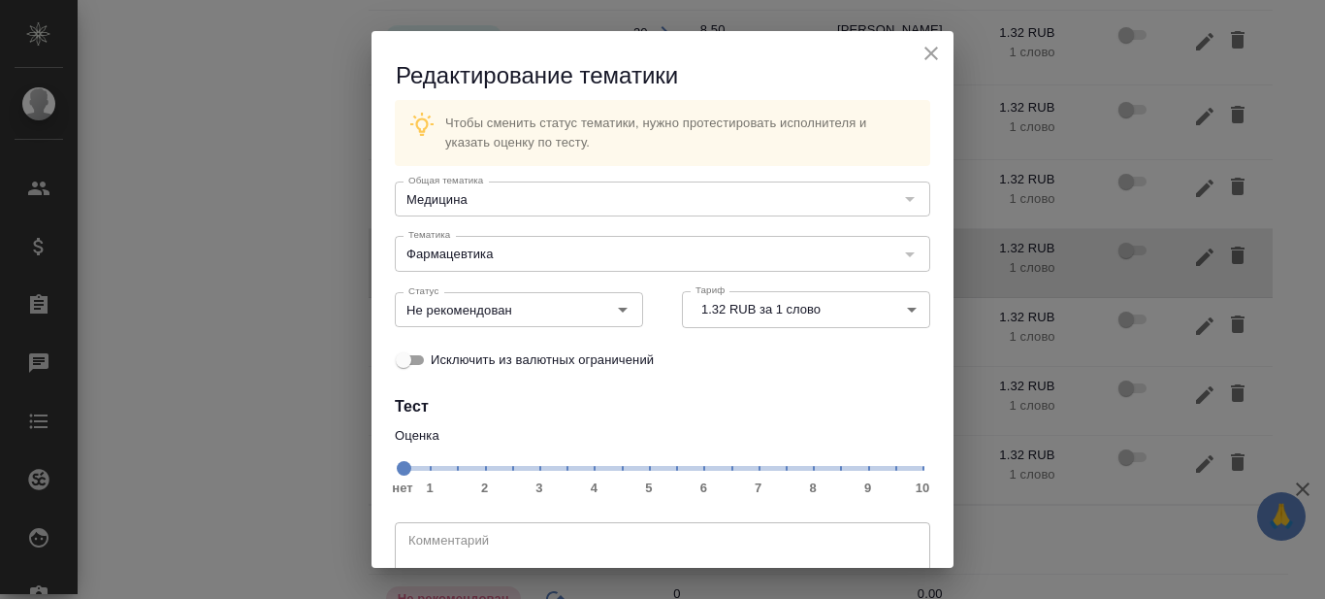
click at [801, 467] on span "нет 1 2 3 4 5 6 7 8 9 10" at bounding box center [663, 466] width 520 height 27
click at [611, 309] on icon "Open" at bounding box center [622, 309] width 23 height 23
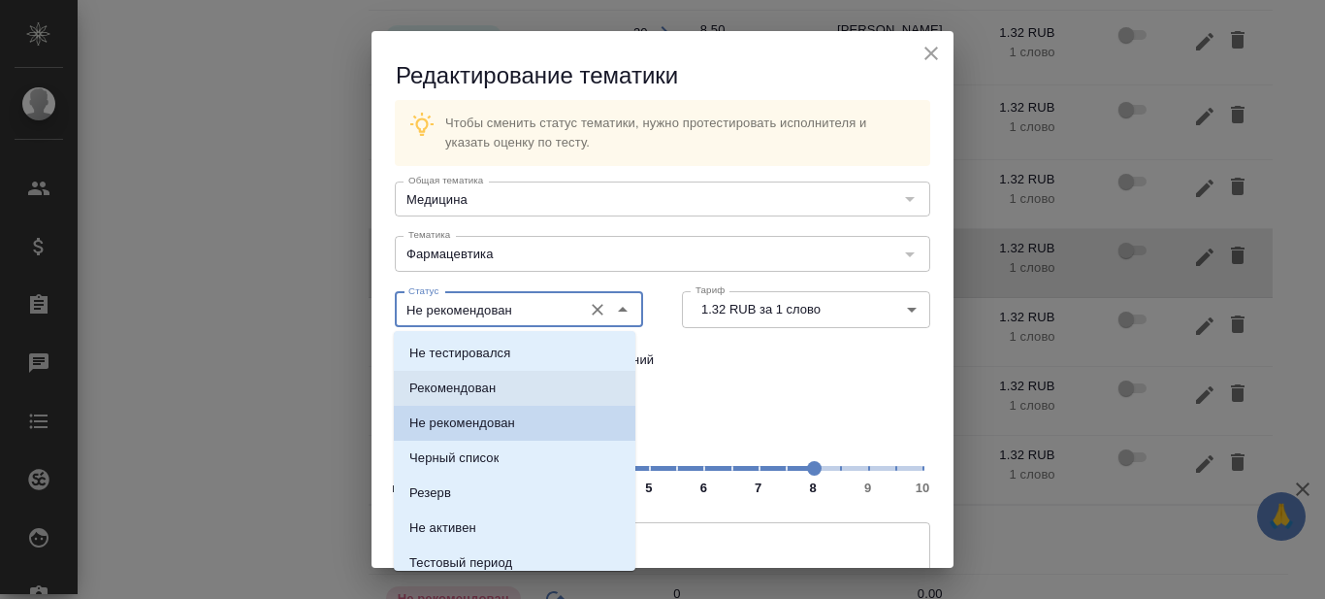
click at [457, 386] on p "Рекомендован" at bounding box center [452, 387] width 86 height 19
type input "Рекомендован"
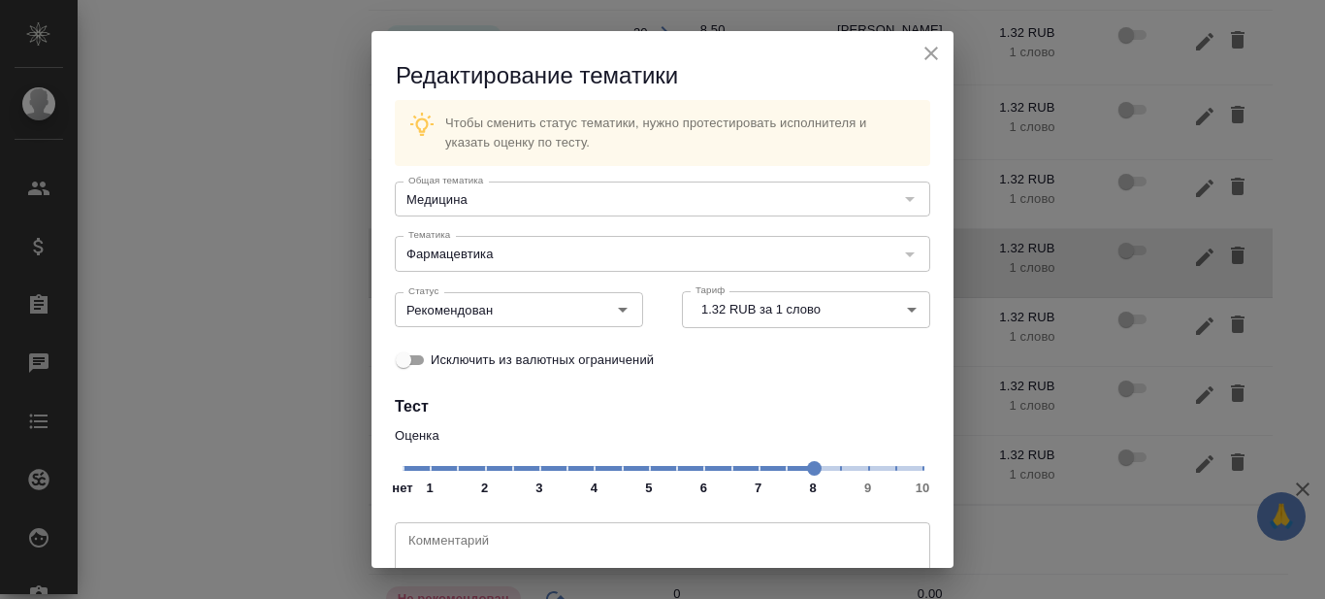
click at [797, 376] on div "Исключить из валютных ограничений" at bounding box center [663, 360] width 536 height 40
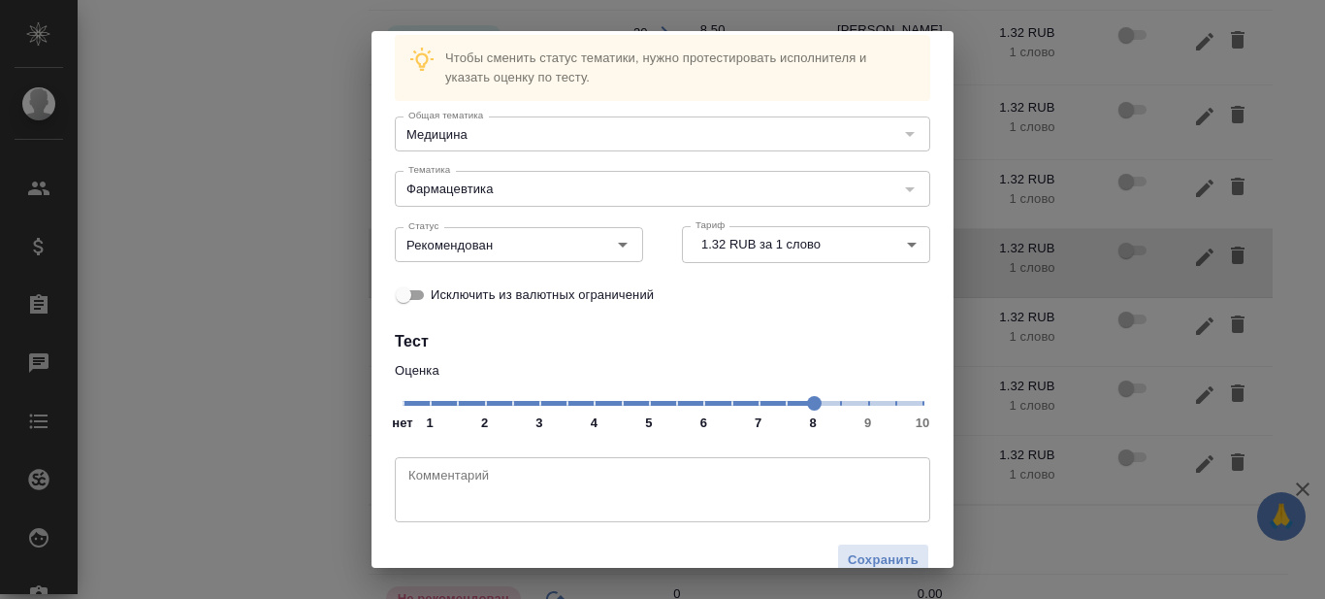
scroll to position [99, 0]
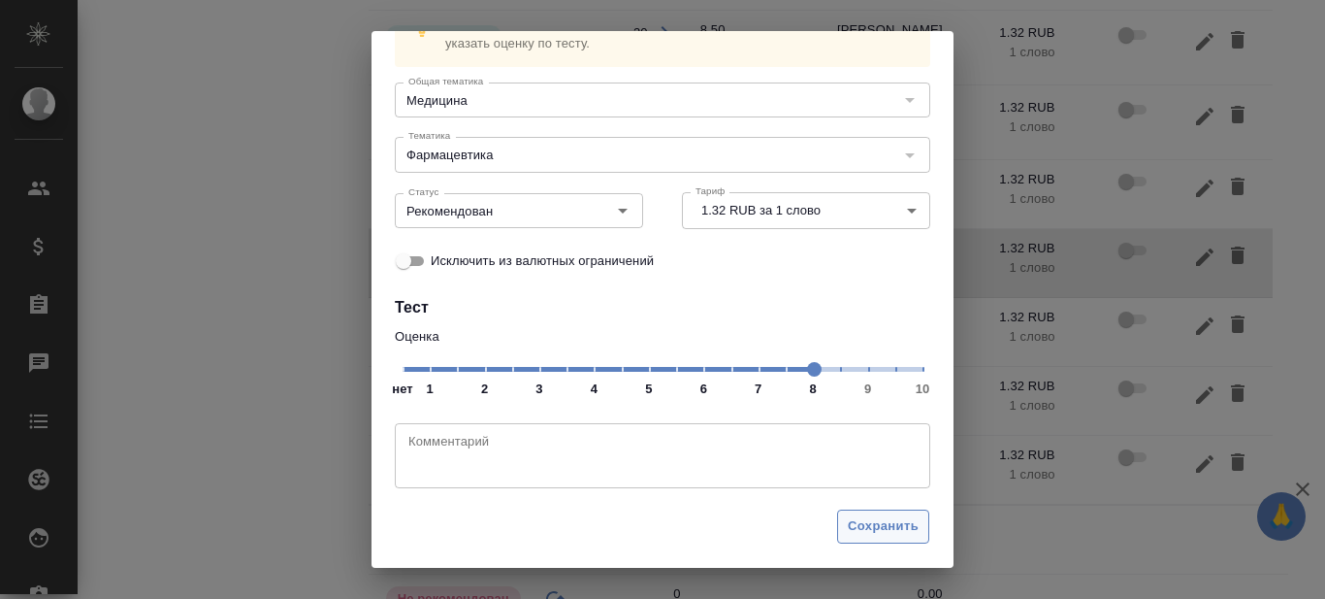
click at [853, 533] on span "Сохранить" at bounding box center [883, 526] width 71 height 22
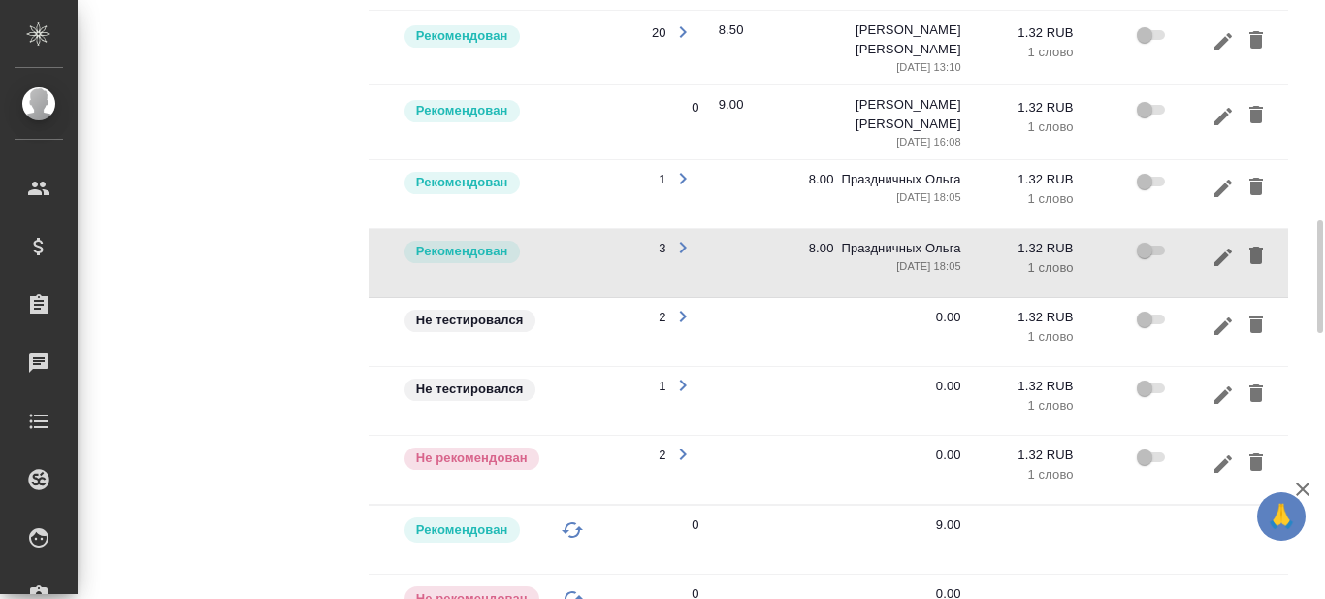
scroll to position [0, 295]
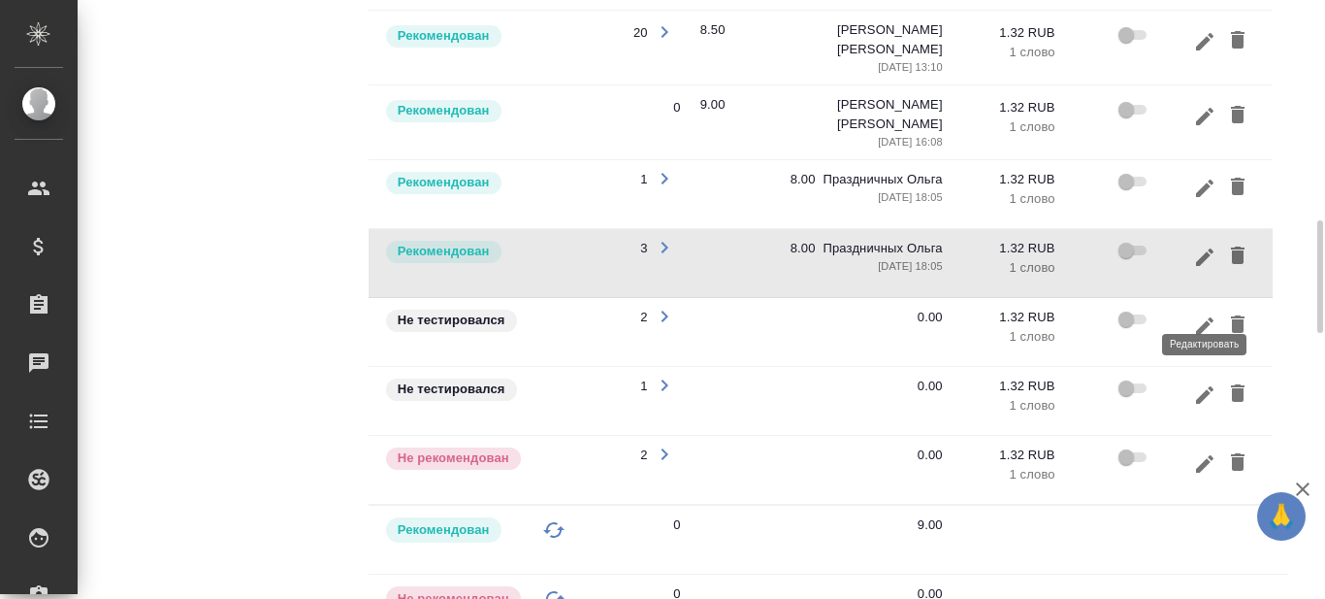
click at [1204, 314] on icon "button" at bounding box center [1204, 325] width 23 height 23
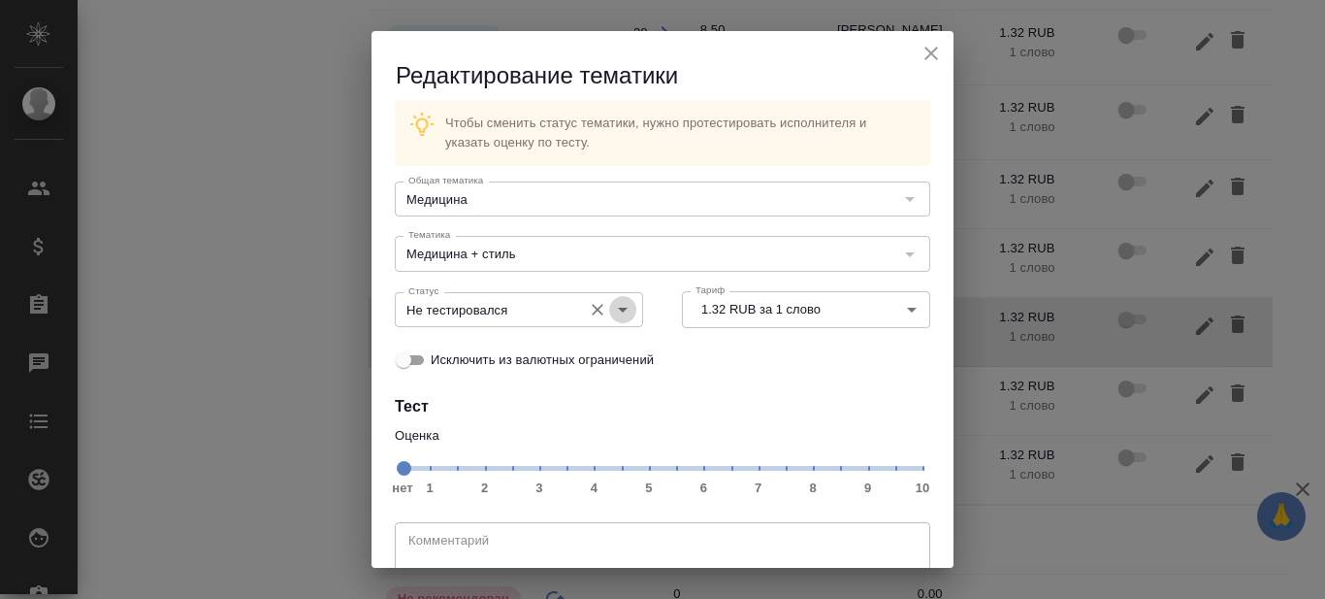
click at [618, 309] on icon "Open" at bounding box center [623, 310] width 10 height 5
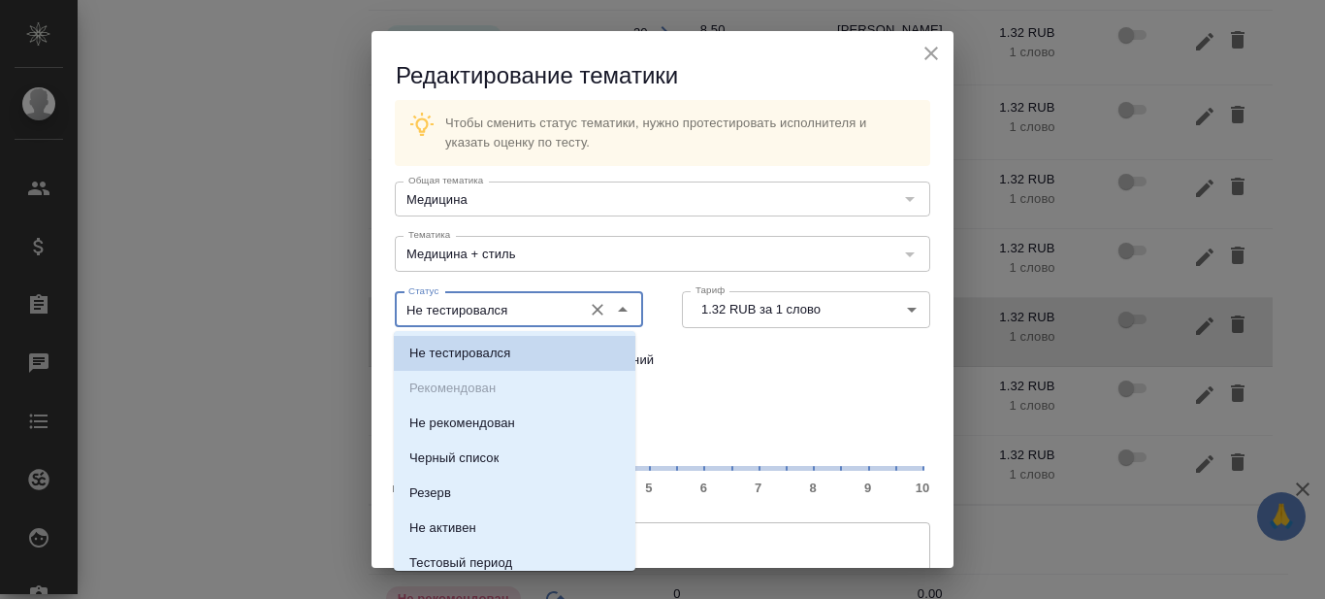
click at [746, 377] on div "Исключить из валютных ограничений" at bounding box center [663, 360] width 536 height 40
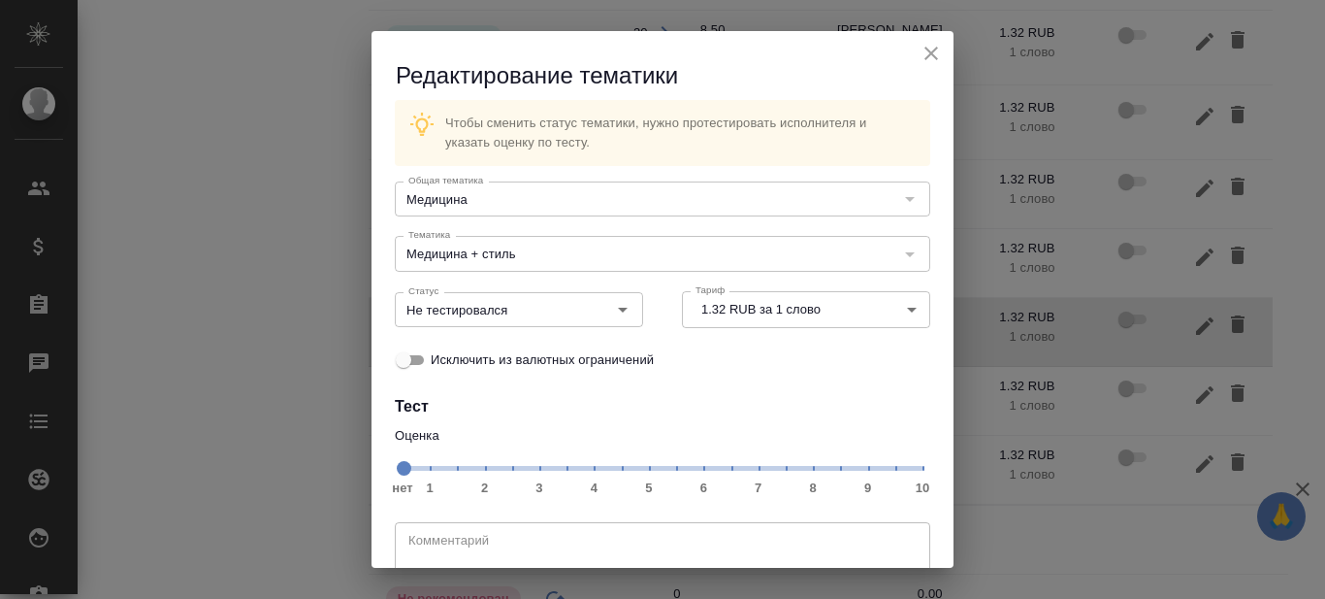
click at [803, 467] on span "нет 1 2 3 4 5 6 7 8 9 10" at bounding box center [663, 466] width 520 height 27
click at [625, 314] on icon "Open" at bounding box center [622, 309] width 23 height 23
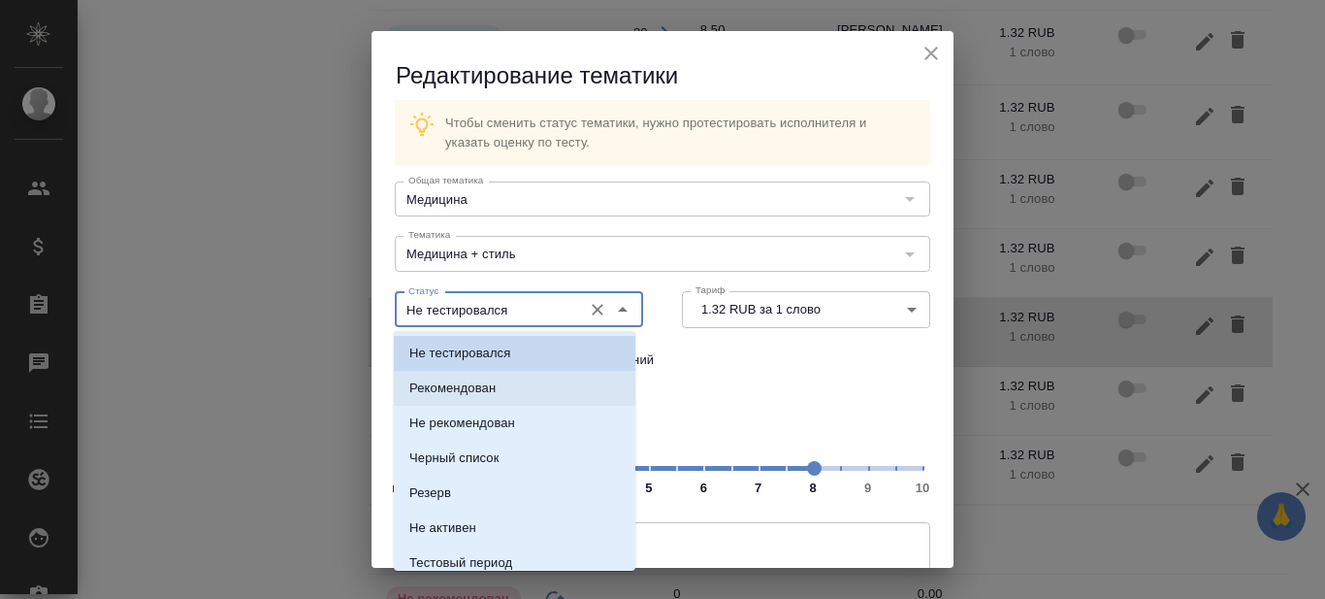
click at [538, 383] on li "Рекомендован" at bounding box center [515, 388] width 242 height 35
type input "Рекомендован"
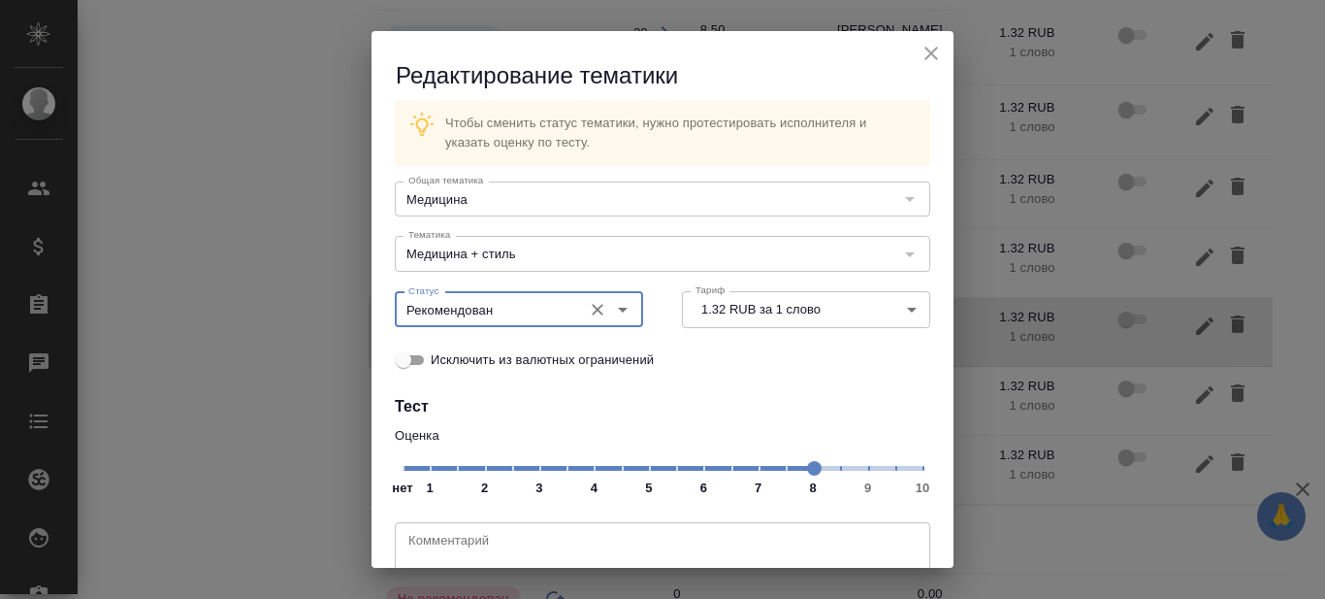
click at [801, 373] on div "Исключить из валютных ограничений" at bounding box center [663, 360] width 536 height 40
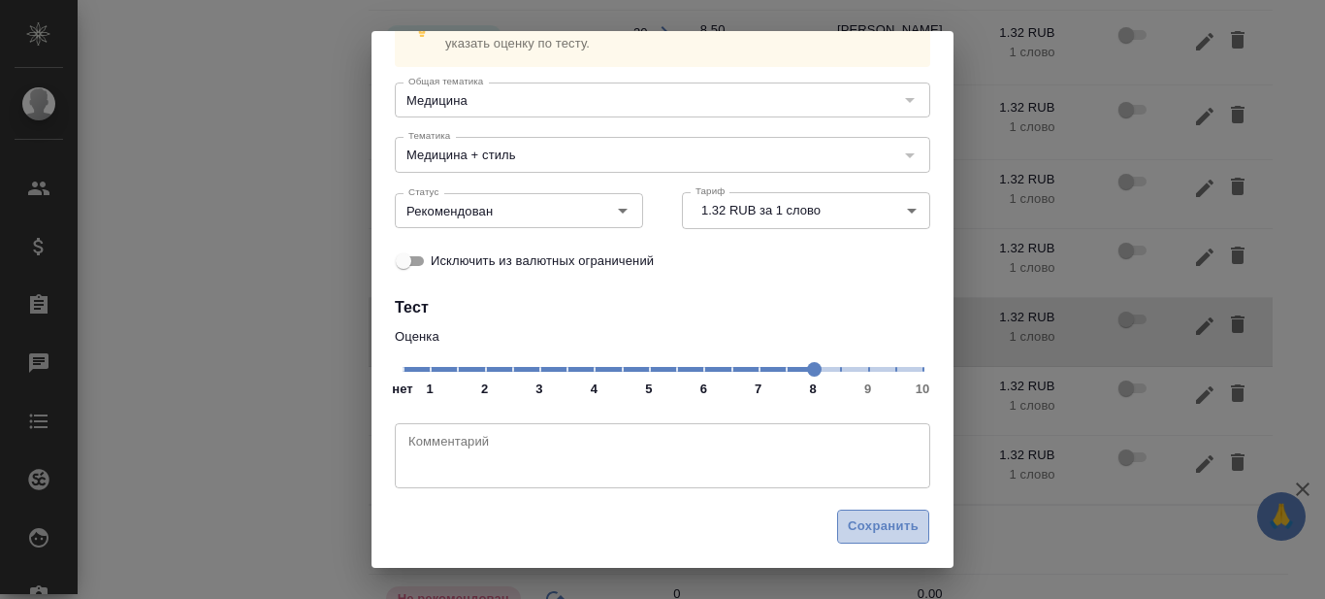
click at [879, 526] on span "Сохранить" at bounding box center [883, 526] width 71 height 22
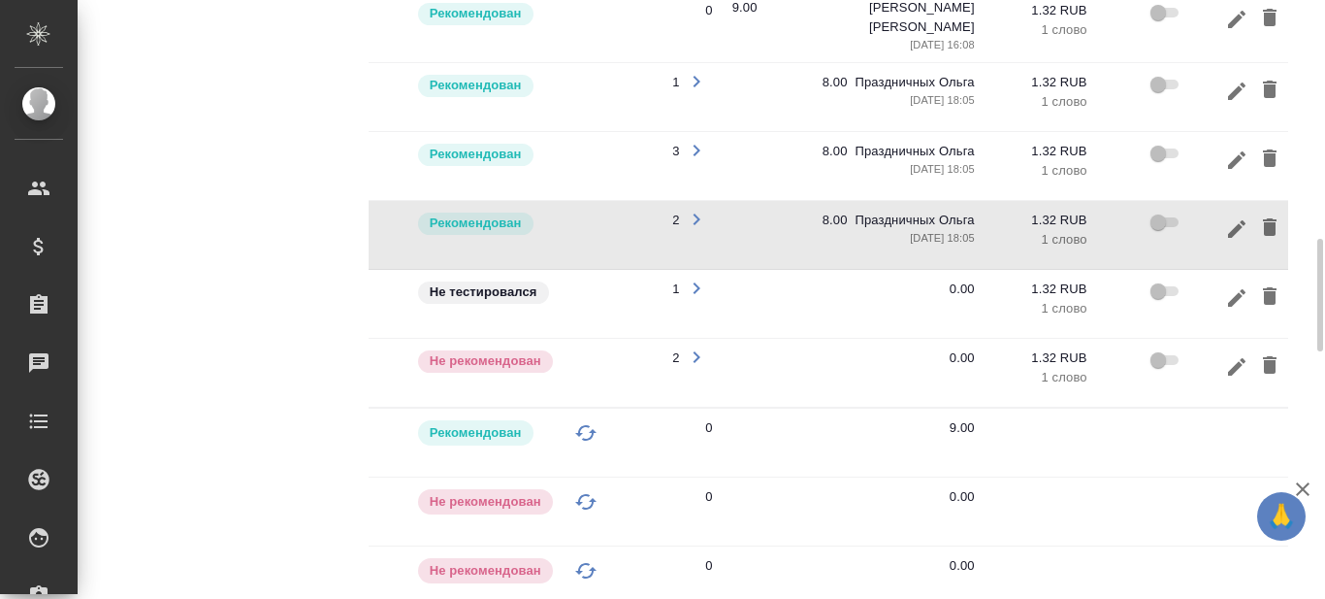
scroll to position [0, 264]
click at [1235, 288] on icon "button" at bounding box center [1235, 296] width 17 height 17
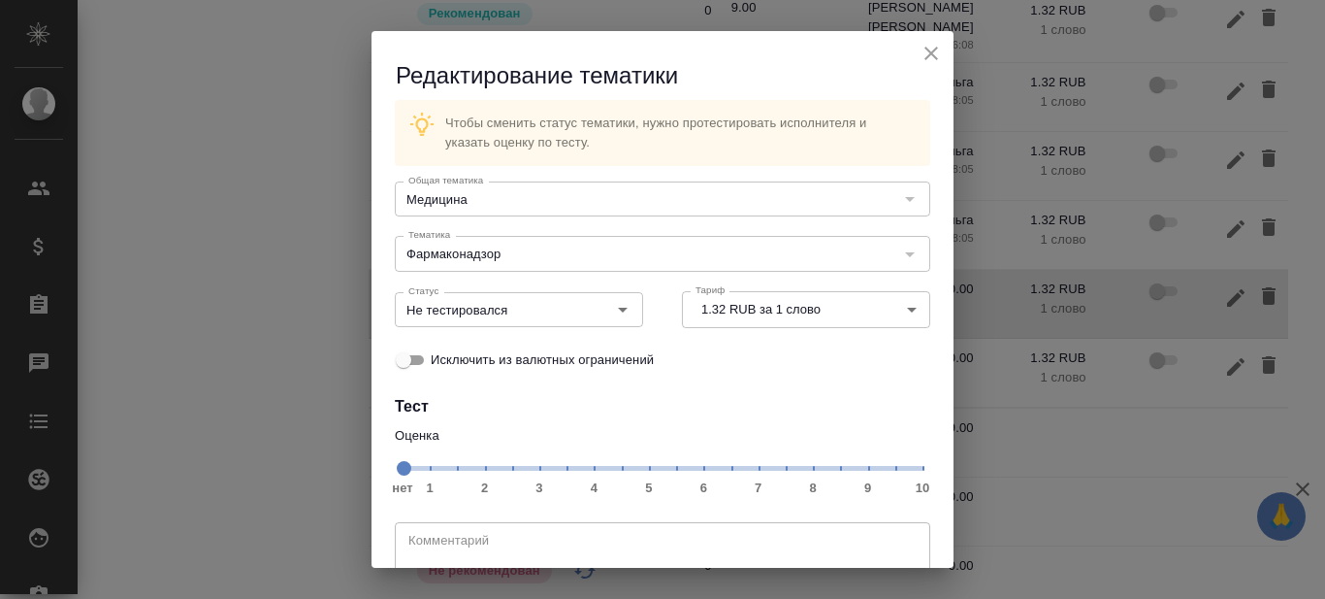
click at [801, 466] on span "нет 1 2 3 4 5 6 7 8 9 10" at bounding box center [663, 466] width 520 height 27
click at [612, 311] on icon "Open" at bounding box center [622, 309] width 23 height 23
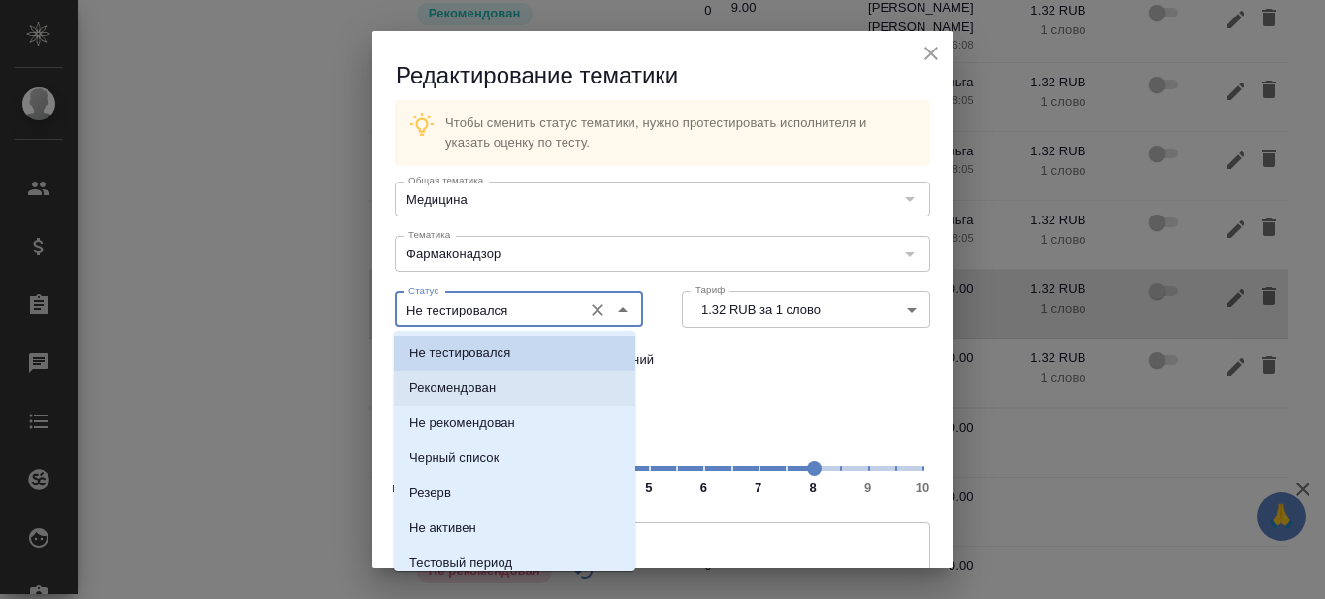
click at [510, 389] on li "Рекомендован" at bounding box center [515, 388] width 242 height 35
type input "Рекомендован"
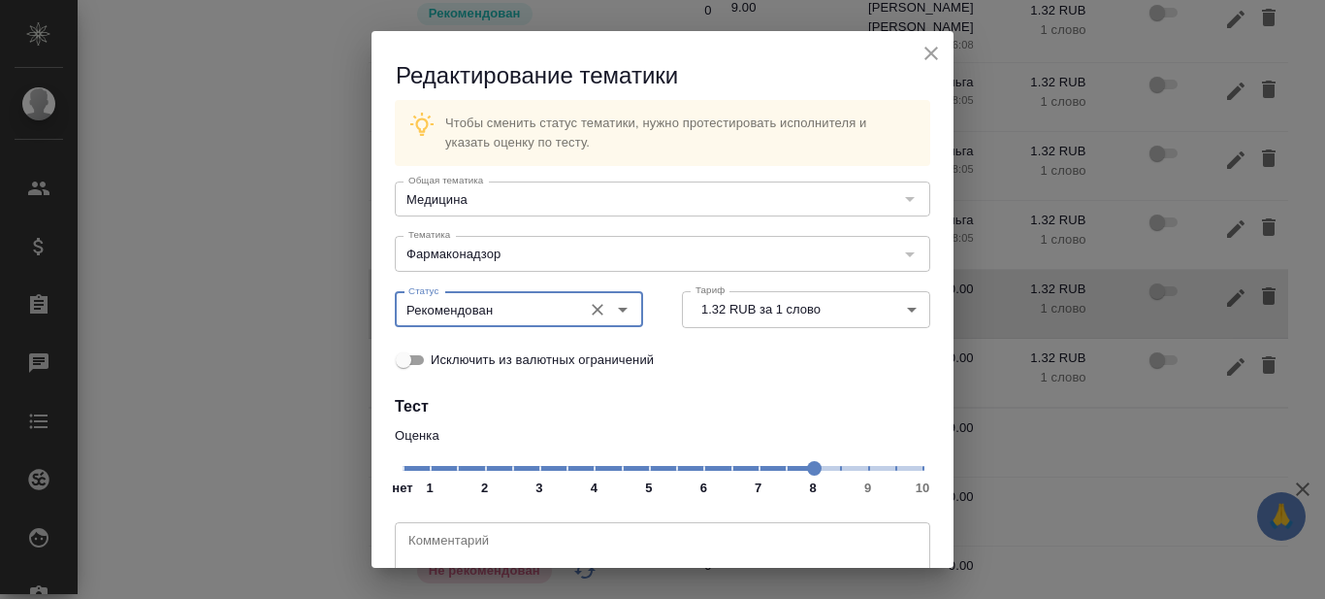
click at [791, 376] on div "Исключить из валютных ограничений" at bounding box center [663, 360] width 536 height 40
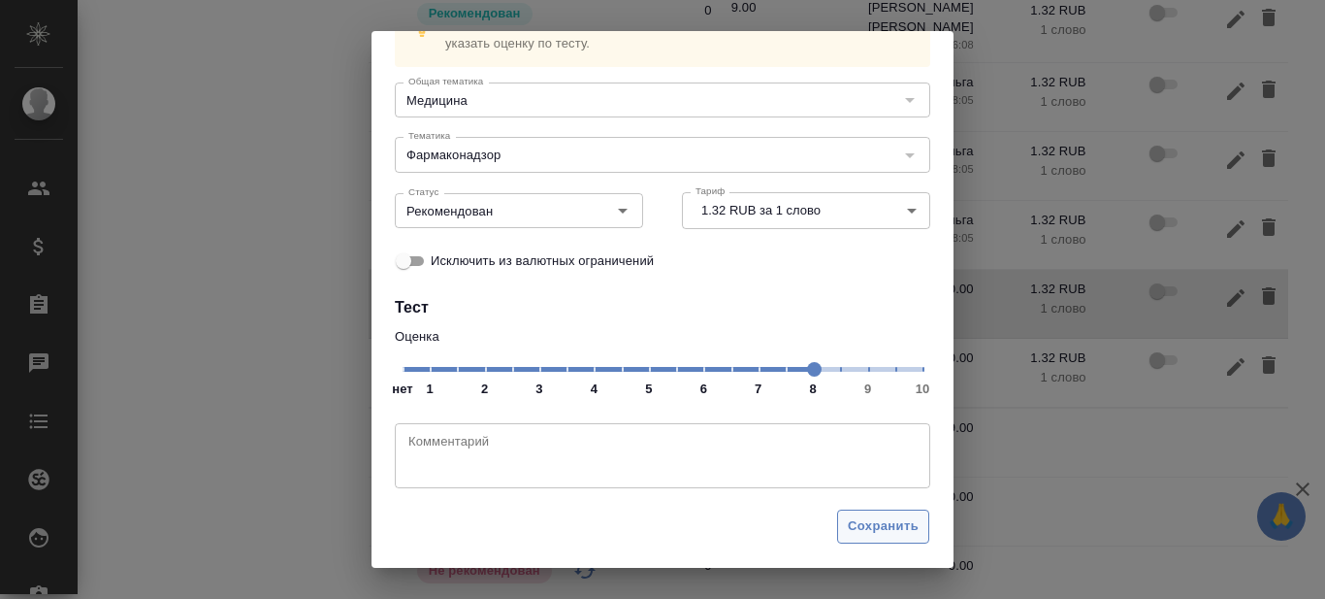
click at [858, 527] on span "Сохранить" at bounding box center [883, 526] width 71 height 22
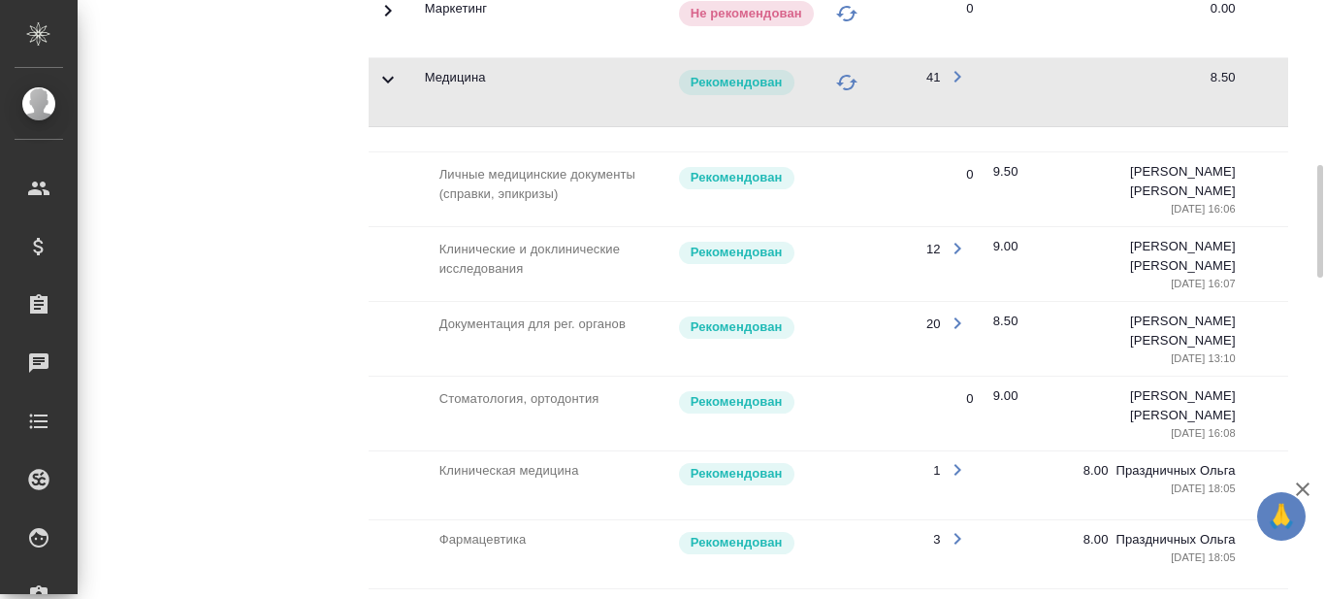
scroll to position [775, 0]
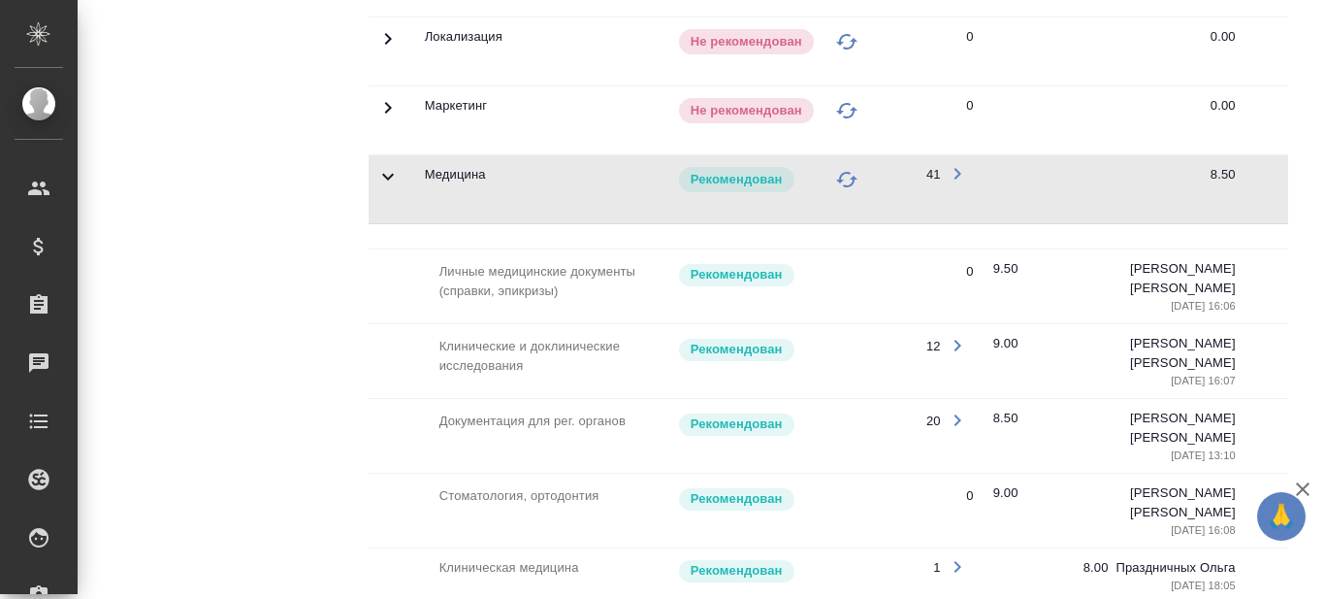
click at [388, 173] on icon at bounding box center [387, 176] width 23 height 23
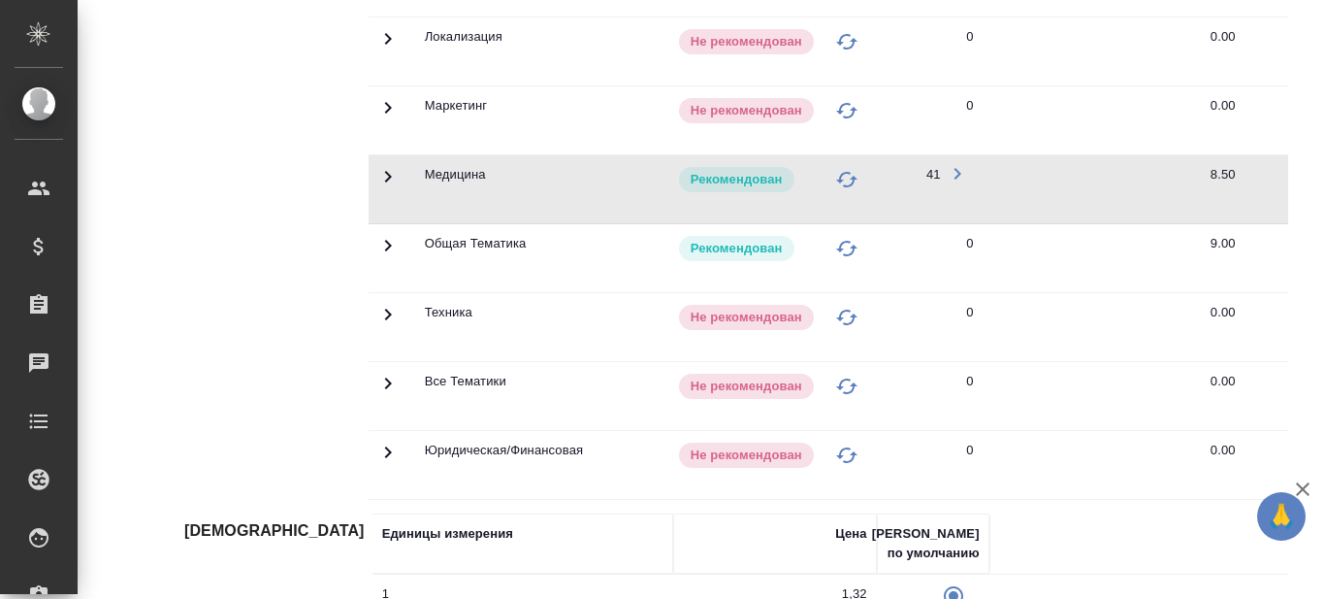
scroll to position [484, 0]
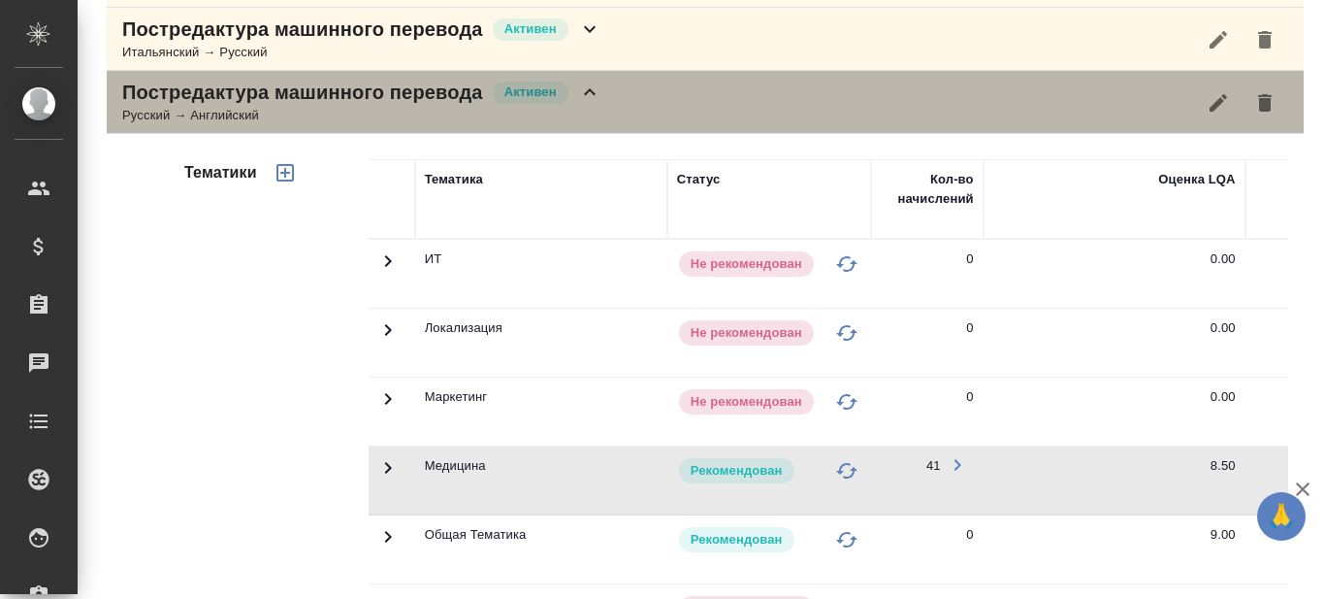
drag, startPoint x: 591, startPoint y: 90, endPoint x: 628, endPoint y: 198, distance: 113.8
click at [591, 90] on icon at bounding box center [590, 91] width 12 height 7
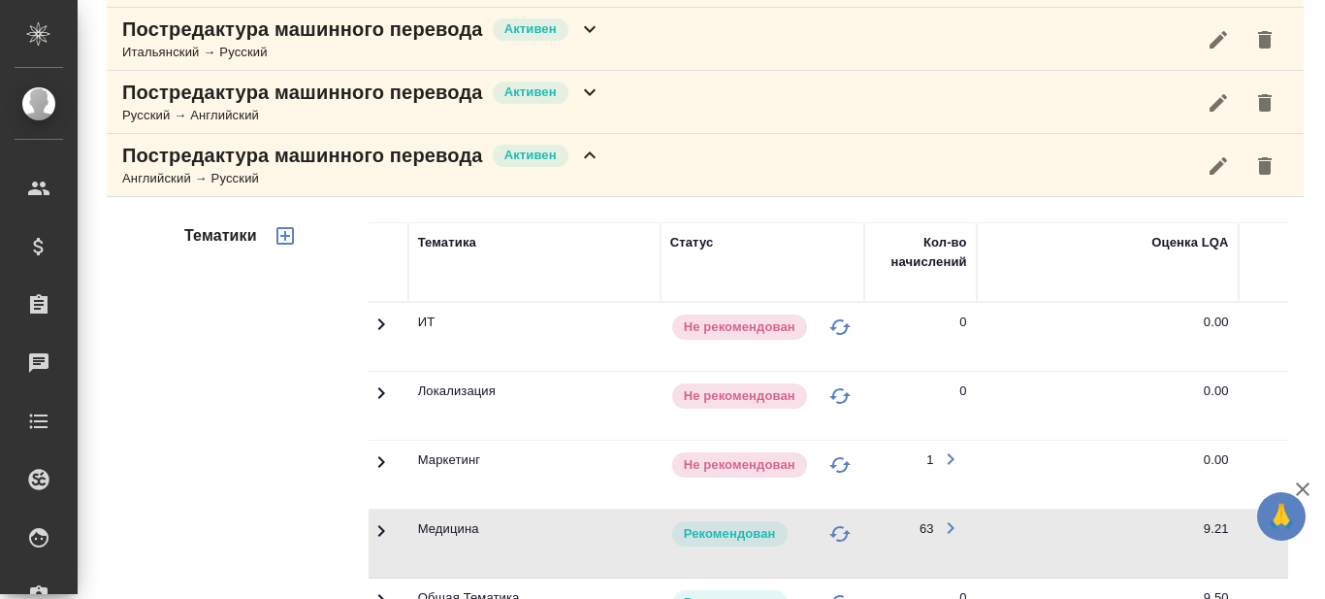
click at [593, 151] on icon at bounding box center [589, 155] width 23 height 23
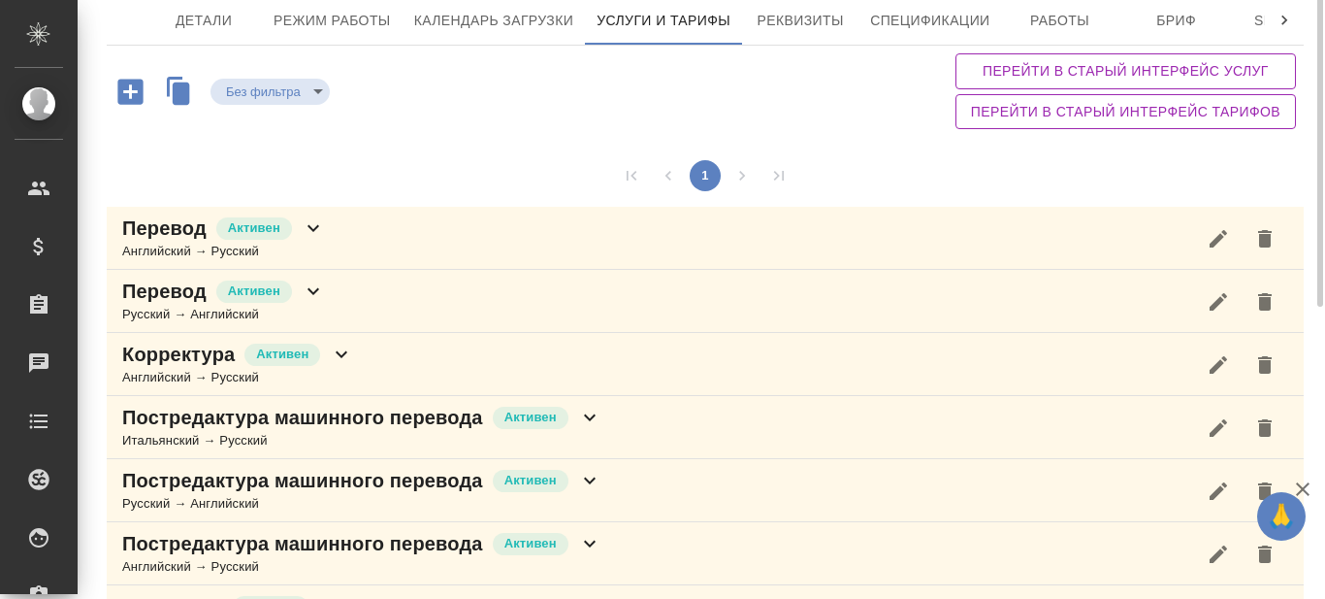
scroll to position [0, 0]
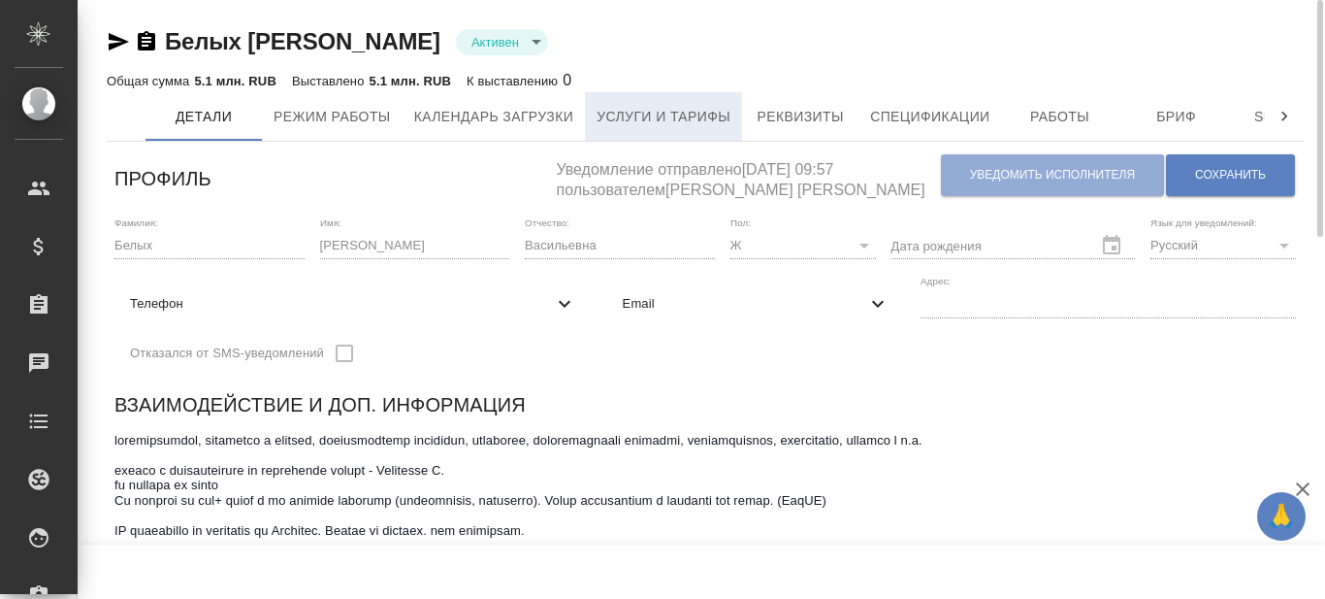
click at [654, 123] on span "Услуги и тарифы" at bounding box center [664, 117] width 134 height 24
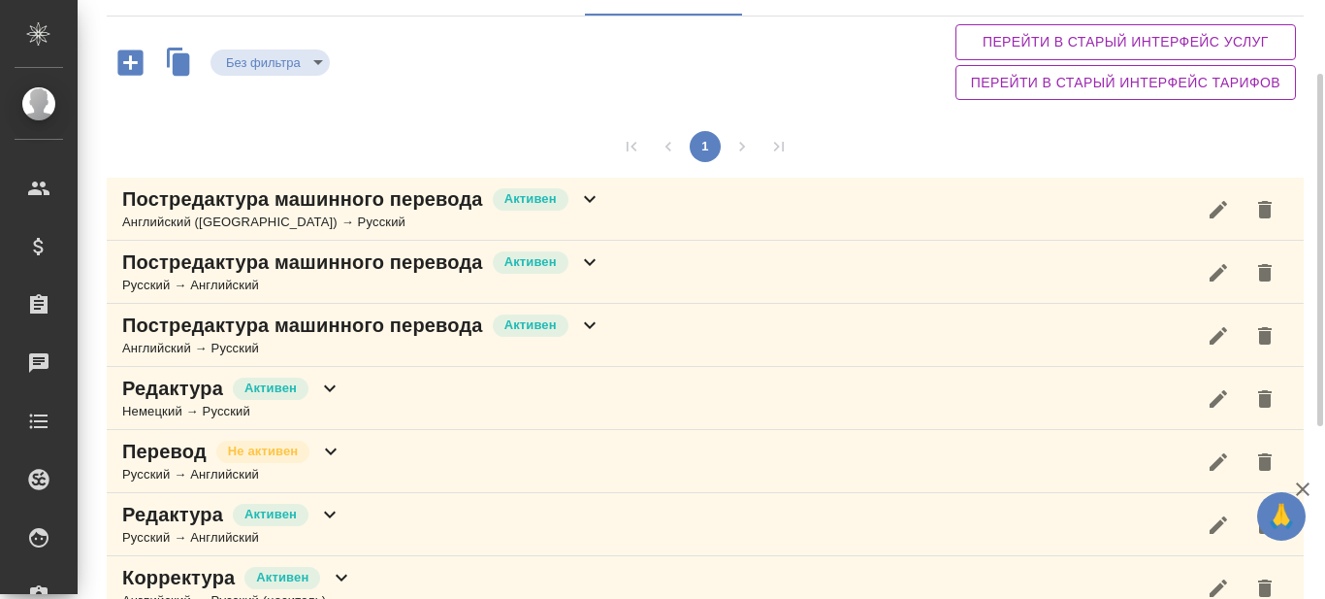
scroll to position [222, 0]
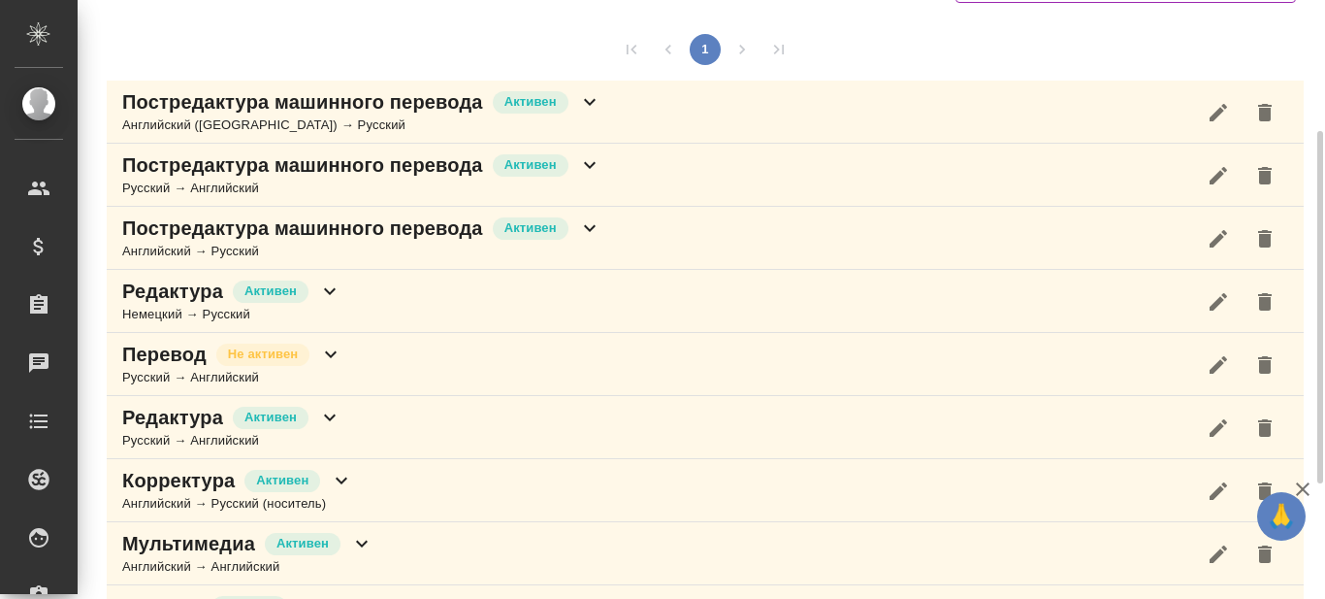
click at [589, 228] on icon at bounding box center [589, 227] width 23 height 23
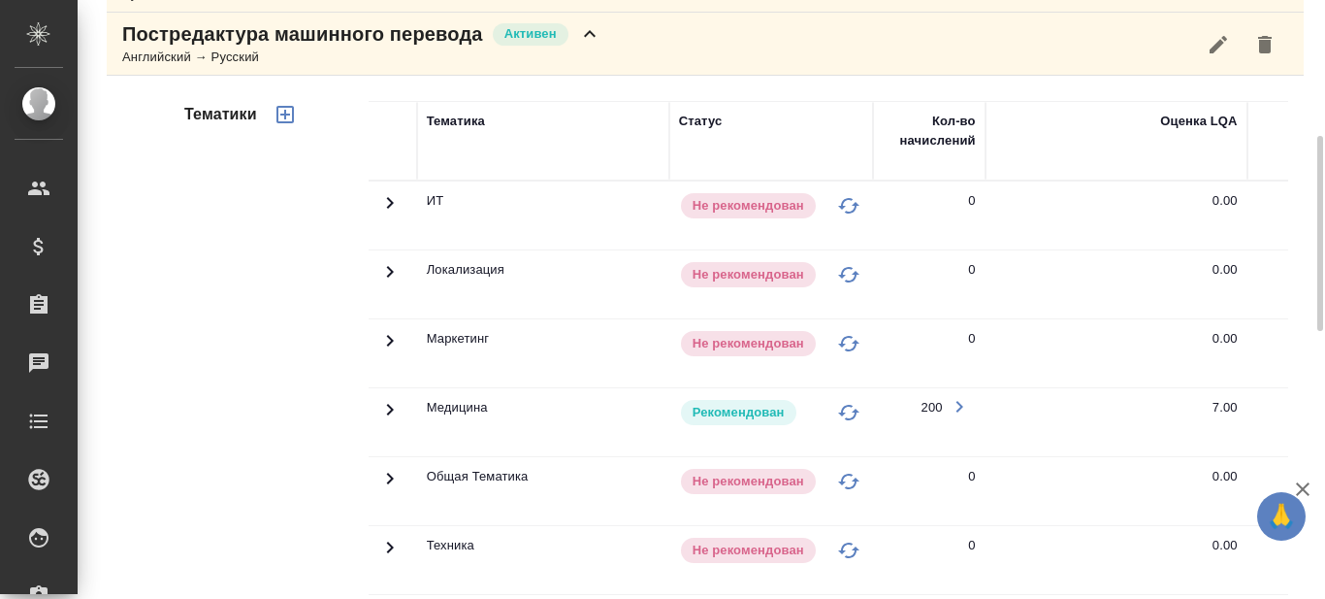
scroll to position [513, 0]
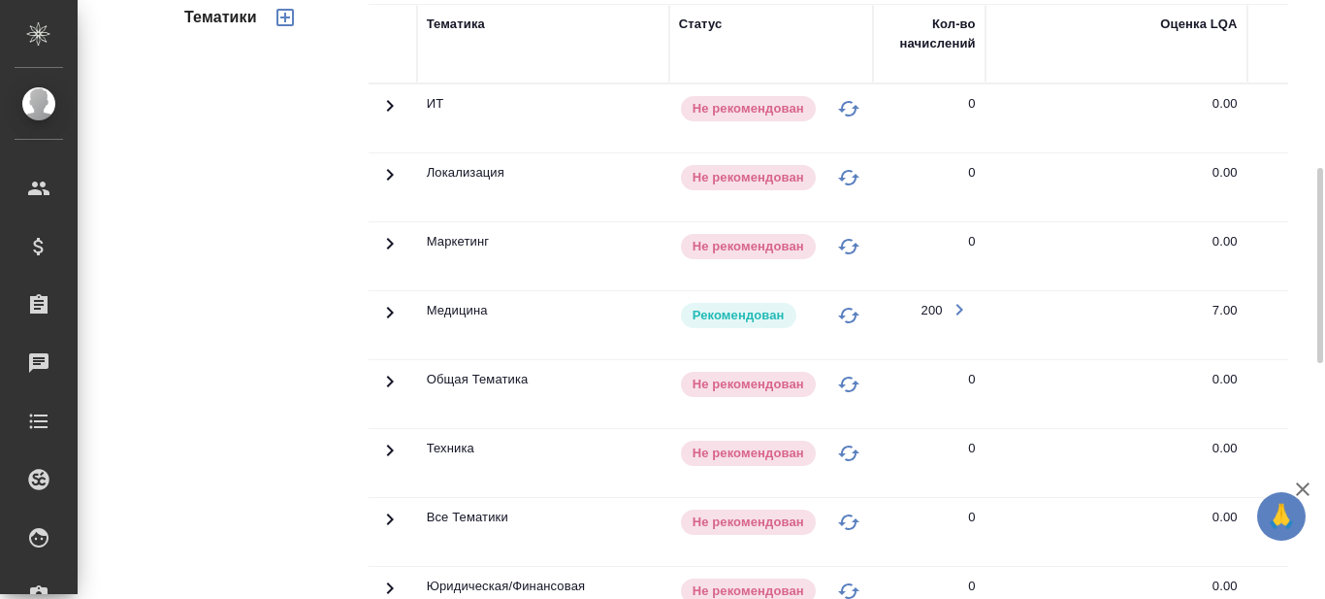
click at [390, 309] on icon at bounding box center [389, 313] width 7 height 12
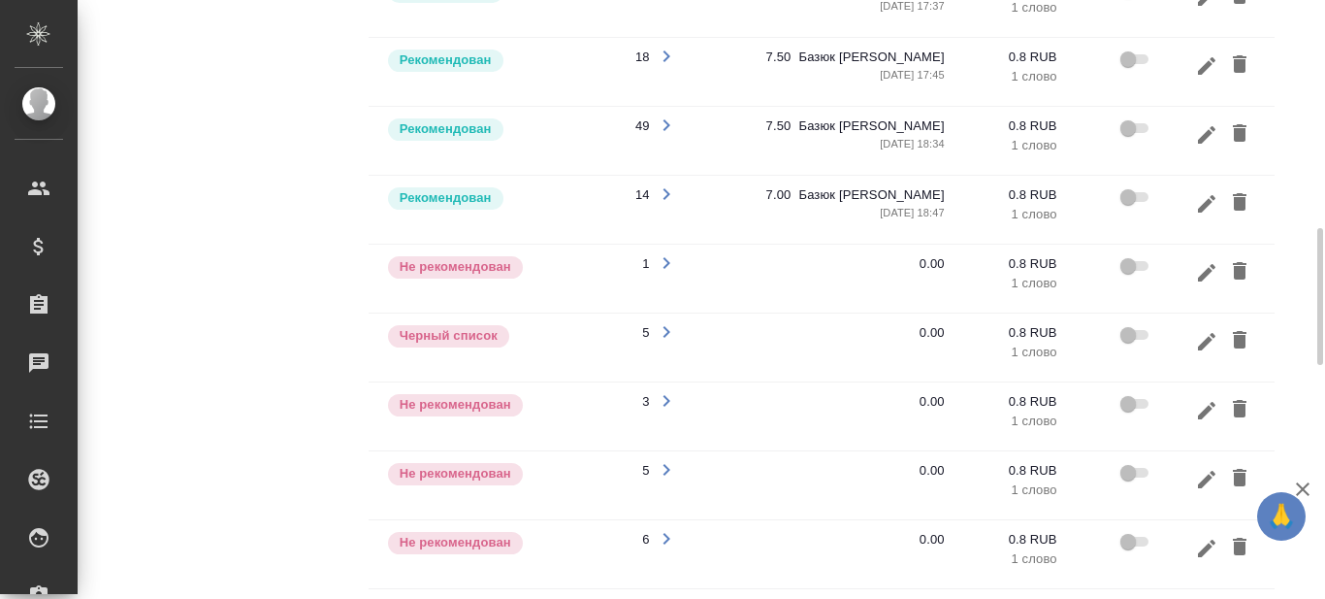
scroll to position [0, 295]
drag, startPoint x: 1243, startPoint y: 271, endPoint x: 660, endPoint y: 423, distance: 602.6
click at [1243, 270] on icon "button" at bounding box center [1238, 270] width 14 height 17
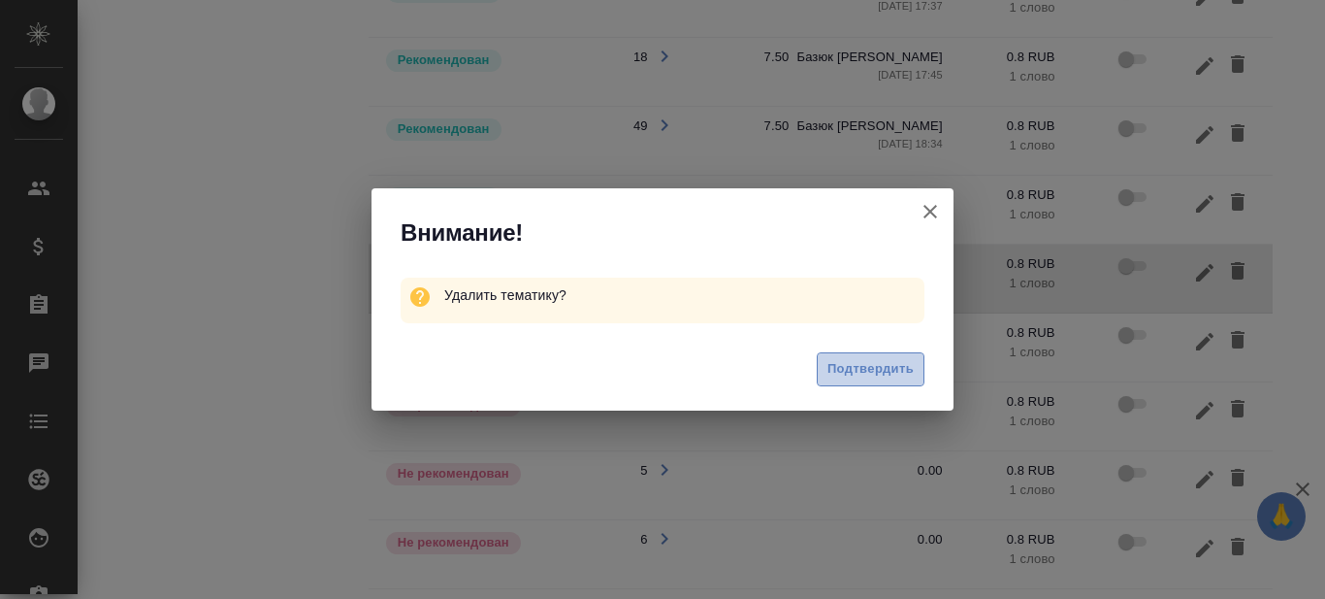
click at [848, 368] on span "Подтвердить" at bounding box center [871, 369] width 86 height 22
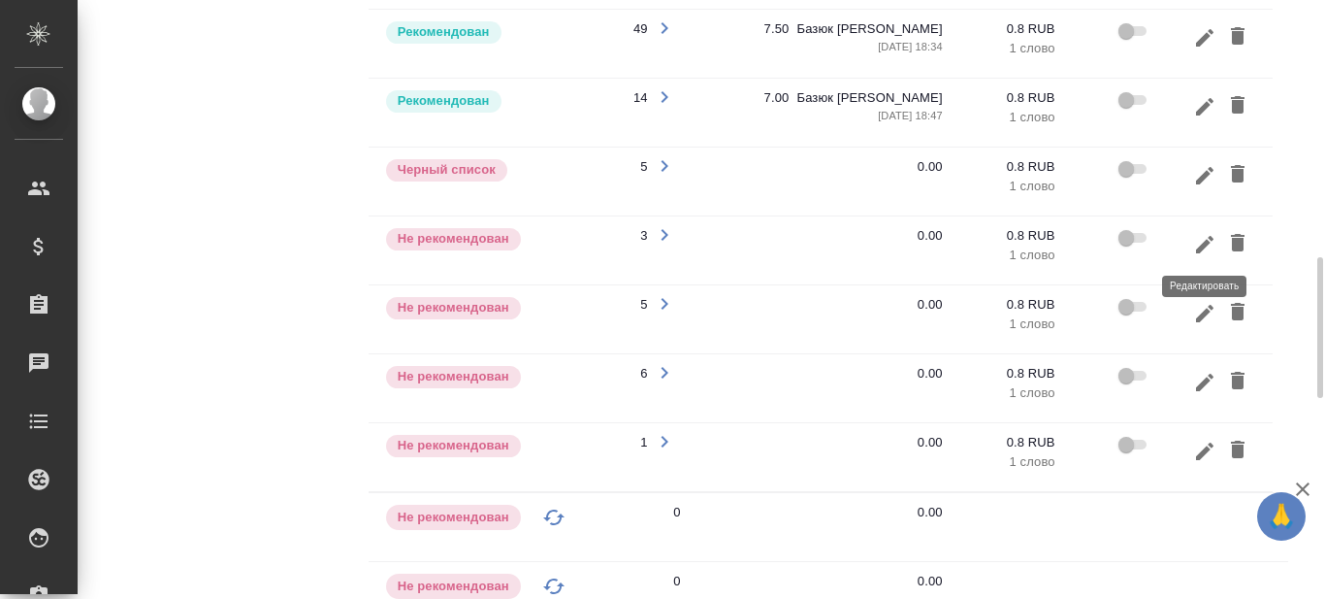
click at [1206, 244] on icon "button" at bounding box center [1204, 243] width 17 height 17
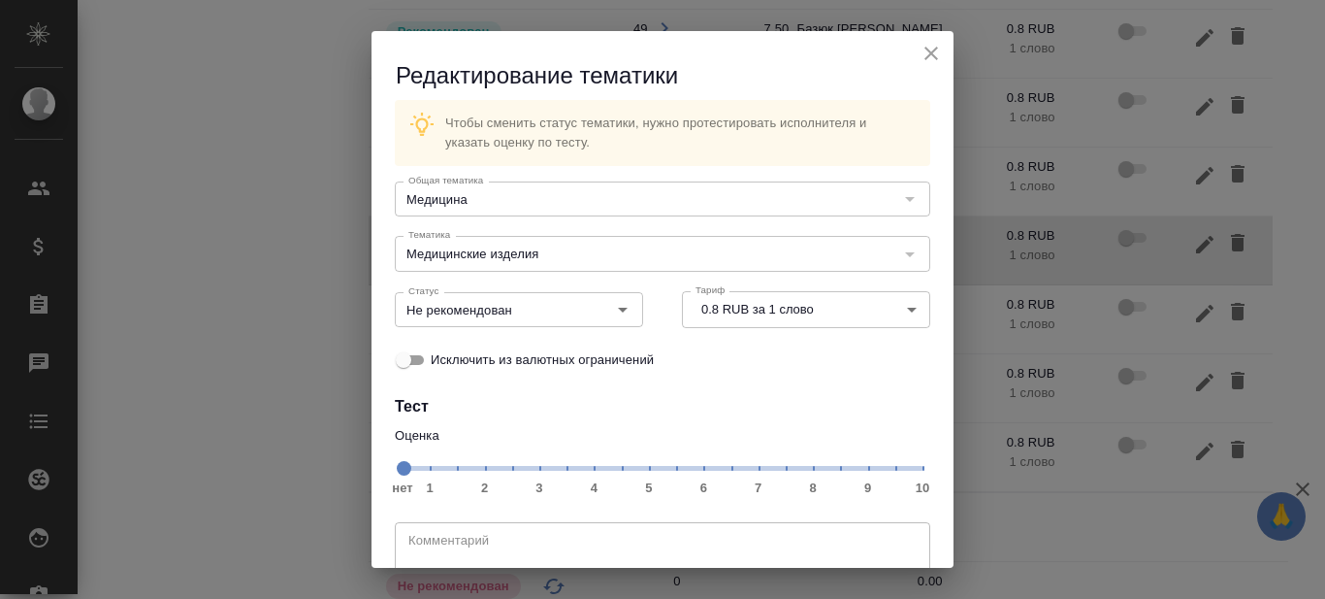
click at [776, 467] on span "нет 1 2 3 4 5 6 7 8 9 10" at bounding box center [663, 466] width 520 height 27
click at [620, 312] on icon "Open" at bounding box center [622, 309] width 23 height 23
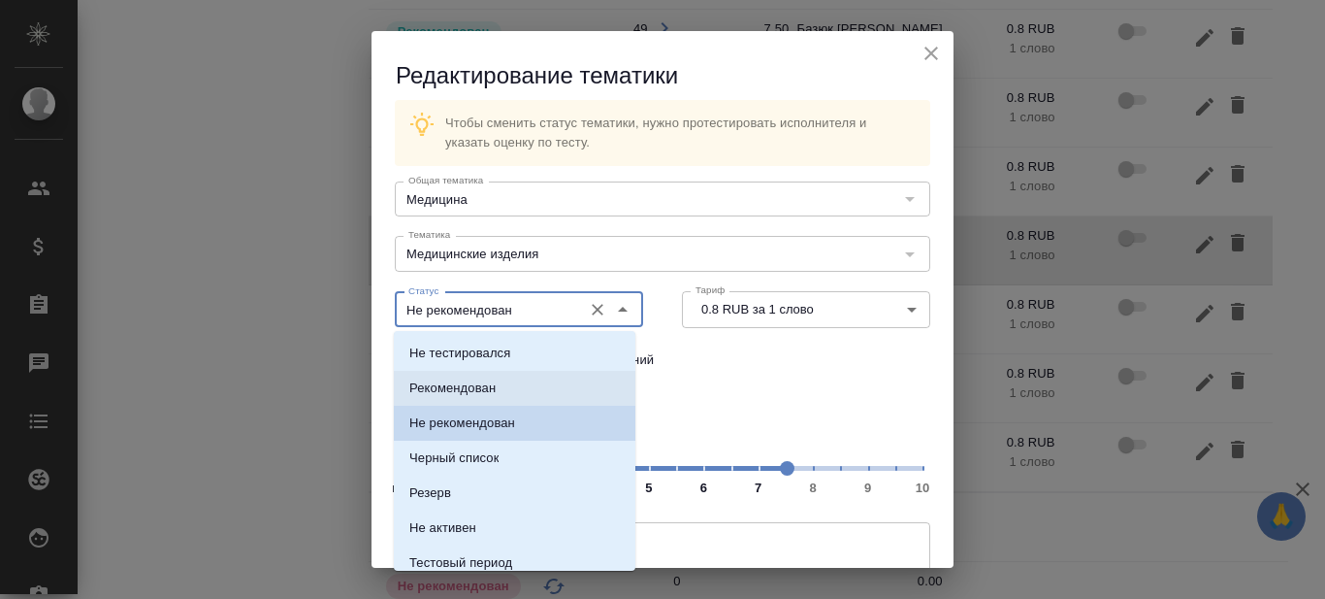
click at [512, 386] on li "Рекомендован" at bounding box center [515, 388] width 242 height 35
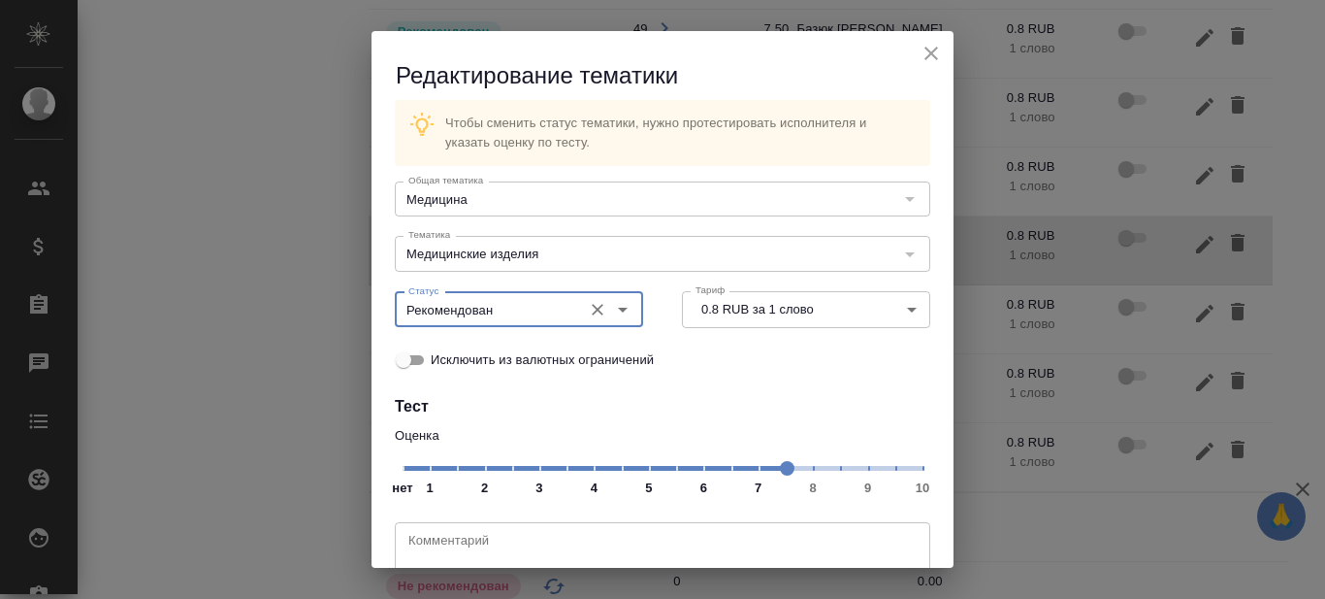
type input "Рекомендован"
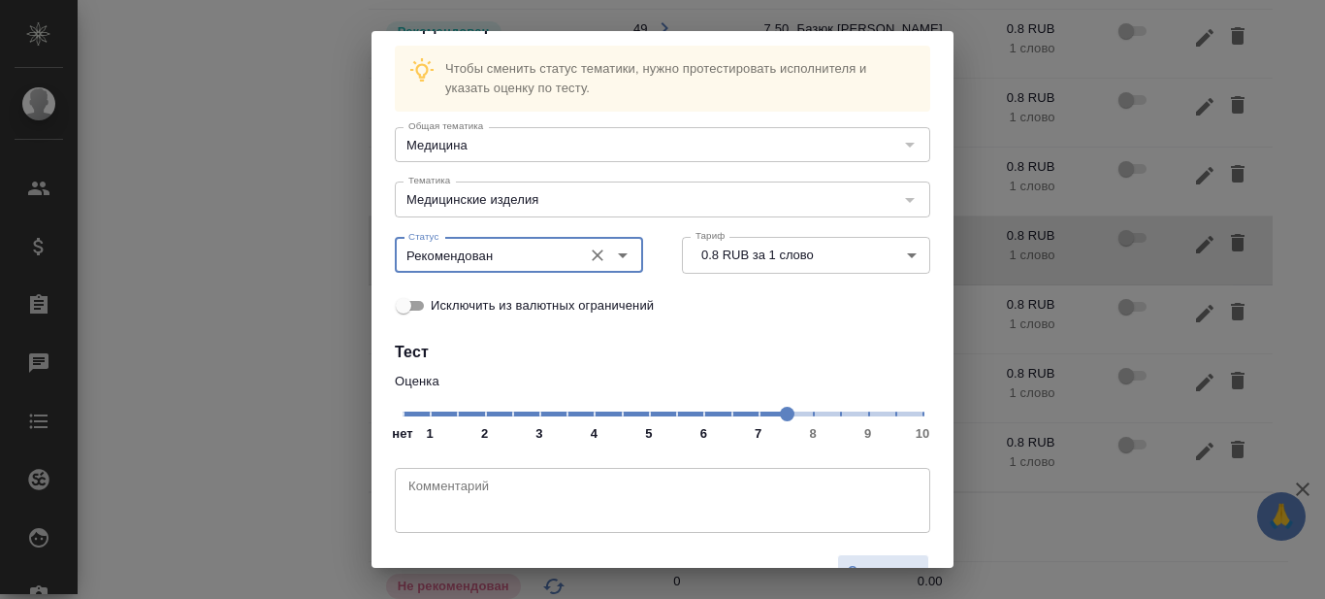
scroll to position [99, 0]
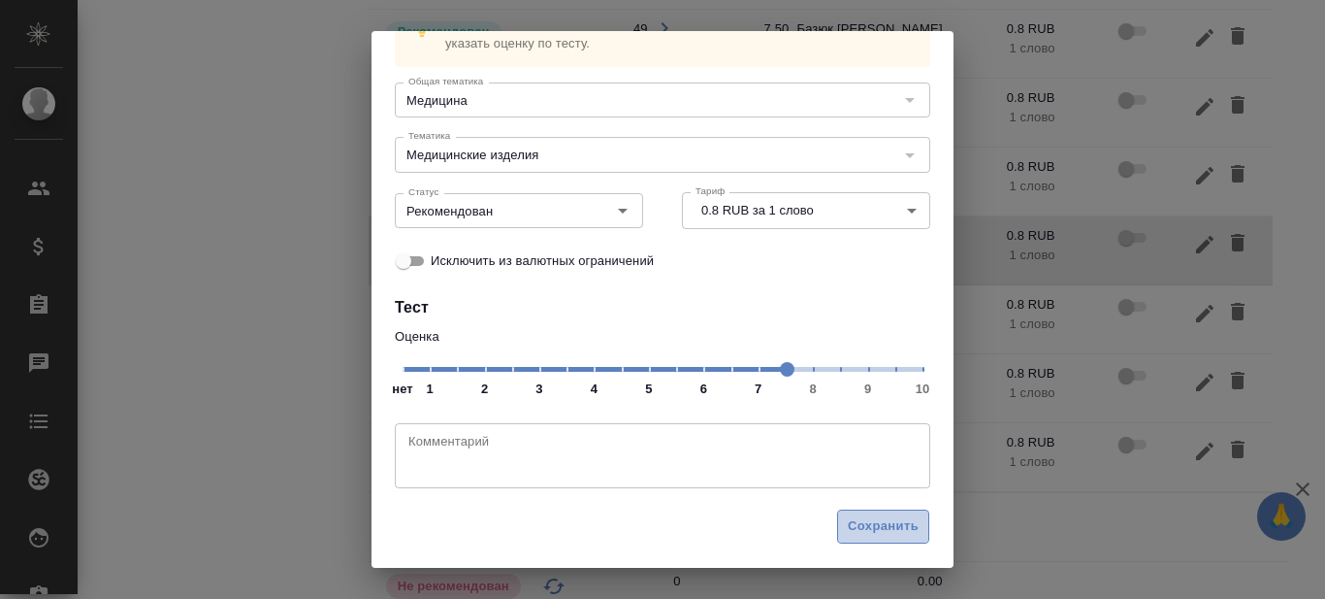
click at [862, 526] on span "Сохранить" at bounding box center [883, 526] width 71 height 22
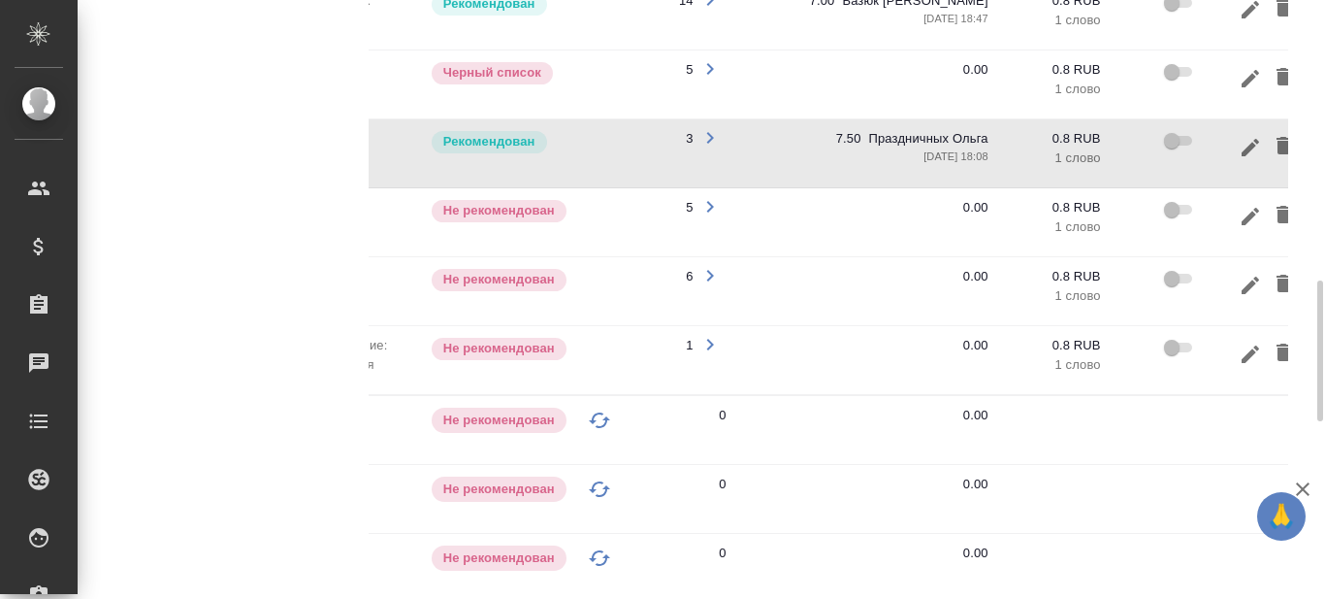
scroll to position [0, 295]
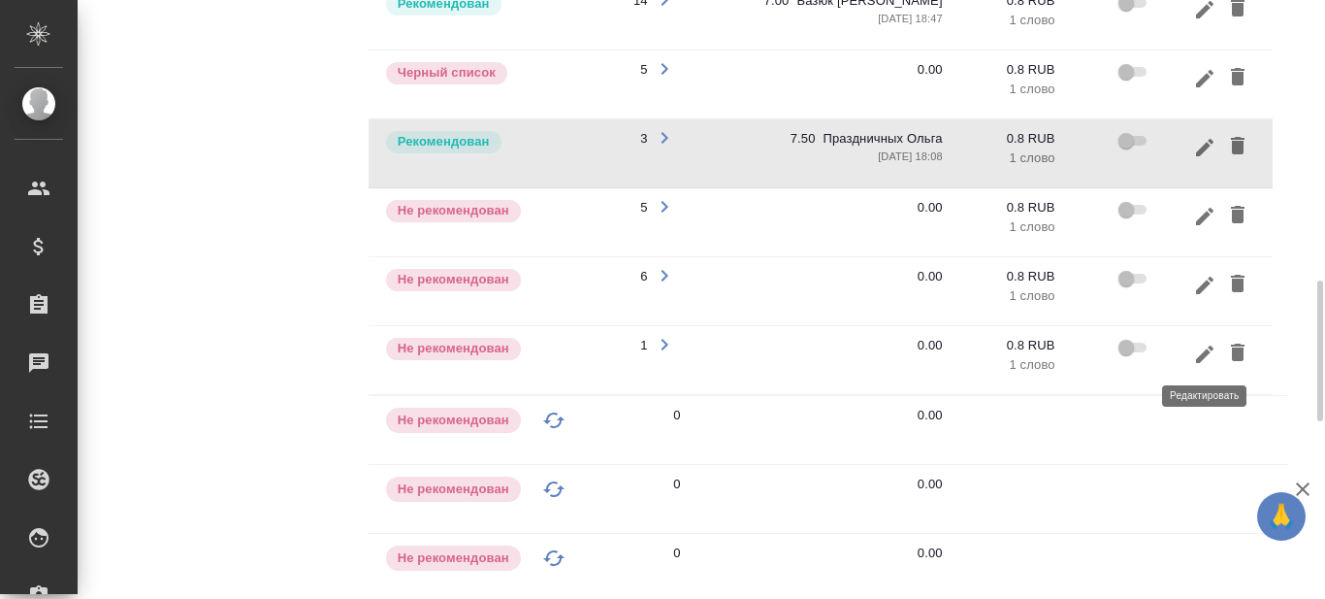
click at [1204, 351] on icon "button" at bounding box center [1204, 352] width 17 height 17
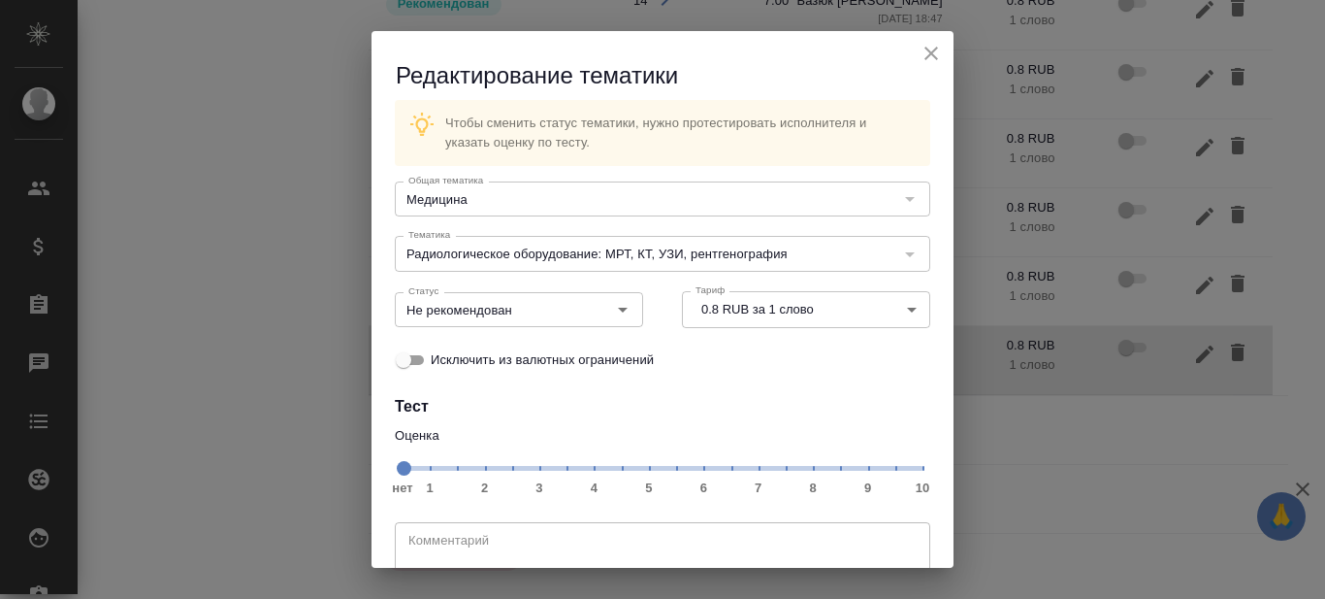
click at [775, 467] on span "нет 1 2 3 4 5 6 7 8 9 10" at bounding box center [663, 466] width 520 height 27
click at [611, 311] on icon "Open" at bounding box center [622, 309] width 23 height 23
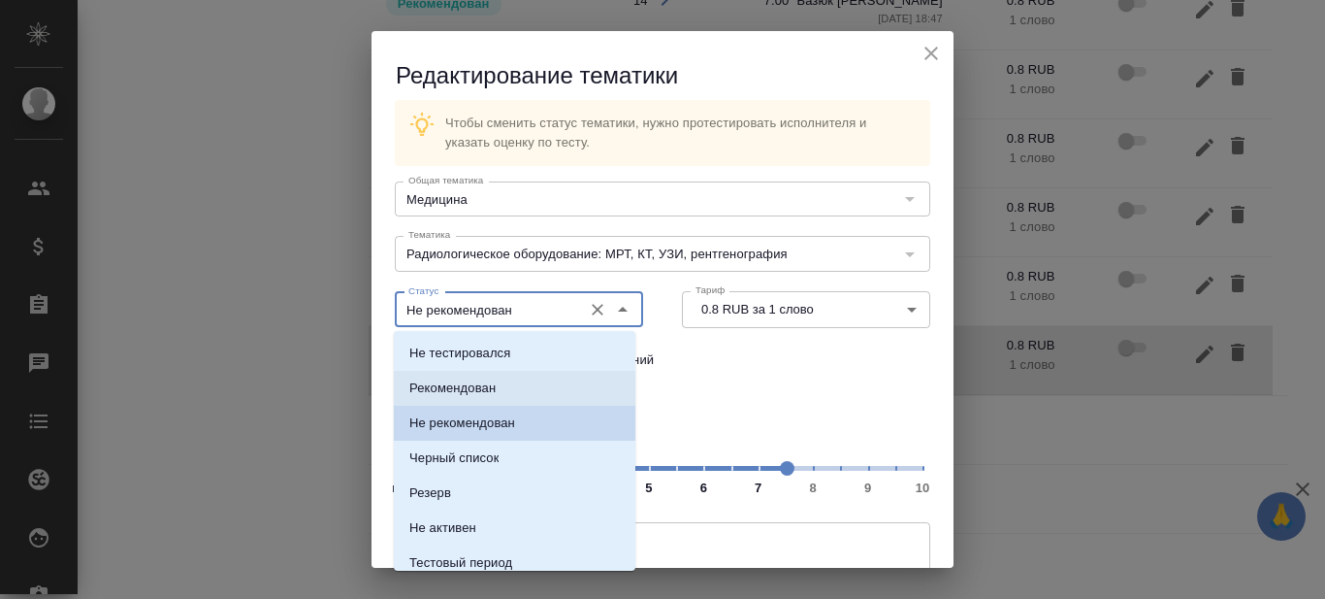
click at [493, 384] on p "Рекомендован" at bounding box center [452, 387] width 86 height 19
type input "Рекомендован"
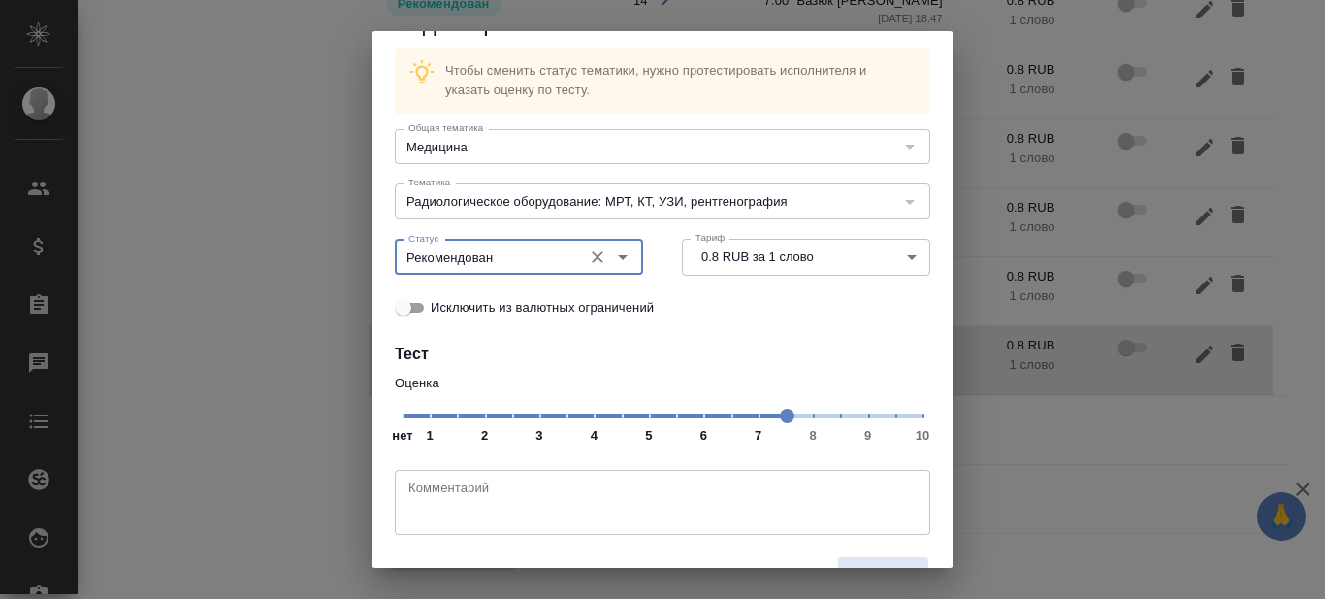
scroll to position [99, 0]
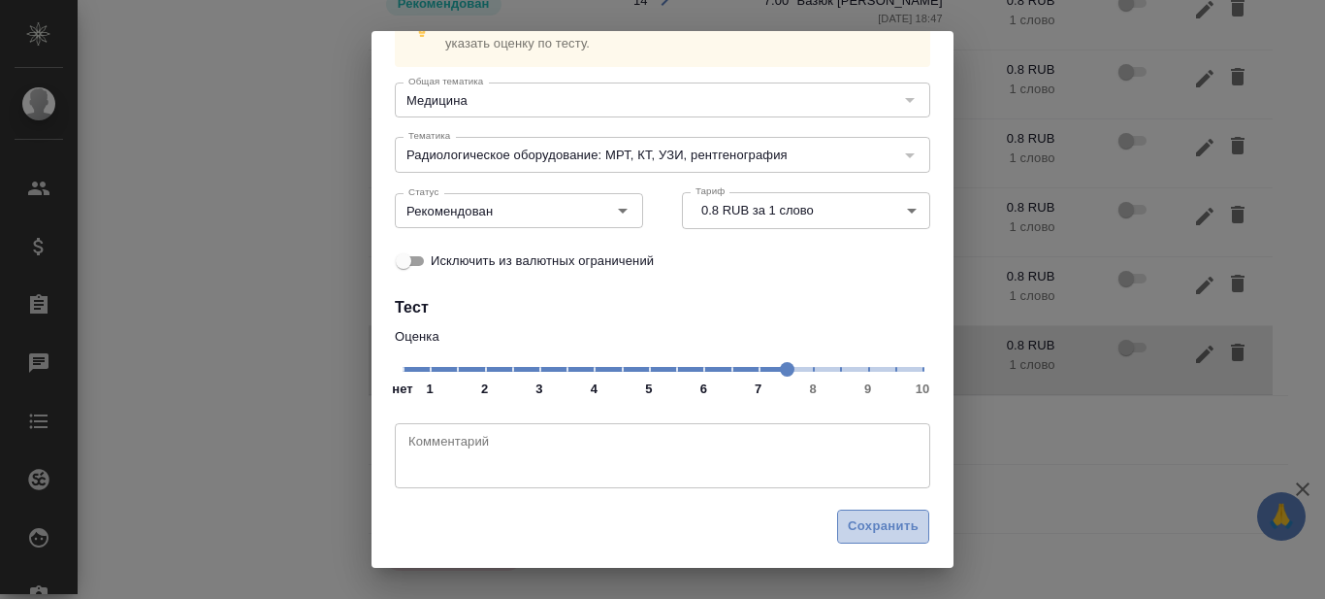
click at [880, 529] on span "Сохранить" at bounding box center [883, 526] width 71 height 22
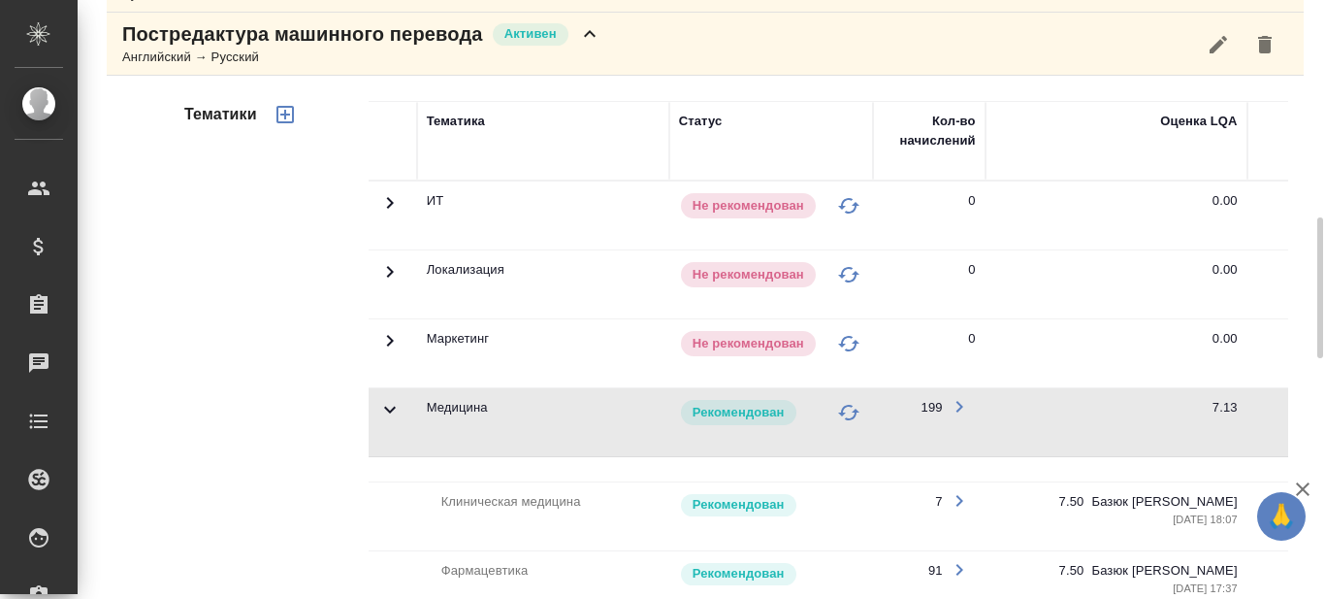
scroll to position [319, 0]
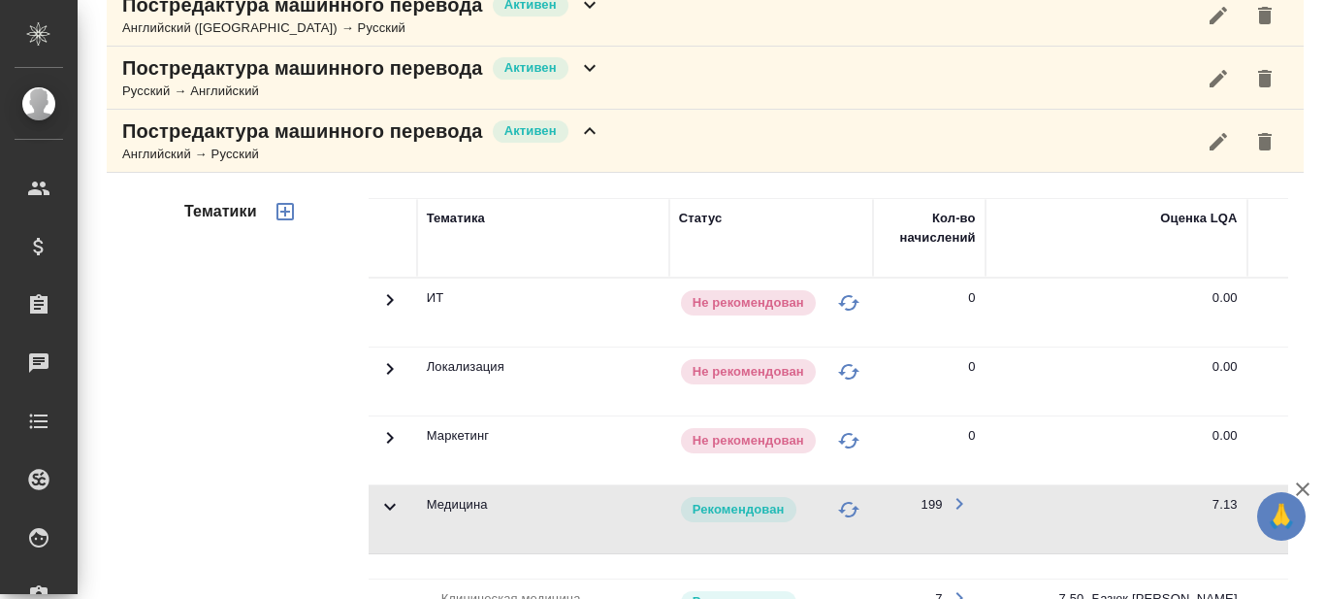
click at [279, 211] on icon "button" at bounding box center [285, 211] width 23 height 23
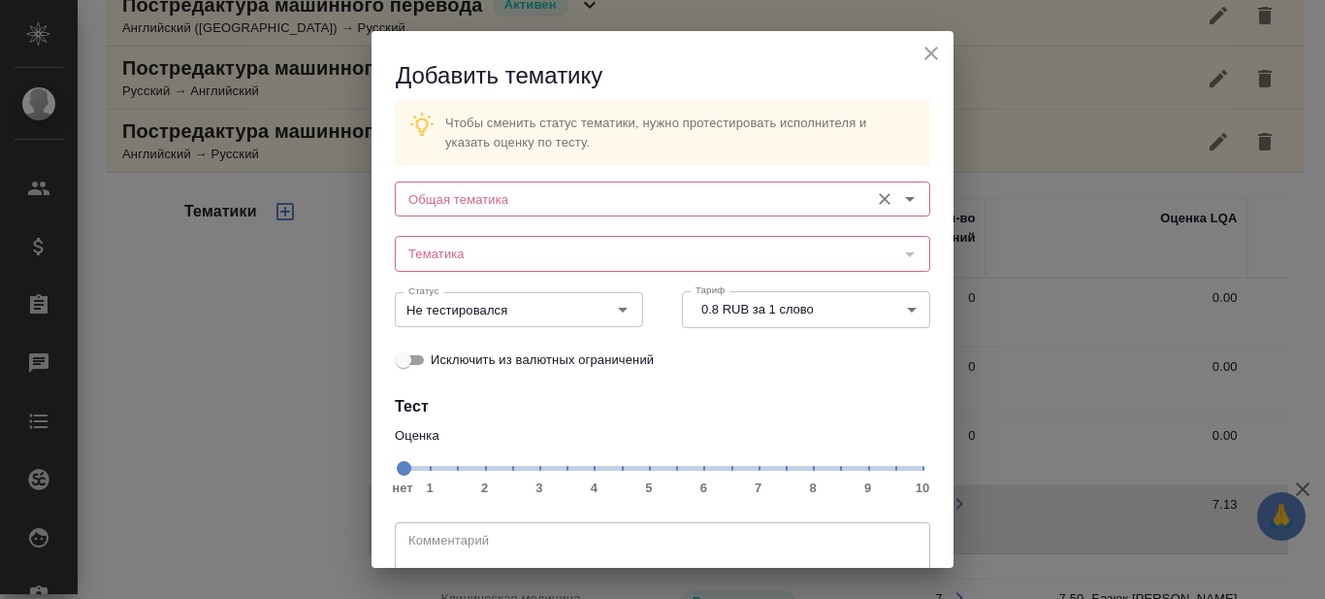
click at [545, 192] on input "Общая тематика" at bounding box center [630, 198] width 459 height 23
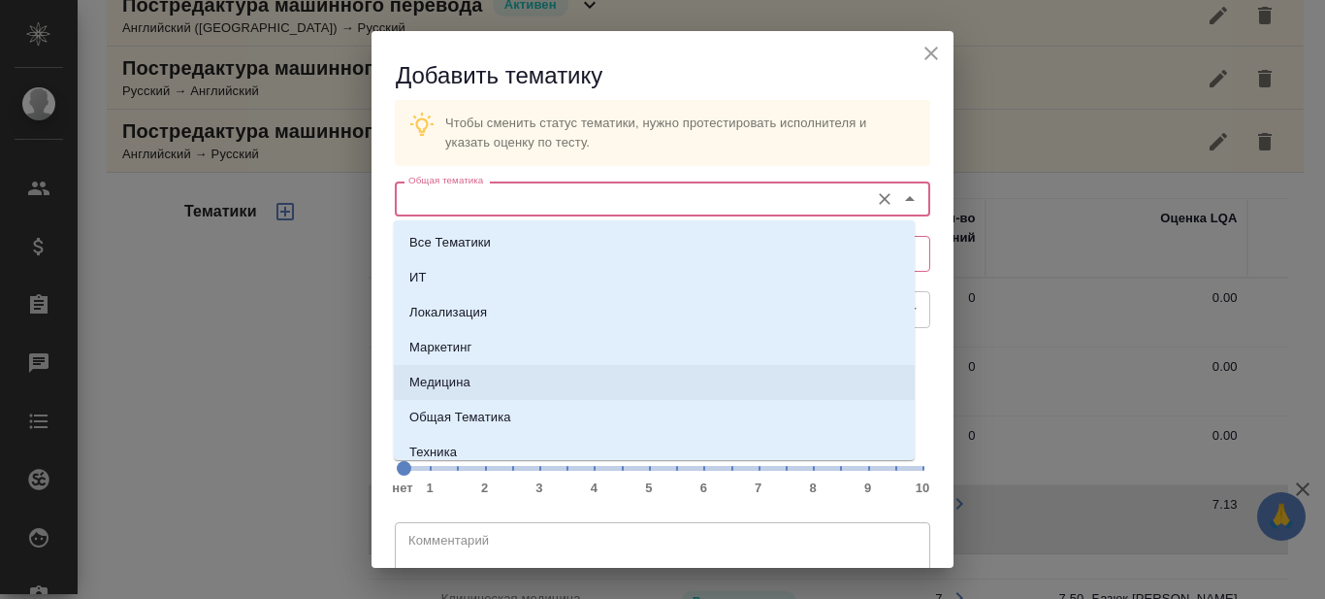
click at [472, 373] on li "Медицина" at bounding box center [654, 382] width 521 height 35
type input "Медицина"
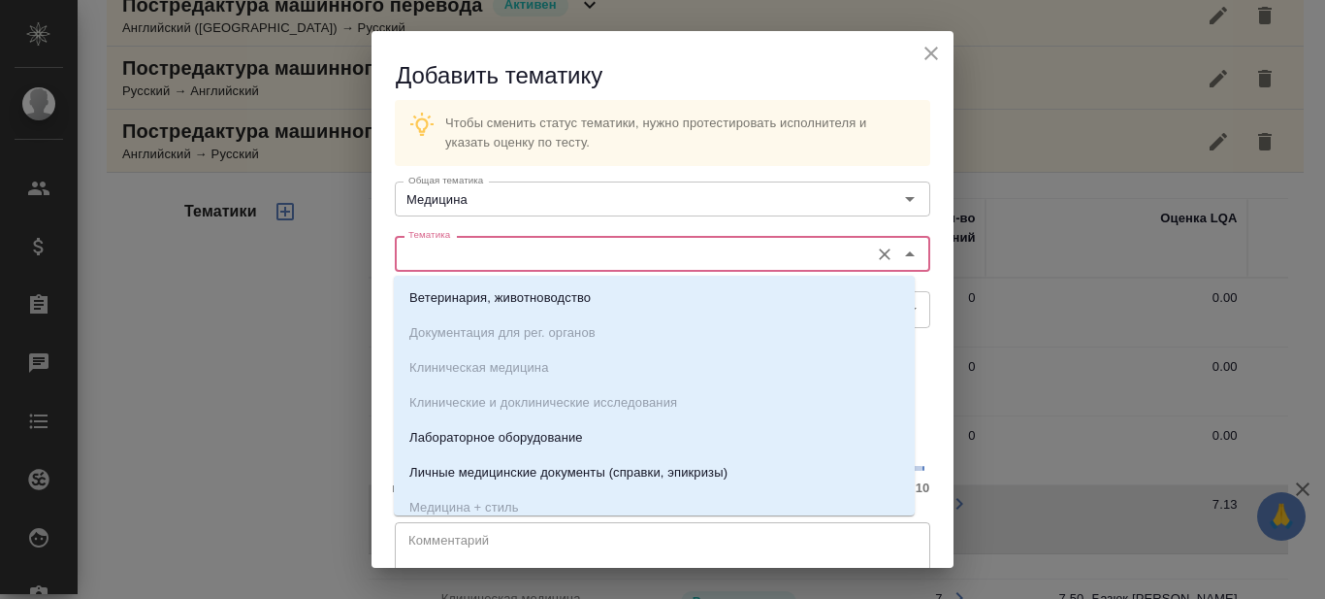
click at [498, 250] on input "Тематика" at bounding box center [630, 253] width 459 height 23
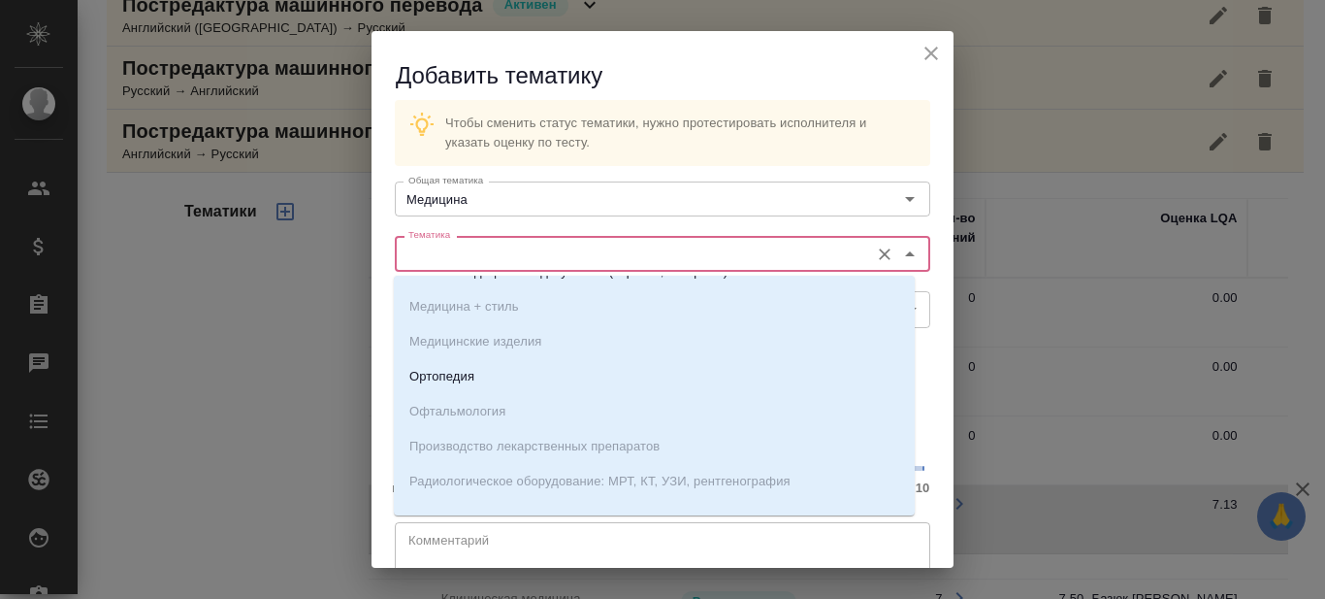
scroll to position [0, 0]
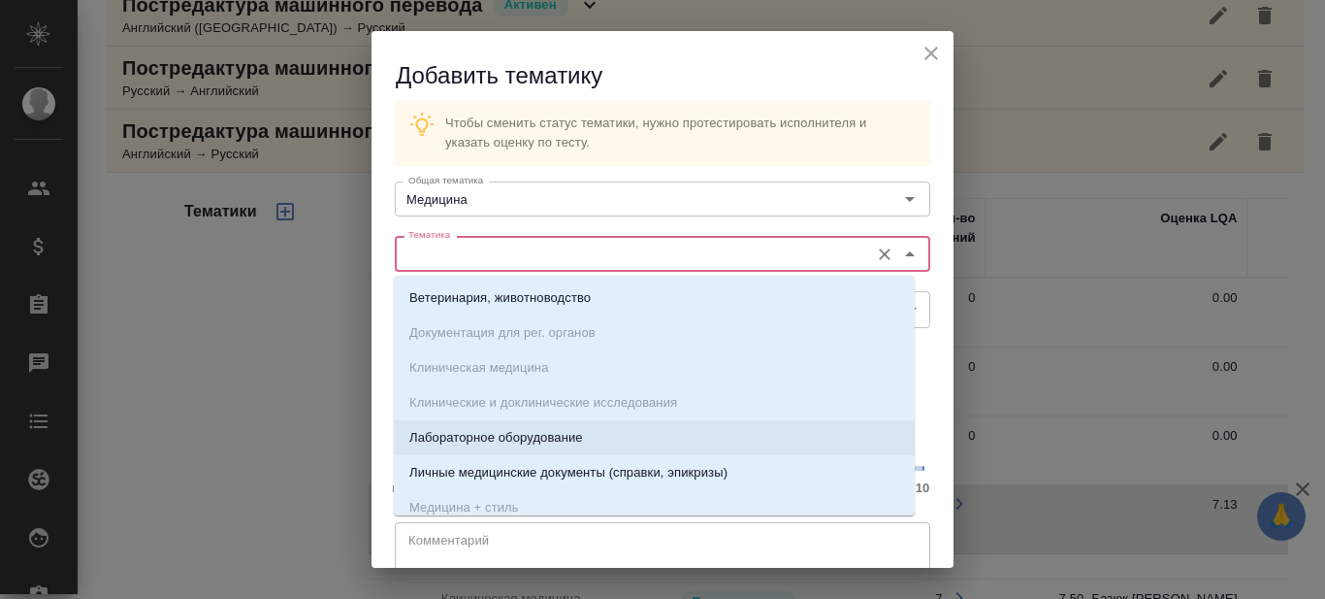
click at [503, 438] on p "Лабораторное оборудование" at bounding box center [496, 437] width 174 height 19
type input "Лабораторное оборудование"
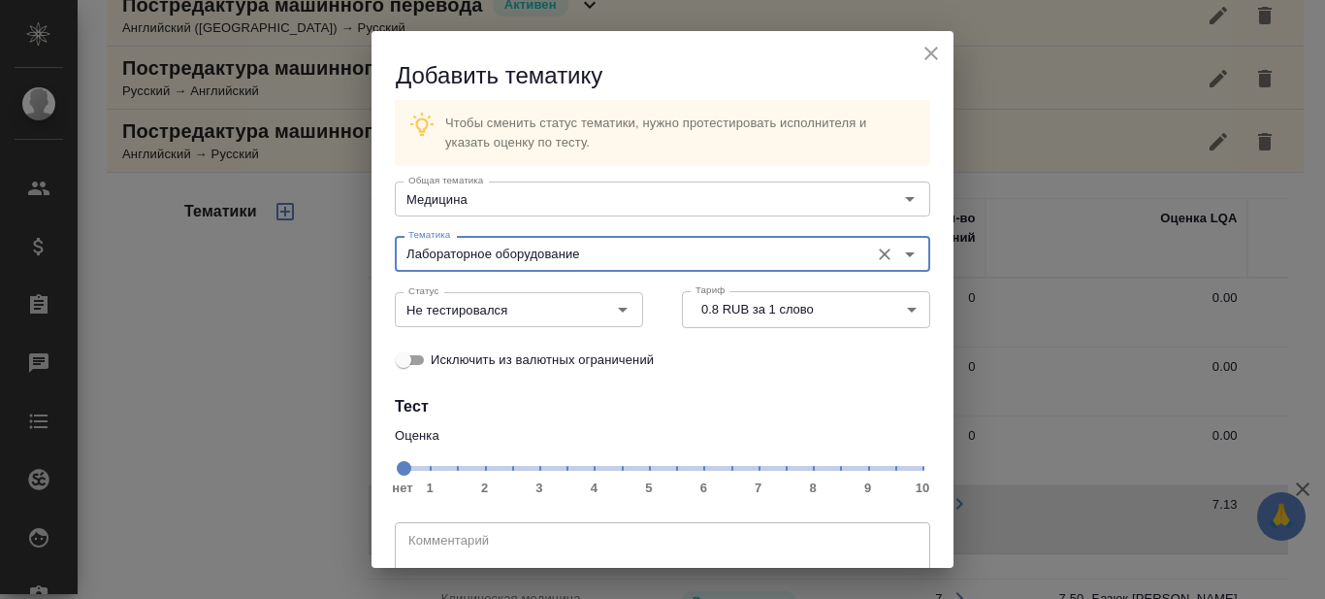
click at [775, 468] on span "нет 1 2 3 4 5 6 7 8 9 10" at bounding box center [663, 466] width 520 height 27
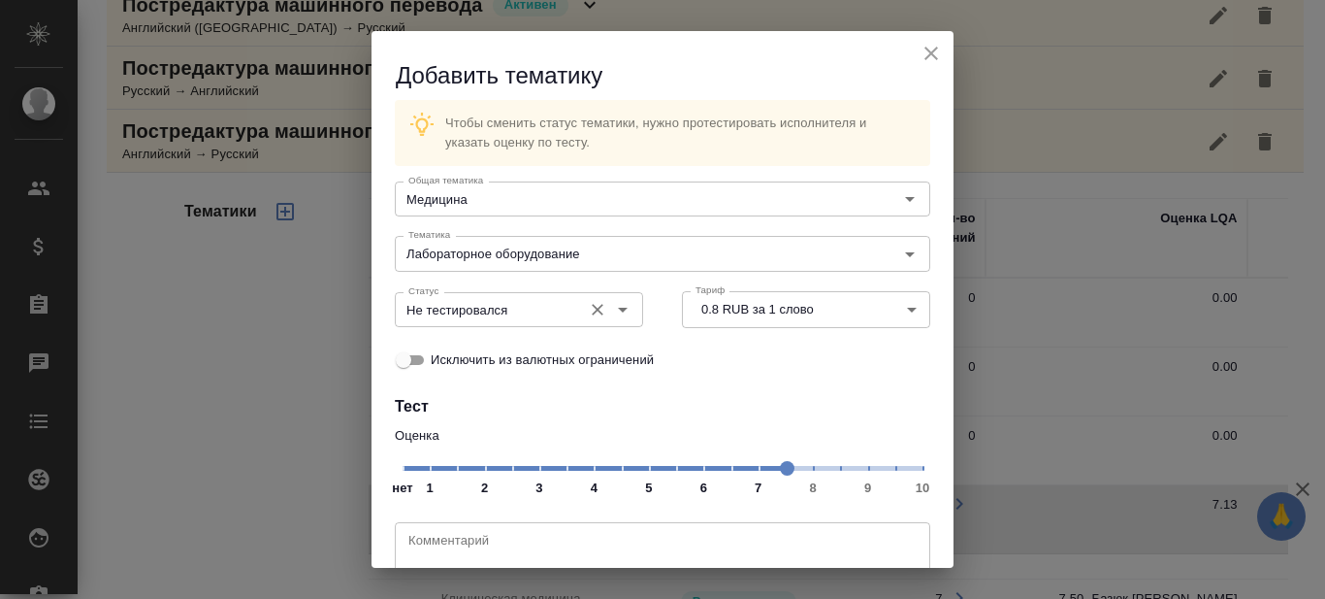
click at [614, 313] on icon "Open" at bounding box center [622, 309] width 23 height 23
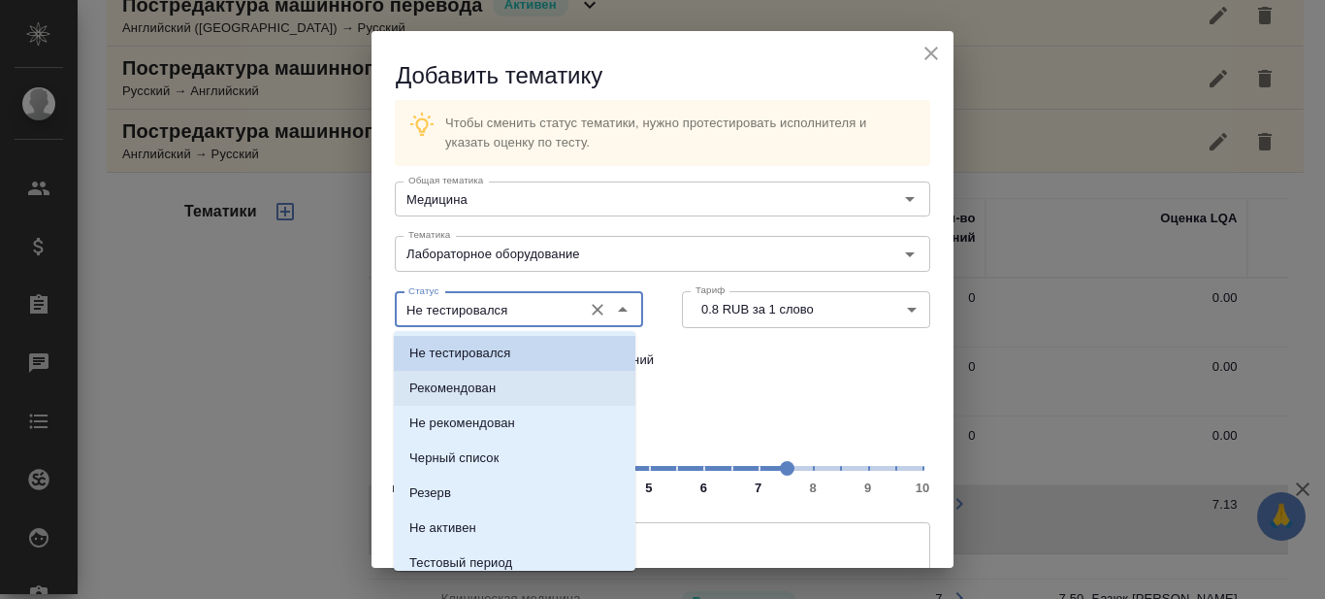
click at [564, 386] on li "Рекомендован" at bounding box center [515, 388] width 242 height 35
type input "Рекомендован"
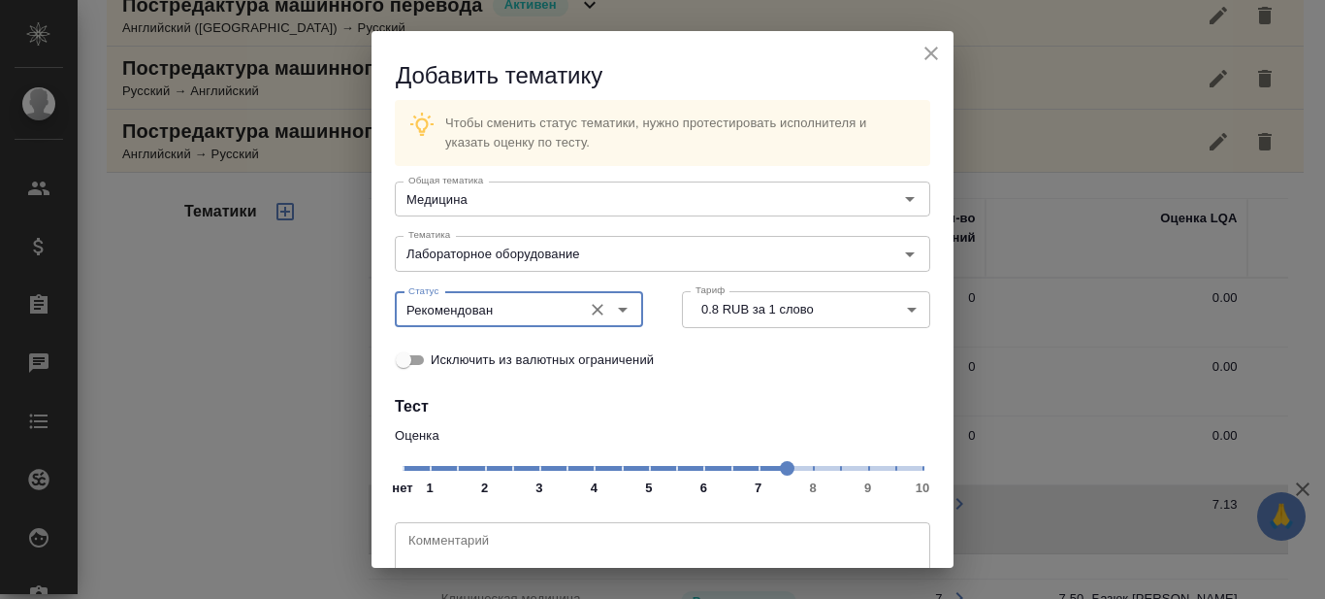
click at [830, 375] on div "Исключить из валютных ограничений" at bounding box center [663, 360] width 536 height 40
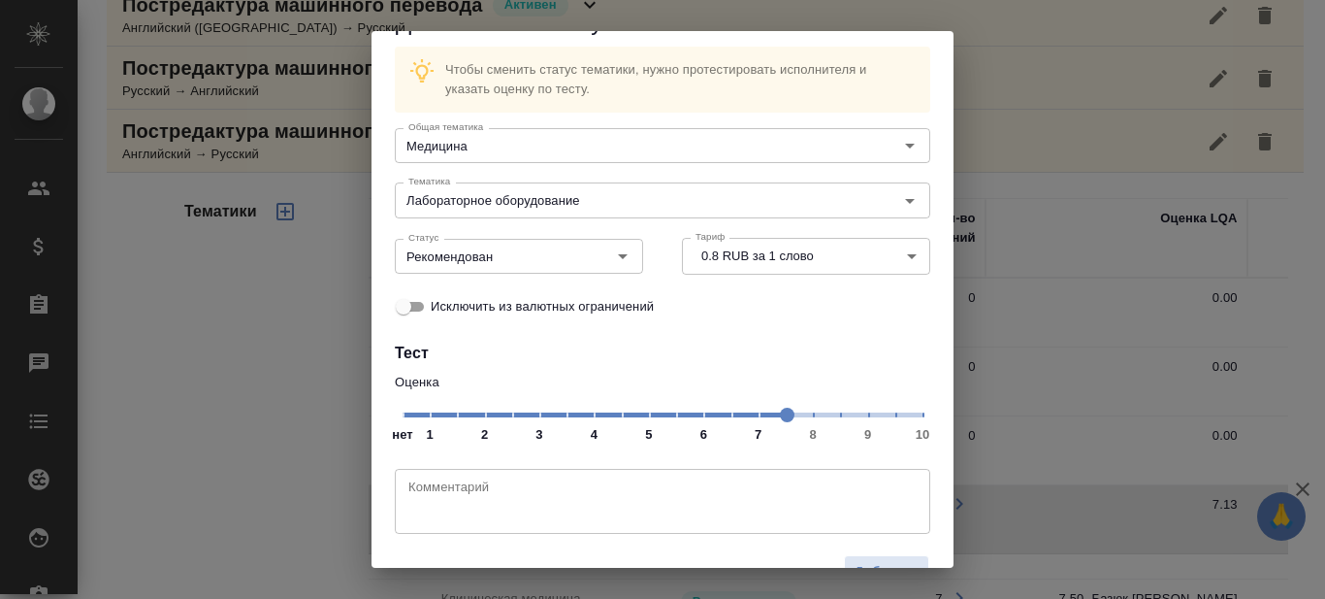
scroll to position [99, 0]
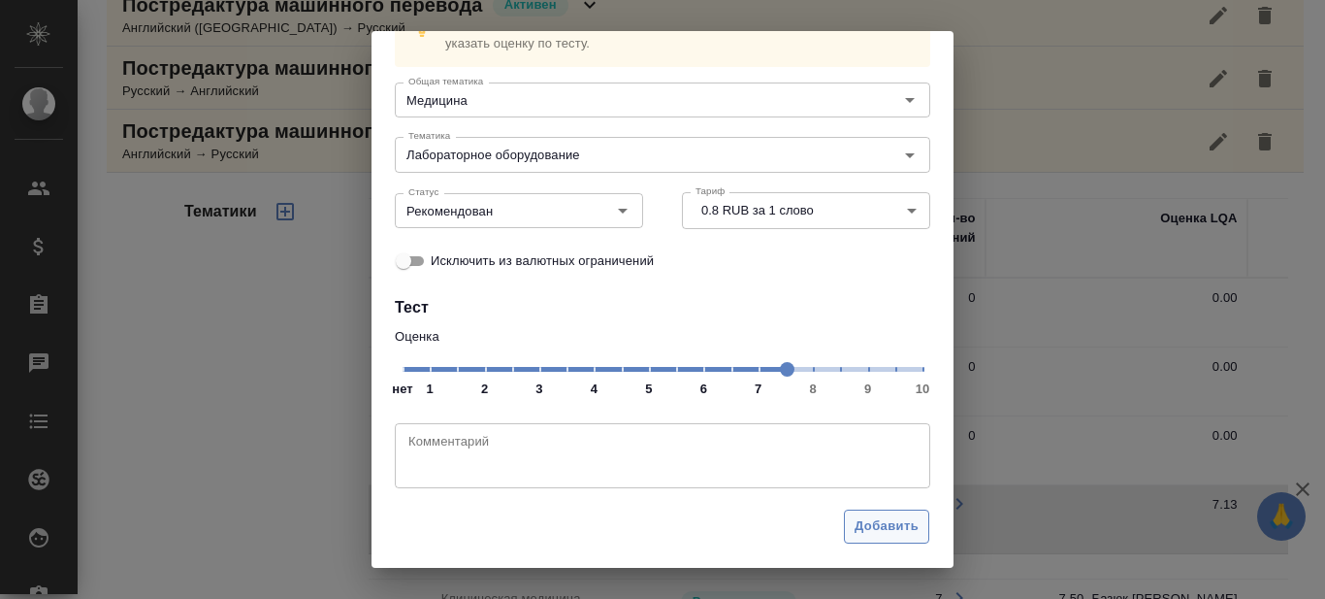
click at [877, 529] on span "Добавить" at bounding box center [887, 526] width 64 height 22
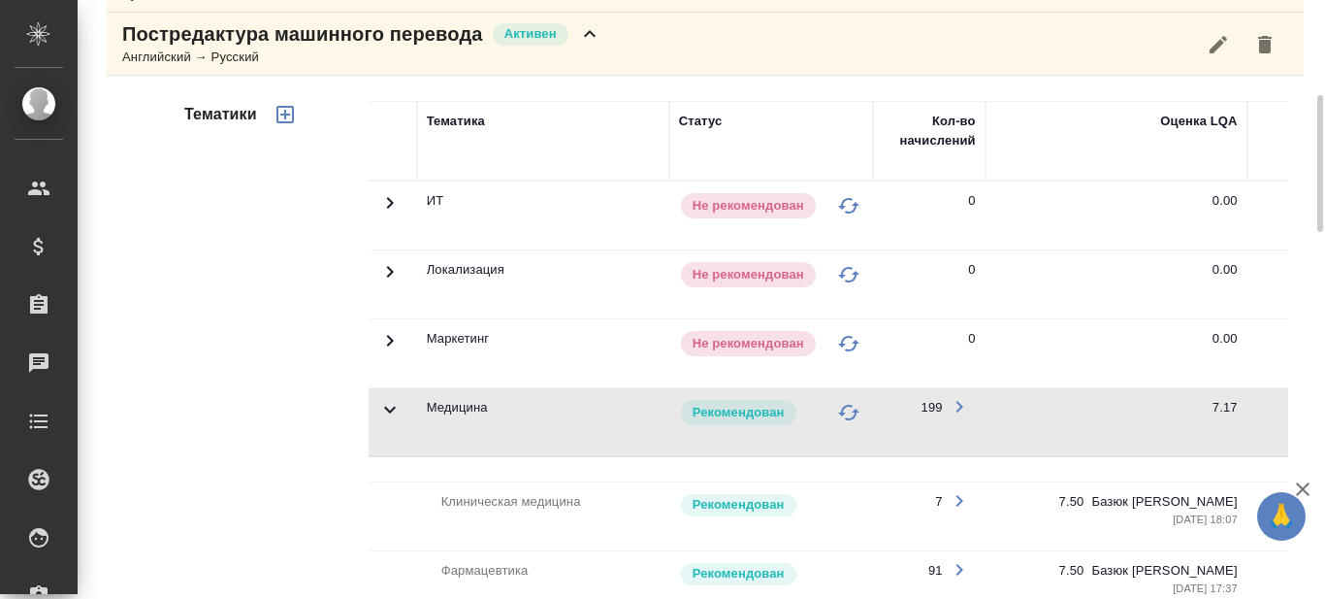
scroll to position [222, 0]
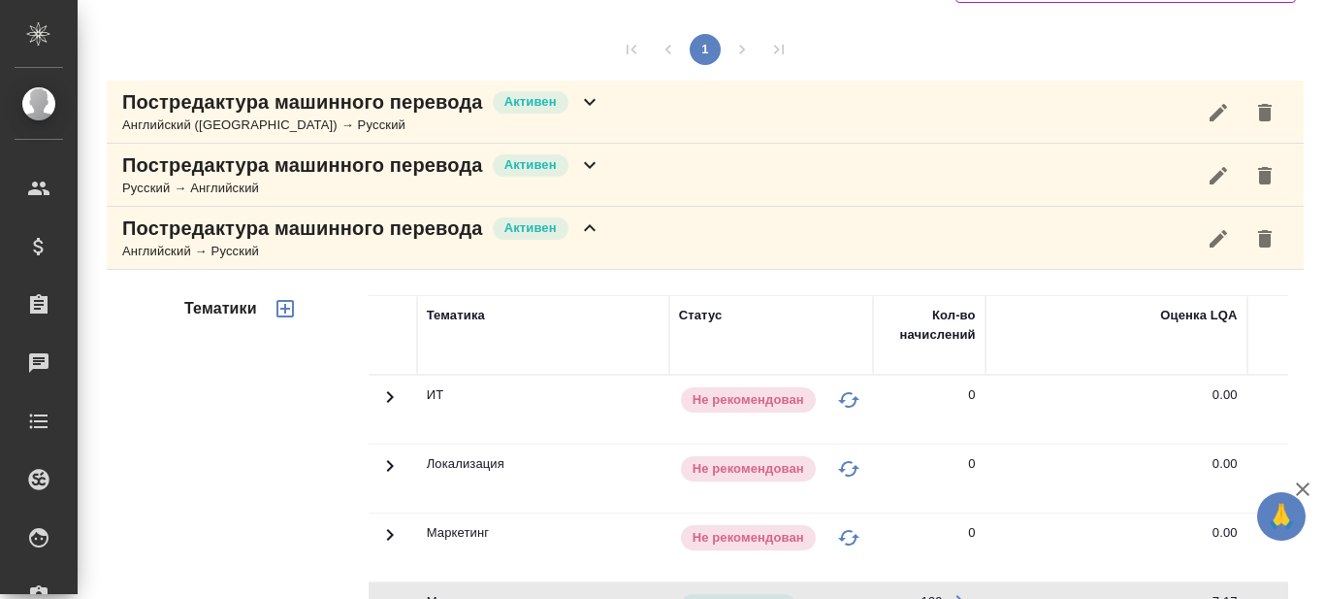
drag, startPoint x: 593, startPoint y: 226, endPoint x: 592, endPoint y: 212, distance: 13.6
click at [593, 227] on icon at bounding box center [589, 227] width 23 height 23
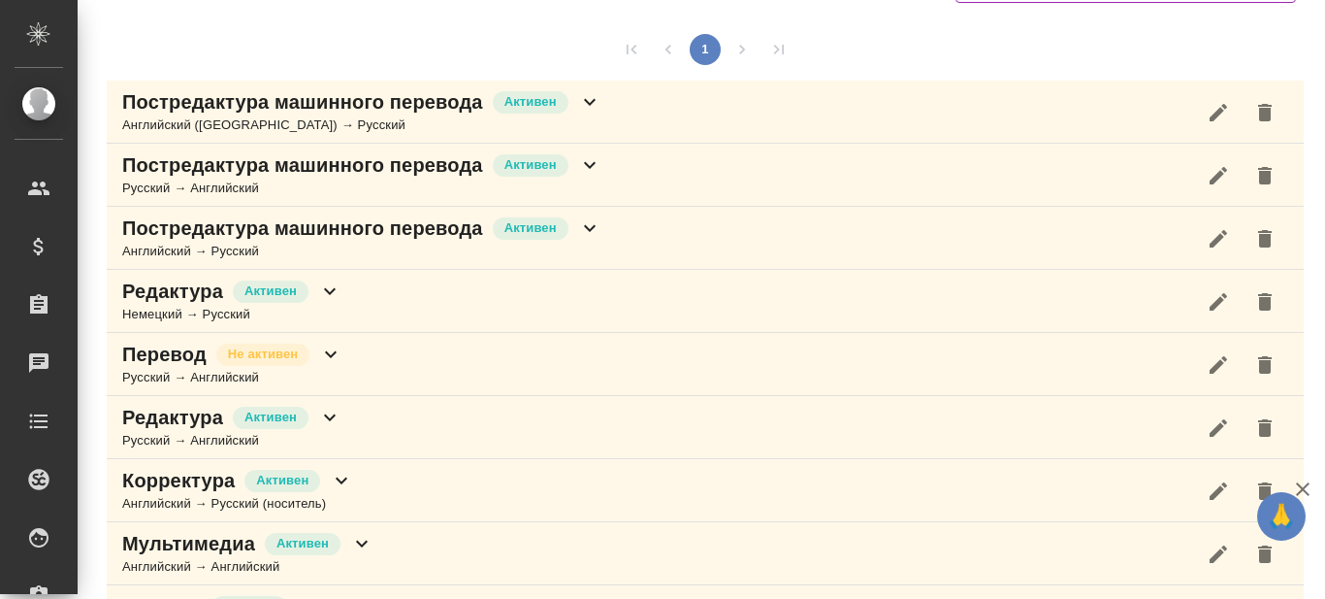
click at [592, 158] on icon at bounding box center [589, 164] width 23 height 23
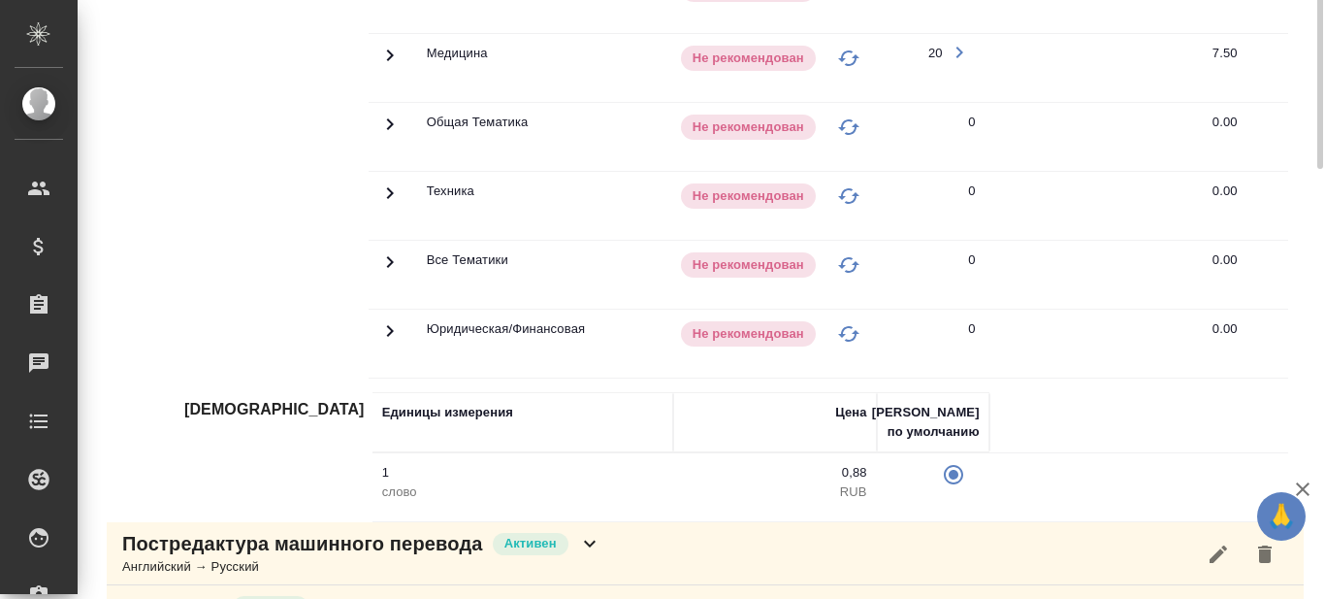
scroll to position [513, 0]
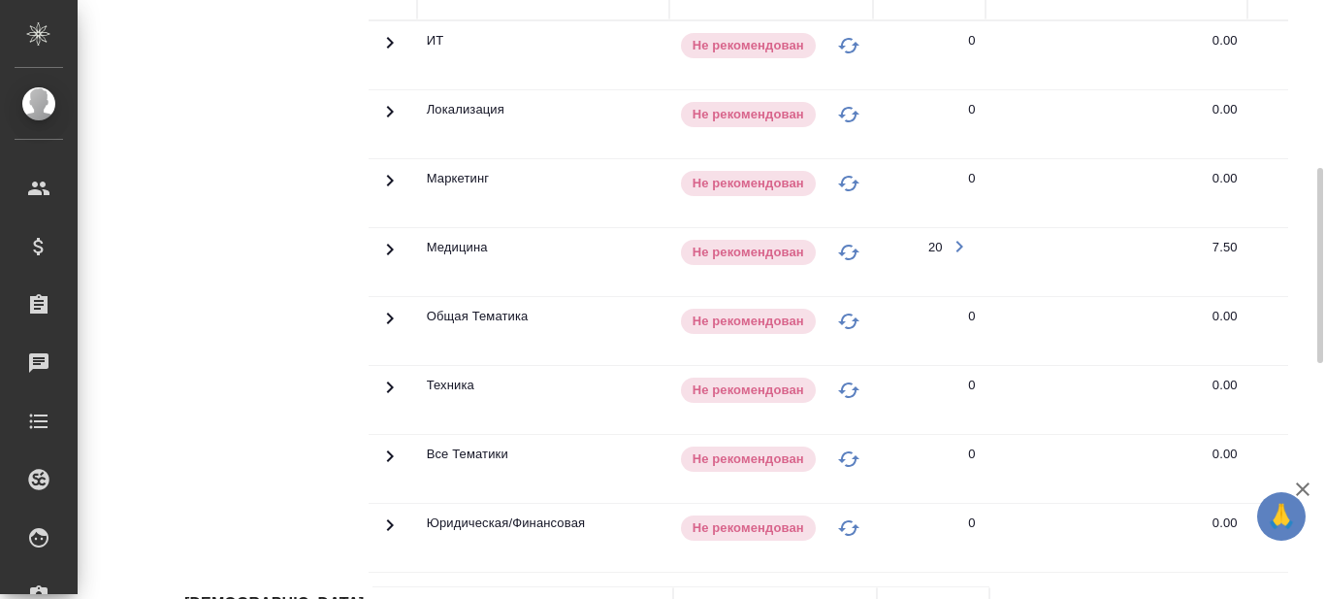
click at [391, 249] on icon at bounding box center [389, 250] width 7 height 12
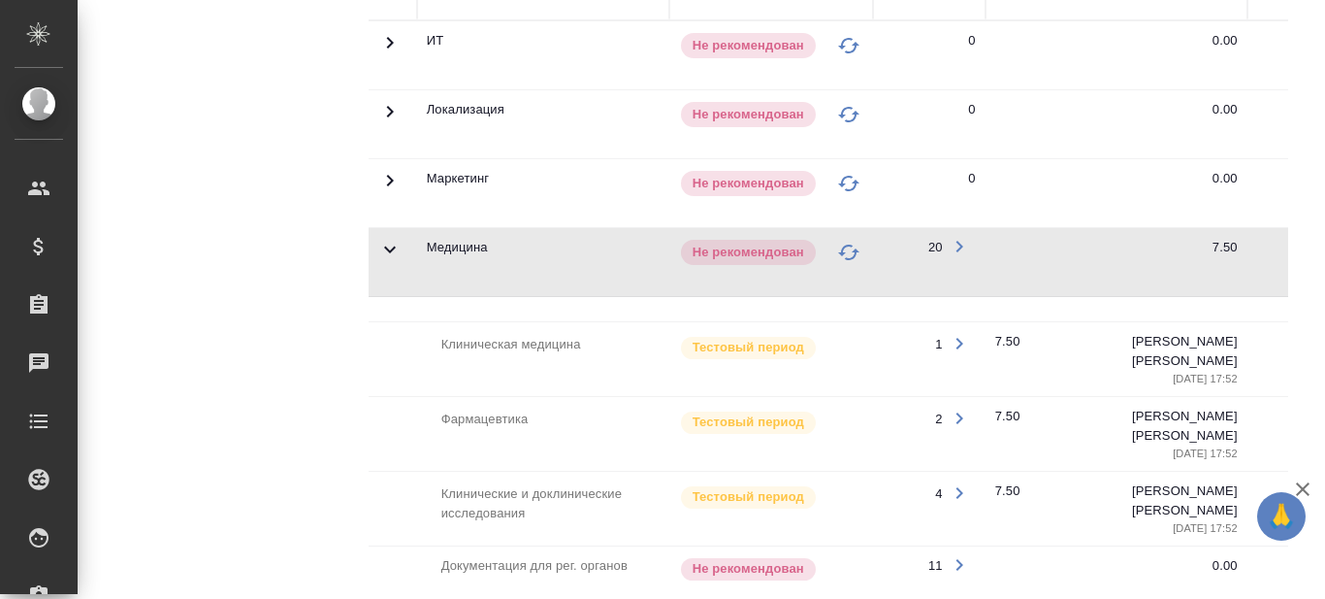
click at [387, 252] on icon at bounding box center [389, 249] width 23 height 23
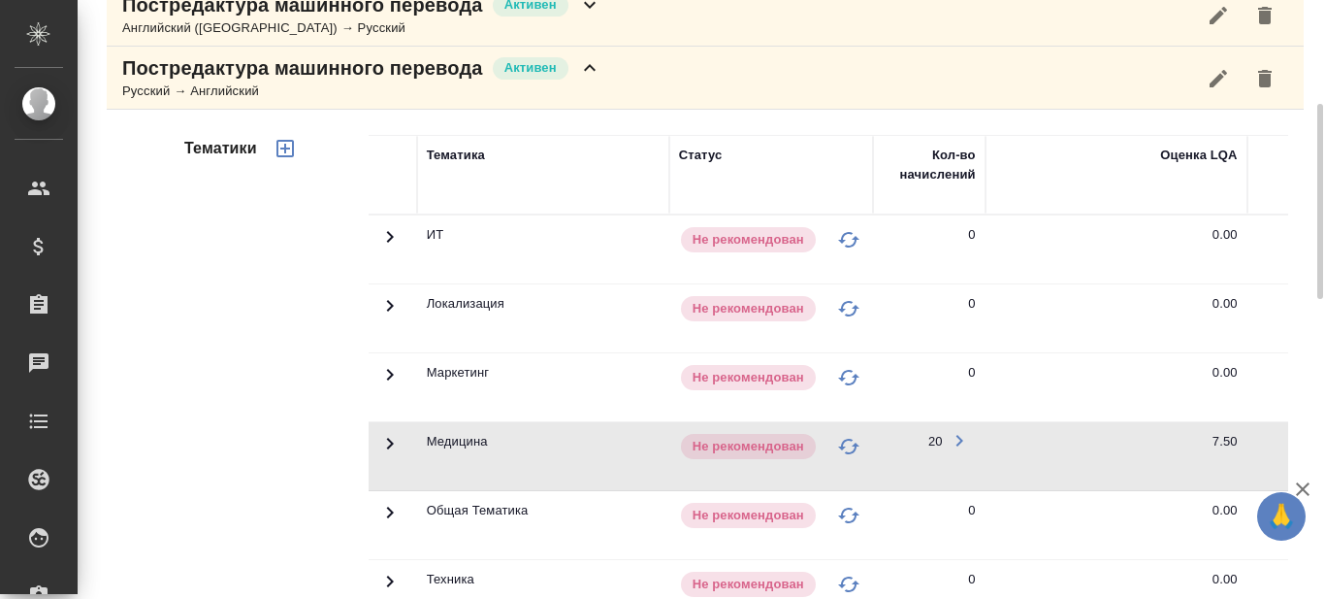
scroll to position [222, 0]
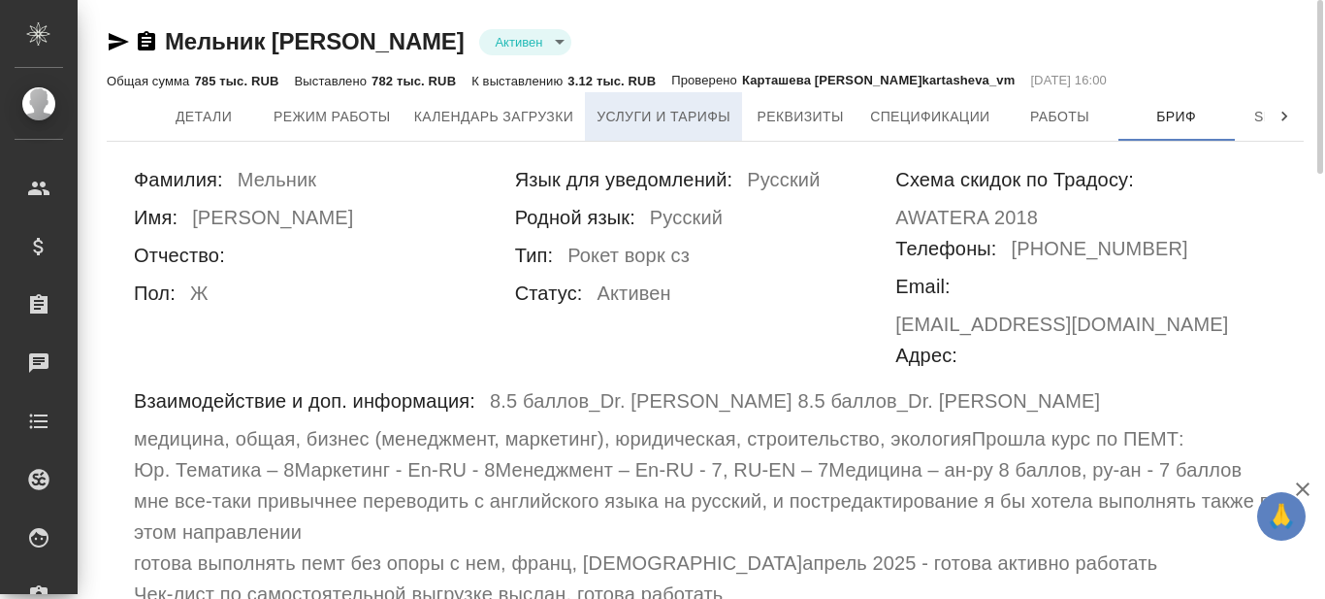
click at [653, 121] on span "Услуги и тарифы" at bounding box center [664, 117] width 134 height 24
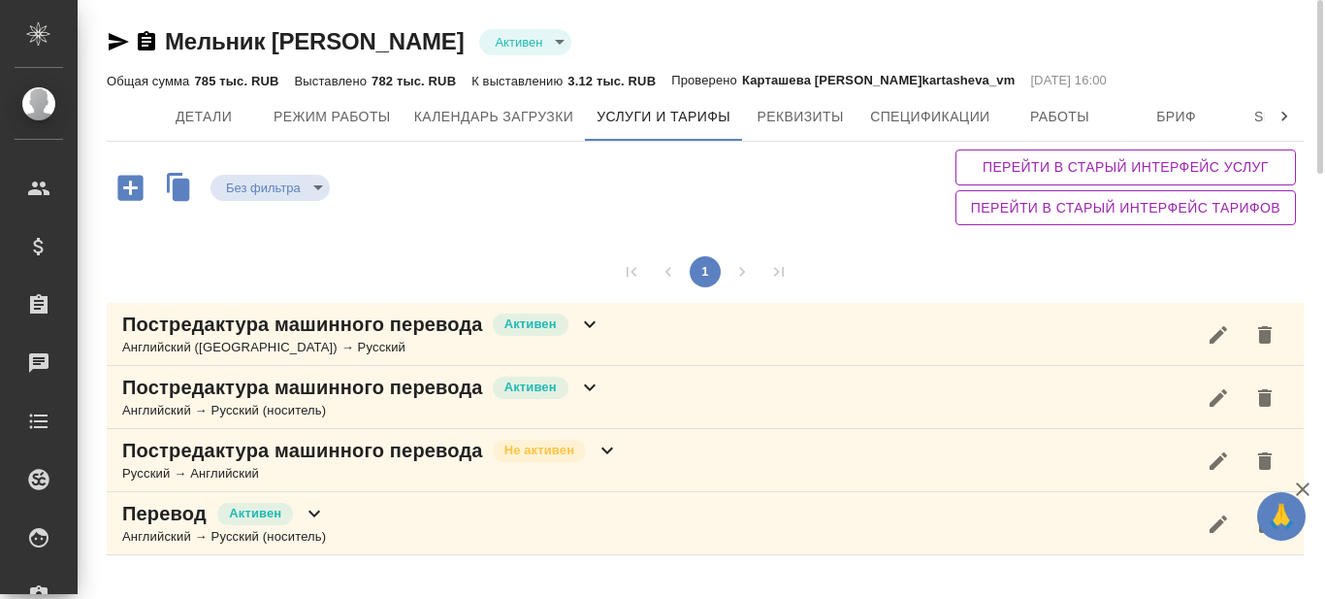
click at [589, 384] on icon at bounding box center [589, 386] width 23 height 23
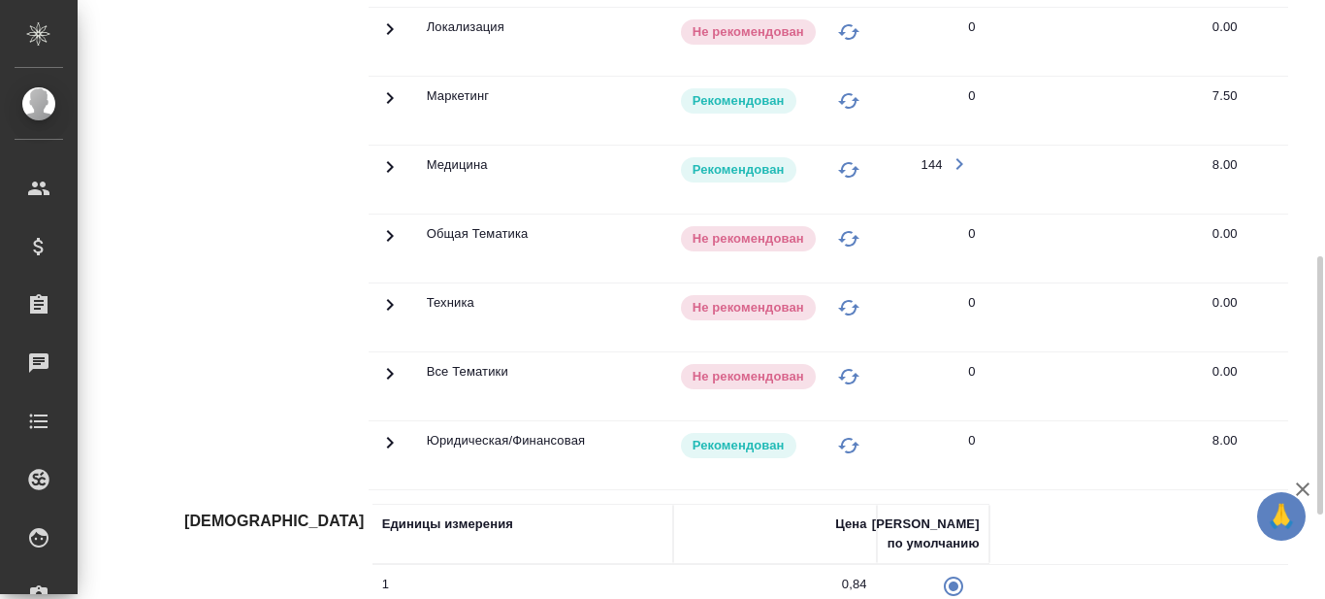
scroll to position [499, 0]
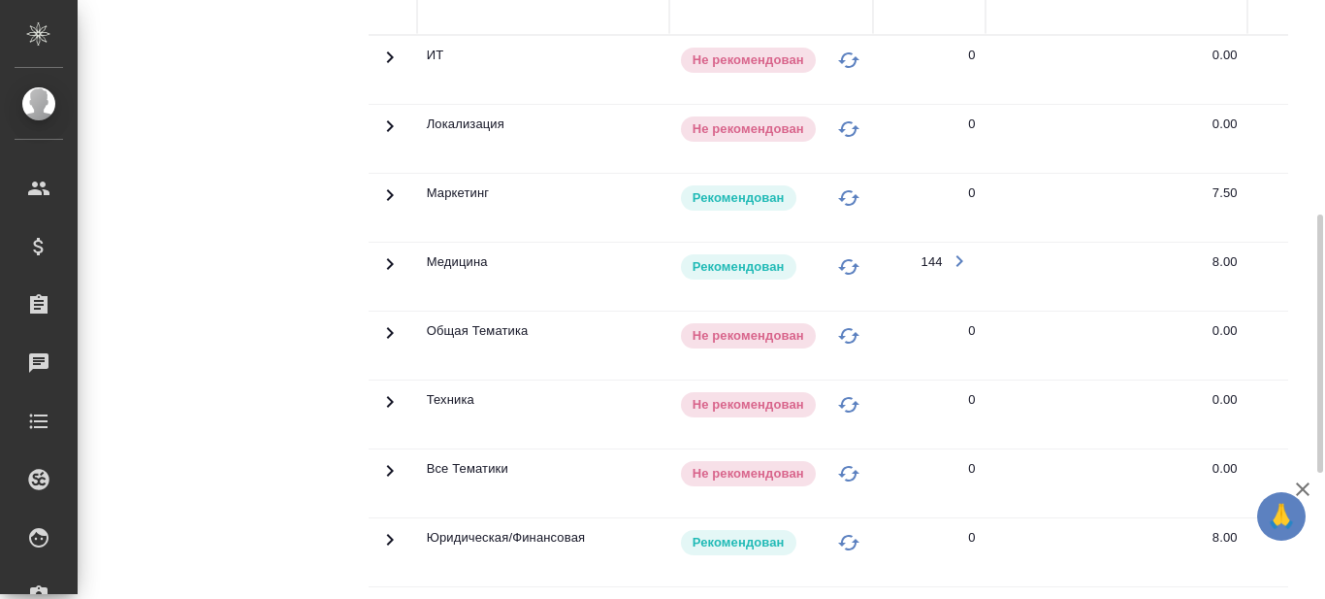
click at [390, 266] on icon at bounding box center [389, 264] width 7 height 12
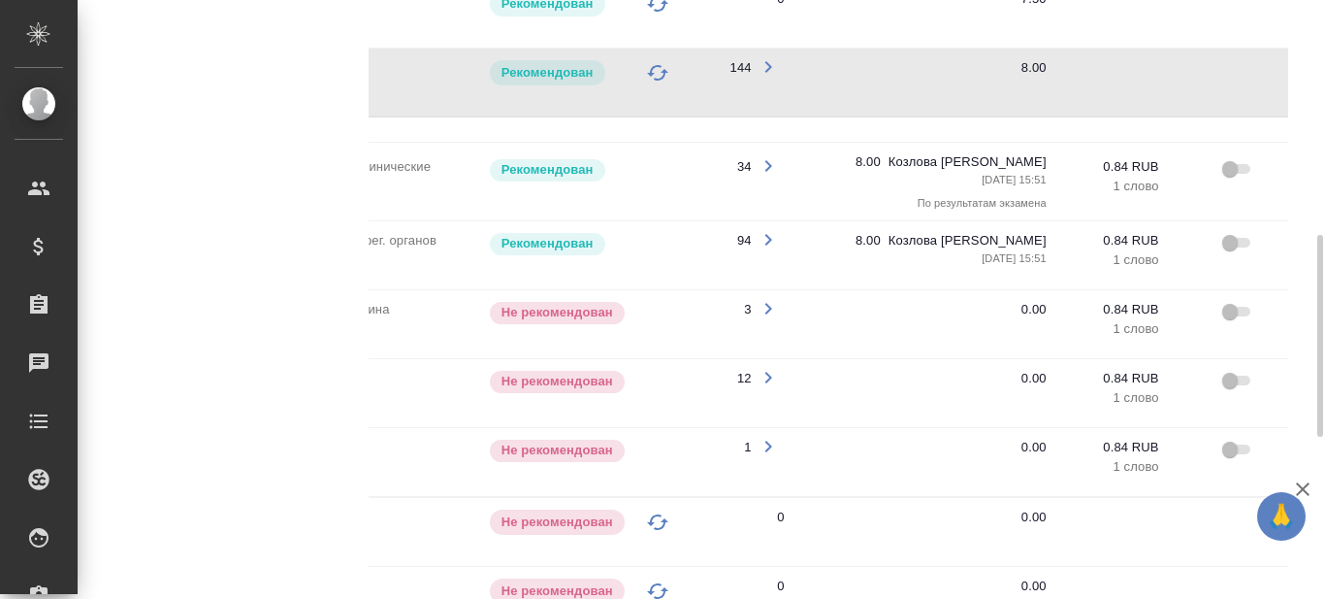
scroll to position [0, 295]
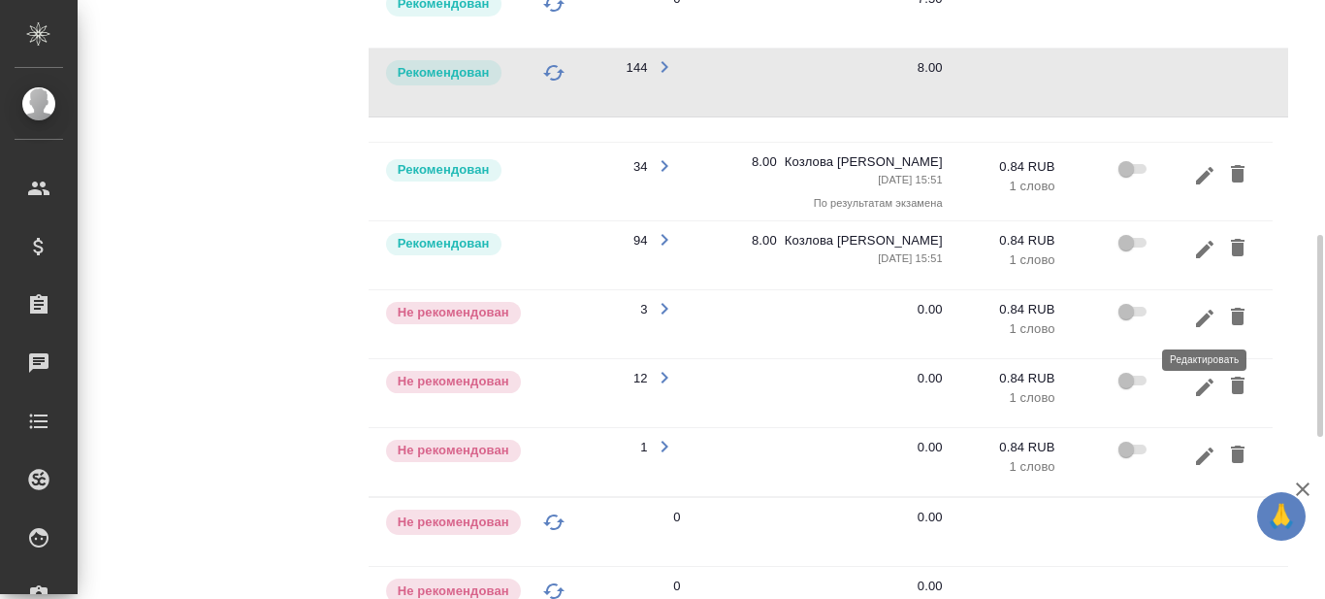
click at [1198, 315] on icon "button" at bounding box center [1204, 318] width 23 height 23
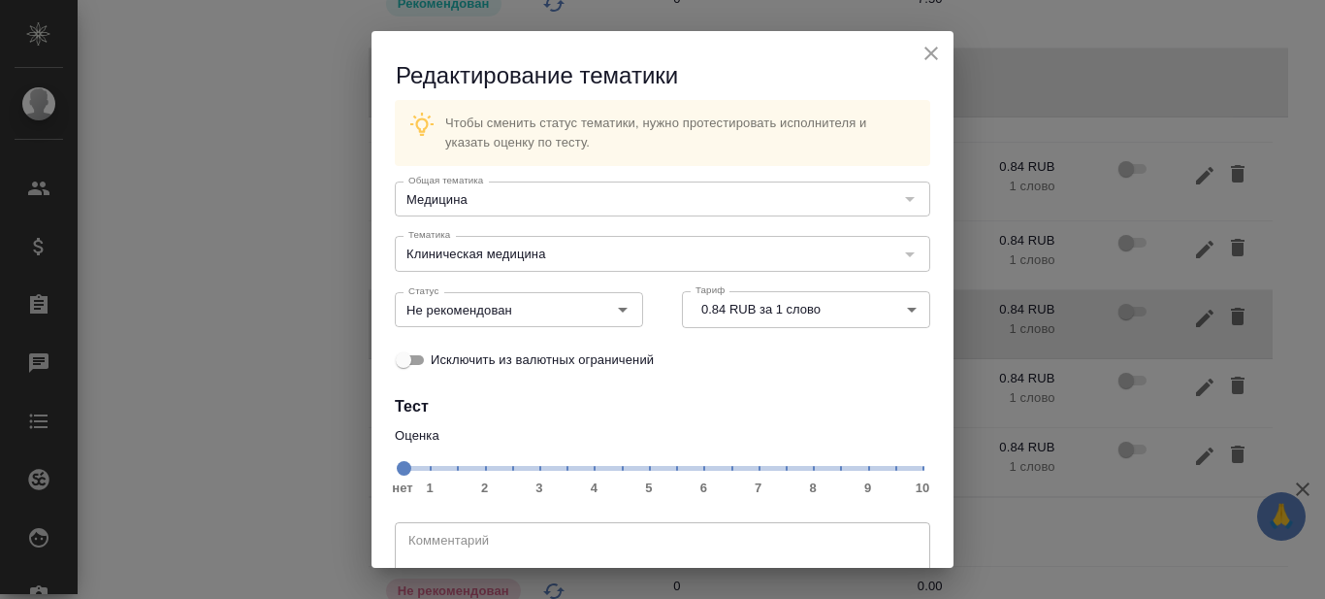
click at [774, 467] on span "нет 1 2 3 4 5 6 7 8 9 10" at bounding box center [663, 466] width 520 height 27
click at [621, 307] on icon "Open" at bounding box center [622, 309] width 23 height 23
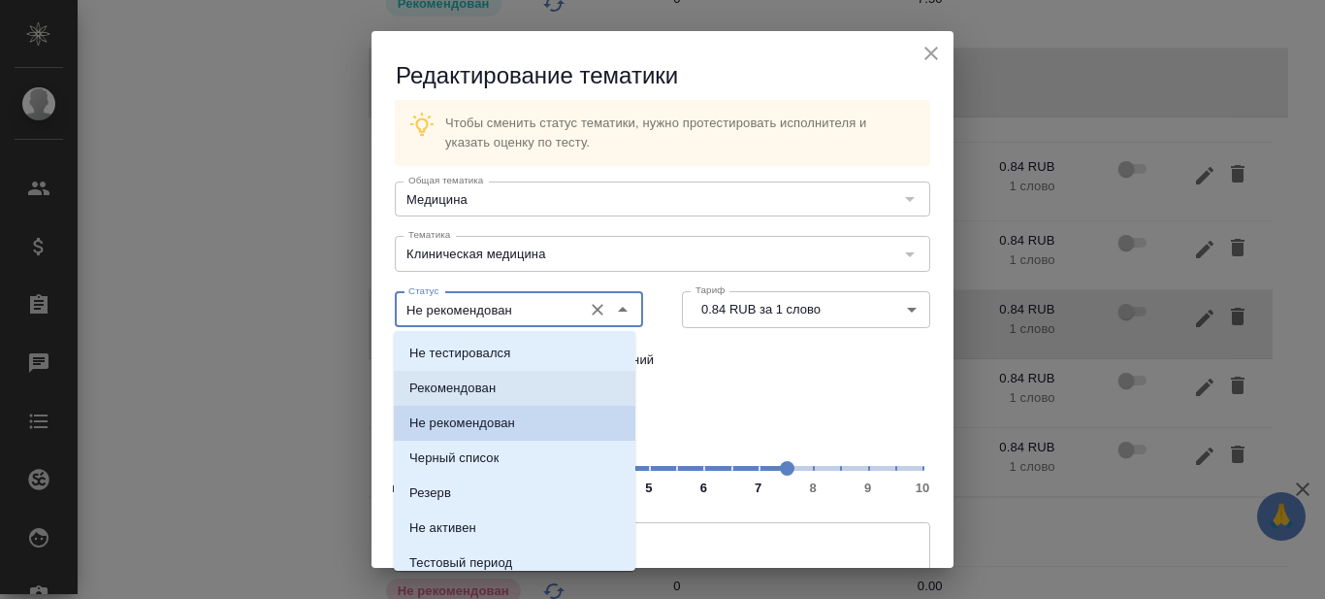
click at [513, 378] on li "Рекомендован" at bounding box center [515, 388] width 242 height 35
type input "Рекомендован"
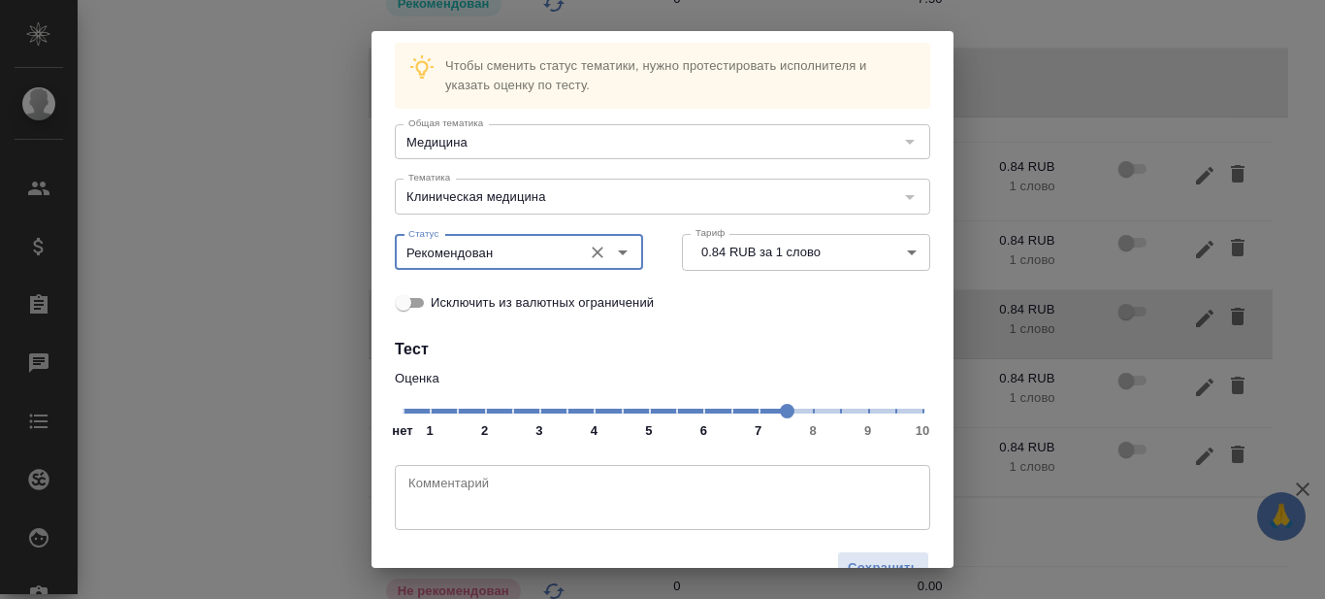
scroll to position [99, 0]
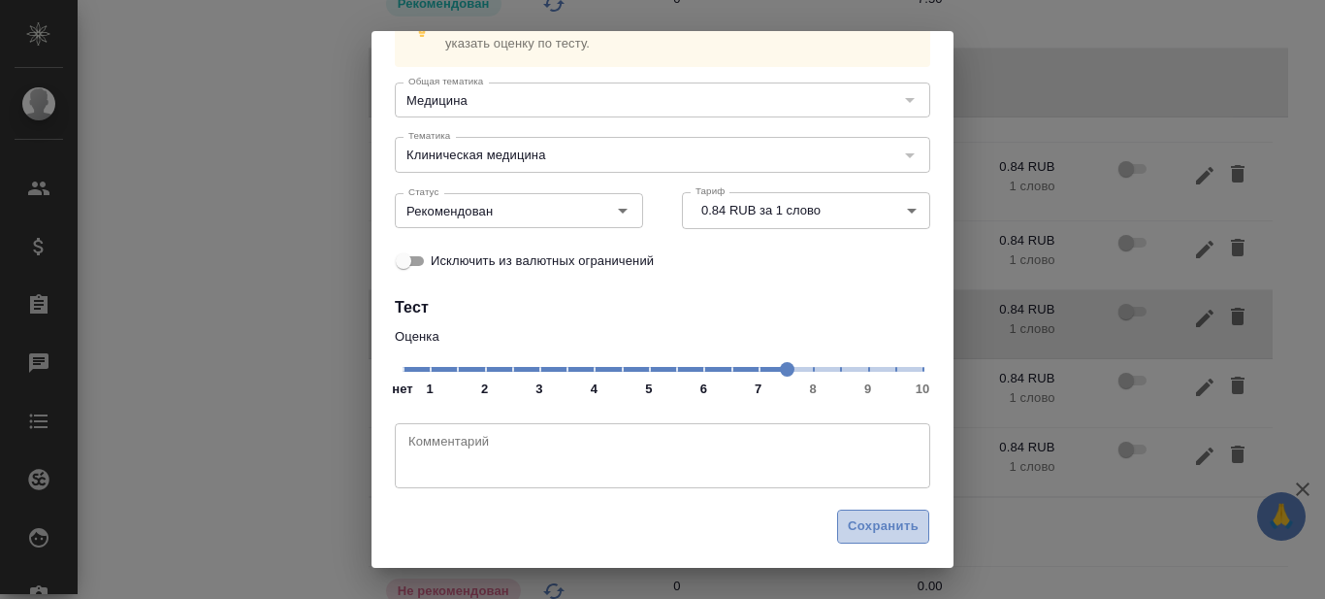
click at [869, 523] on span "Сохранить" at bounding box center [883, 526] width 71 height 22
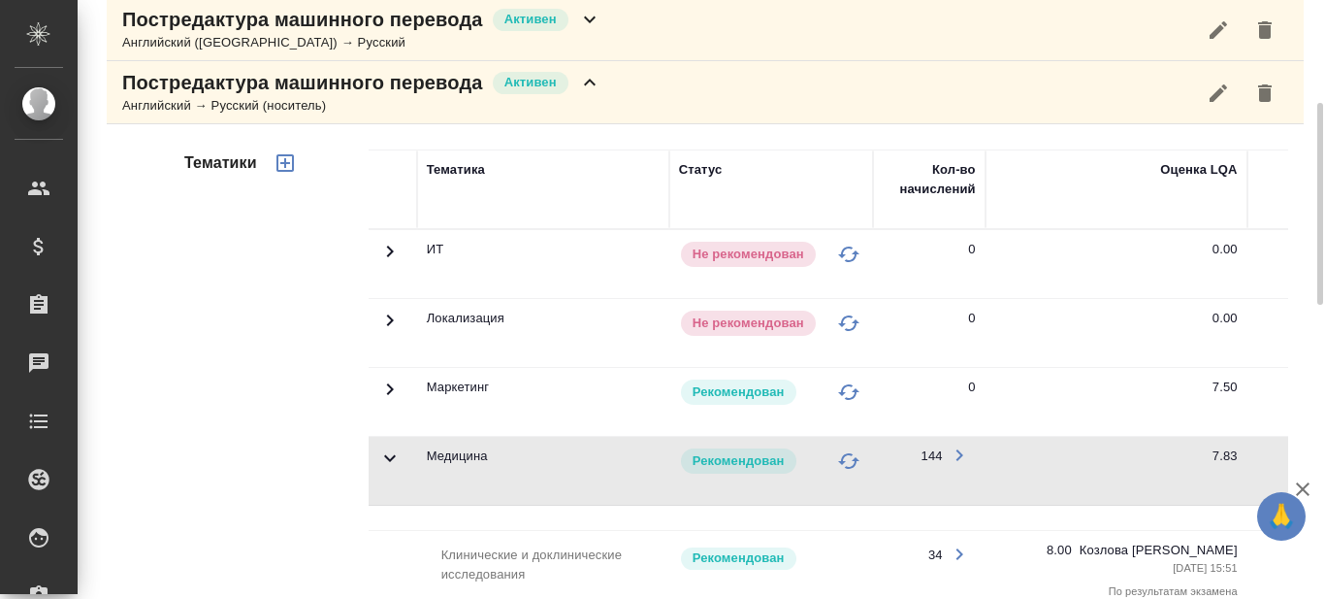
scroll to position [14, 0]
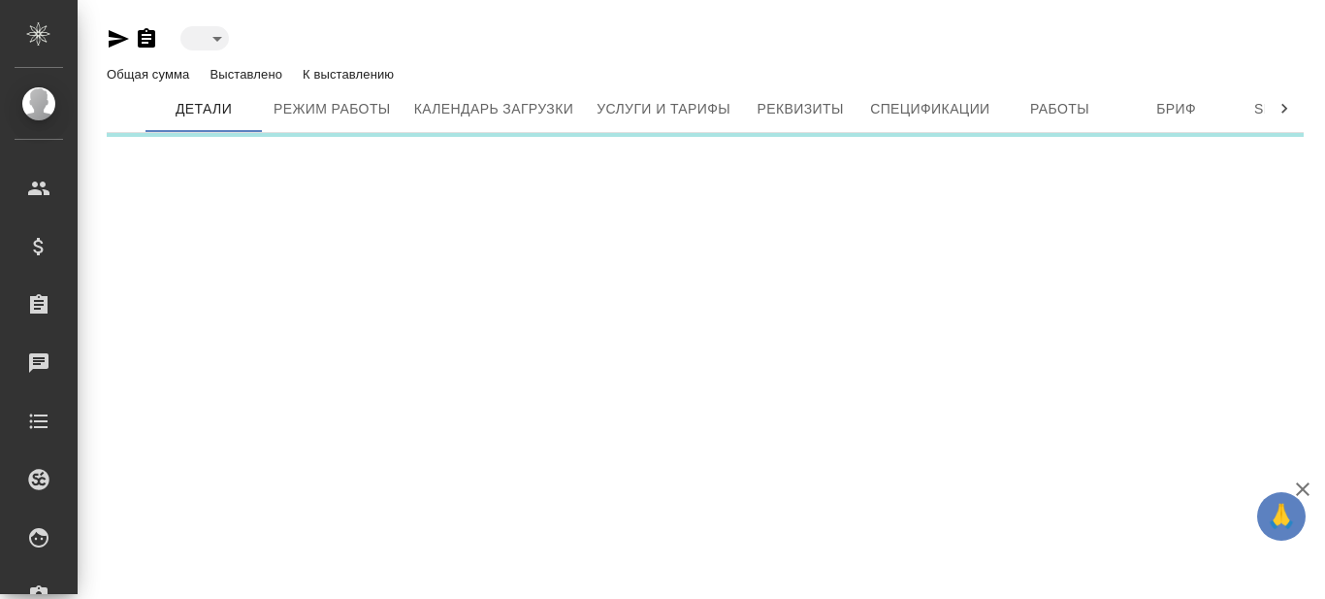
type input "active"
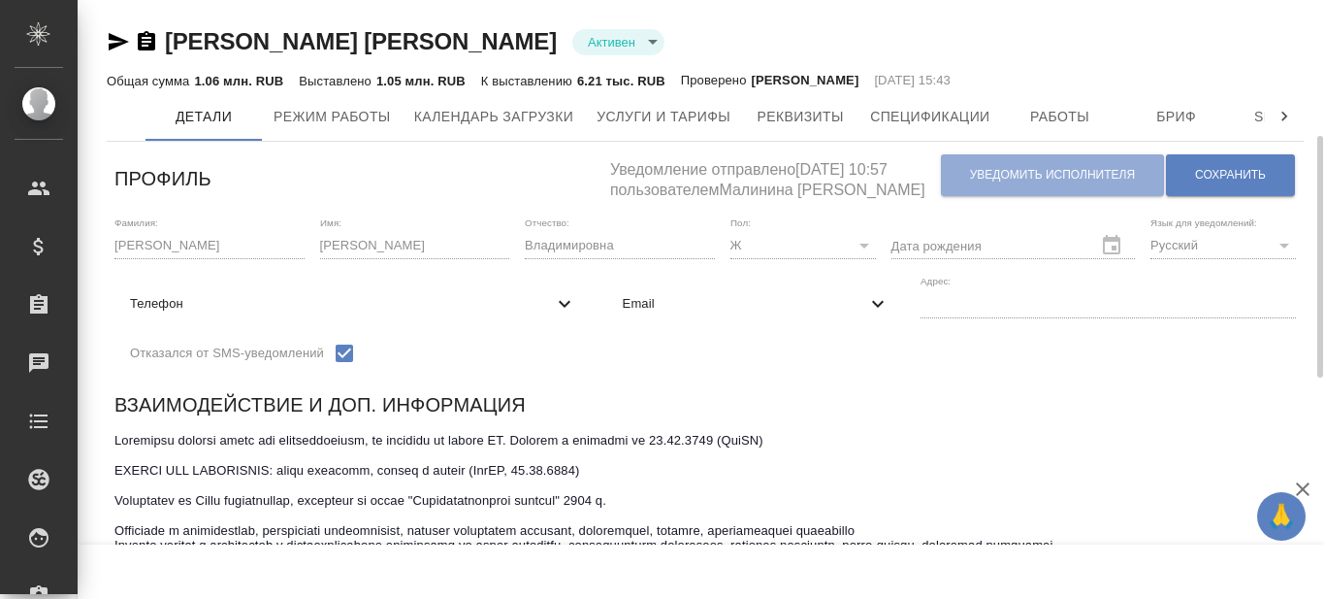
scroll to position [97, 0]
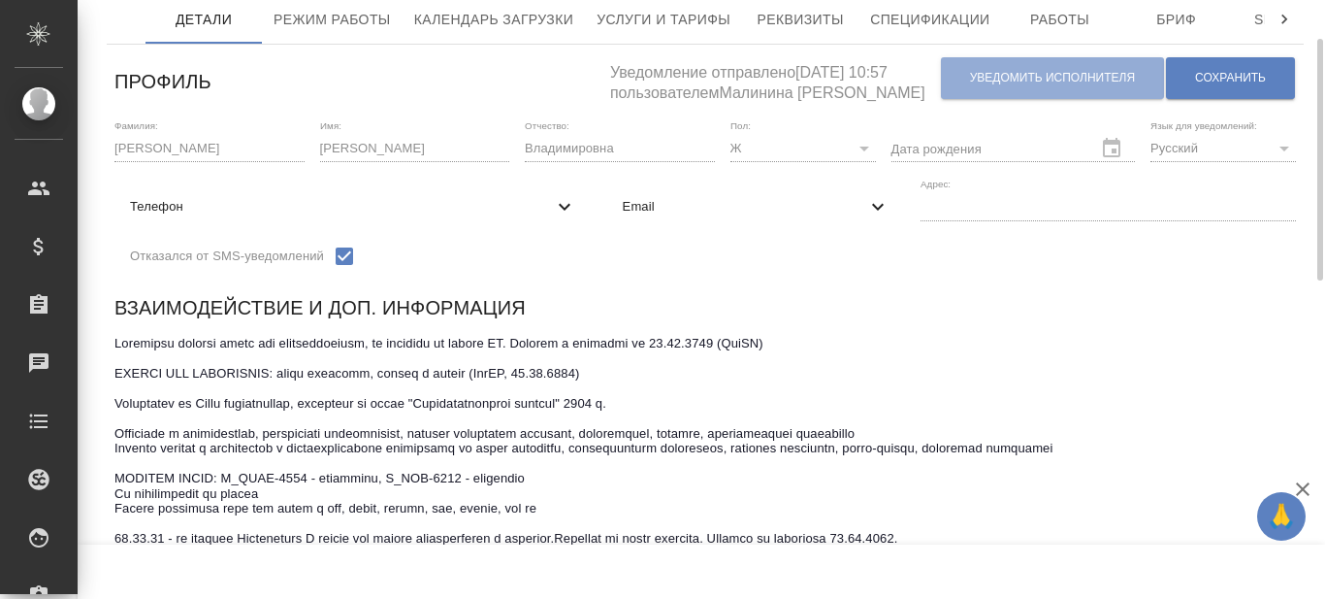
drag, startPoint x: 570, startPoint y: 341, endPoint x: 836, endPoint y: 340, distance: 265.8
click at [836, 340] on textarea at bounding box center [705, 441] width 1182 height 210
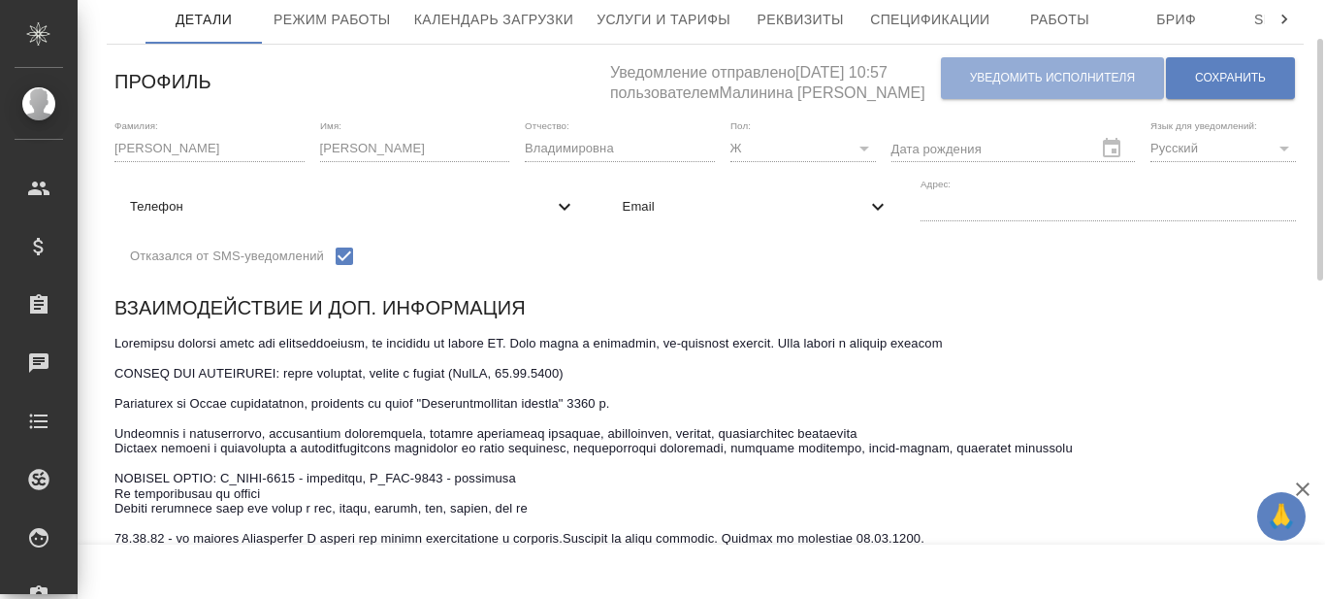
click at [897, 342] on textarea at bounding box center [705, 441] width 1182 height 210
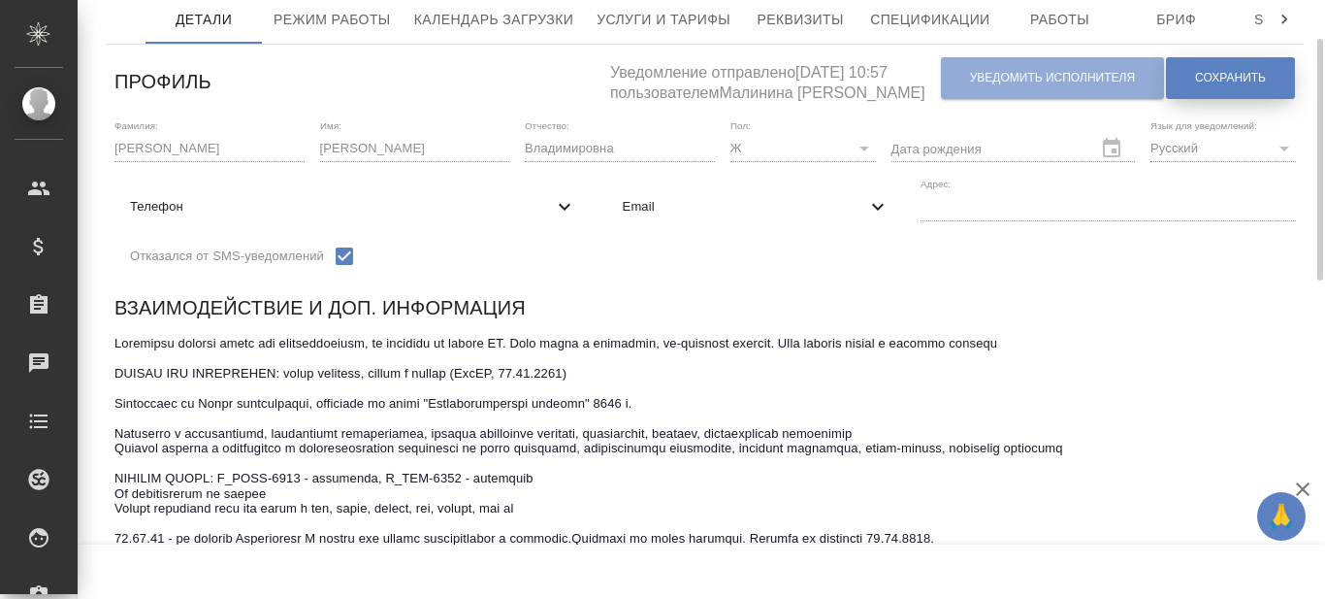
type textarea "Loremipsu dolorsi ametc adi elitseddoeiusm, te incididu ut labore ET. Dolo magn…"
click at [1261, 77] on span "Сохранить" at bounding box center [1230, 78] width 71 height 16
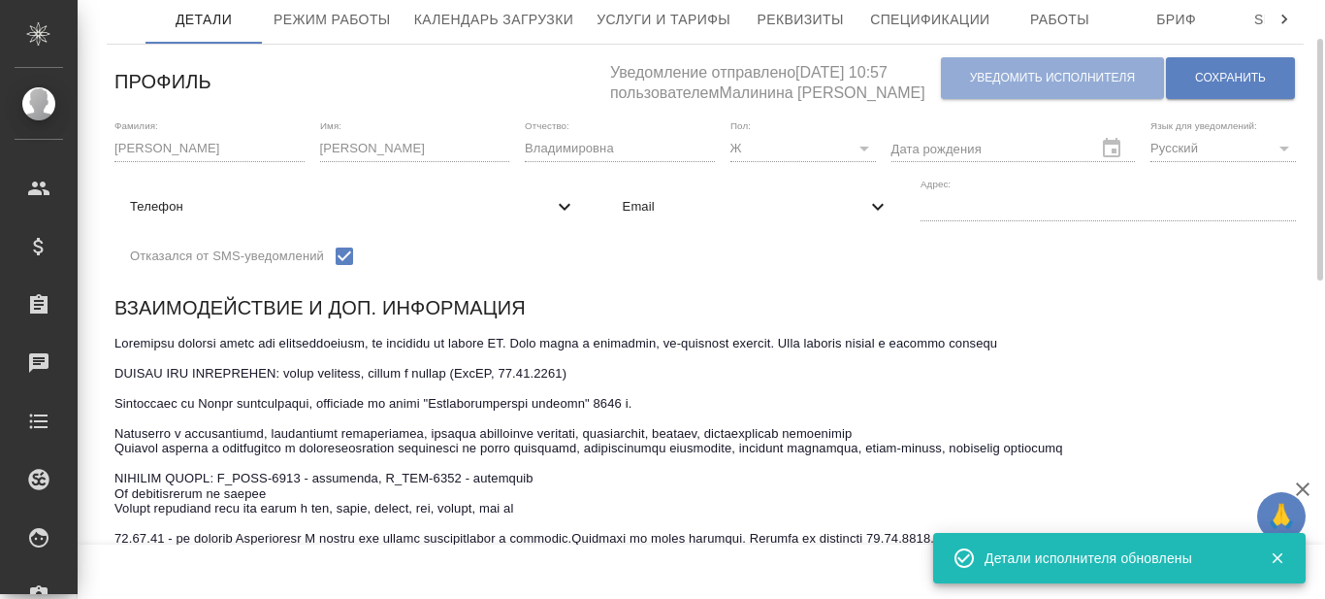
scroll to position [0, 0]
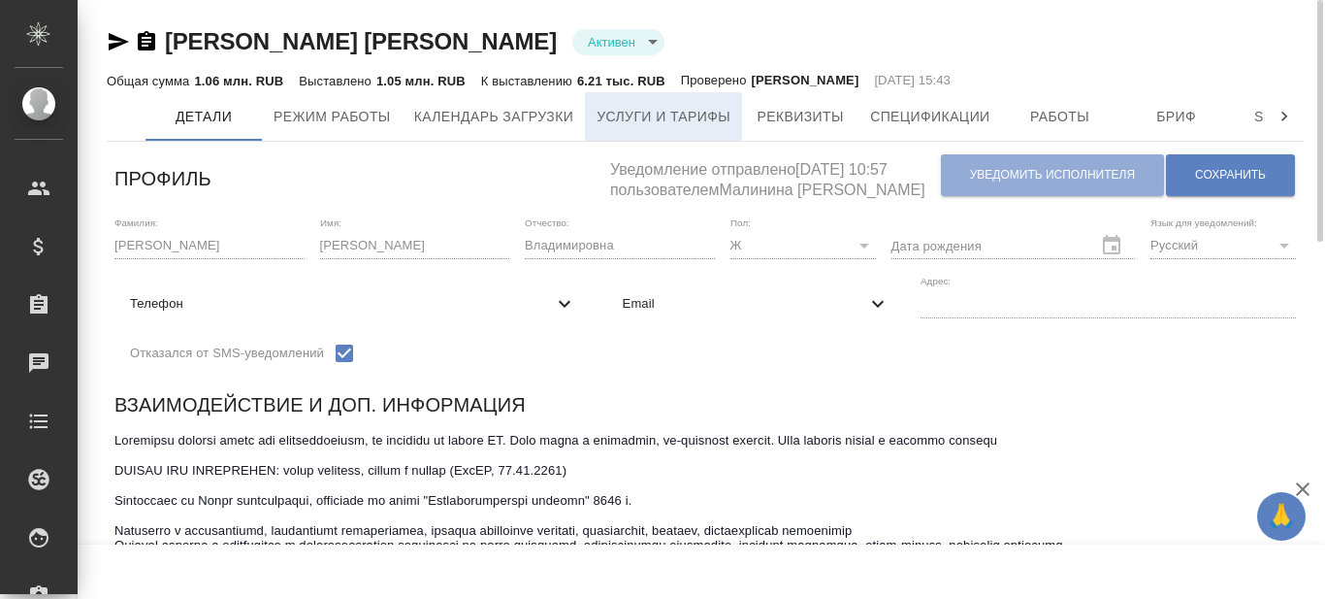
click at [640, 126] on span "Услуги и тарифы" at bounding box center [664, 117] width 134 height 24
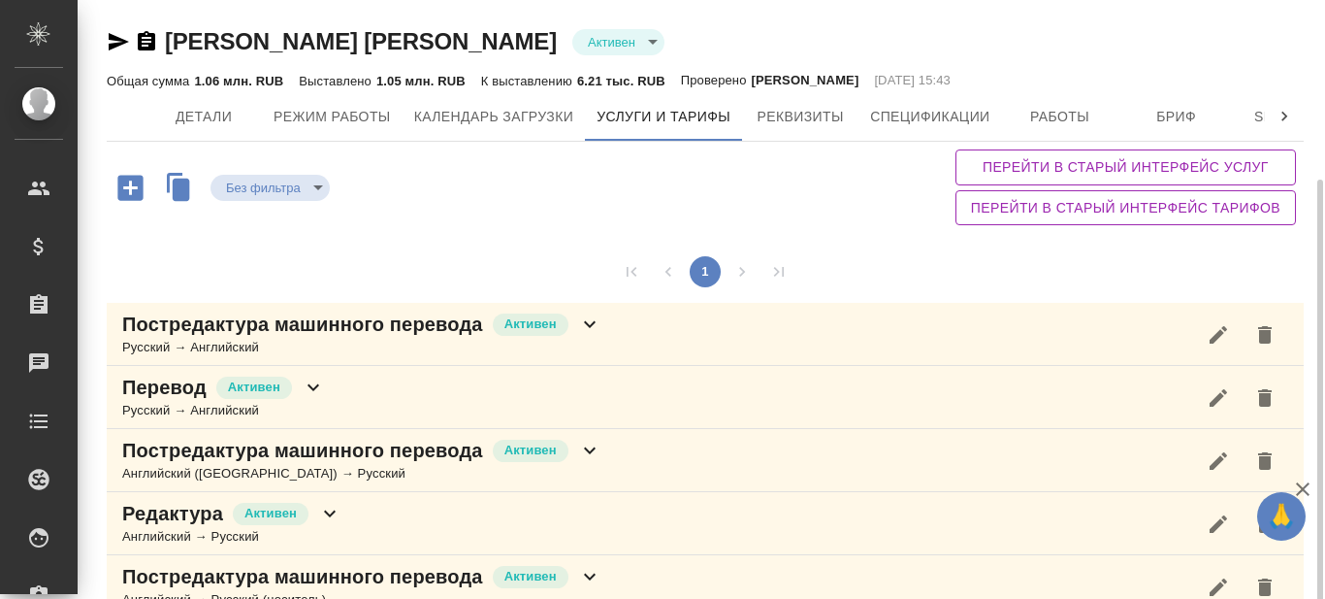
scroll to position [97, 0]
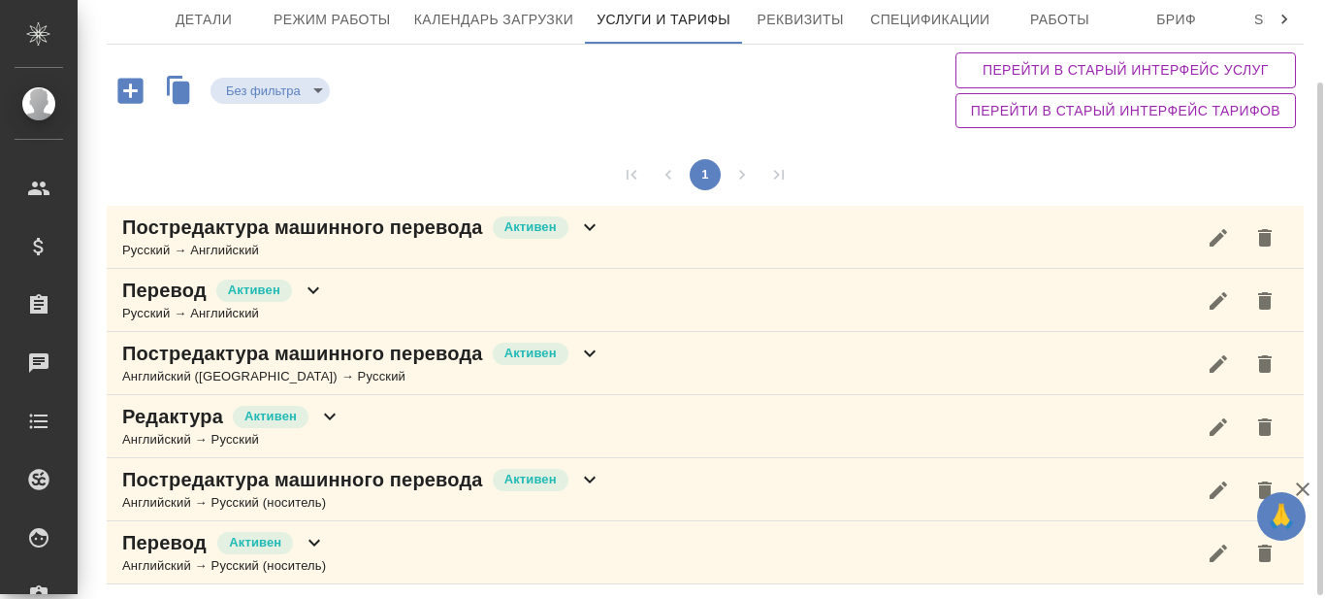
click at [590, 225] on icon at bounding box center [589, 226] width 23 height 23
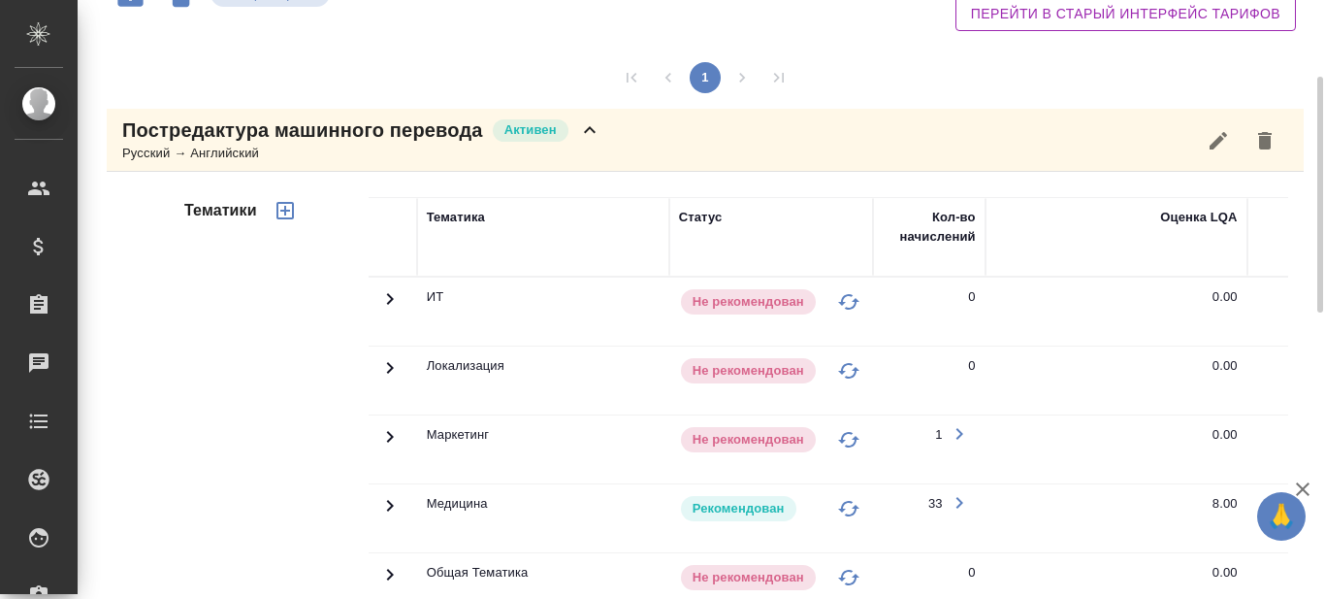
scroll to position [291, 0]
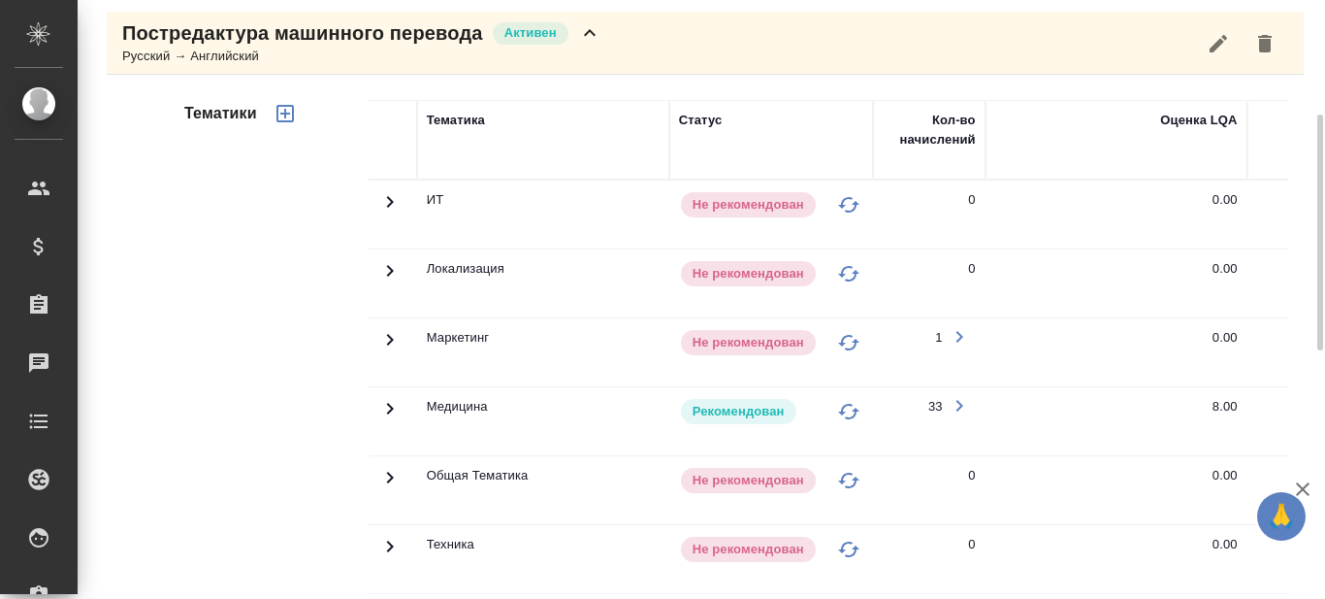
click at [386, 404] on icon at bounding box center [389, 408] width 23 height 23
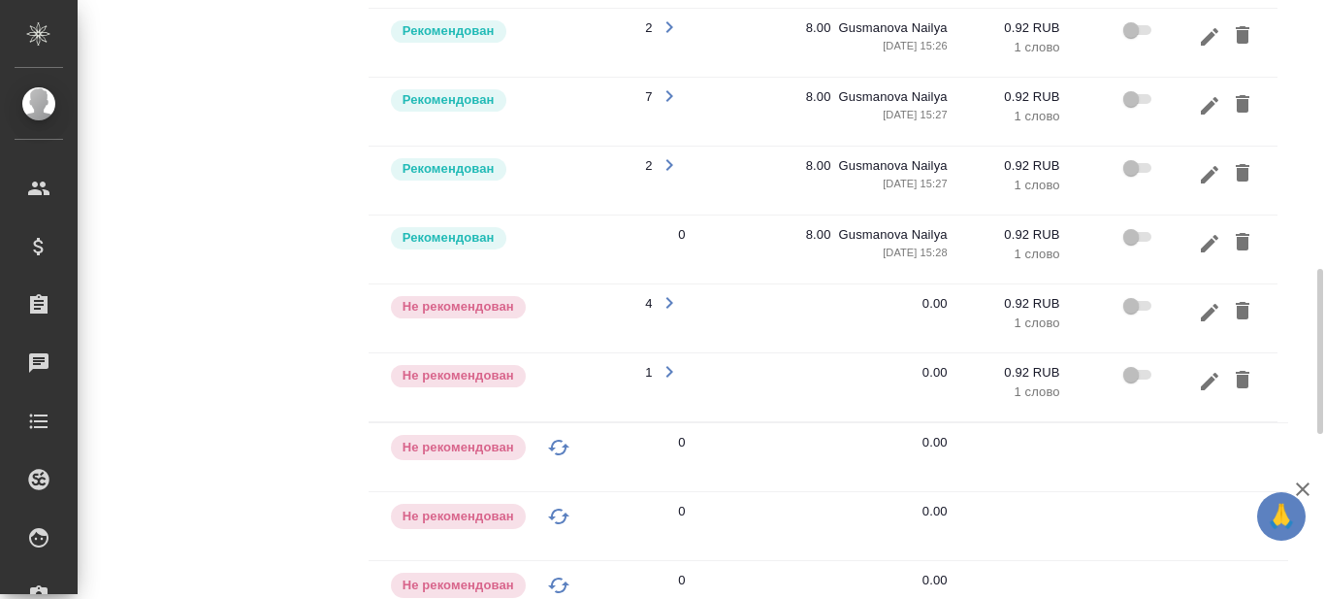
scroll to position [0, 295]
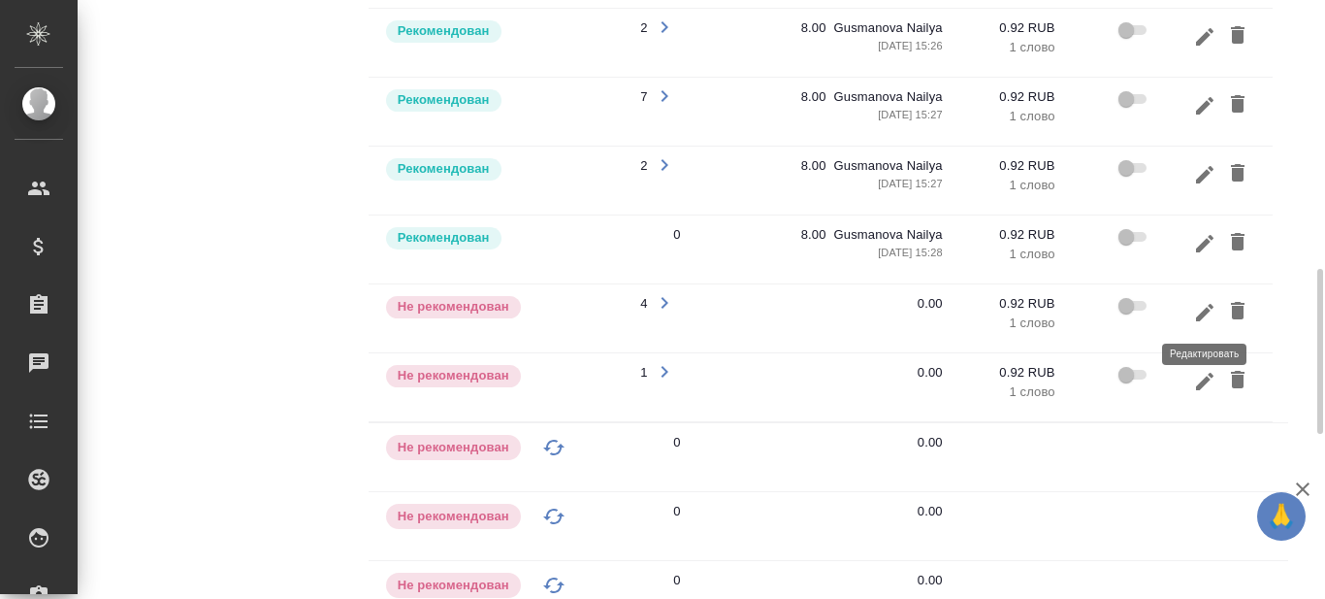
click at [1202, 313] on icon "button" at bounding box center [1204, 311] width 17 height 17
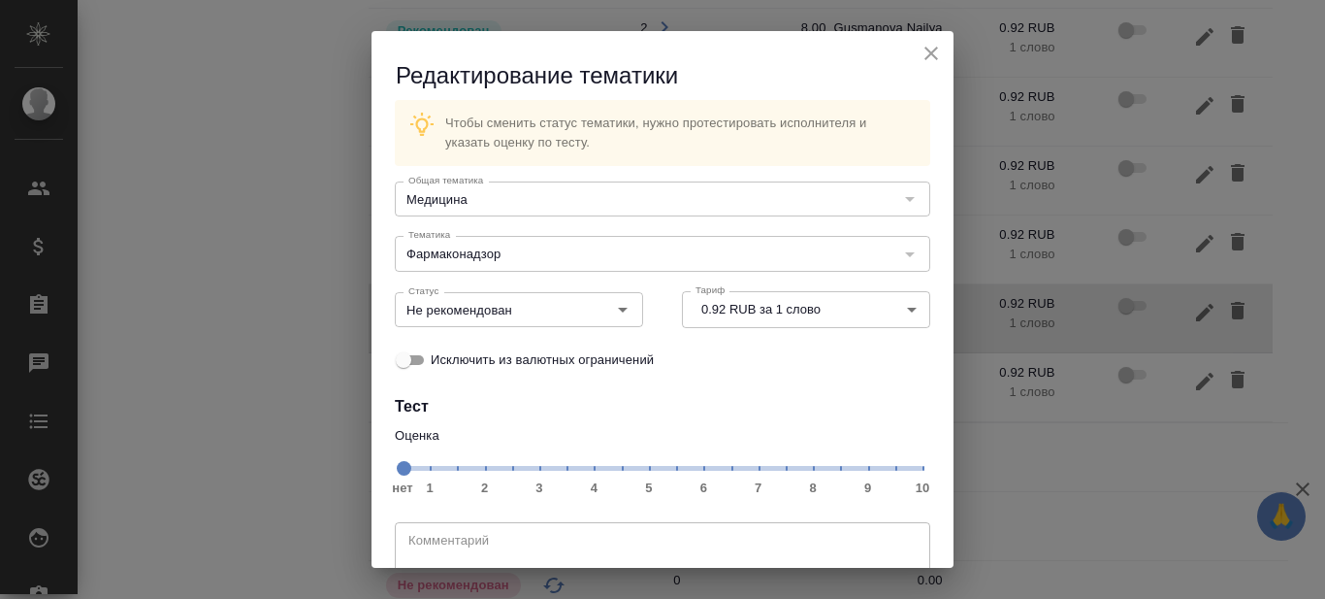
click at [800, 466] on span "нет 1 2 3 4 5 6 7 8 9 10" at bounding box center [663, 466] width 520 height 27
click at [618, 309] on icon "Open" at bounding box center [623, 310] width 10 height 5
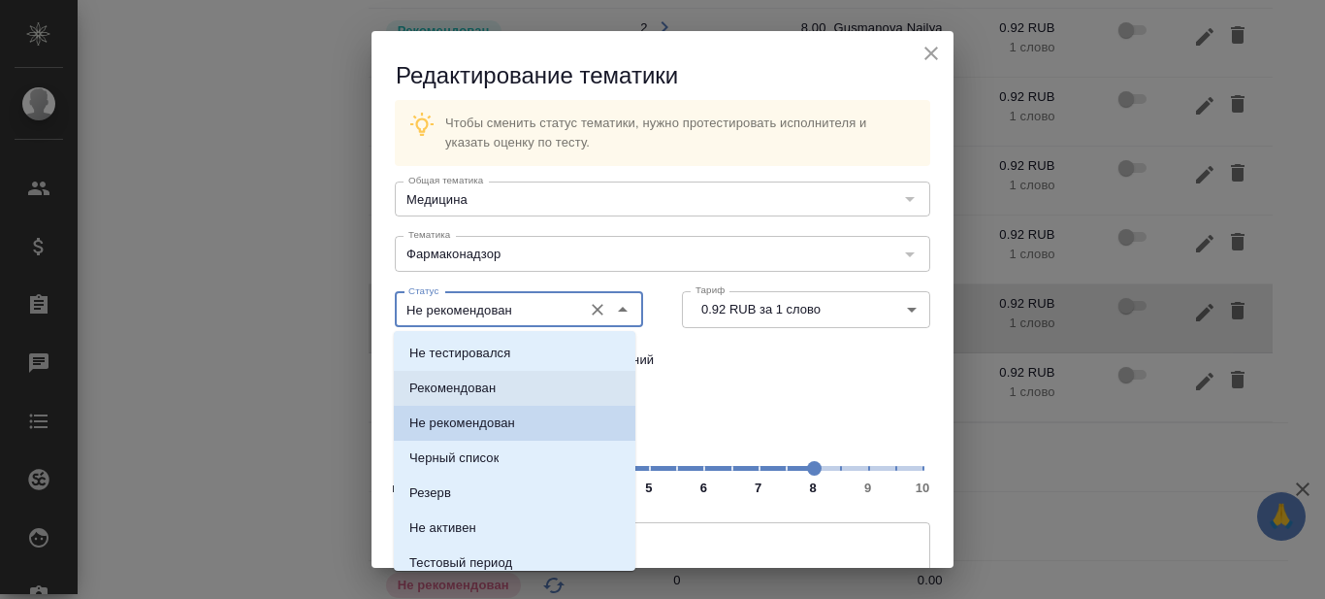
click at [514, 383] on li "Рекомендован" at bounding box center [515, 388] width 242 height 35
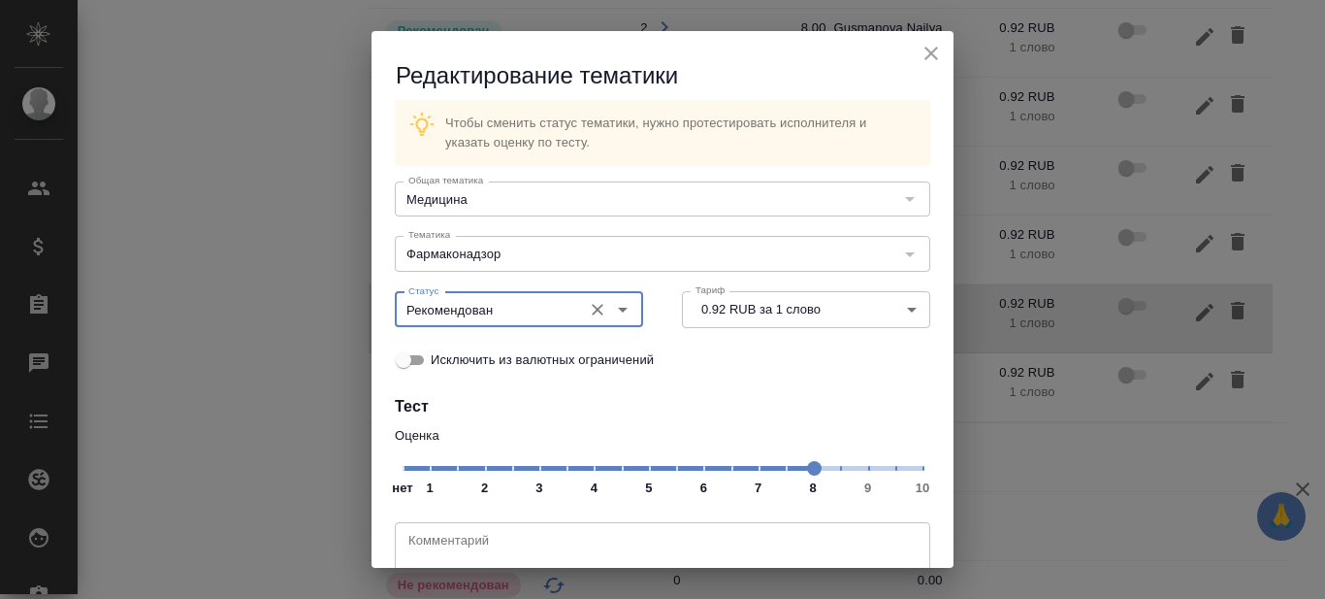
type input "Рекомендован"
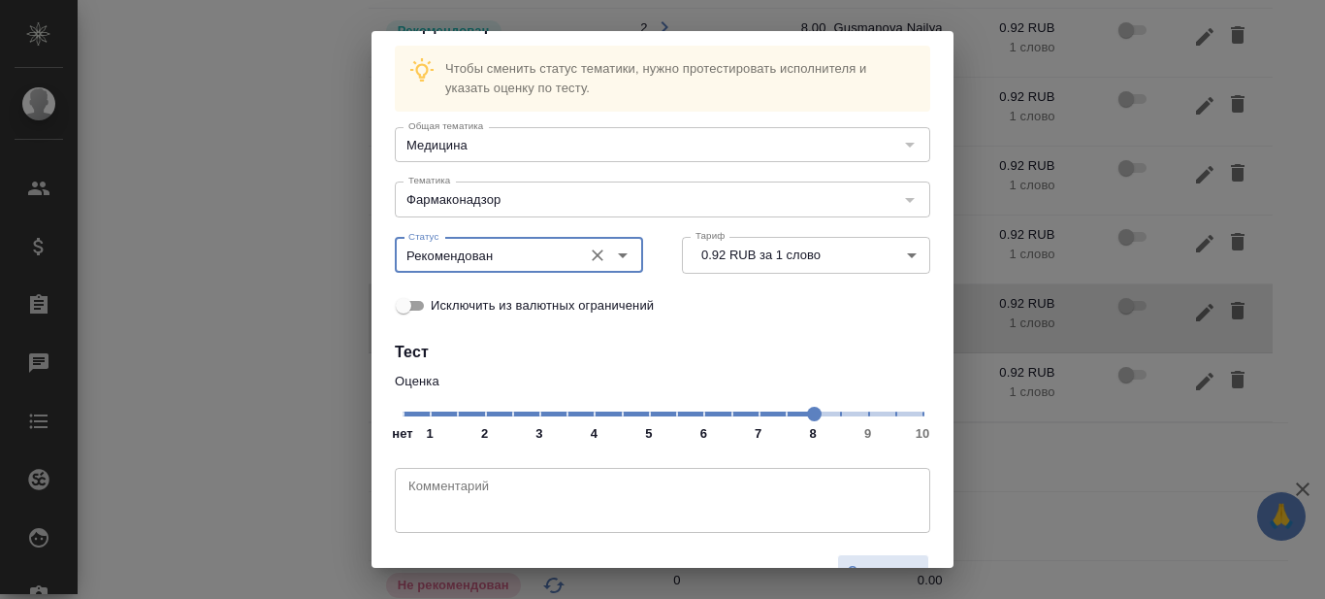
scroll to position [99, 0]
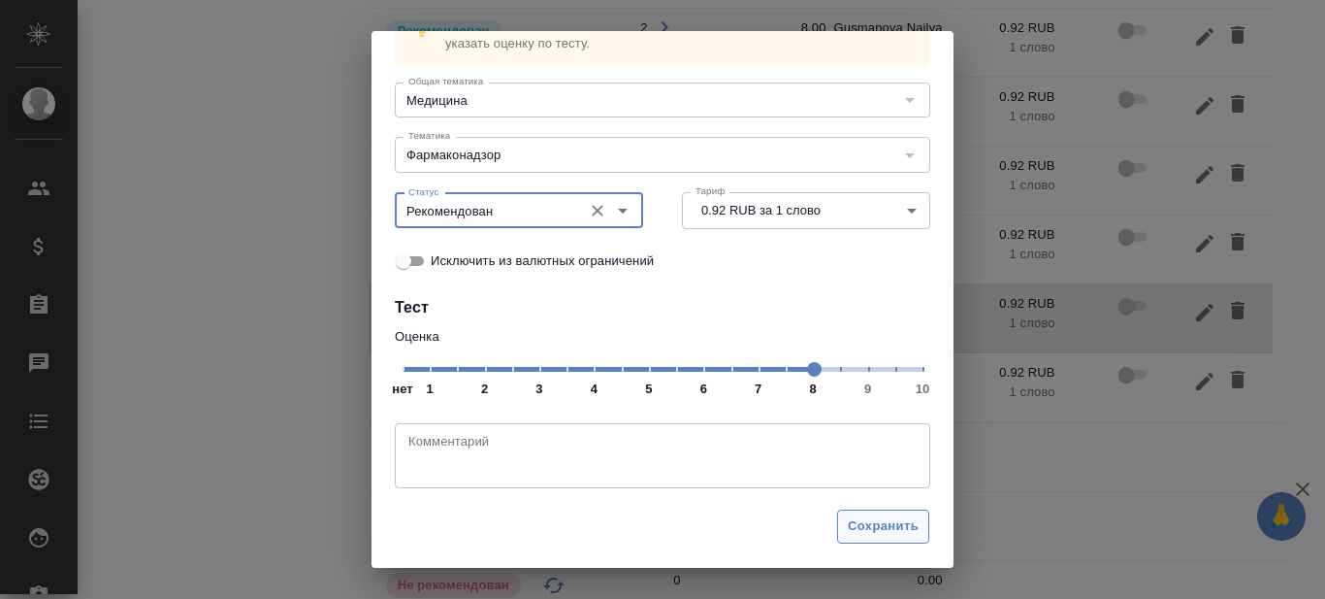
click at [852, 527] on span "Сохранить" at bounding box center [883, 526] width 71 height 22
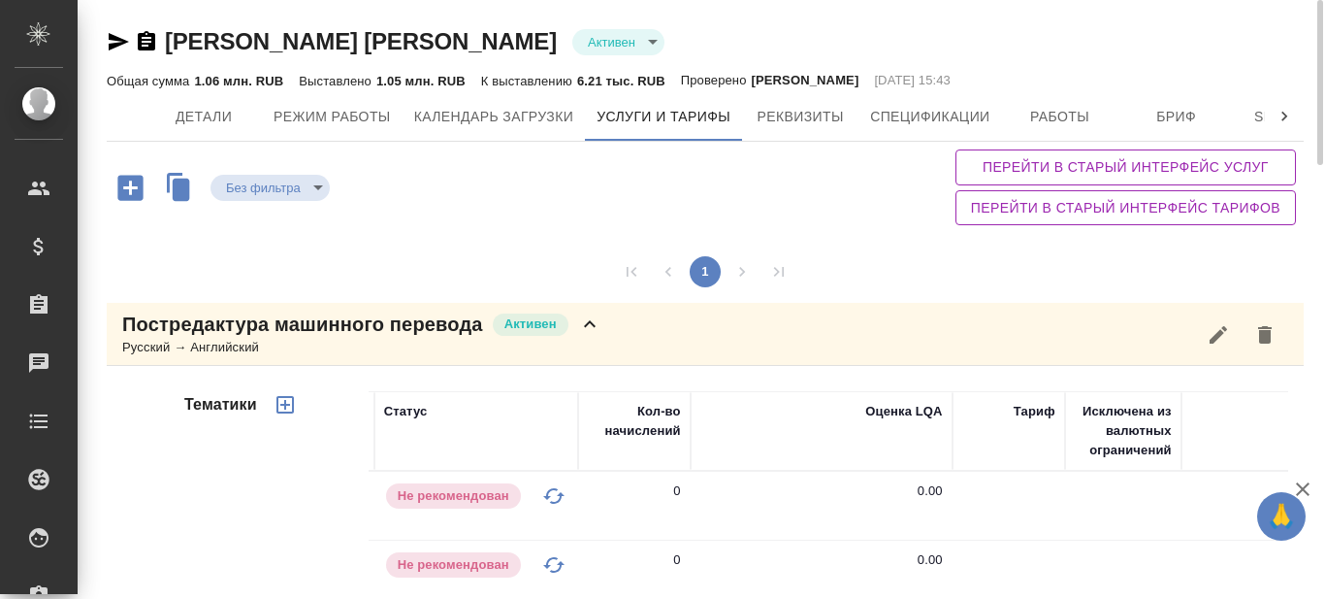
scroll to position [97, 0]
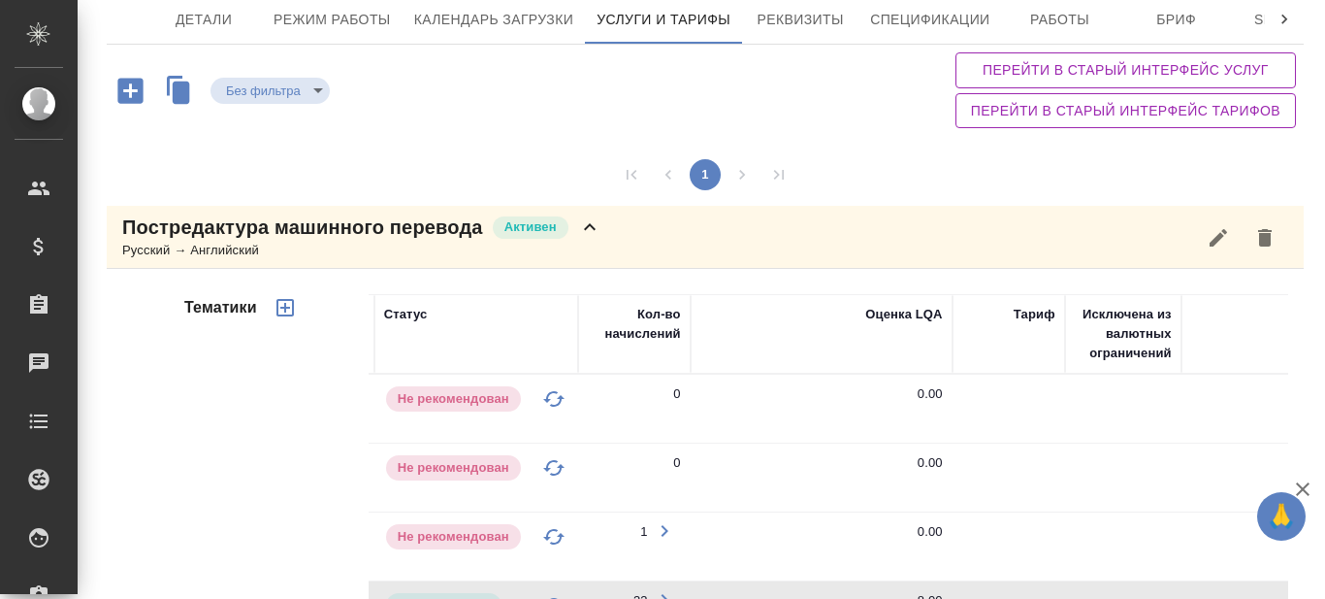
click at [583, 229] on icon at bounding box center [589, 226] width 23 height 23
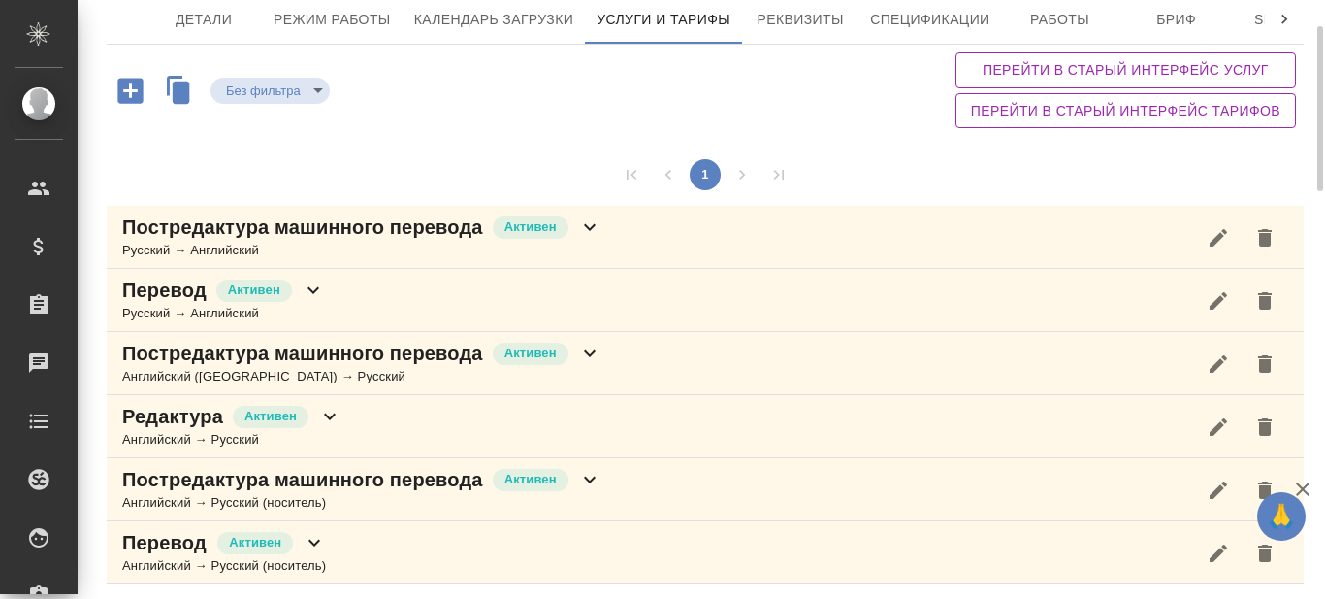
scroll to position [101, 0]
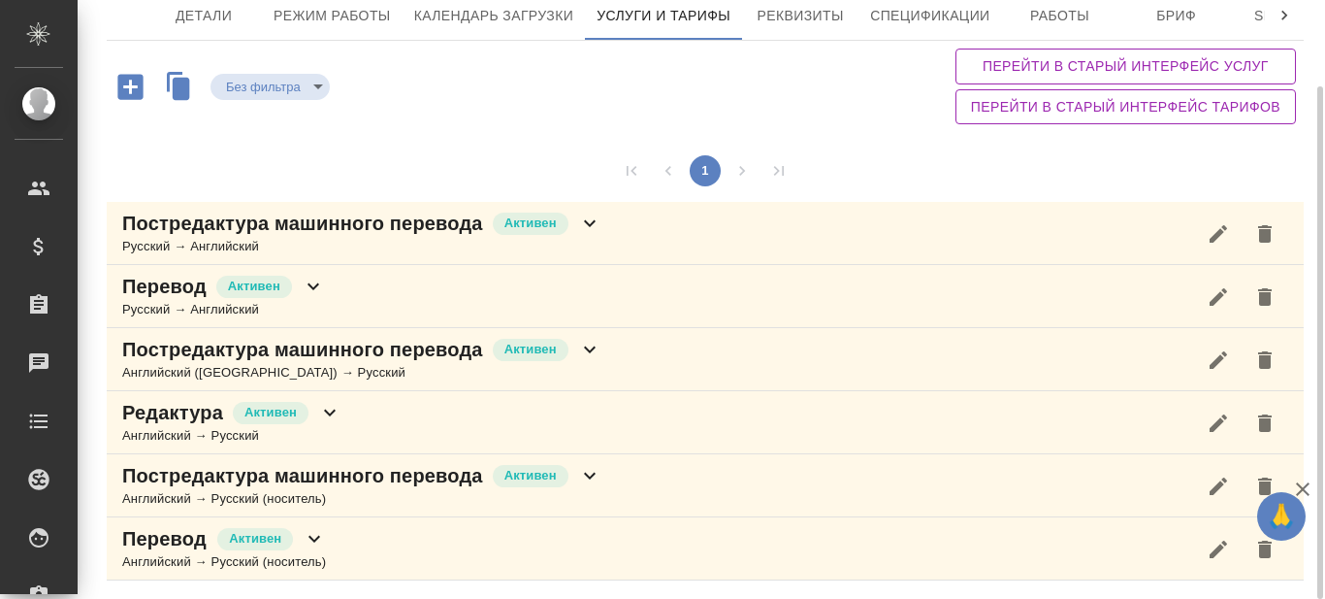
click at [591, 469] on icon at bounding box center [589, 475] width 23 height 23
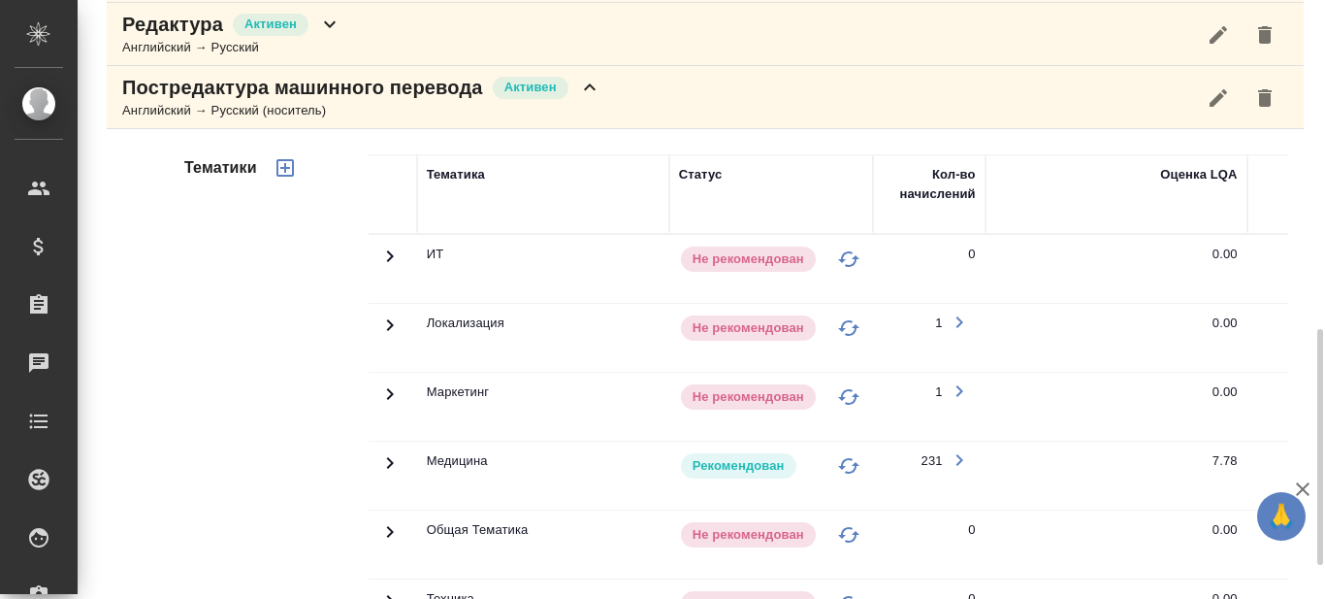
scroll to position [586, 0]
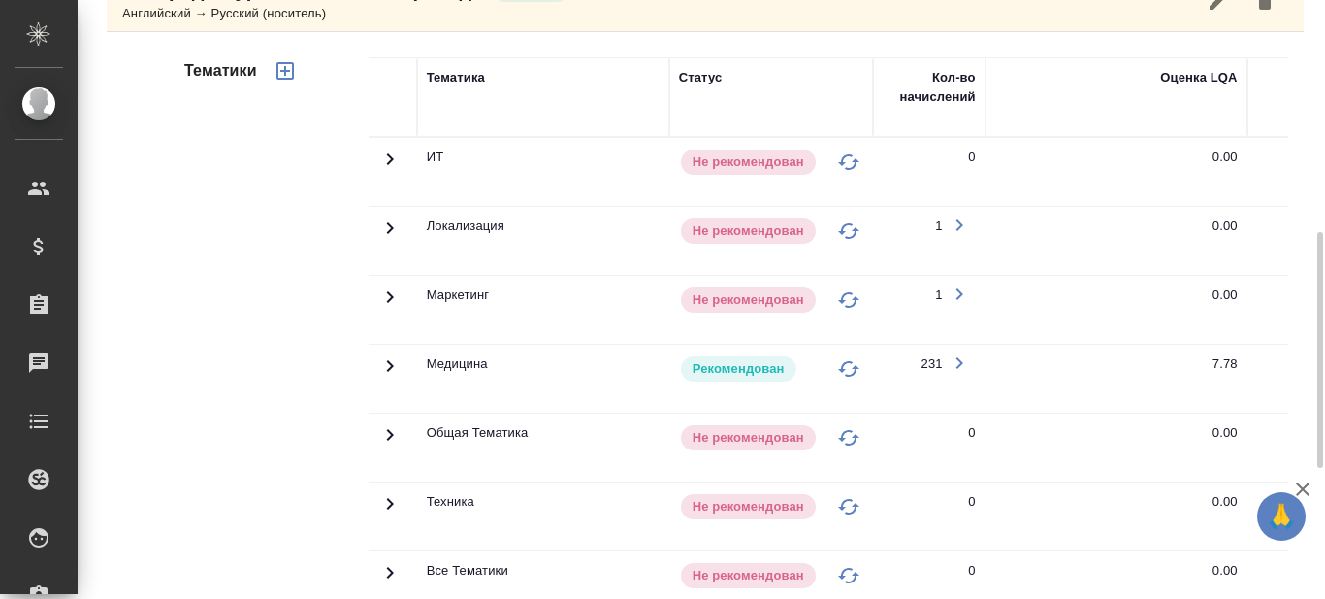
click at [382, 366] on icon at bounding box center [389, 365] width 23 height 23
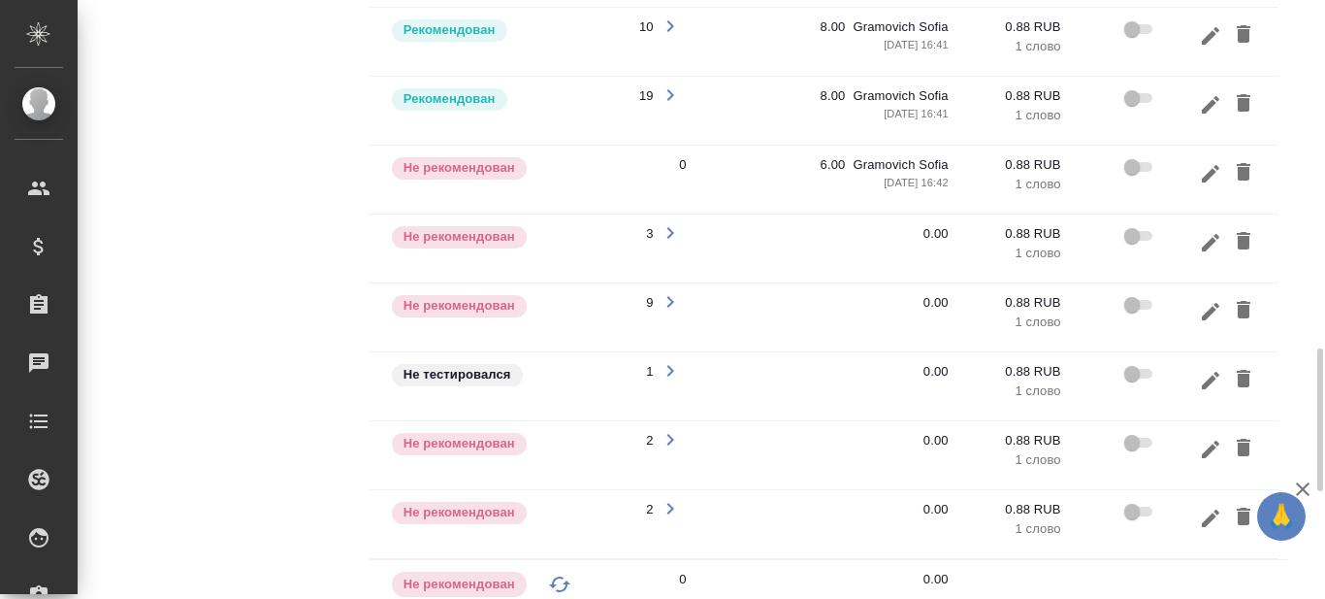
scroll to position [0, 295]
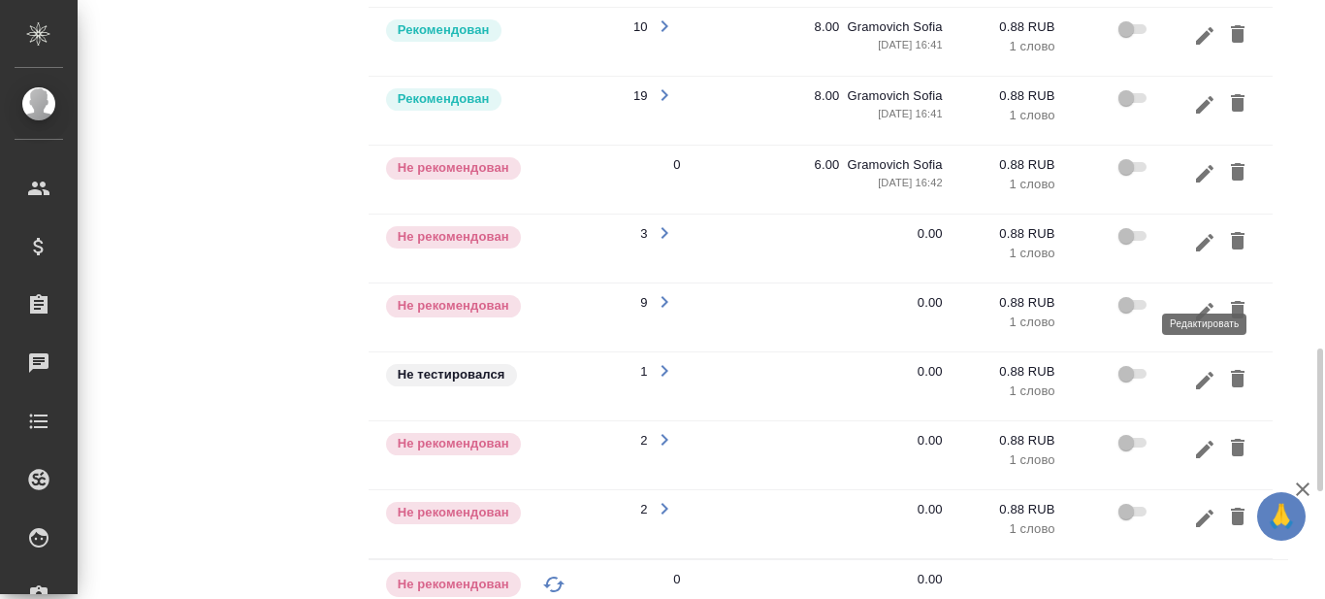
click at [1204, 300] on icon "button" at bounding box center [1204, 311] width 23 height 23
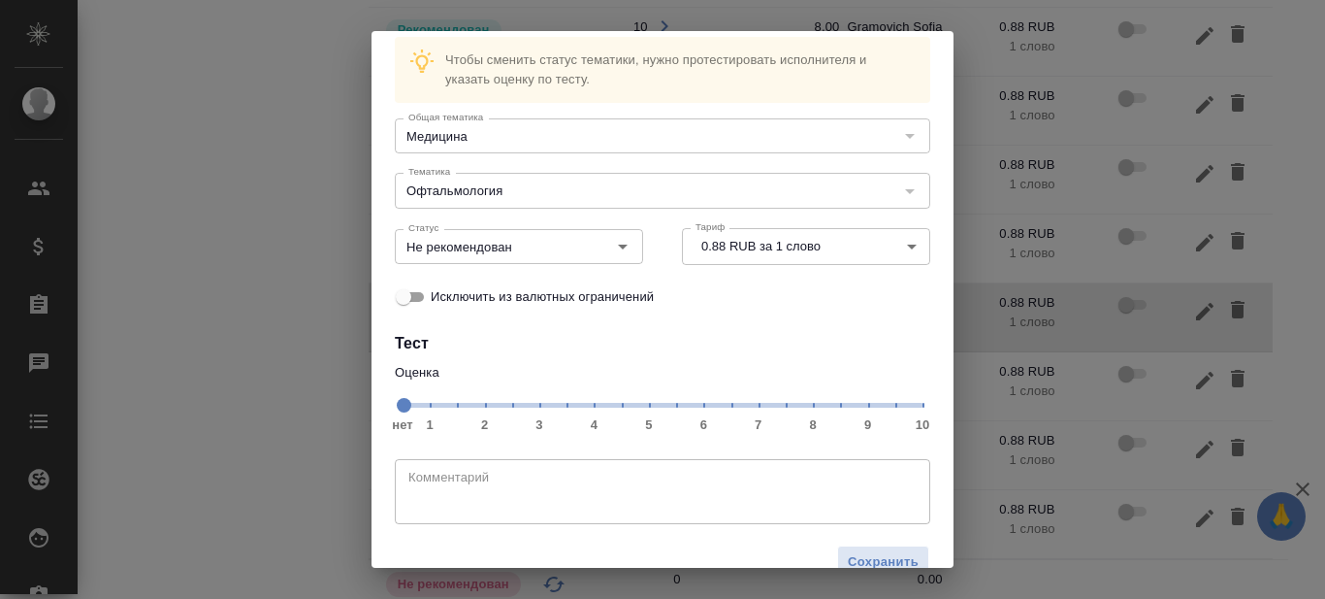
scroll to position [97, 0]
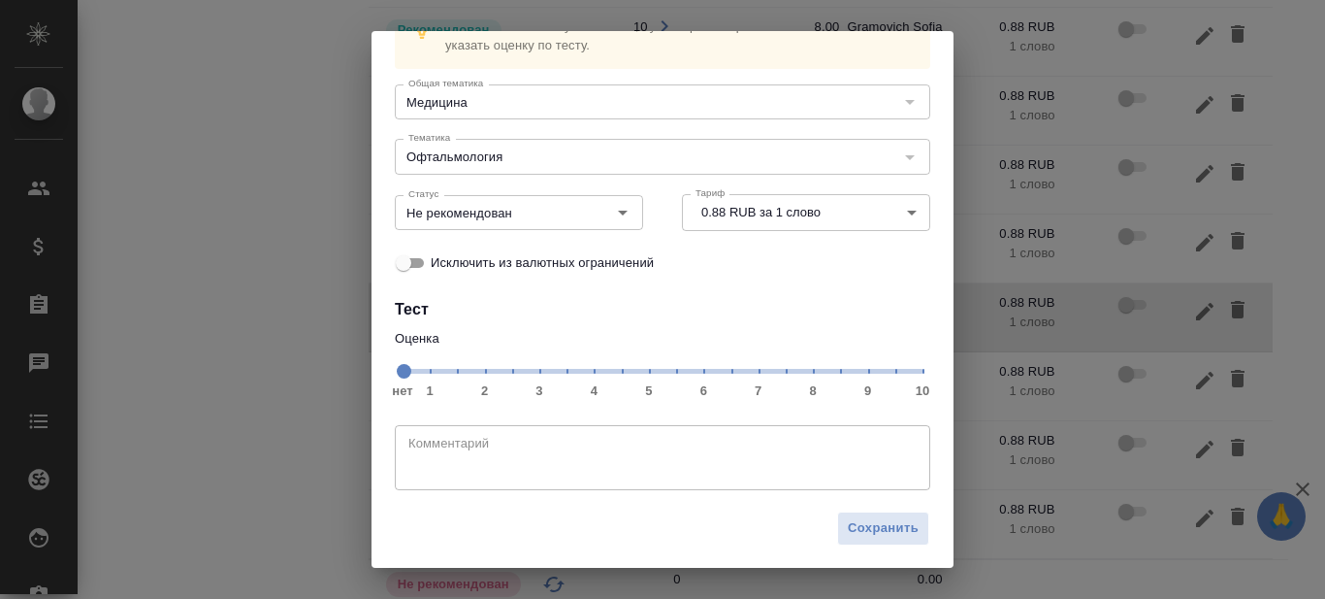
click at [800, 368] on span "нет 1 2 3 4 5 6 7 8 9 10" at bounding box center [663, 369] width 520 height 27
click at [618, 217] on icon "Open" at bounding box center [622, 212] width 23 height 23
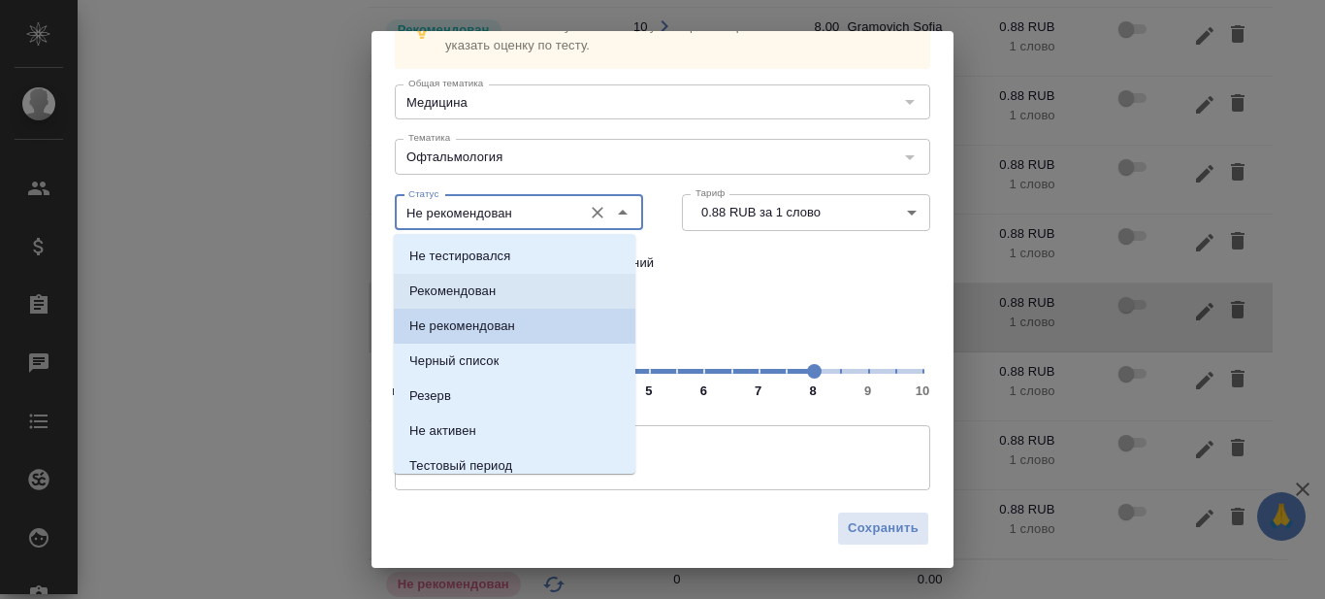
click at [502, 287] on li "Рекомендован" at bounding box center [515, 291] width 242 height 35
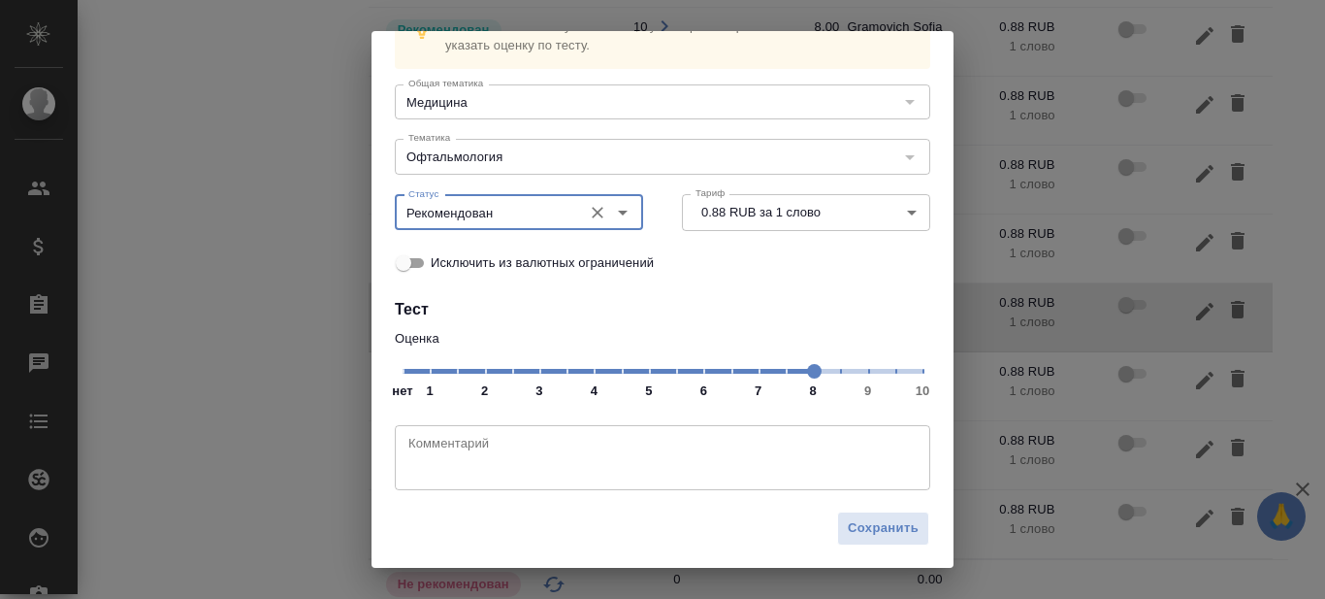
type input "Рекомендован"
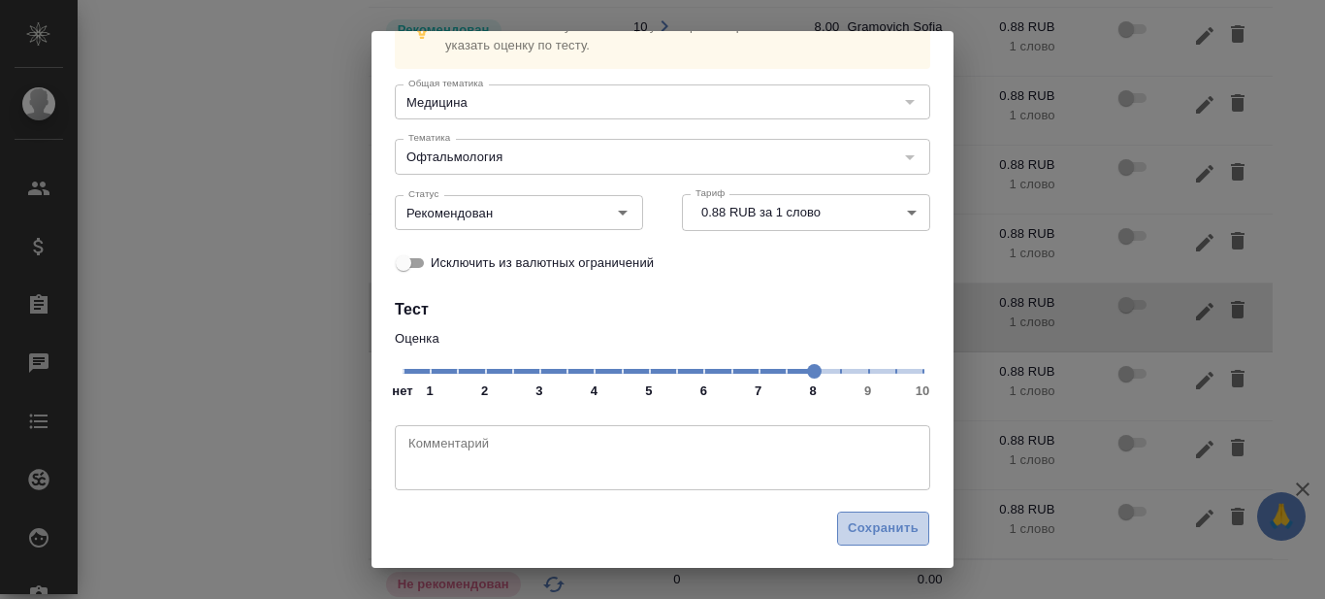
click at [884, 524] on span "Сохранить" at bounding box center [883, 528] width 71 height 22
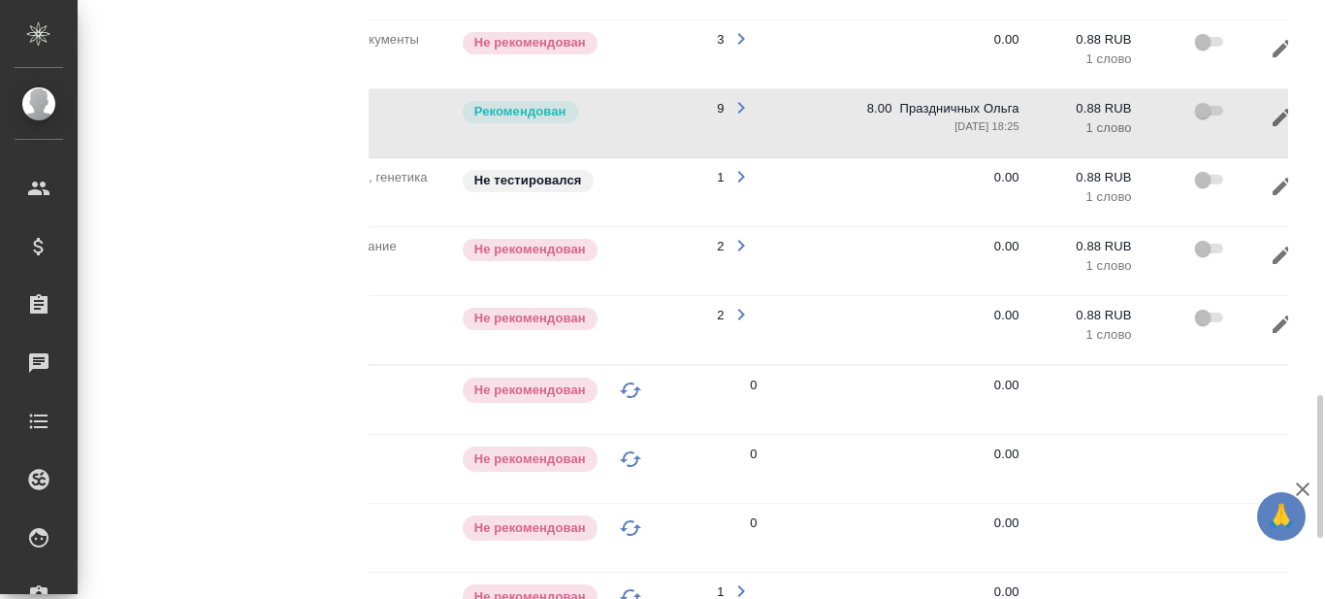
scroll to position [0, 295]
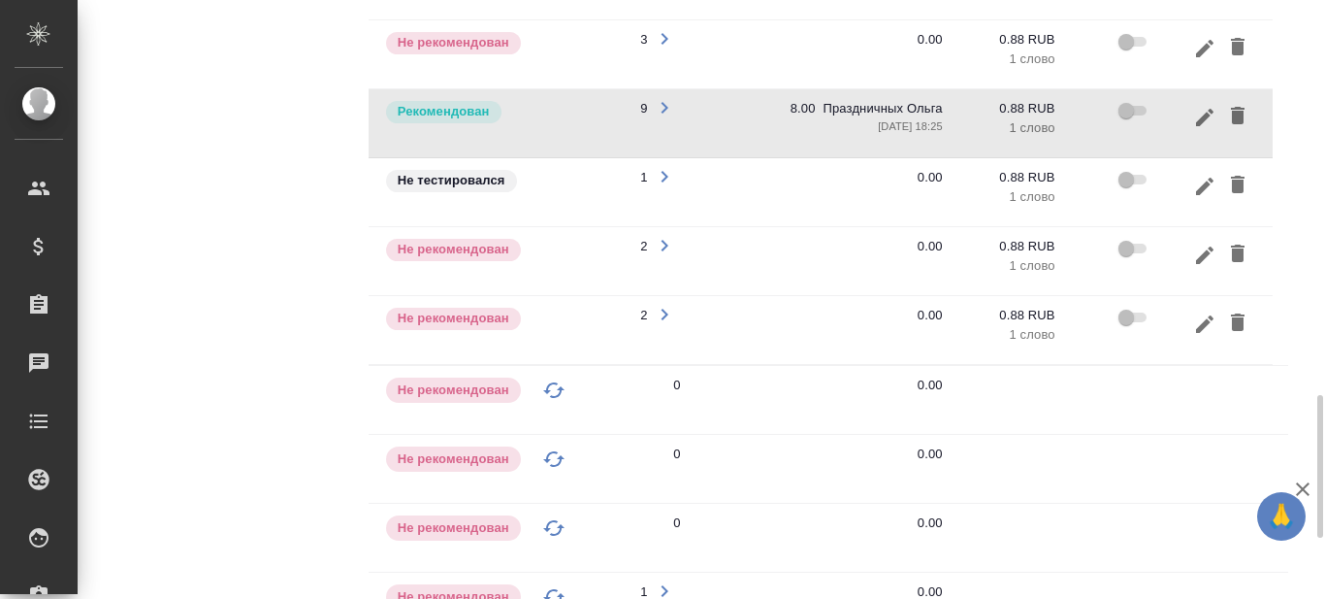
click at [1203, 244] on icon "button" at bounding box center [1204, 255] width 23 height 23
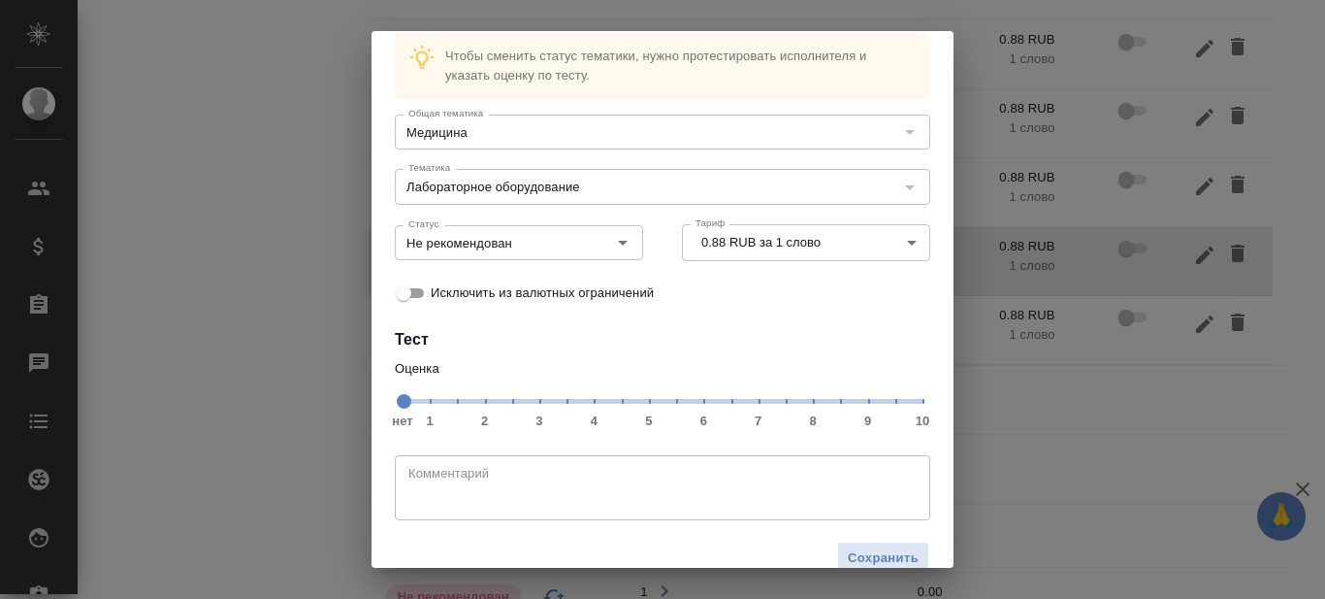
scroll to position [97, 0]
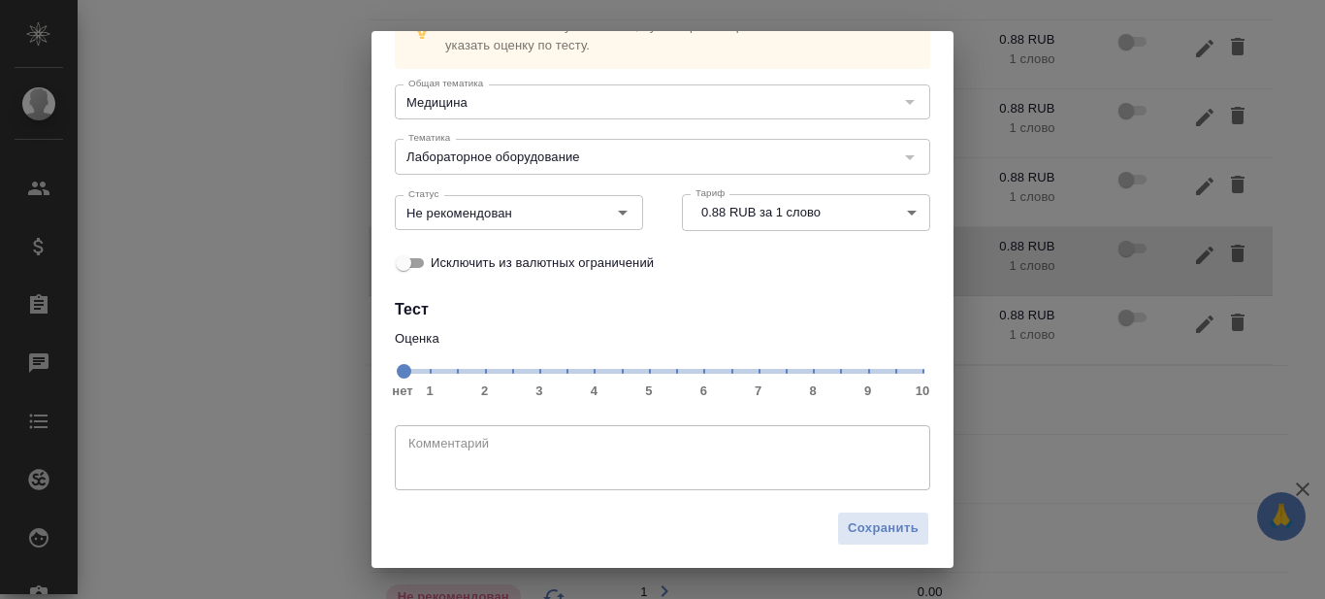
click at [802, 370] on span "нет 1 2 3 4 5 6 7 8 9 10" at bounding box center [663, 369] width 520 height 27
click at [764, 293] on div "Чтобы сменить статус тематики, нужно протестировать исполнителя и указать оценк…" at bounding box center [663, 248] width 582 height 506
click at [620, 216] on icon "Open" at bounding box center [622, 212] width 23 height 23
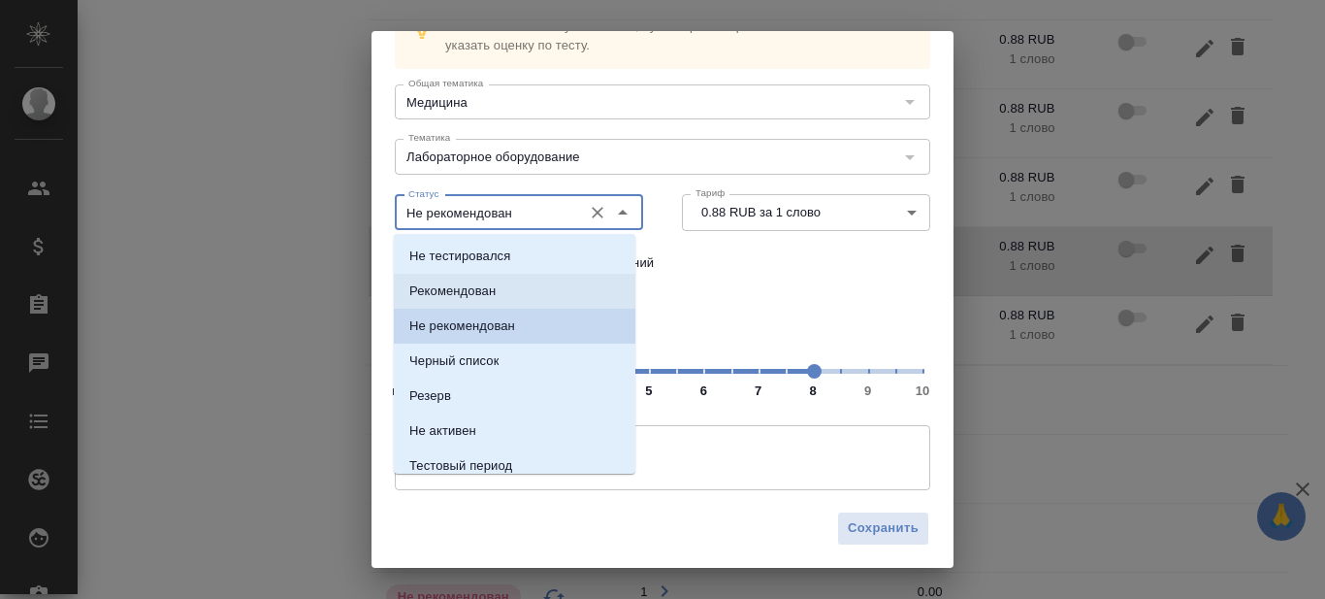
click at [545, 294] on li "Рекомендован" at bounding box center [515, 291] width 242 height 35
type input "Рекомендован"
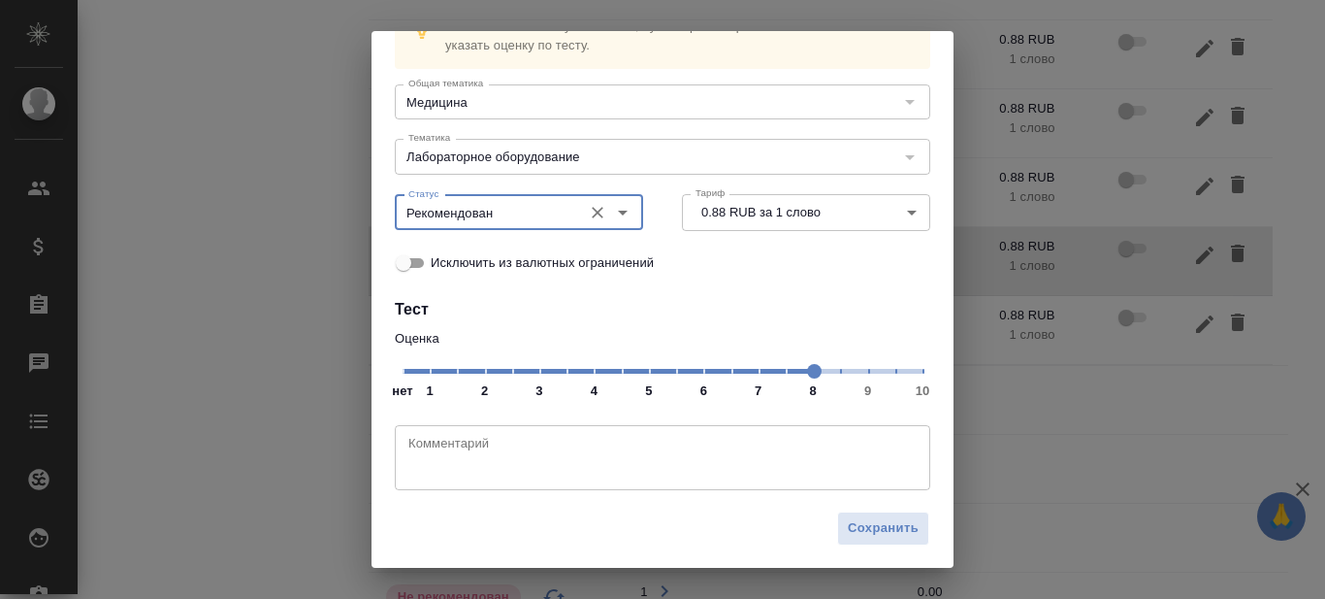
click at [783, 309] on h4 "Тест" at bounding box center [663, 309] width 536 height 23
click at [886, 528] on span "Сохранить" at bounding box center [883, 528] width 71 height 22
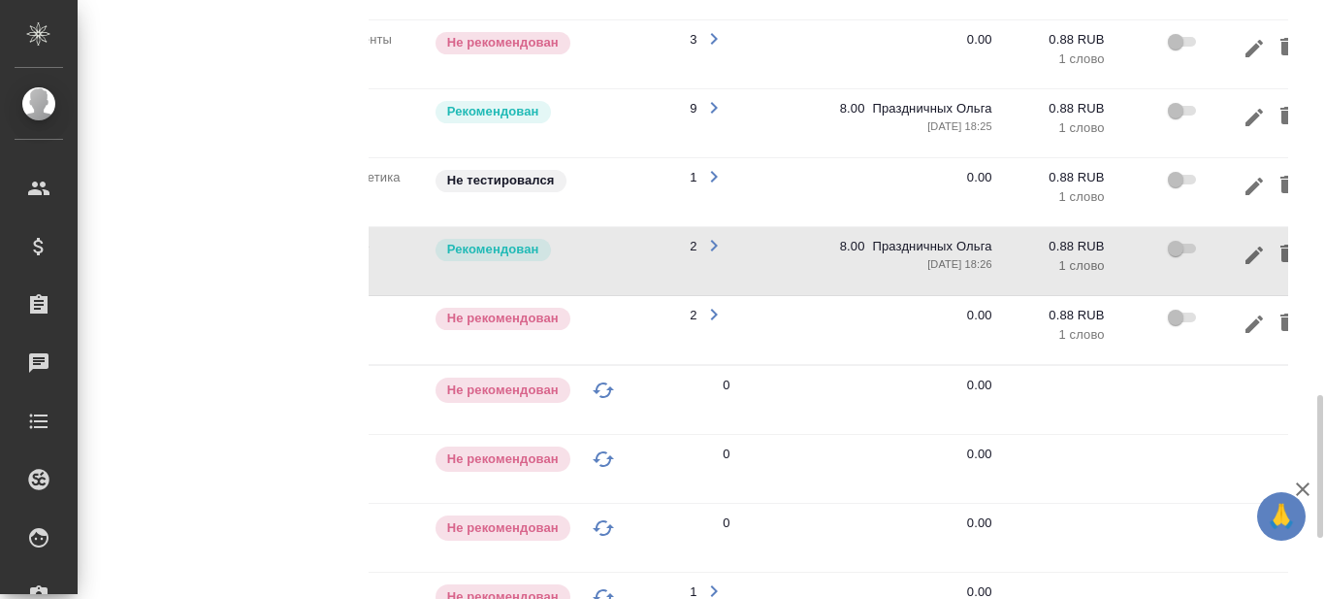
scroll to position [0, 246]
click at [1256, 312] on icon "button" at bounding box center [1253, 323] width 23 height 23
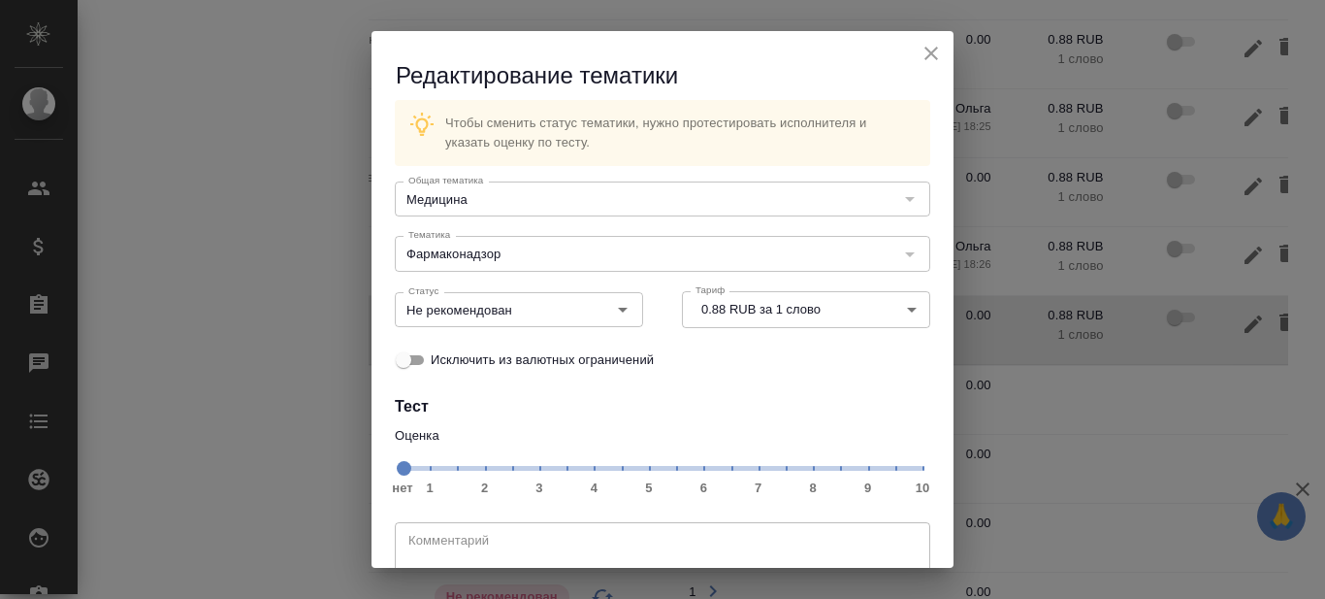
click at [802, 466] on span "нет 1 2 3 4 5 6 7 8 9 10" at bounding box center [663, 466] width 520 height 27
click at [618, 309] on icon "Open" at bounding box center [623, 310] width 10 height 5
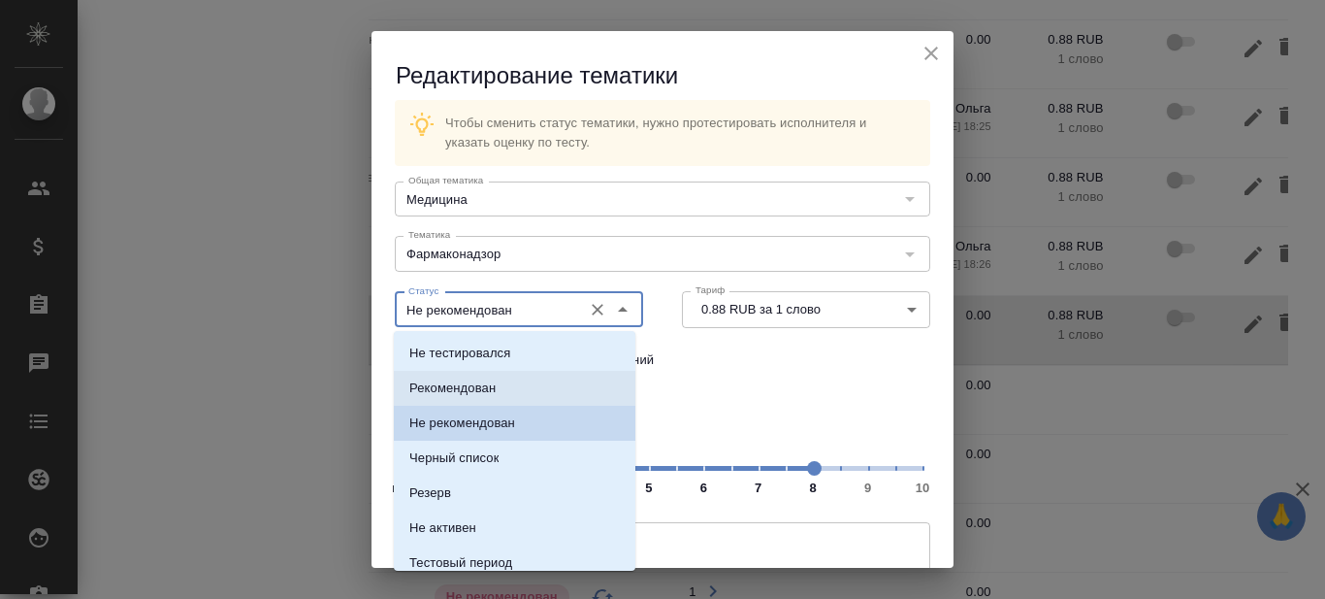
click at [519, 380] on li "Рекомендован" at bounding box center [515, 388] width 242 height 35
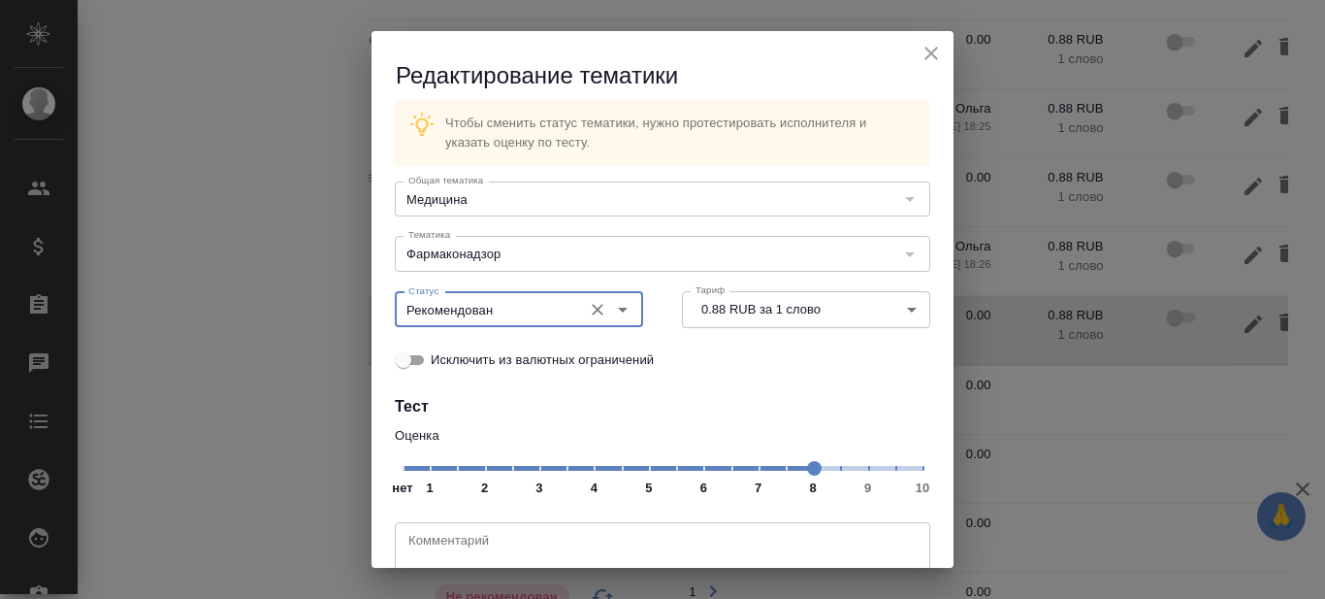
type input "Рекомендован"
click at [825, 406] on h4 "Тест" at bounding box center [663, 406] width 536 height 23
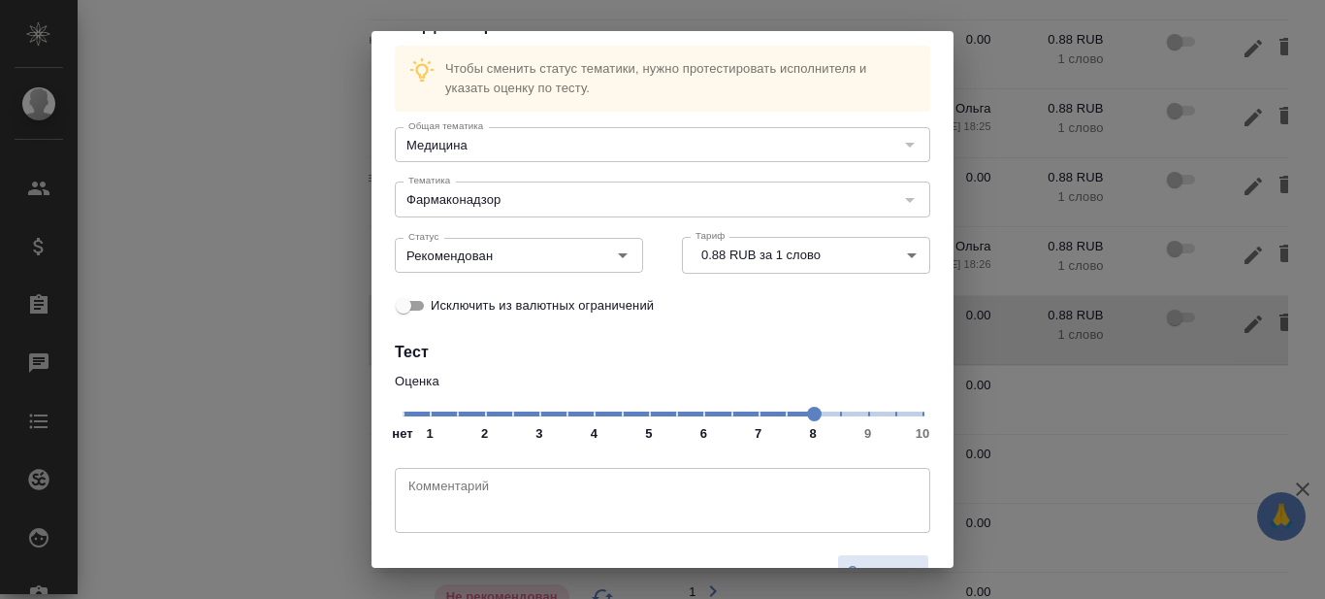
scroll to position [99, 0]
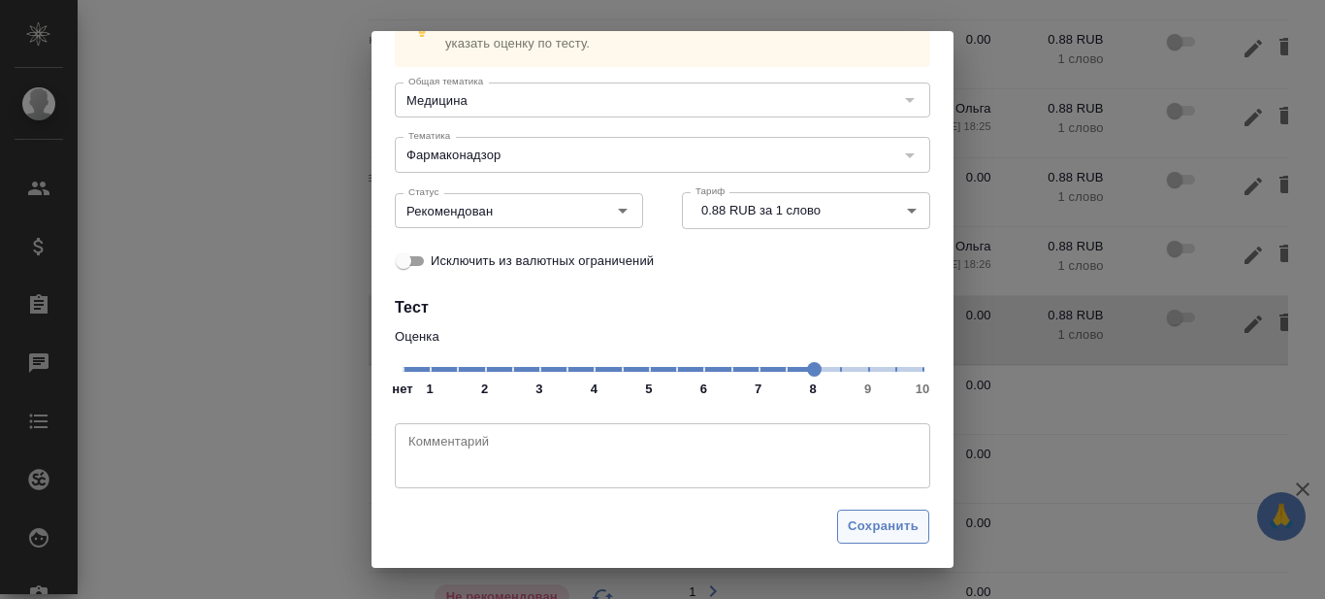
click at [866, 521] on span "Сохранить" at bounding box center [883, 526] width 71 height 22
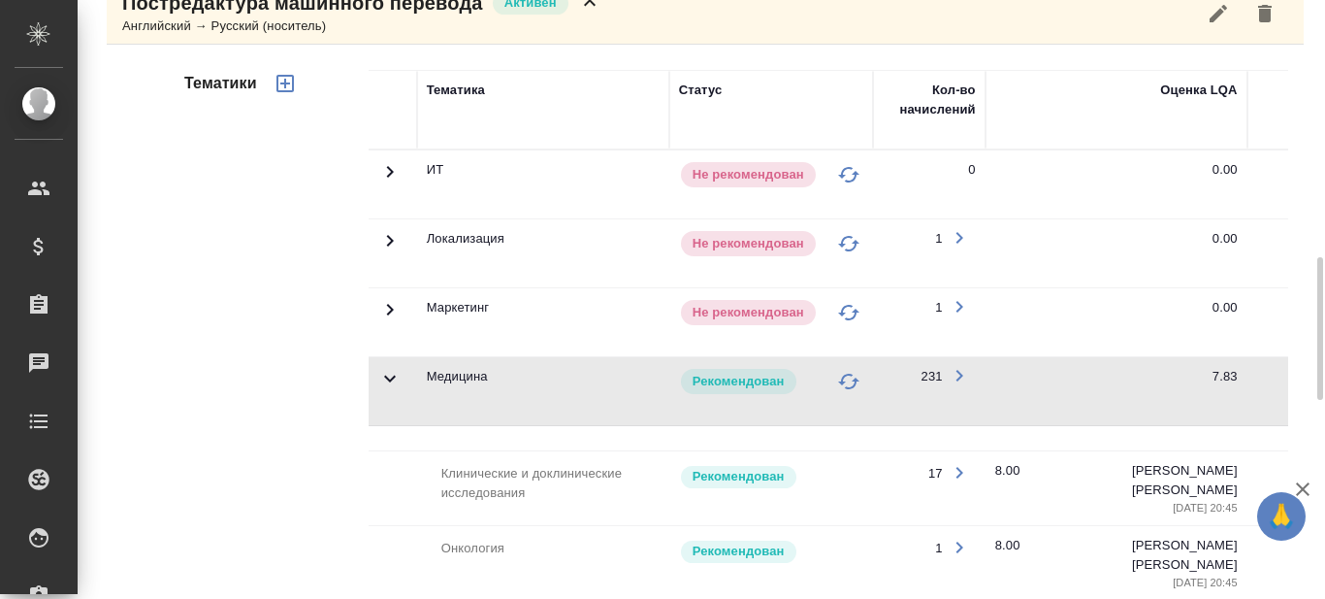
scroll to position [476, 0]
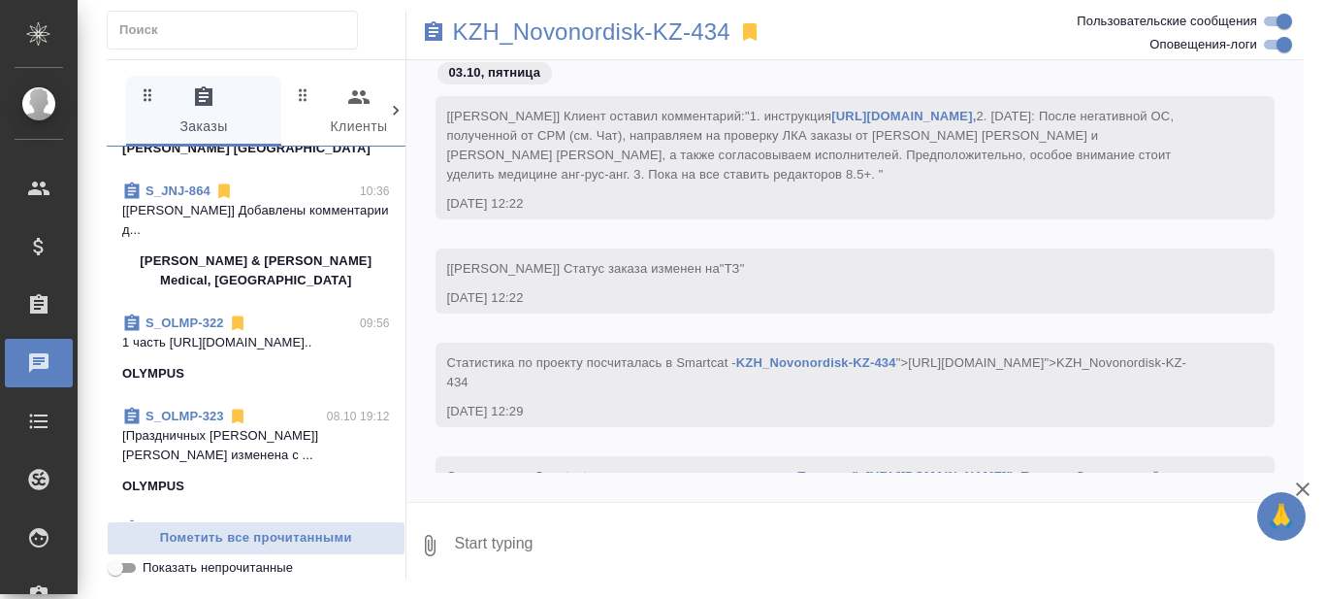
scroll to position [388, 0]
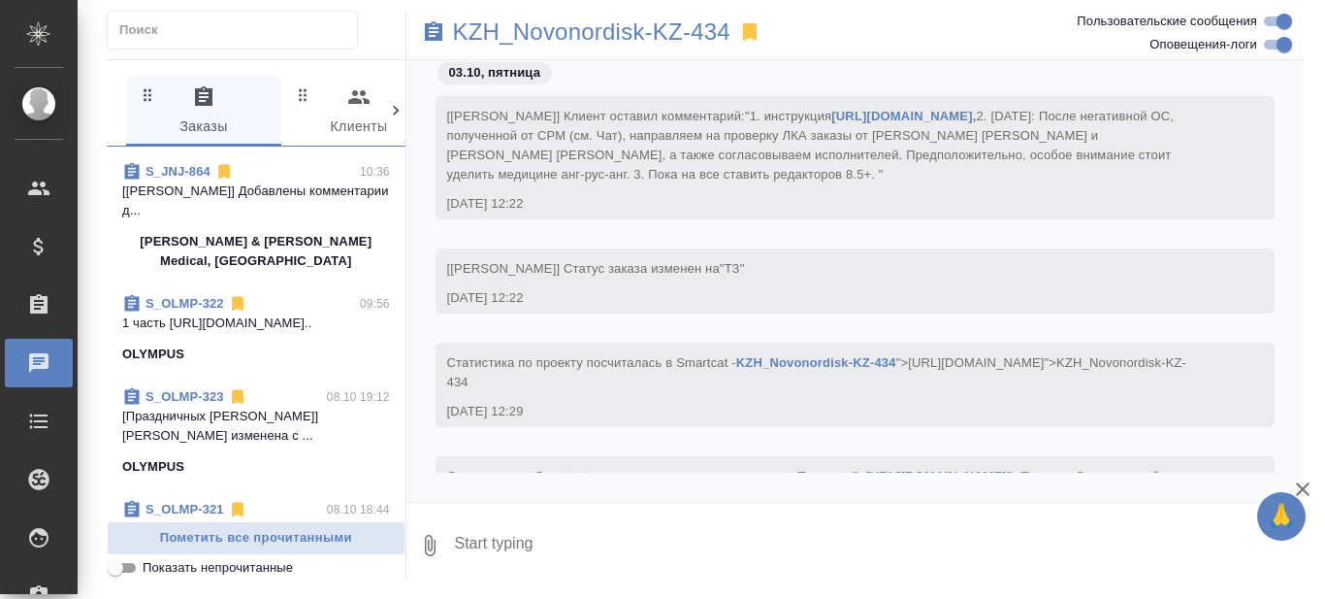
click at [224, 333] on p "1 часть [URL][DOMAIN_NAME].." at bounding box center [256, 322] width 268 height 19
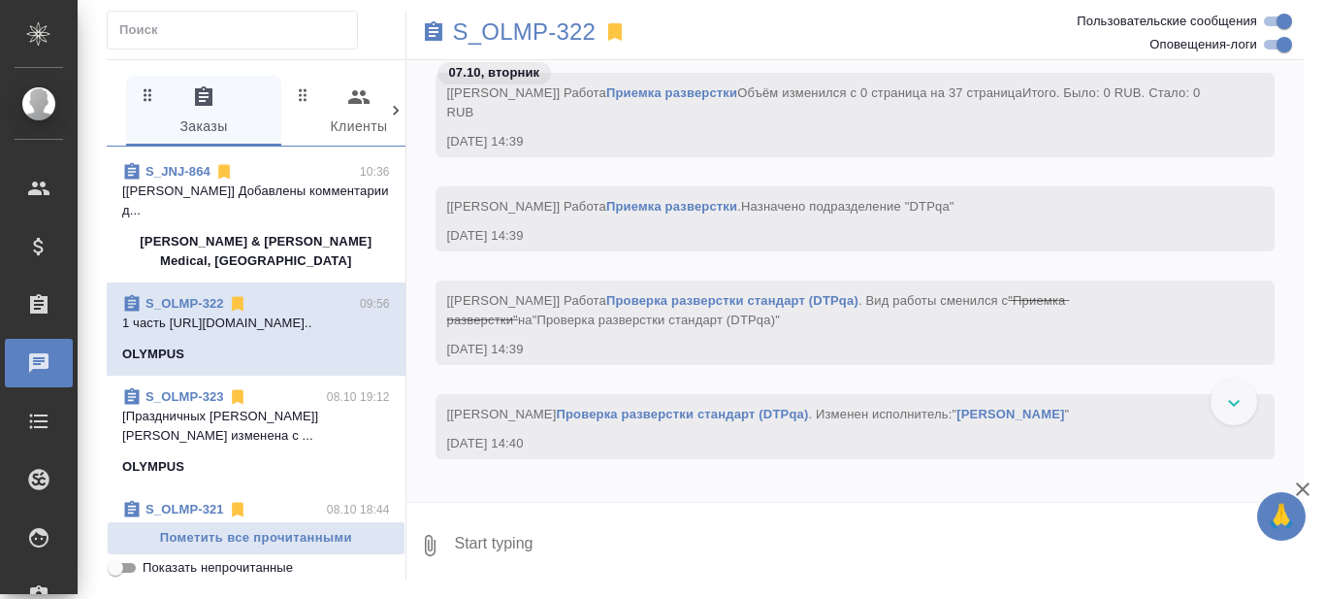
scroll to position [82627, 0]
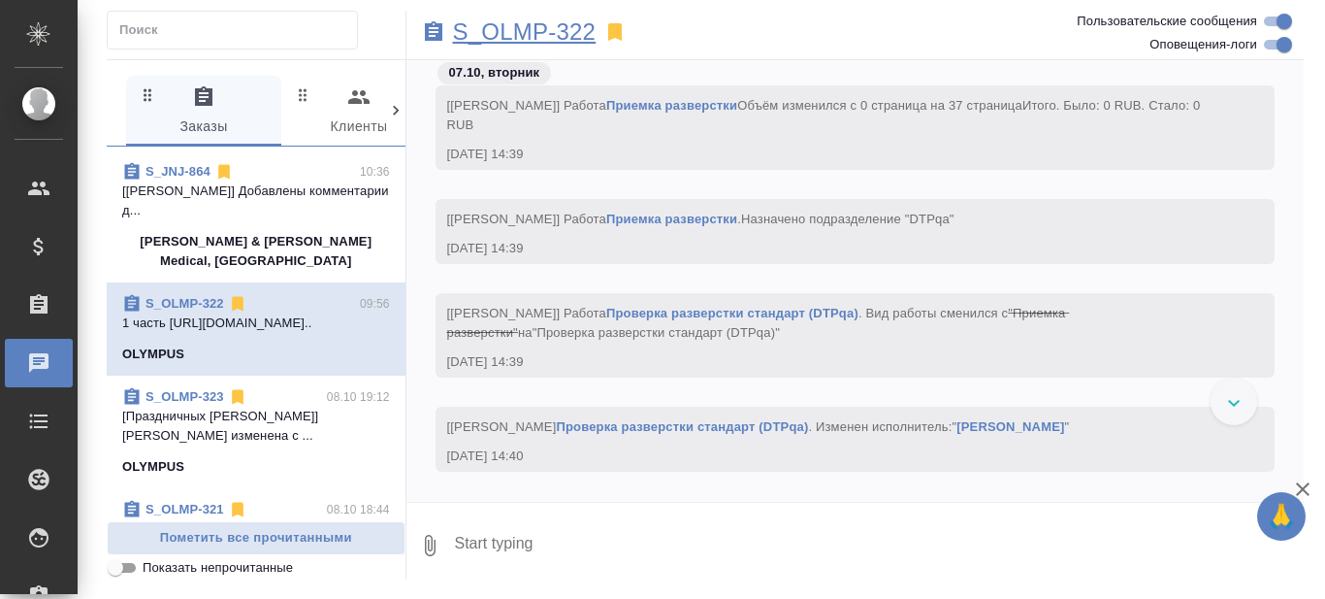
click at [527, 32] on p "S_OLMP-322" at bounding box center [525, 31] width 144 height 19
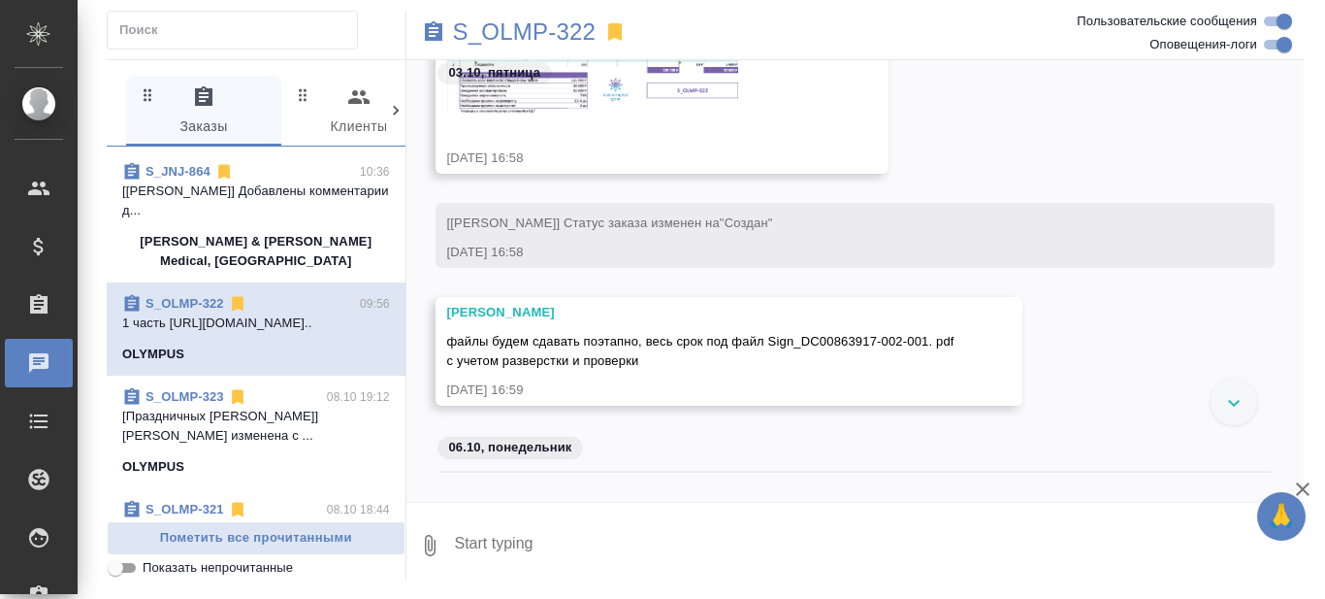
scroll to position [3880, 0]
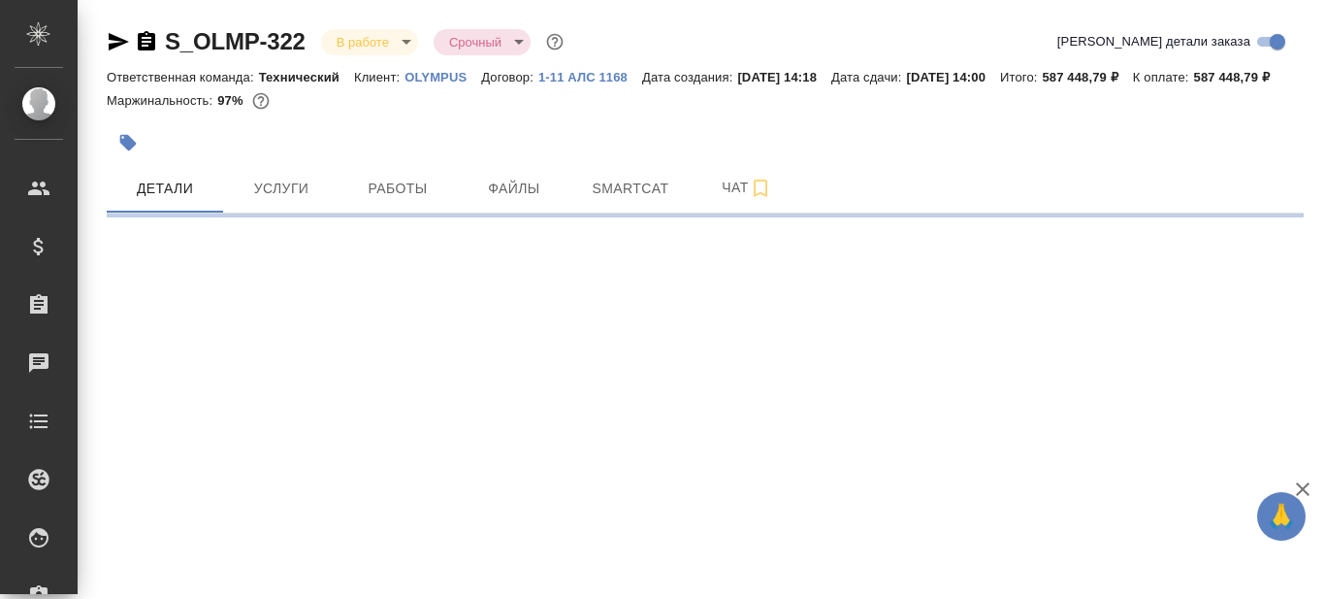
select select "RU"
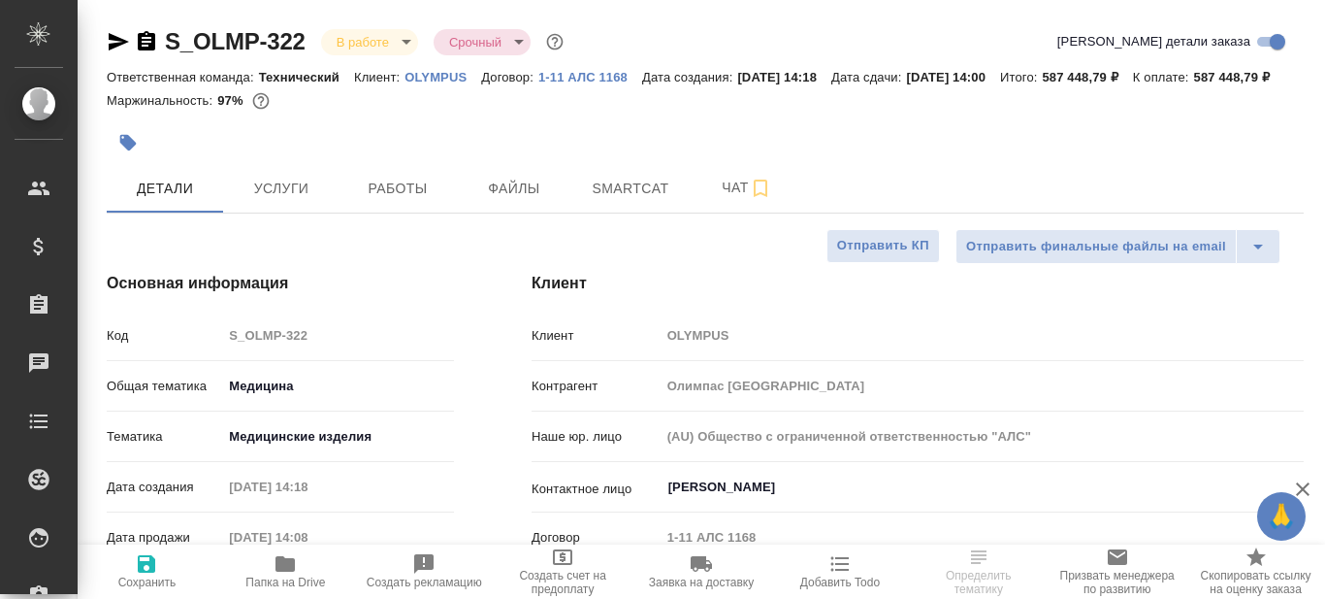
type textarea "x"
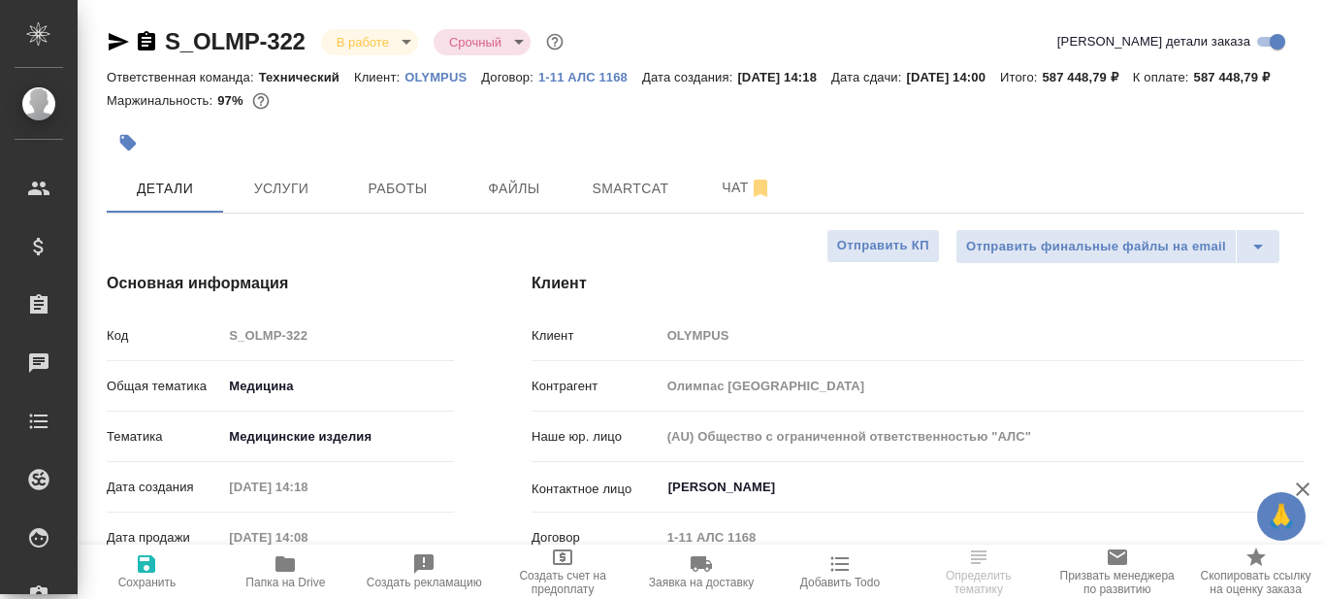
type textarea "x"
click at [114, 43] on icon "button" at bounding box center [118, 41] width 23 height 23
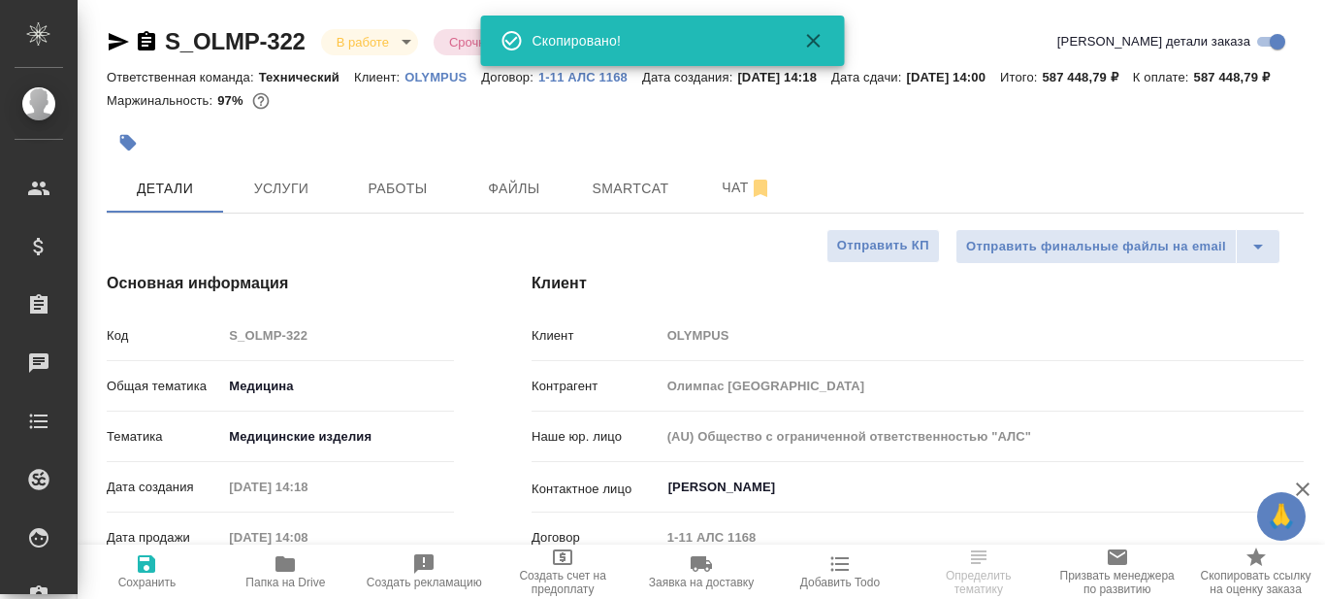
type textarea "x"
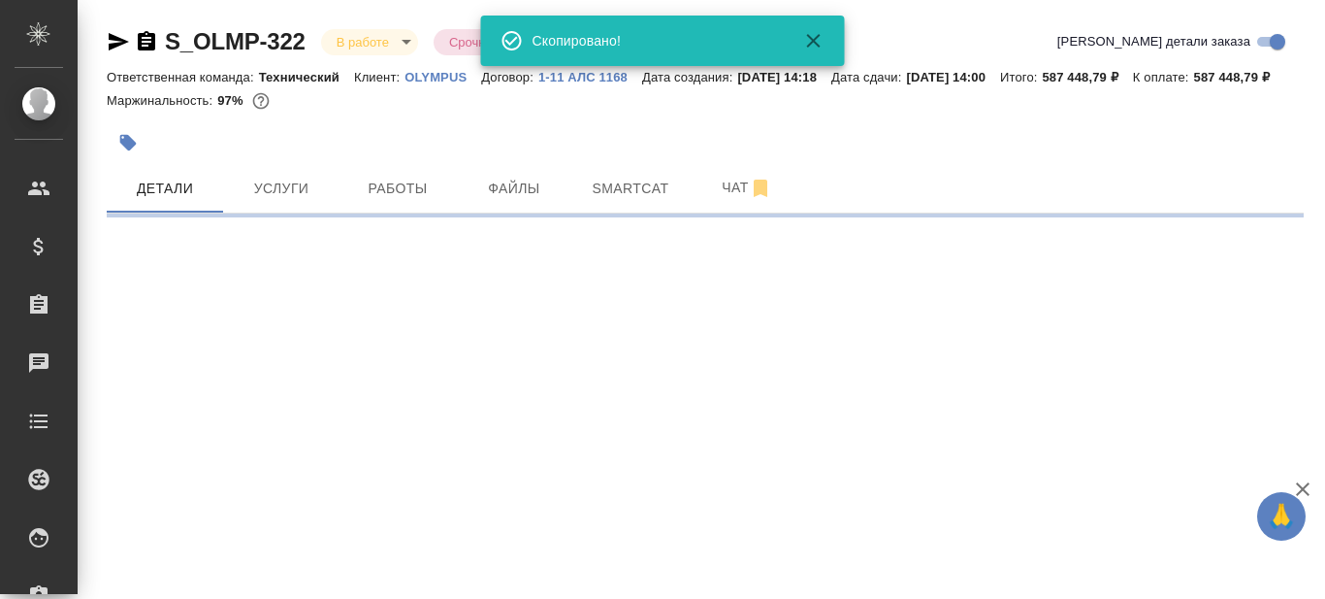
select select "RU"
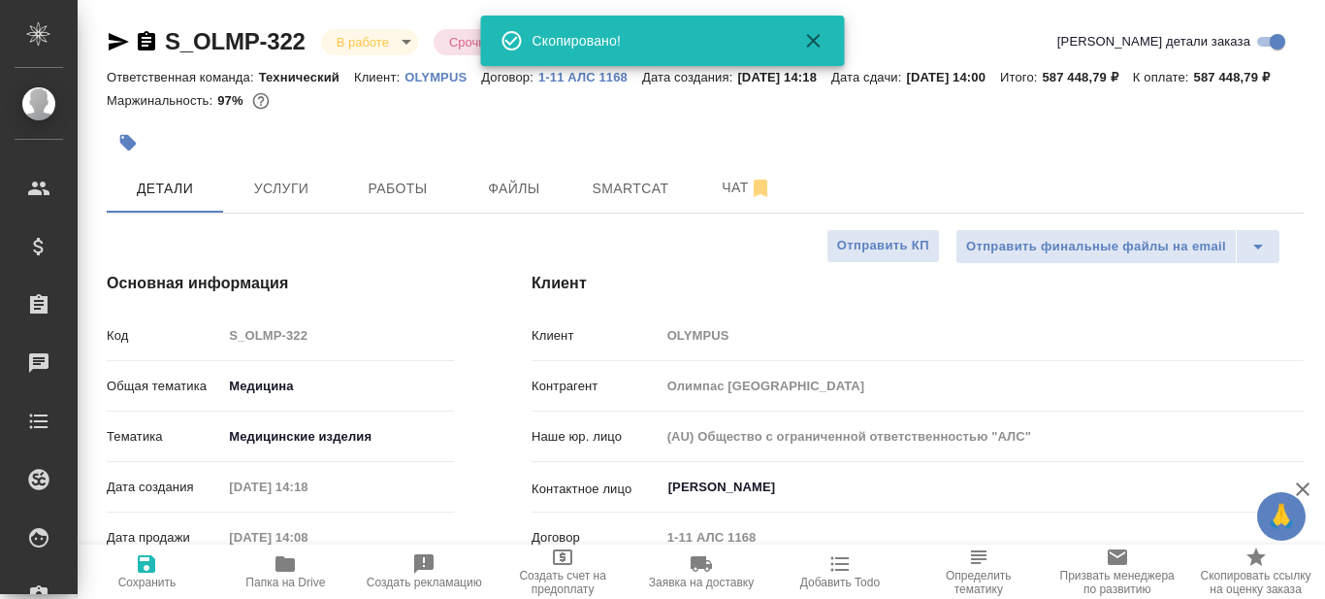
type textarea "x"
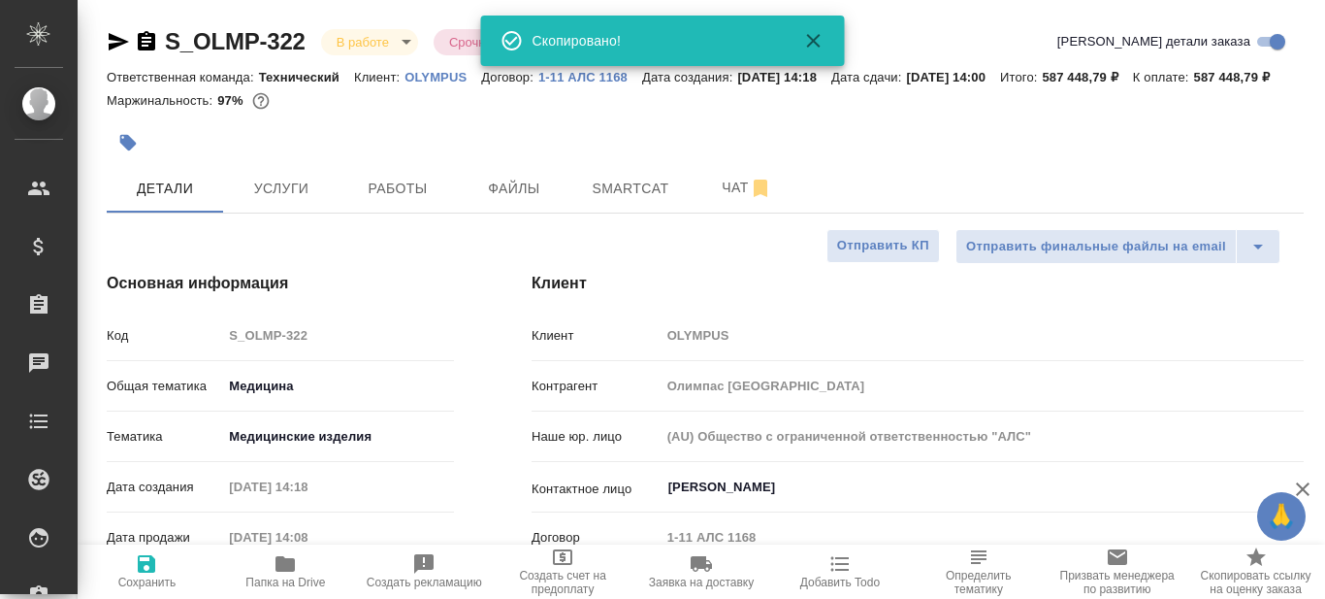
type textarea "x"
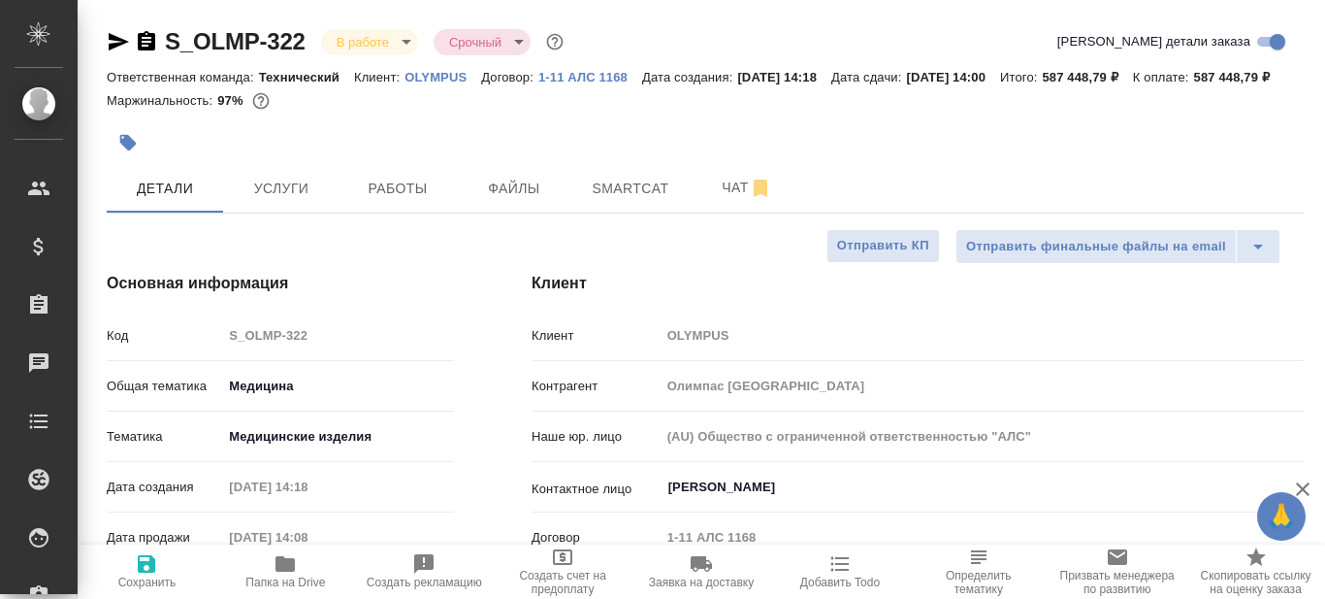
type textarea "x"
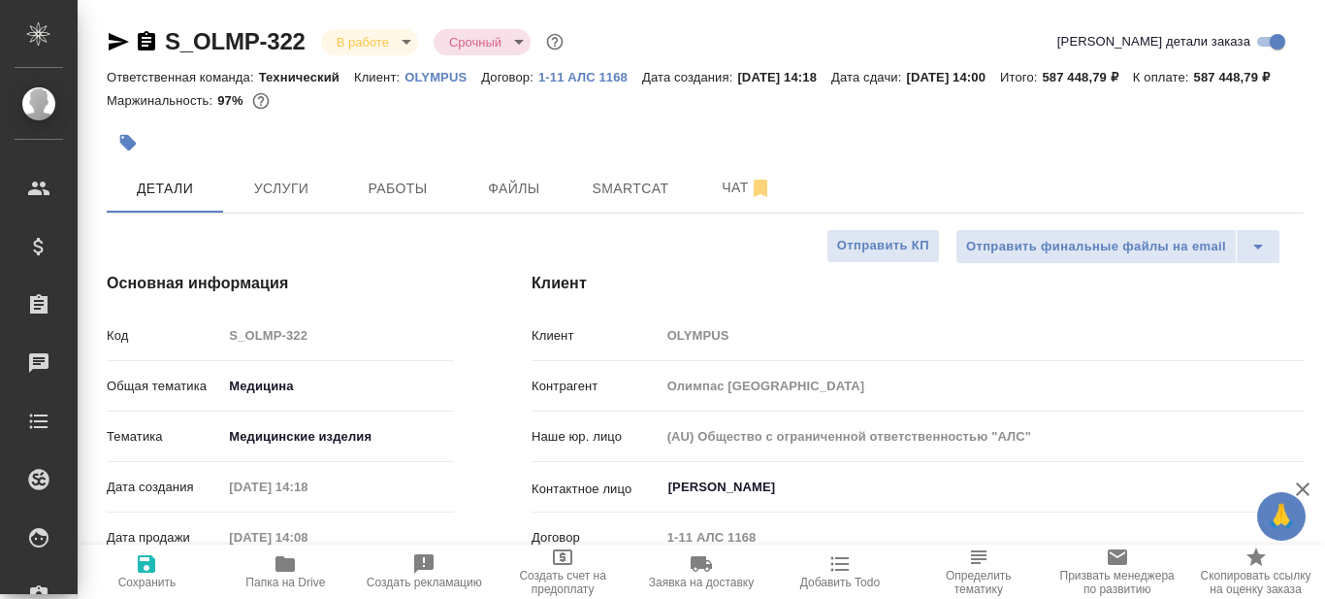
type textarea "x"
click at [904, 121] on div at bounding box center [705, 119] width 1197 height 4
type textarea "x"
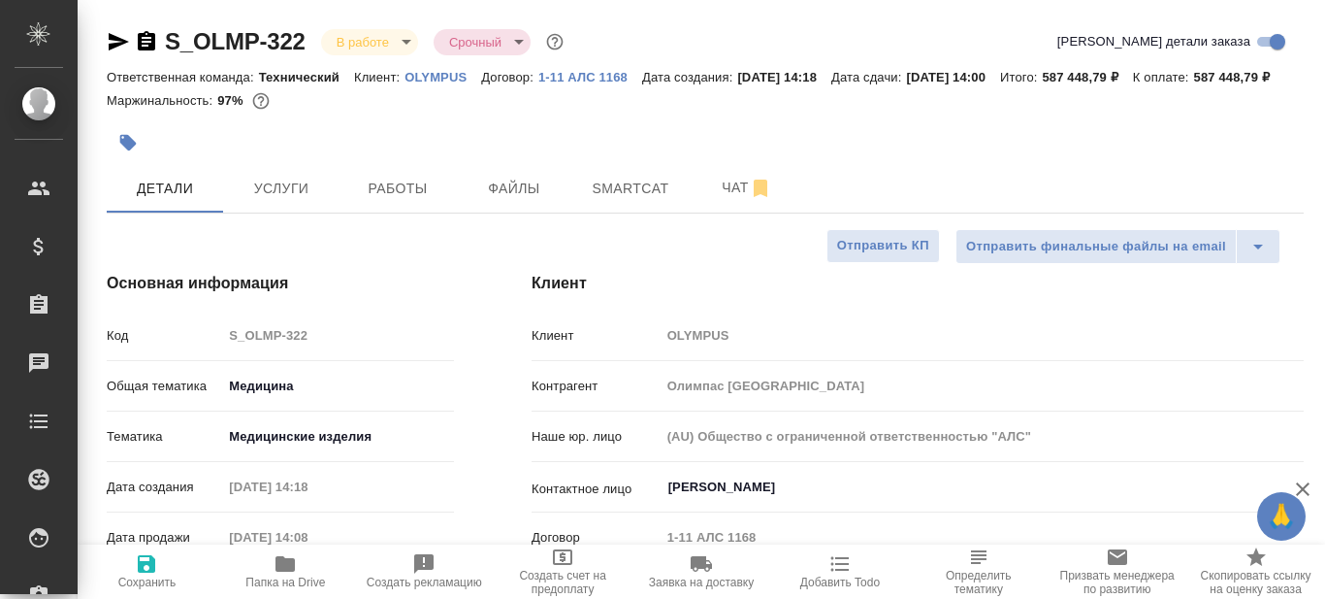
type textarea "x"
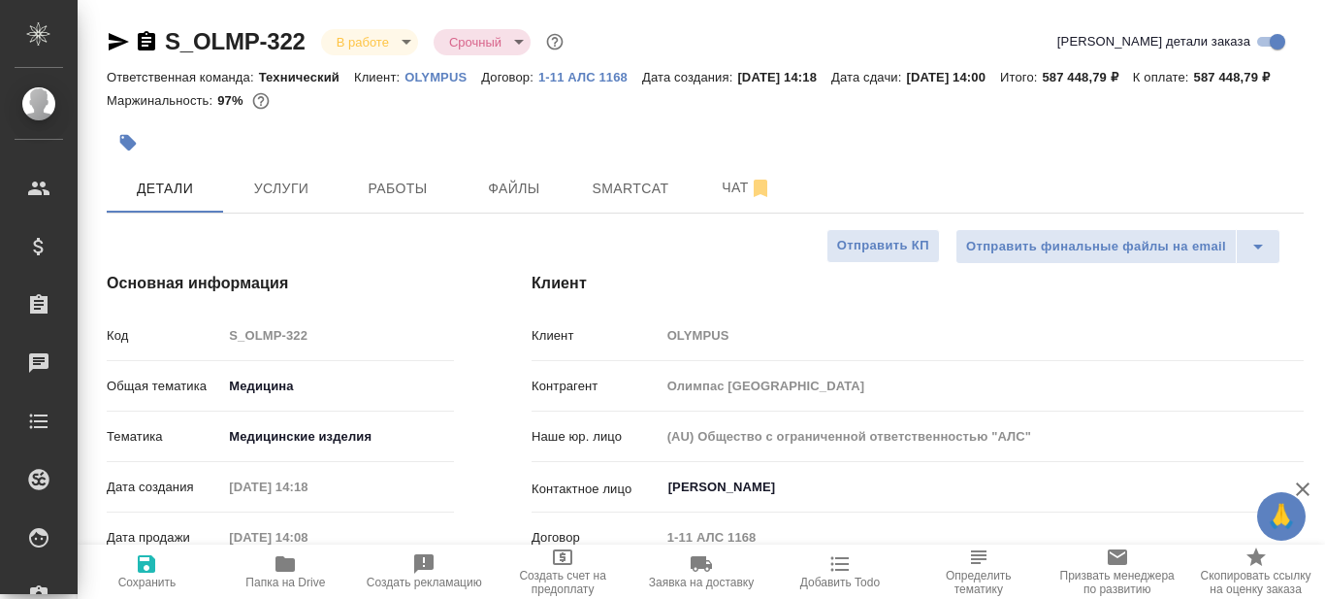
type textarea "x"
click at [421, 201] on span "Работы" at bounding box center [397, 189] width 93 height 24
